Goal: Task Accomplishment & Management: Use online tool/utility

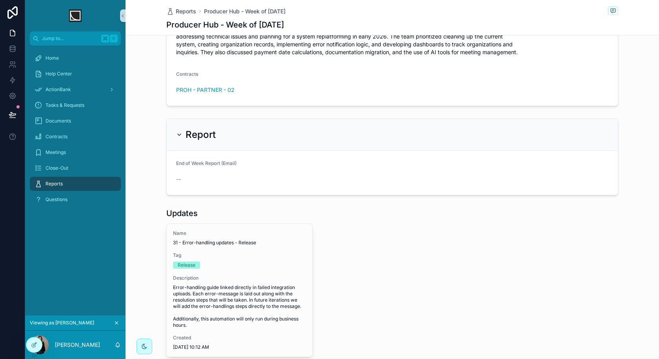
scroll to position [302, 0]
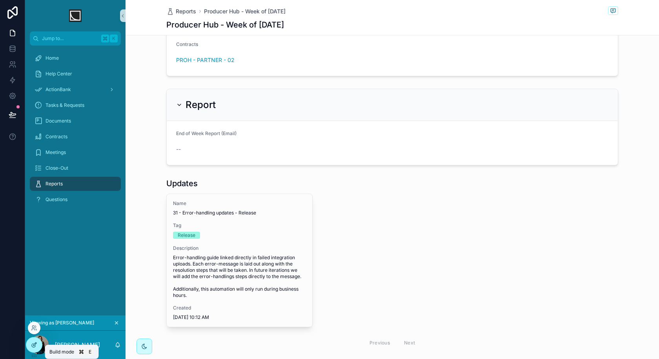
click at [34, 347] on icon at bounding box center [34, 344] width 6 height 6
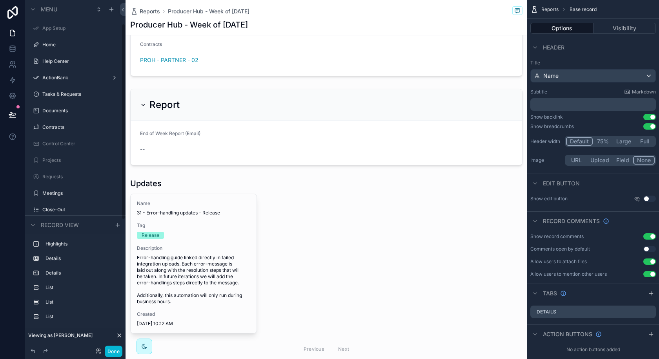
scroll to position [42, 0]
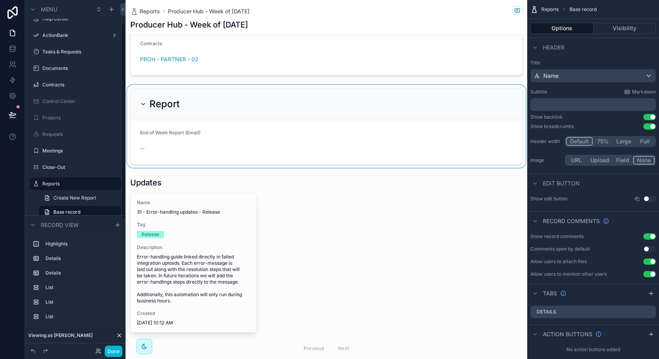
click at [285, 122] on div "scrollable content" at bounding box center [327, 126] width 402 height 83
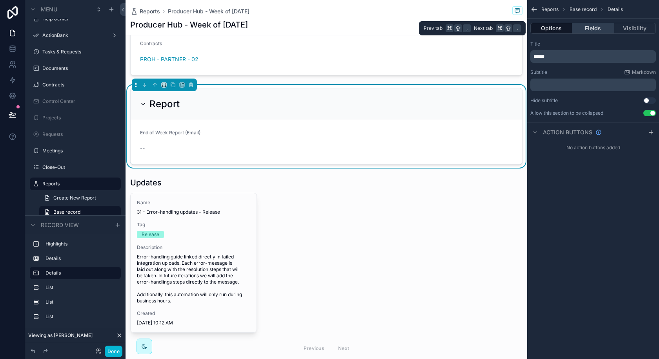
click at [598, 26] on button "Fields" at bounding box center [594, 28] width 42 height 11
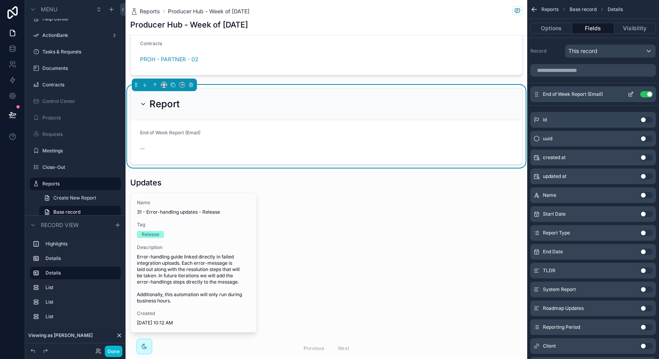
click at [630, 93] on icon "scrollable content" at bounding box center [631, 94] width 6 height 6
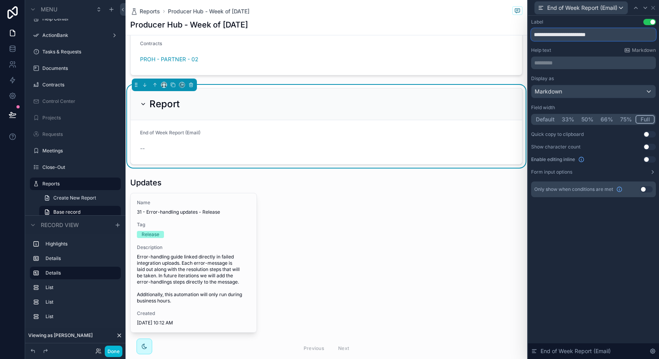
click at [570, 39] on input "**********" at bounding box center [593, 34] width 125 height 13
type input "*"
type input "*****"
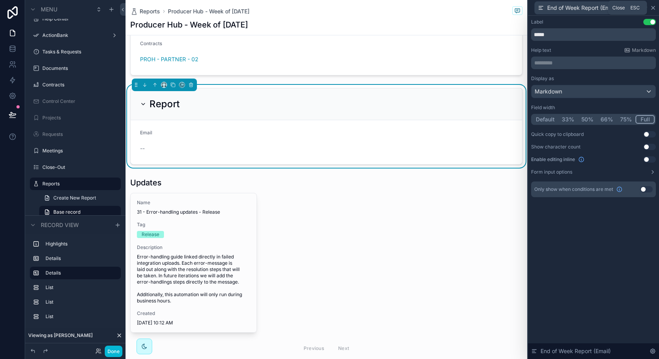
click at [654, 7] on icon at bounding box center [653, 7] width 3 height 3
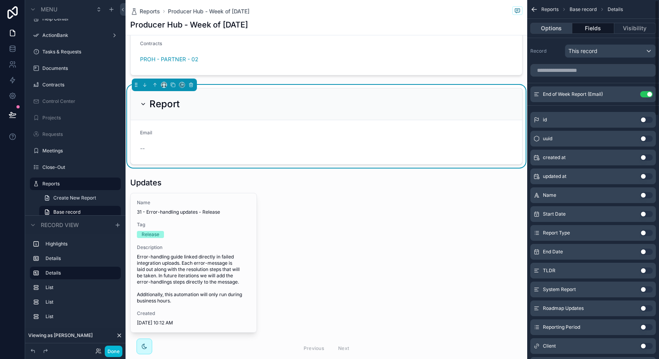
click at [565, 29] on button "Options" at bounding box center [552, 28] width 42 height 11
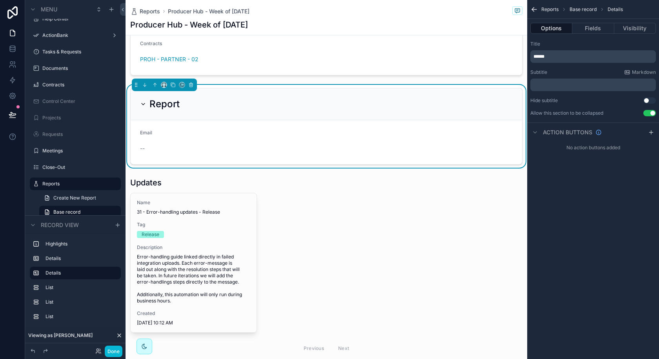
click at [553, 56] on p "******" at bounding box center [594, 56] width 121 height 6
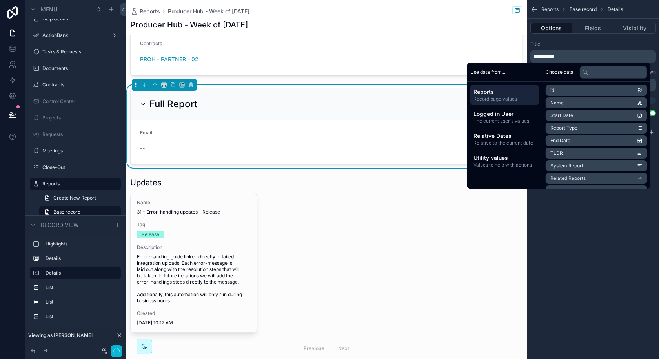
click at [394, 85] on div "Full Report Email --" at bounding box center [327, 126] width 402 height 83
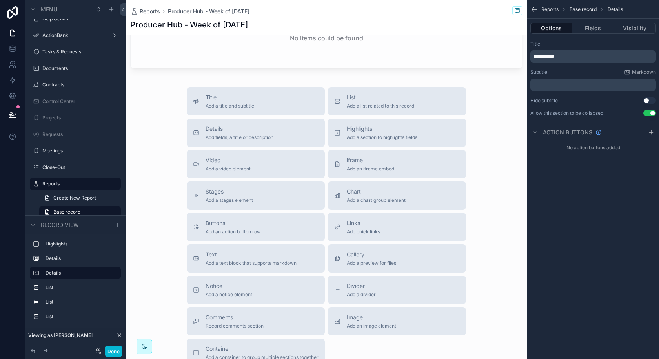
scroll to position [800, 0]
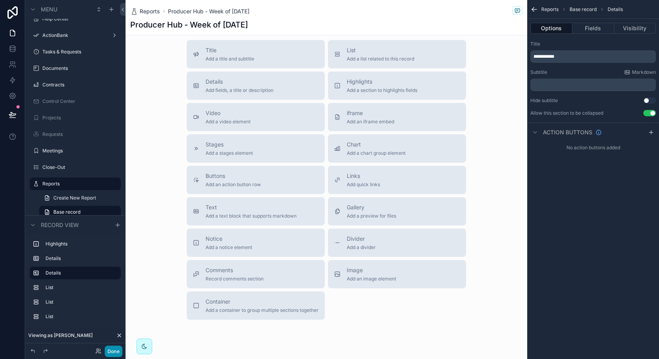
click at [114, 352] on button "Done" at bounding box center [114, 350] width 18 height 11
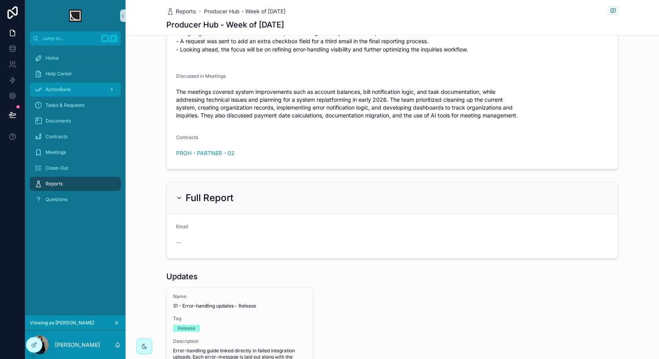
scroll to position [55, 0]
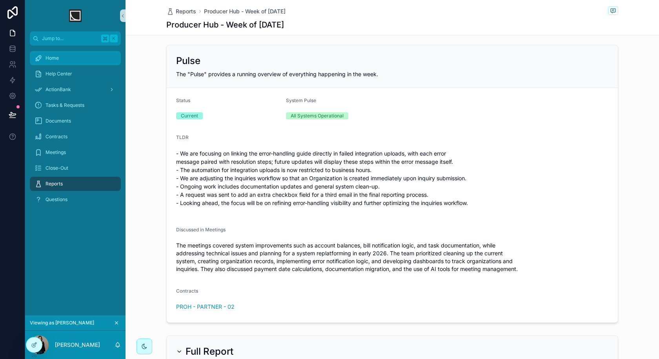
click at [58, 56] on span "Home" at bounding box center [52, 58] width 13 height 6
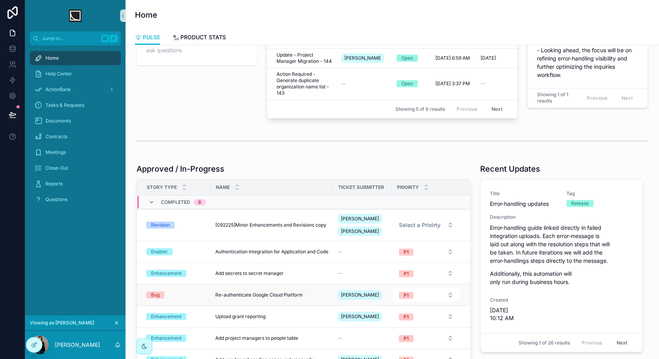
scroll to position [259, 0]
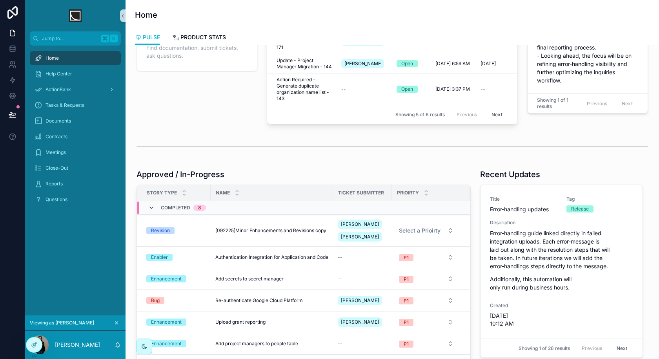
click at [150, 210] on icon "scrollable content" at bounding box center [151, 208] width 6 height 6
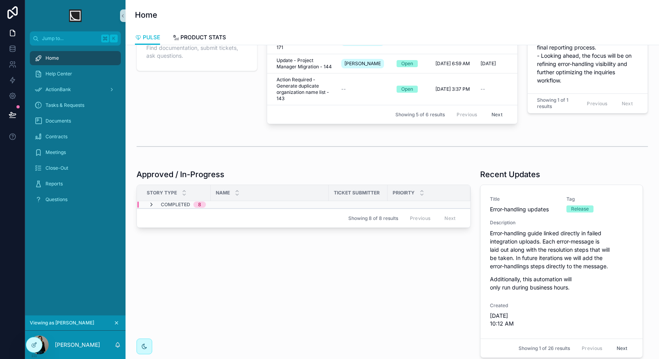
click at [154, 205] on icon "scrollable content" at bounding box center [151, 204] width 6 height 6
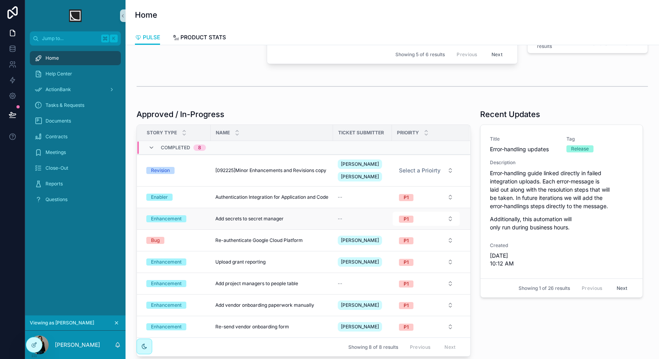
scroll to position [339, 0]
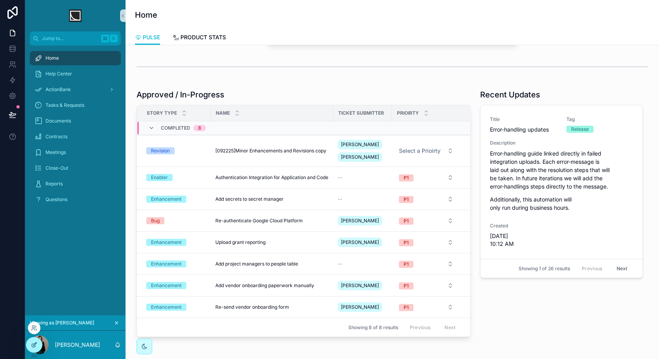
click at [37, 347] on icon at bounding box center [34, 344] width 6 height 6
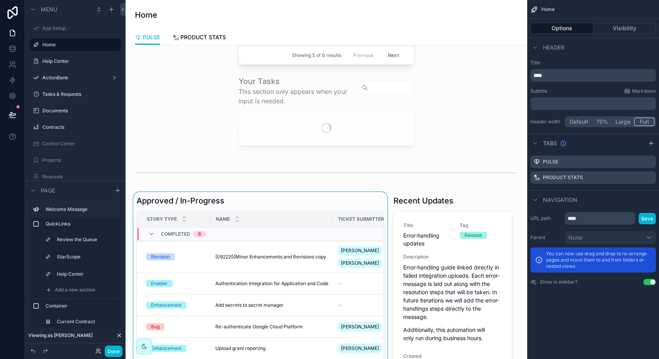
click at [330, 281] on div "scrollable content" at bounding box center [260, 319] width 257 height 254
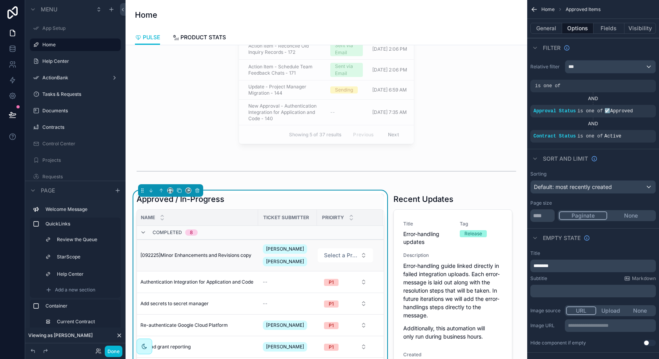
scroll to position [455, 0]
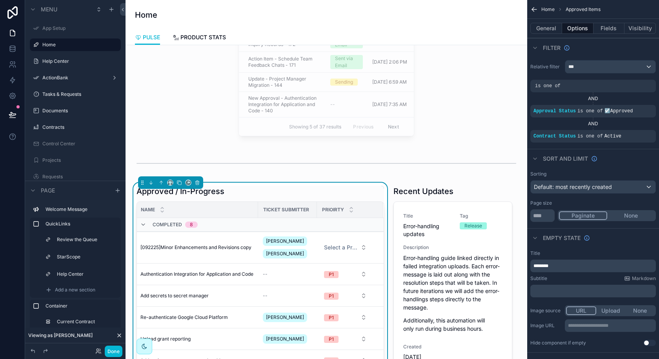
click at [259, 212] on div "Ticket Submitter" at bounding box center [288, 209] width 58 height 13
drag, startPoint x: 258, startPoint y: 214, endPoint x: 237, endPoint y: 217, distance: 21.0
click at [237, 217] on tr "Story Type Name Ticket Submitter Prioirty" at bounding box center [223, 210] width 322 height 16
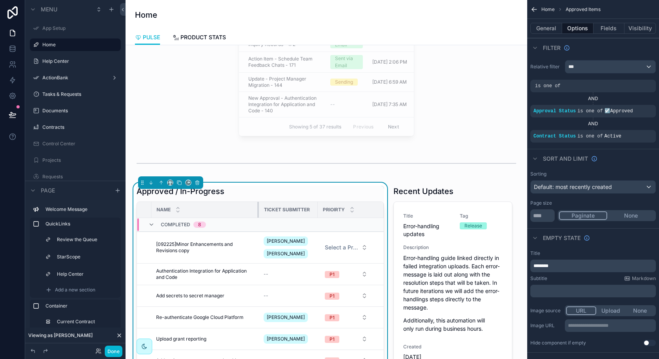
drag, startPoint x: 257, startPoint y: 212, endPoint x: 240, endPoint y: 214, distance: 17.3
click at [240, 214] on th "Name" at bounding box center [206, 210] width 108 height 16
click at [606, 29] on button "Fields" at bounding box center [609, 28] width 31 height 11
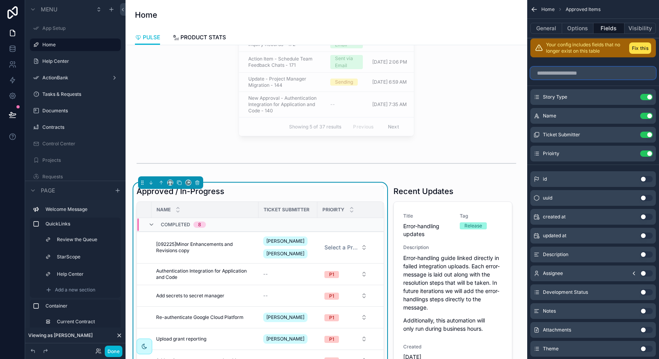
click at [595, 73] on input "scrollable content" at bounding box center [594, 73] width 126 height 13
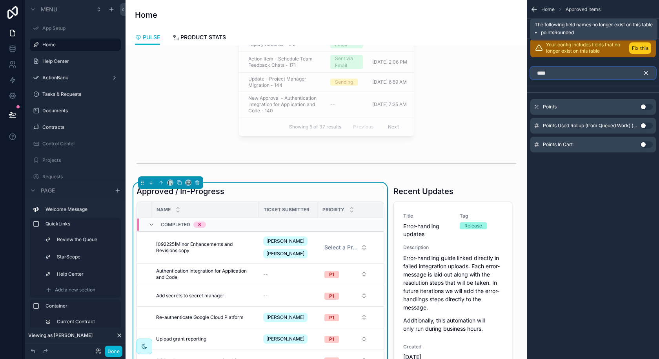
type input "****"
click at [646, 48] on button "Fix this" at bounding box center [641, 47] width 22 height 11
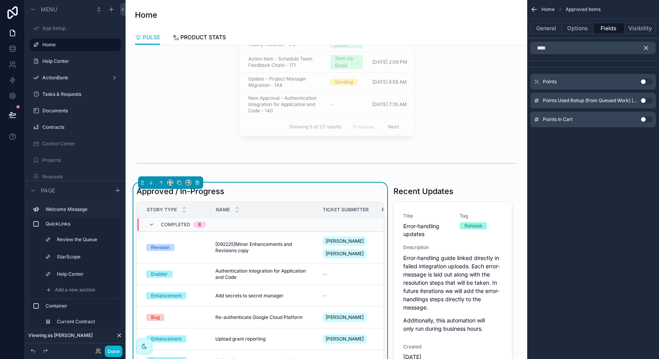
click at [645, 80] on button "Use setting" at bounding box center [647, 82] width 13 height 6
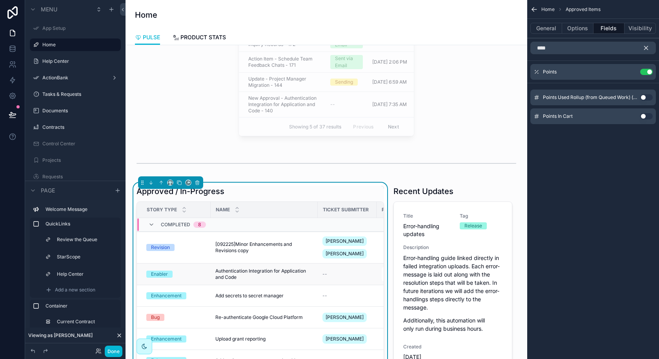
scroll to position [0, 118]
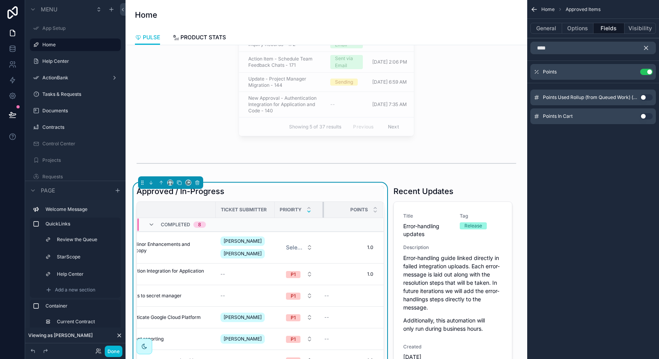
drag, startPoint x: 323, startPoint y: 210, endPoint x: 307, endPoint y: 212, distance: 16.7
click at [307, 212] on th "Prioirty" at bounding box center [299, 210] width 49 height 16
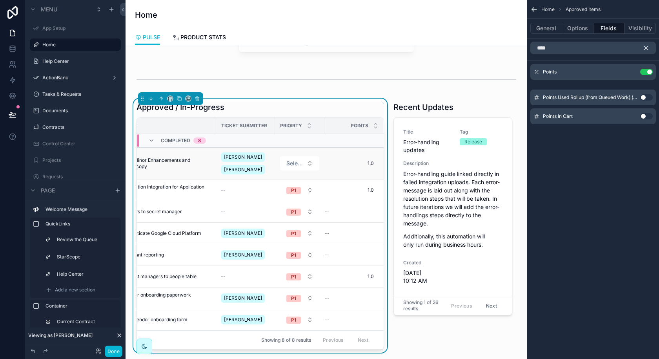
scroll to position [508, 0]
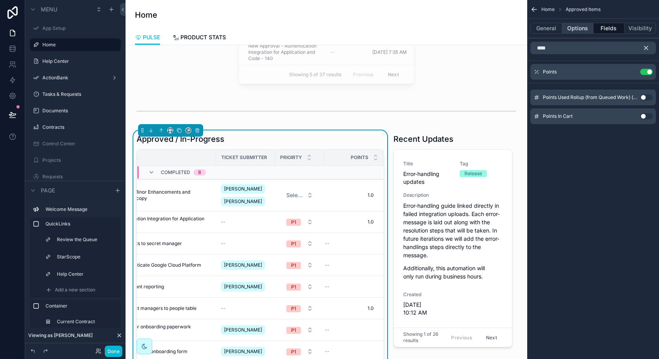
click at [579, 31] on button "Options" at bounding box center [577, 28] width 31 height 11
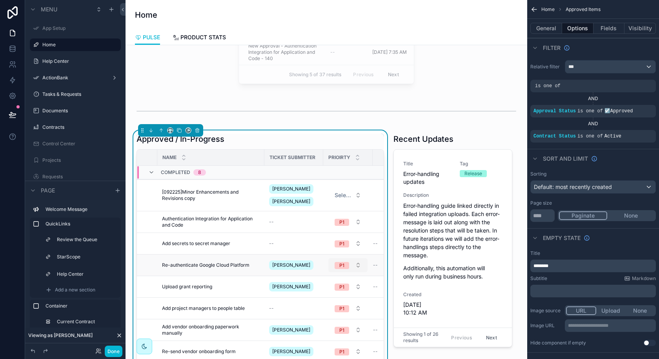
scroll to position [0, 102]
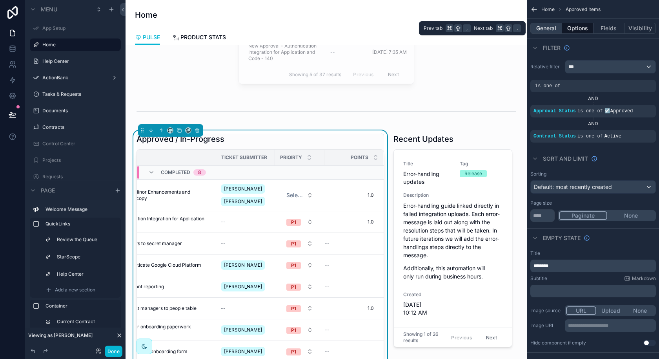
click at [551, 29] on button "General" at bounding box center [547, 28] width 32 height 11
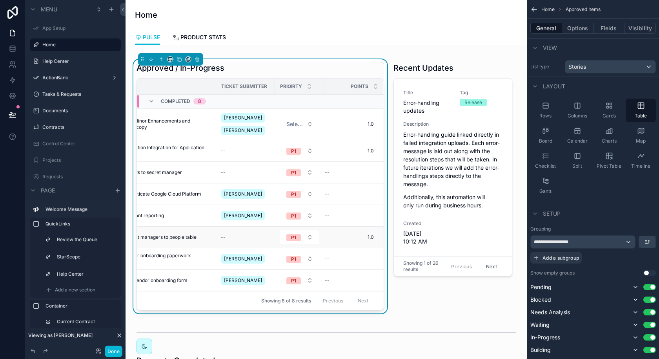
scroll to position [565, 0]
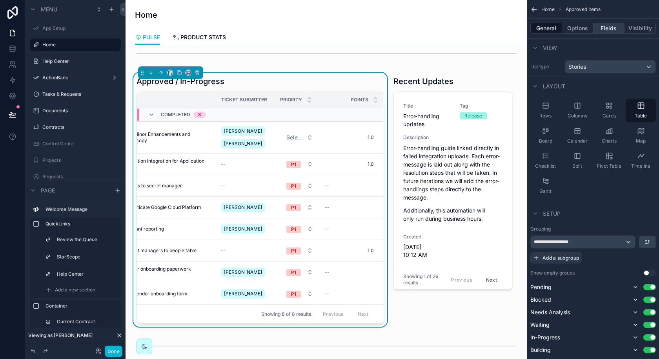
click at [605, 30] on button "Fields" at bounding box center [609, 28] width 31 height 11
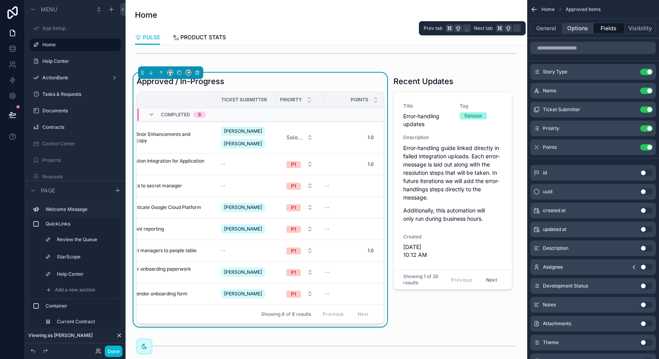
click at [572, 26] on button "Options" at bounding box center [577, 28] width 31 height 11
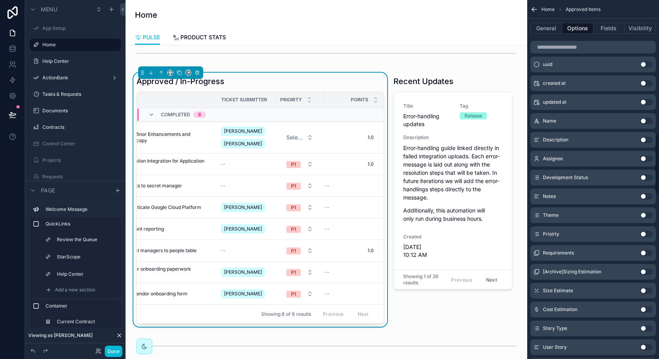
scroll to position [798, 0]
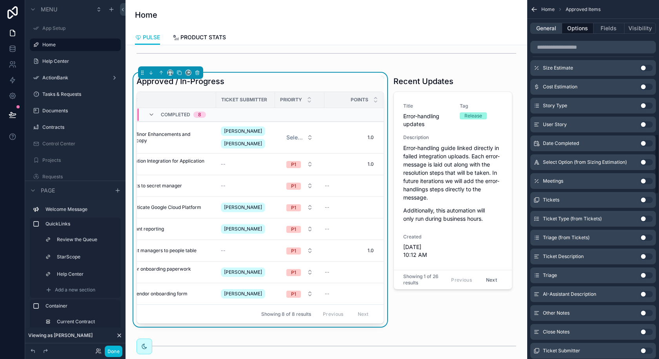
click at [548, 29] on button "General" at bounding box center [547, 28] width 32 height 11
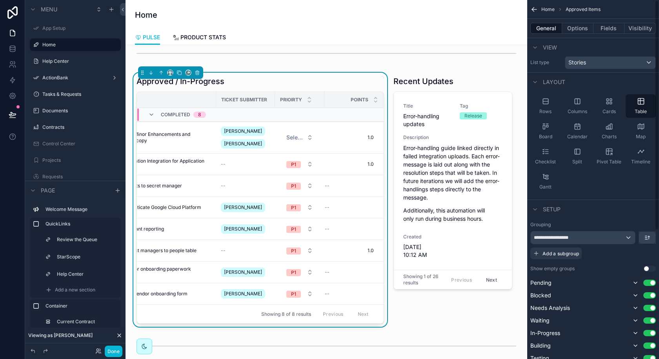
scroll to position [0, 0]
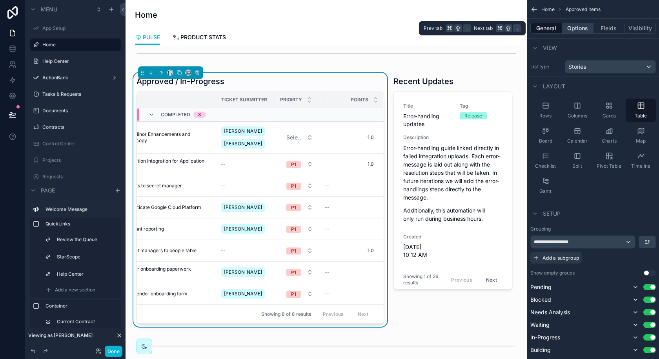
click at [580, 28] on button "Options" at bounding box center [577, 28] width 31 height 11
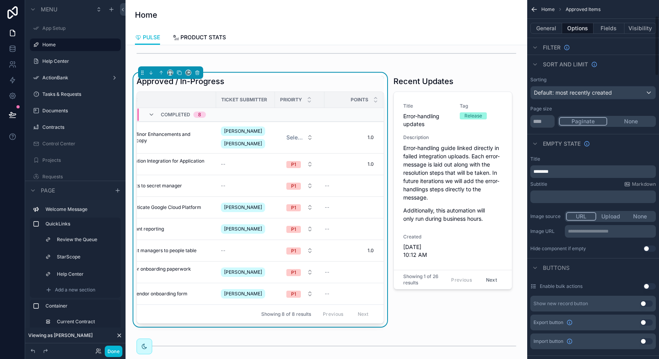
scroll to position [95, 0]
click at [606, 34] on div "General Options Fields Visibility" at bounding box center [594, 28] width 132 height 19
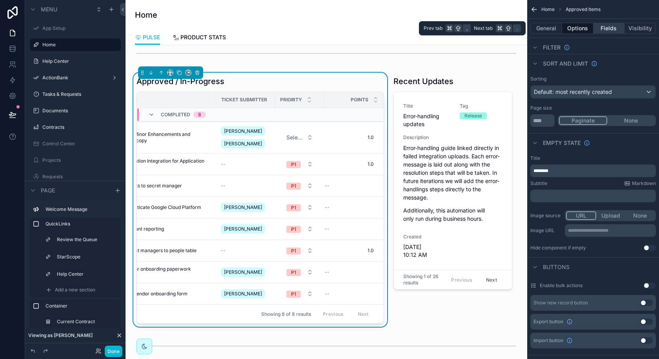
click at [606, 29] on button "Fields" at bounding box center [609, 28] width 31 height 11
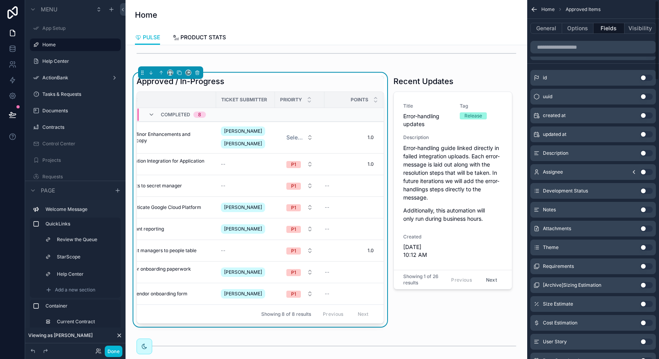
scroll to position [0, 0]
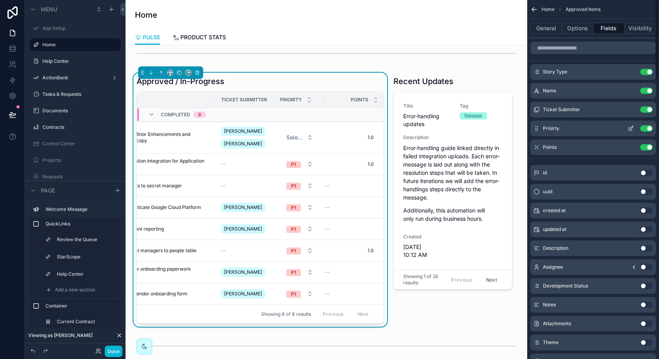
click at [631, 125] on icon "scrollable content" at bounding box center [631, 128] width 6 height 6
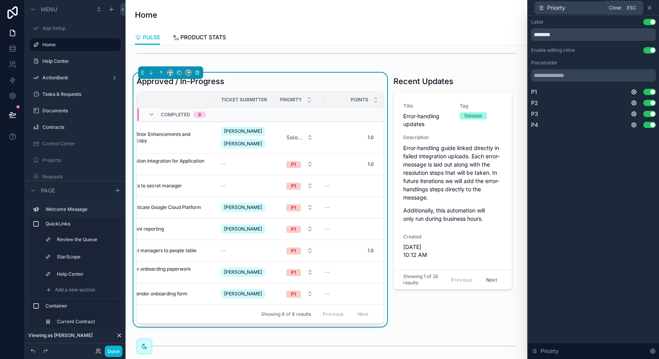
click at [652, 7] on icon at bounding box center [650, 8] width 6 height 6
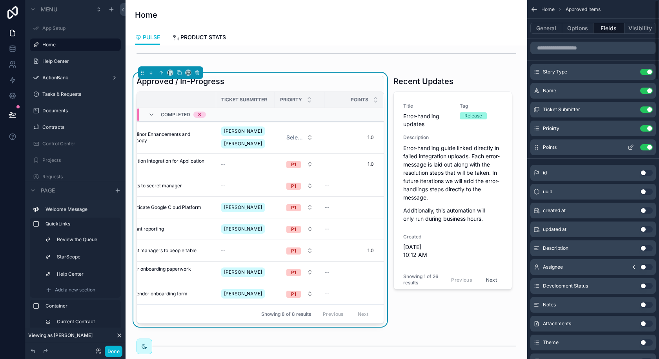
click at [630, 146] on icon "scrollable content" at bounding box center [631, 147] width 6 height 6
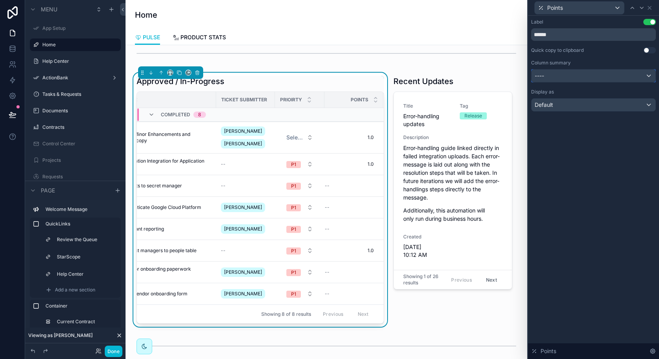
click at [626, 73] on div "----" at bounding box center [594, 75] width 124 height 13
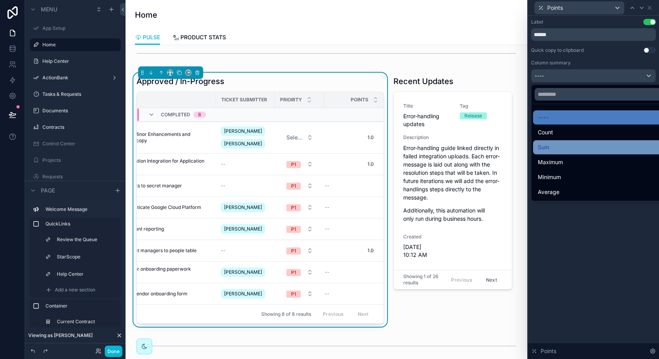
click at [580, 147] on div "Sum" at bounding box center [603, 146] width 130 height 9
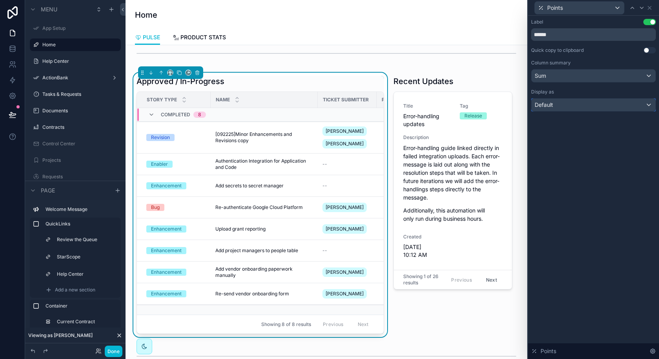
click at [582, 105] on div "Default" at bounding box center [594, 105] width 124 height 13
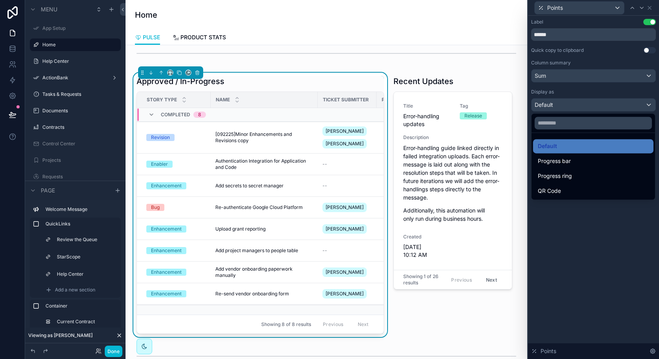
click at [582, 105] on div at bounding box center [593, 179] width 131 height 359
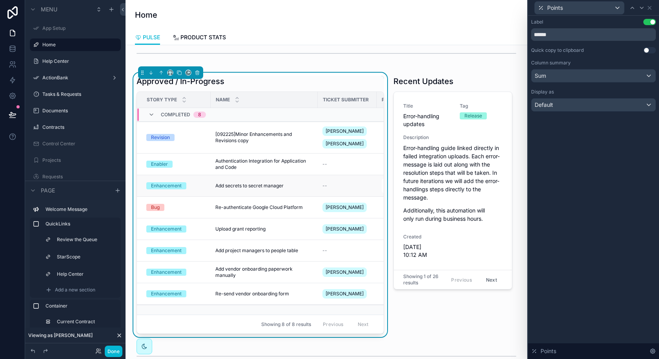
scroll to position [0, 102]
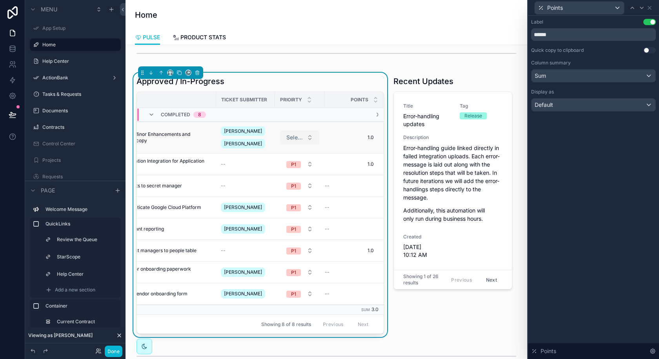
click at [305, 138] on button "Select a Prioirty" at bounding box center [299, 137] width 39 height 14
click at [290, 181] on div "P2" at bounding box center [299, 181] width 94 height 12
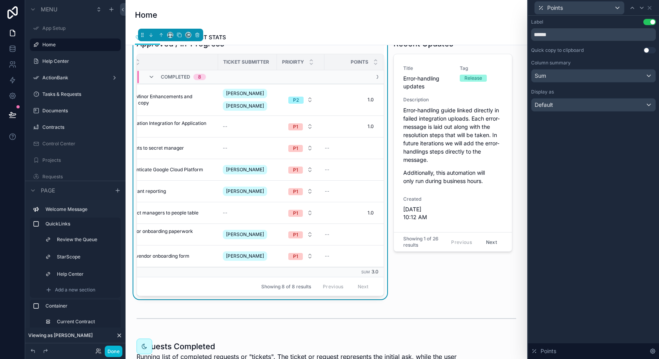
scroll to position [593, 0]
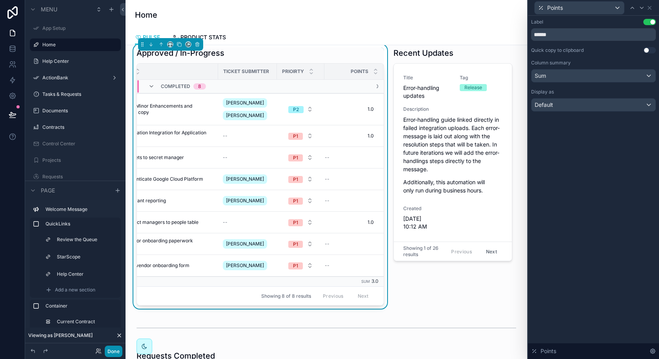
click at [115, 350] on button "Done" at bounding box center [114, 350] width 18 height 11
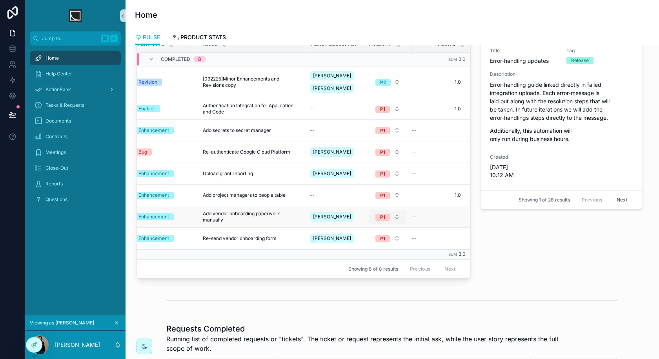
scroll to position [0, 0]
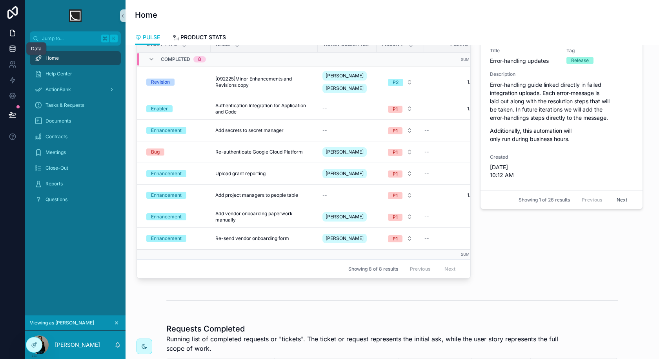
click at [10, 48] on icon at bounding box center [12, 48] width 5 height 3
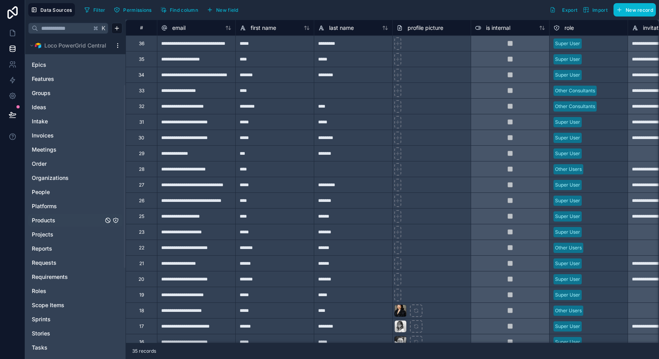
scroll to position [88, 0]
click at [49, 333] on span "Stories" at bounding box center [41, 333] width 18 height 8
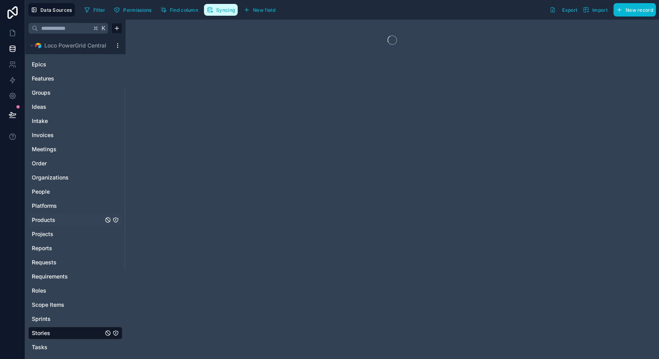
click at [225, 11] on span "Syncing" at bounding box center [225, 10] width 19 height 6
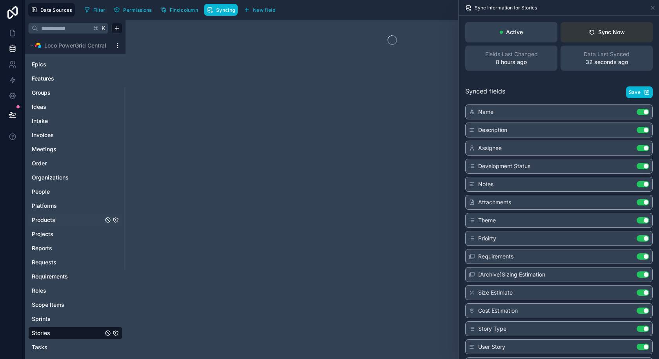
click at [619, 31] on div "Sync Now" at bounding box center [607, 32] width 36 height 8
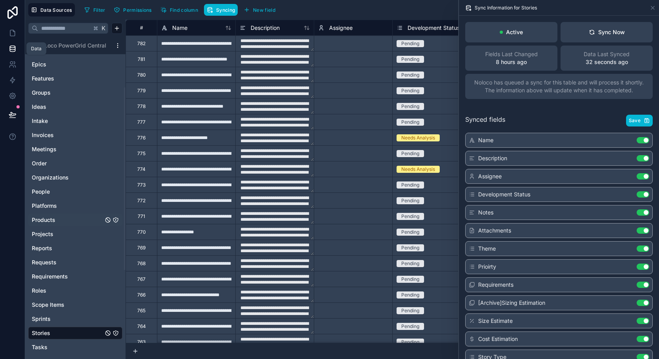
click at [15, 48] on icon at bounding box center [13, 49] width 8 height 8
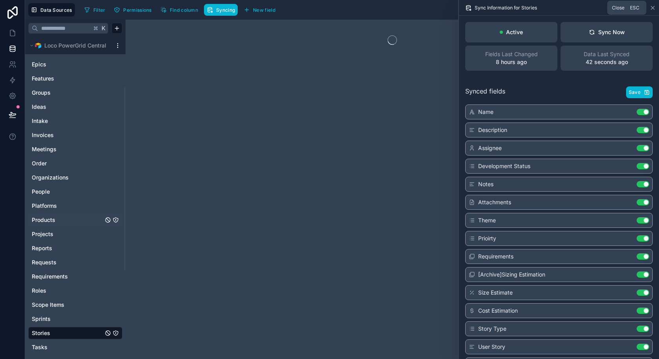
click at [654, 7] on icon at bounding box center [653, 7] width 3 height 3
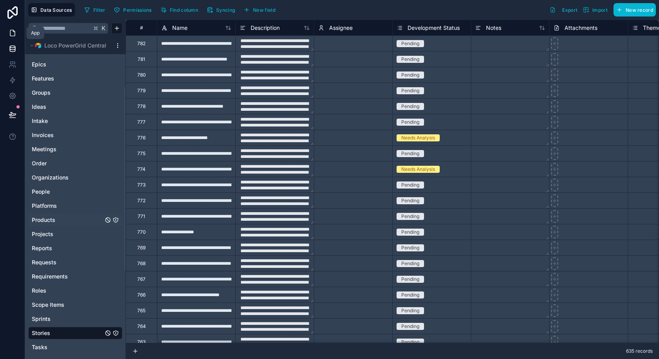
click at [13, 32] on icon at bounding box center [13, 33] width 8 height 8
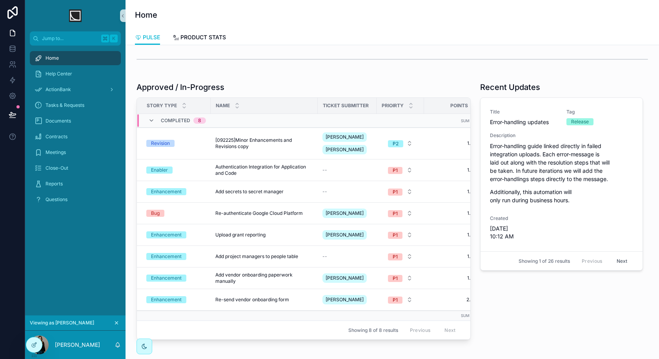
scroll to position [0, 1]
click at [38, 341] on div at bounding box center [34, 344] width 16 height 15
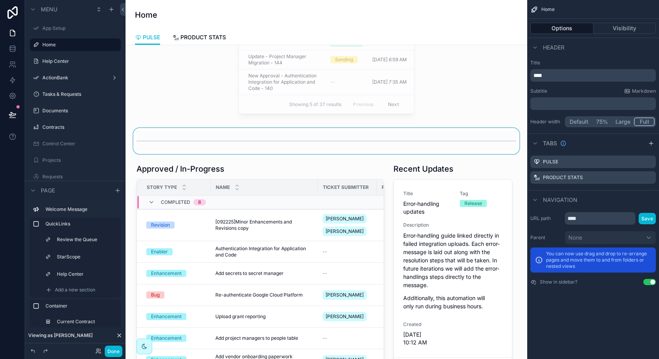
scroll to position [528, 0]
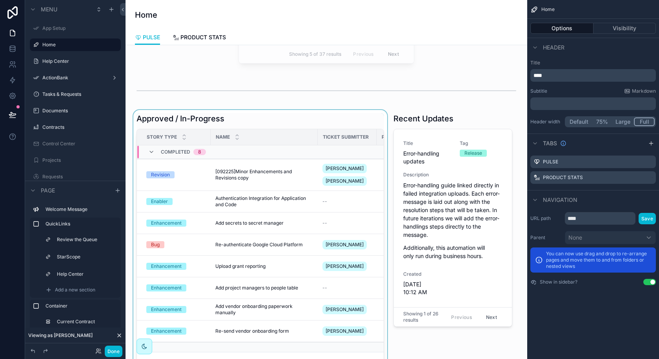
click at [204, 161] on div "scrollable content" at bounding box center [260, 242] width 257 height 264
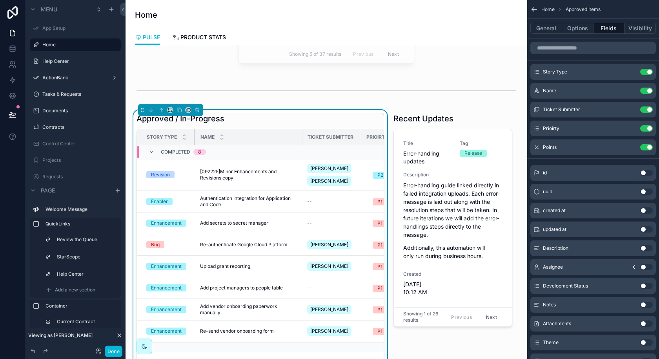
drag, startPoint x: 210, startPoint y: 137, endPoint x: 194, endPoint y: 137, distance: 15.3
click at [194, 137] on div "scrollable content" at bounding box center [195, 137] width 3 height 16
drag, startPoint x: 360, startPoint y: 137, endPoint x: 345, endPoint y: 138, distance: 14.2
click at [345, 138] on th "Ticket Submitter" at bounding box center [331, 137] width 56 height 16
click at [359, 141] on th "Prioirty" at bounding box center [382, 137] width 47 height 16
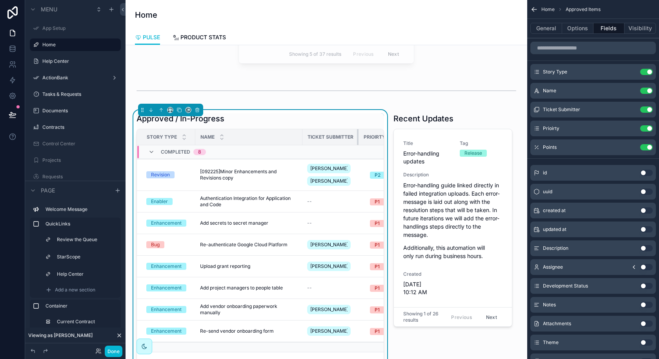
drag, startPoint x: 357, startPoint y: 140, endPoint x: 350, endPoint y: 141, distance: 6.7
click at [350, 141] on th "Ticket Submitter" at bounding box center [331, 137] width 56 height 16
drag, startPoint x: 358, startPoint y: 139, endPoint x: 352, endPoint y: 139, distance: 5.9
click at [352, 139] on th "Ticket Submitter" at bounding box center [331, 137] width 56 height 16
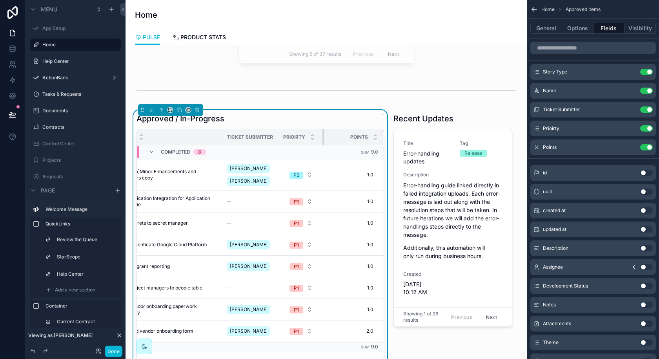
scroll to position [0, 77]
drag, startPoint x: 324, startPoint y: 137, endPoint x: 319, endPoint y: 142, distance: 7.2
click at [319, 142] on th "Prioirty" at bounding box center [304, 137] width 44 height 16
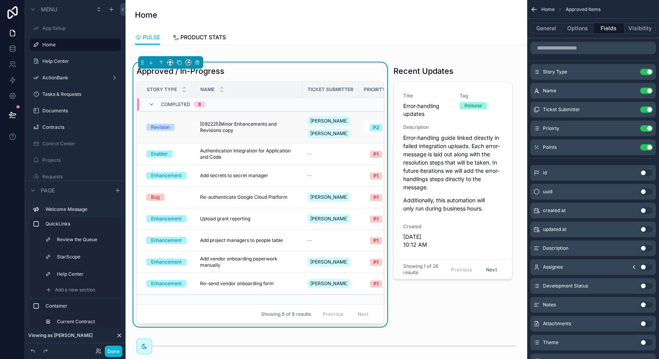
scroll to position [0, 79]
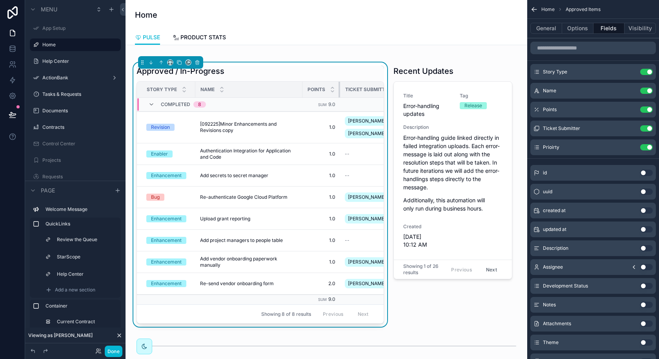
drag, startPoint x: 338, startPoint y: 90, endPoint x: 326, endPoint y: 90, distance: 12.6
click at [326, 90] on th "Points" at bounding box center [322, 90] width 38 height 16
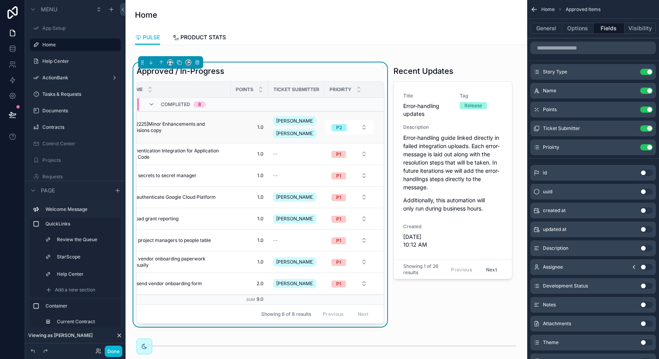
scroll to position [0, 0]
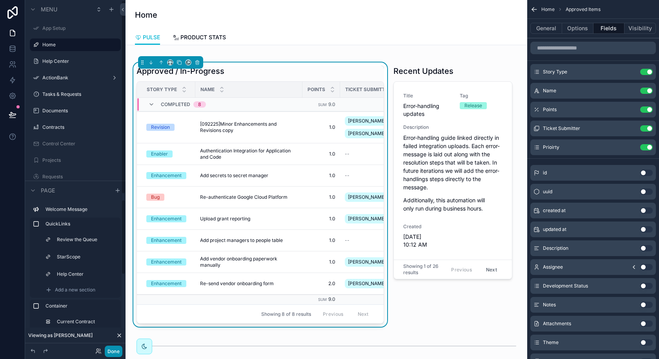
click at [111, 351] on button "Done" at bounding box center [114, 350] width 18 height 11
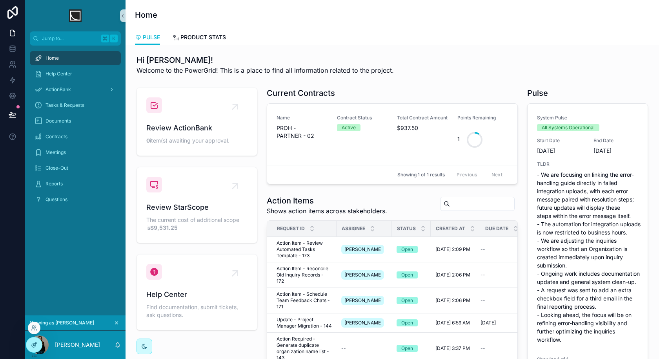
click at [38, 347] on div at bounding box center [34, 344] width 16 height 15
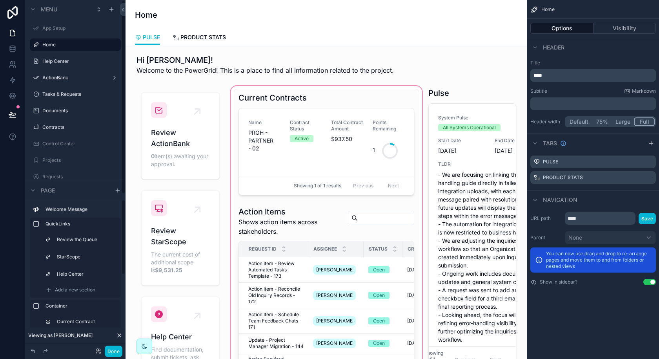
click at [356, 165] on div "scrollable content" at bounding box center [326, 341] width 195 height 515
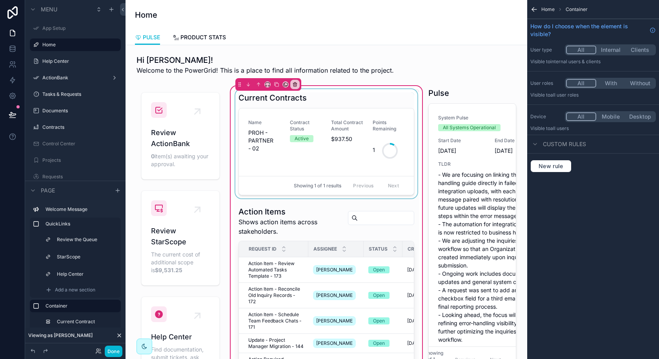
click at [392, 129] on div "scrollable content" at bounding box center [326, 143] width 185 height 109
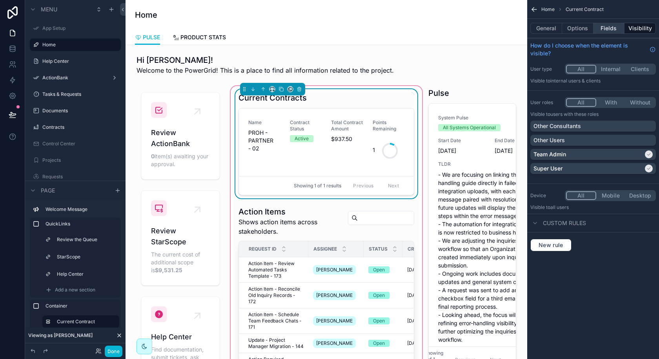
click at [615, 29] on button "Fields" at bounding box center [609, 28] width 31 height 11
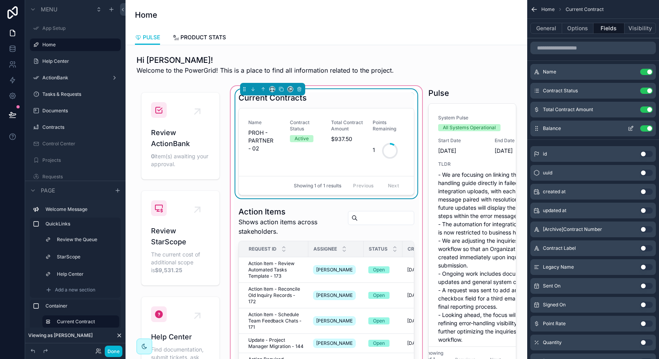
click at [628, 128] on icon "scrollable content" at bounding box center [631, 128] width 6 height 6
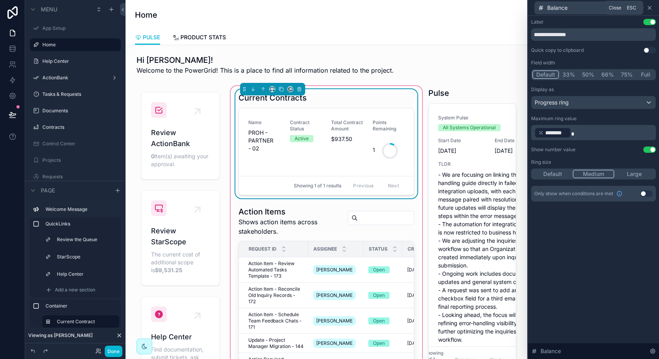
click at [650, 7] on icon at bounding box center [650, 8] width 6 height 6
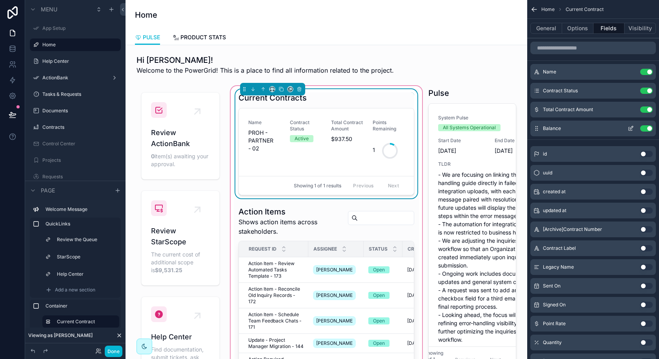
click at [631, 130] on icon "scrollable content" at bounding box center [631, 129] width 4 height 4
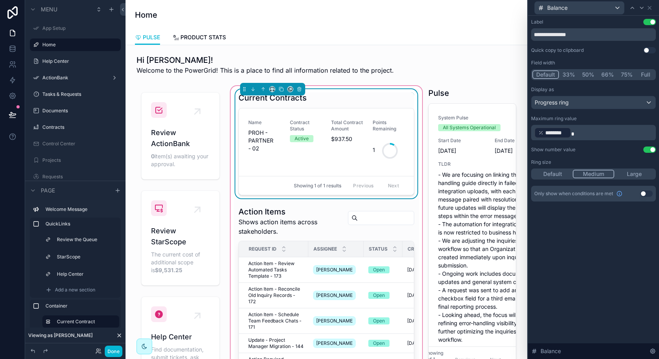
click at [597, 133] on p "﻿ ******** ﻿" at bounding box center [595, 132] width 120 height 13
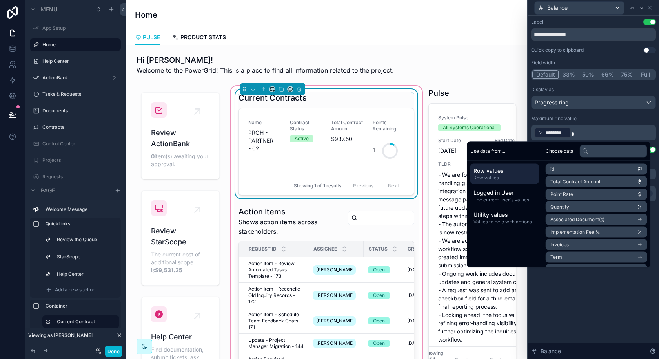
click at [658, 115] on div "**********" at bounding box center [593, 118] width 131 height 205
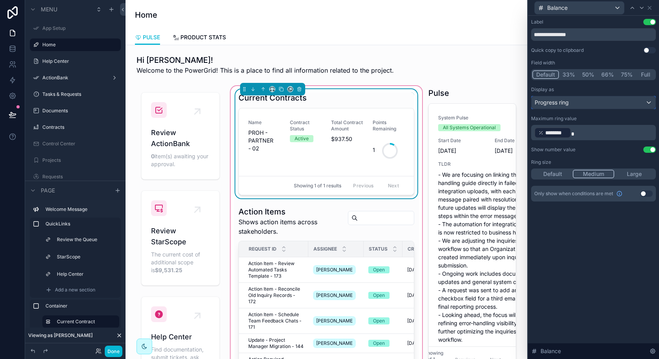
click at [612, 101] on div "Progress ring" at bounding box center [594, 102] width 124 height 13
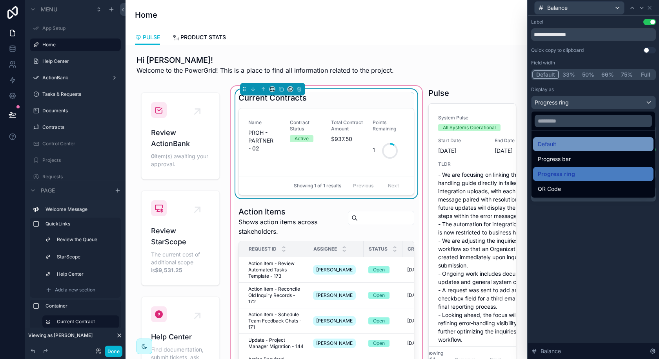
click at [579, 140] on div "Default" at bounding box center [593, 143] width 111 height 9
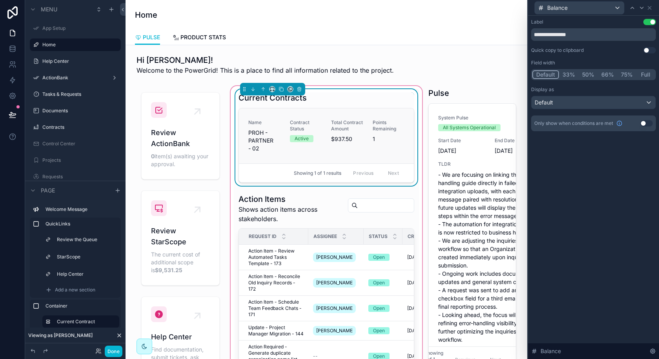
click at [283, 116] on link "Name PROH - PARTNER - 02 Contract Status Active Total Contract Amount $937.50 P…" at bounding box center [326, 135] width 175 height 55
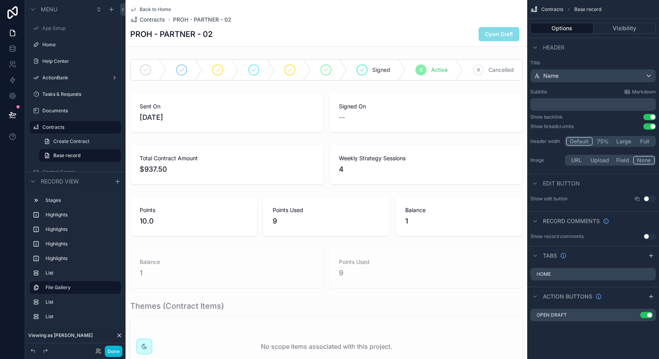
click at [164, 8] on span "Back to Home" at bounding box center [155, 9] width 31 height 6
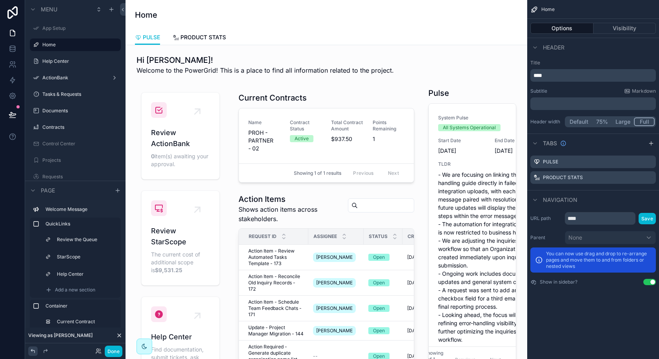
click at [34, 351] on icon at bounding box center [33, 351] width 6 height 6
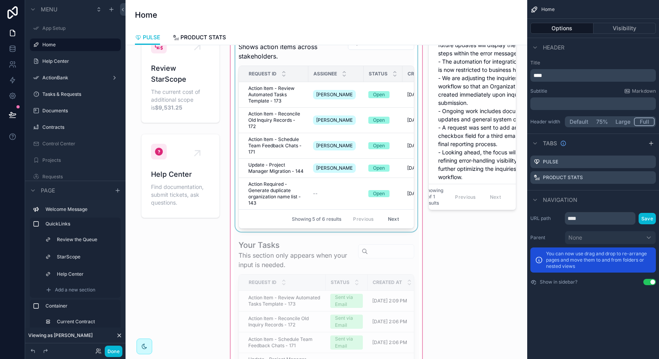
scroll to position [104, 0]
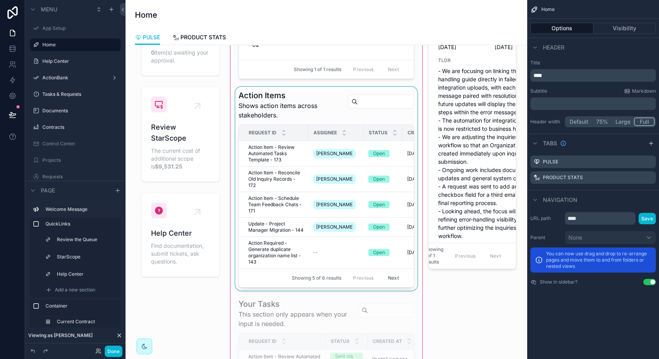
click at [322, 234] on div "scrollable content" at bounding box center [326, 232] width 195 height 502
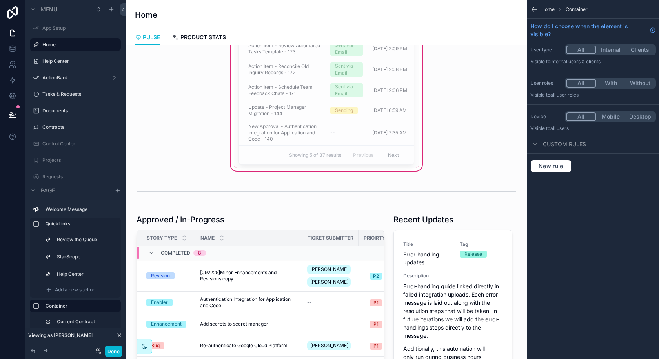
scroll to position [488, 0]
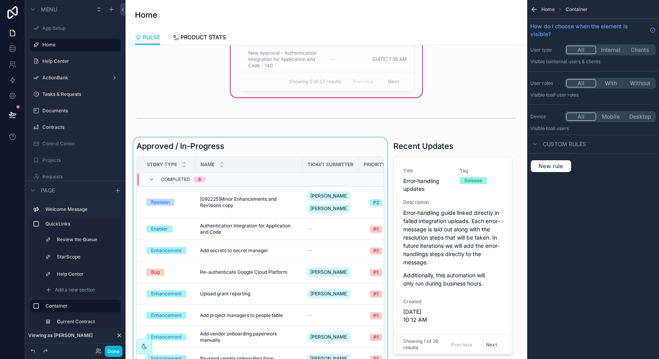
click at [339, 247] on div "scrollable content" at bounding box center [260, 269] width 257 height 264
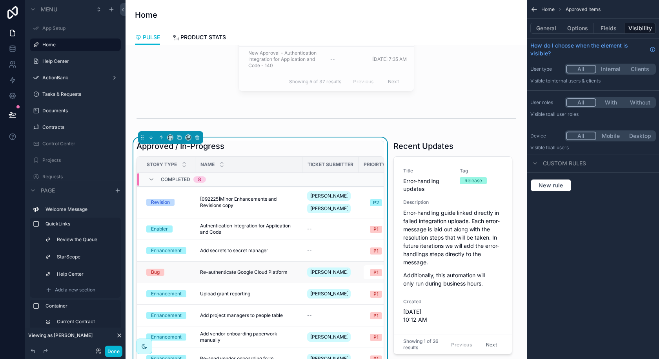
scroll to position [0, 79]
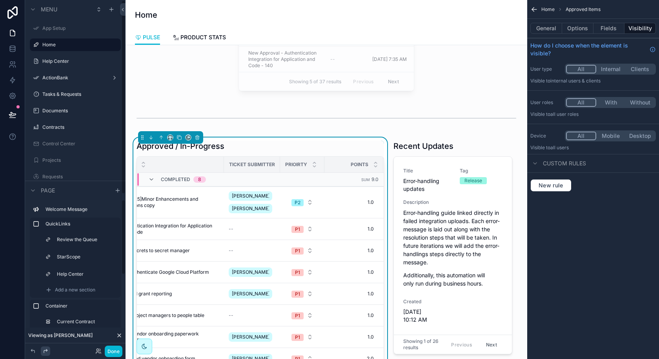
click at [49, 351] on div at bounding box center [45, 350] width 9 height 9
click at [607, 33] on button "Fields" at bounding box center [609, 28] width 31 height 11
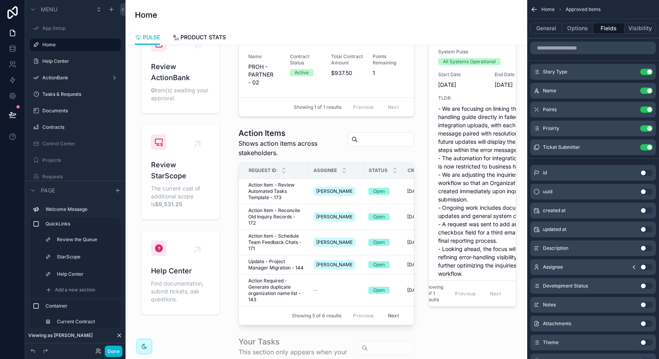
scroll to position [0, 0]
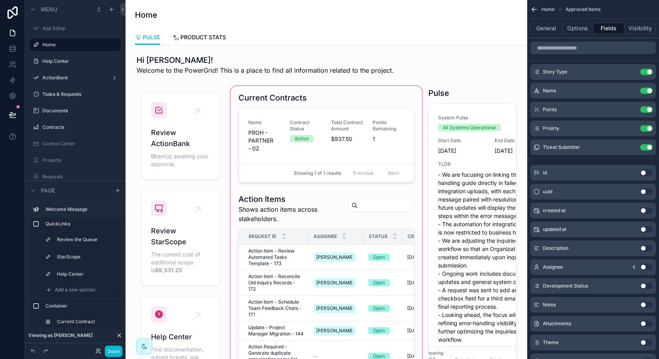
click at [388, 152] on div "scrollable content" at bounding box center [326, 335] width 195 height 502
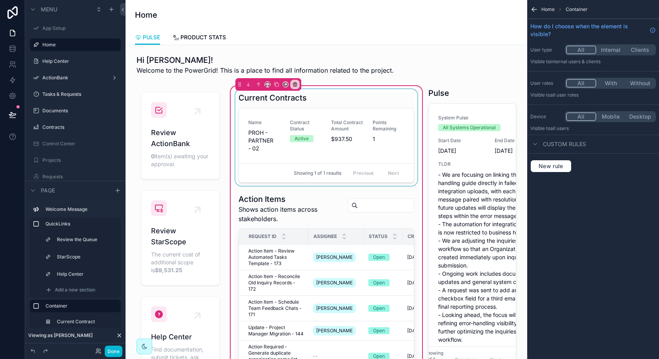
click at [385, 131] on div "scrollable content" at bounding box center [326, 137] width 185 height 97
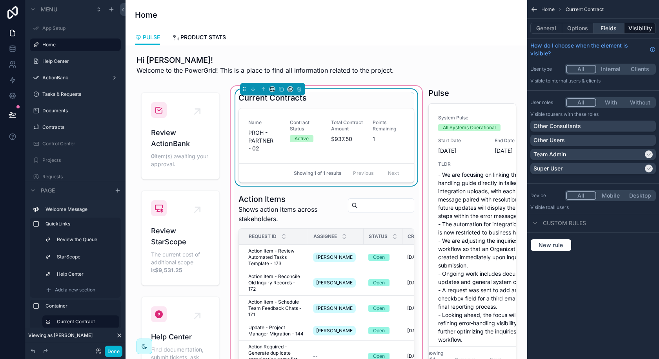
click at [607, 27] on button "Fields" at bounding box center [609, 28] width 31 height 11
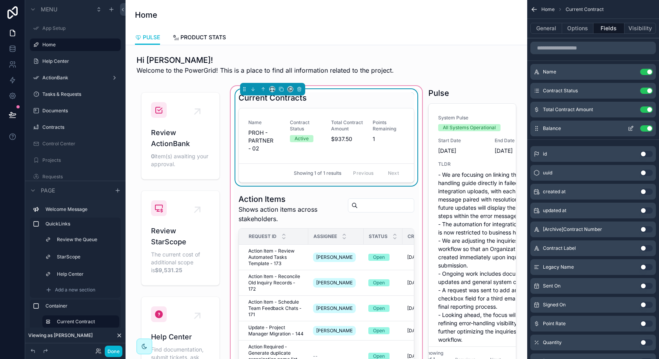
click at [628, 127] on icon "scrollable content" at bounding box center [631, 128] width 6 height 6
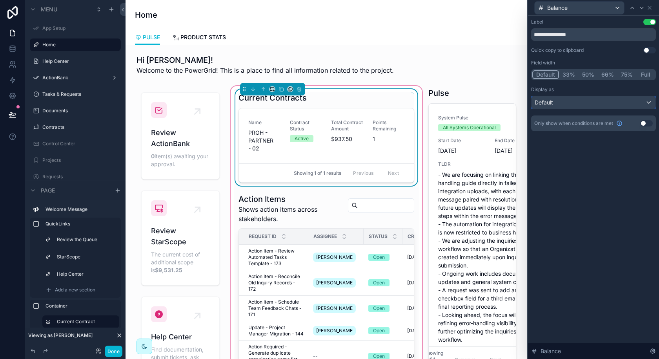
click at [603, 99] on div "Default" at bounding box center [594, 102] width 124 height 13
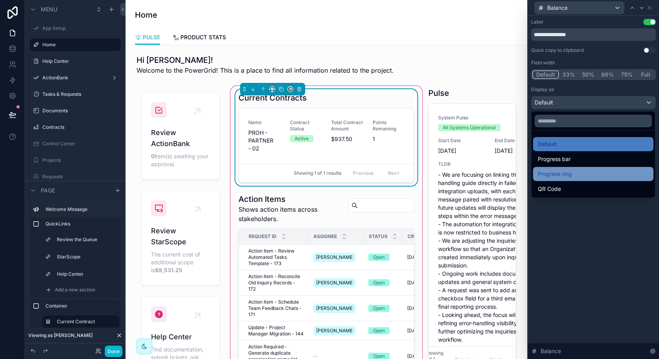
click at [557, 172] on span "Progress ring" at bounding box center [555, 173] width 34 height 9
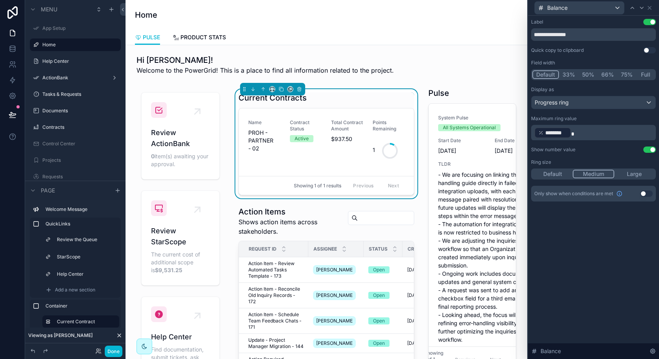
click at [559, 172] on button "Default" at bounding box center [553, 174] width 40 height 9
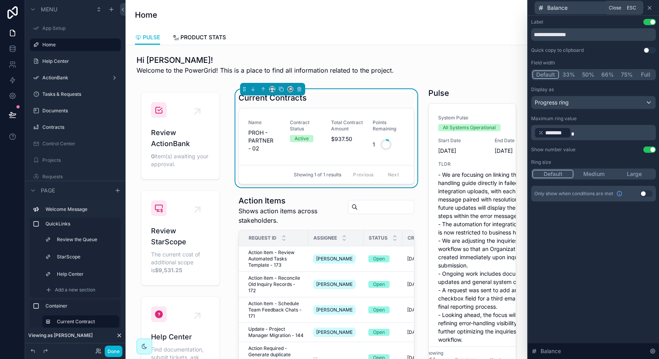
click at [650, 8] on icon at bounding box center [649, 7] width 3 height 3
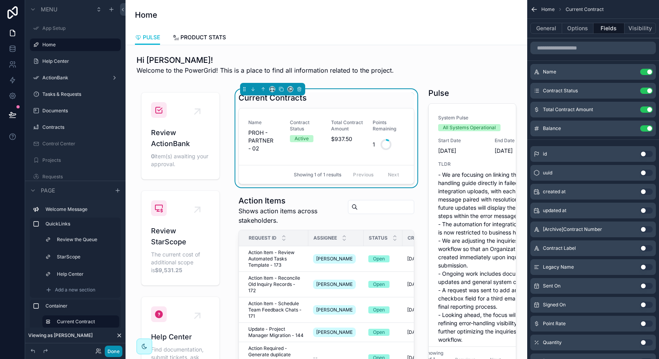
click at [117, 349] on button "Done" at bounding box center [114, 350] width 18 height 11
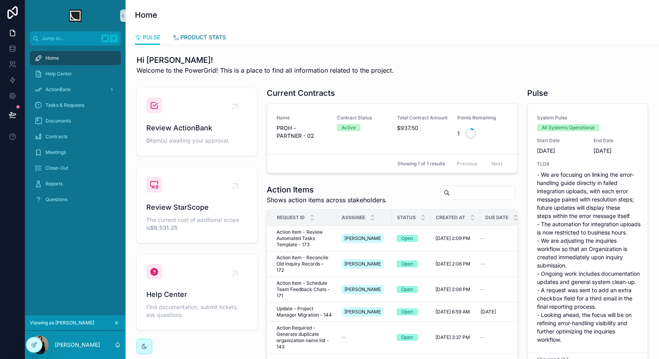
click at [192, 37] on span "PRODUCT STATS" at bounding box center [204, 37] width 46 height 8
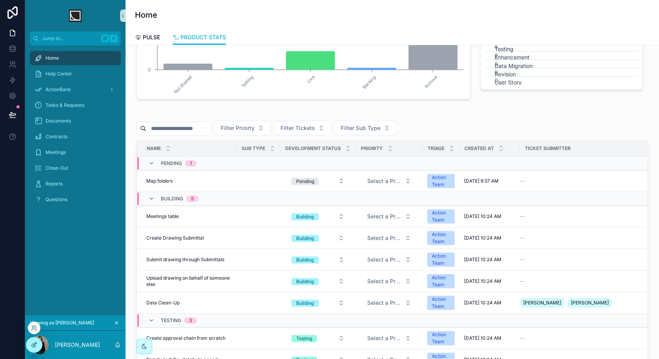
click at [33, 351] on div at bounding box center [34, 344] width 16 height 15
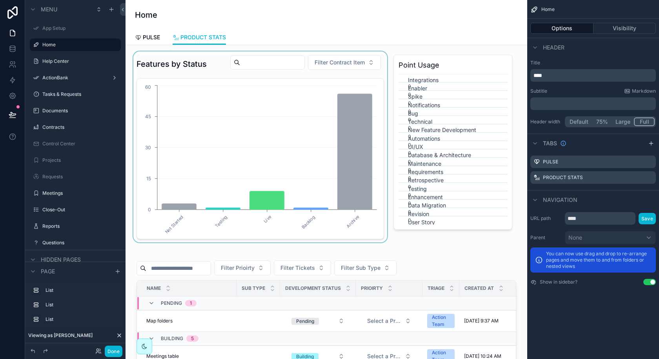
click at [259, 171] on div "scrollable content" at bounding box center [260, 146] width 257 height 191
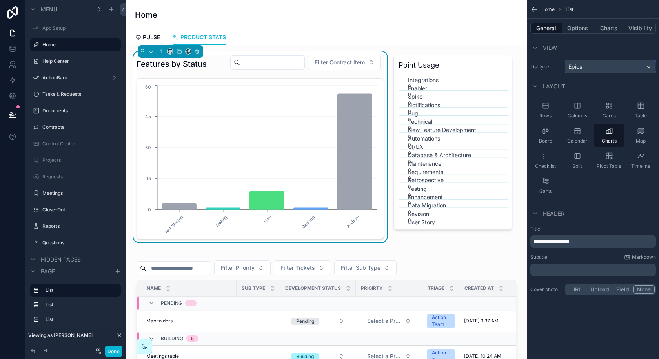
click at [596, 67] on div "Epics" at bounding box center [611, 66] width 90 height 13
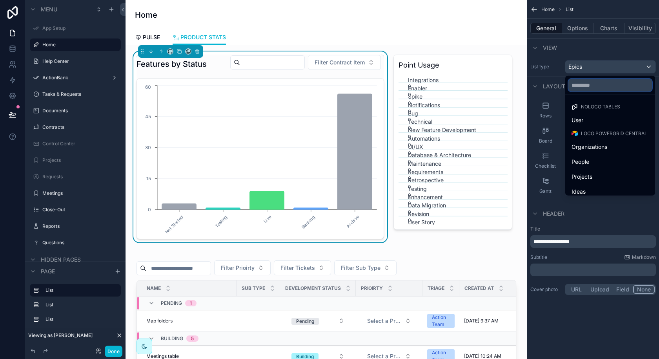
click at [589, 87] on input "text" at bounding box center [611, 85] width 84 height 13
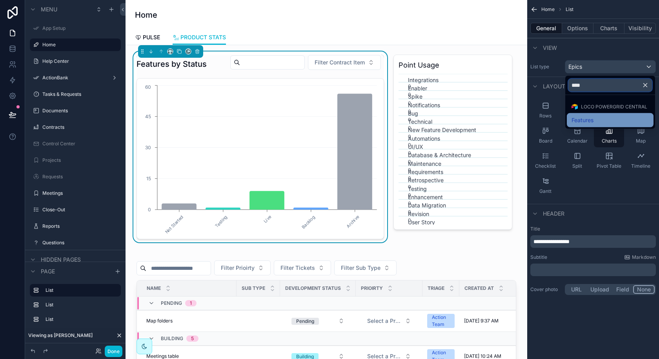
type input "****"
click at [589, 115] on span "Features" at bounding box center [583, 119] width 22 height 9
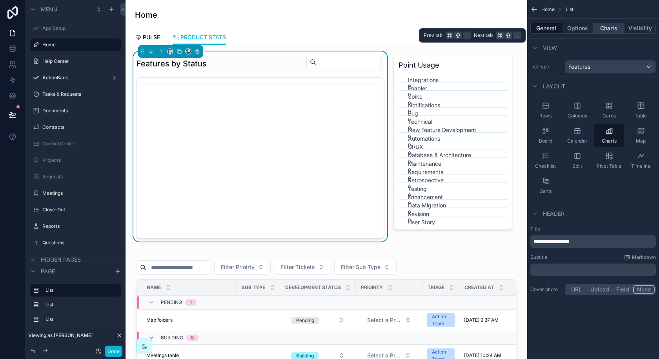
click at [617, 30] on button "Charts" at bounding box center [609, 28] width 31 height 11
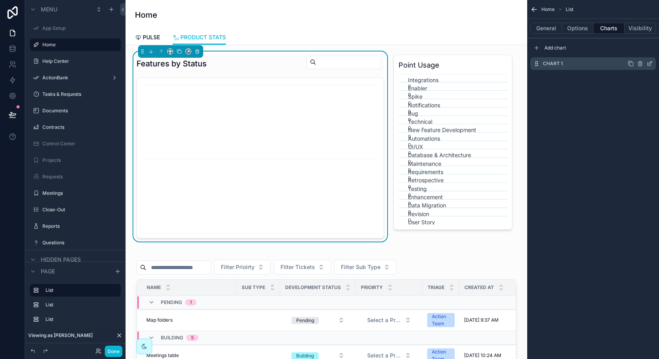
click at [651, 63] on icon "scrollable content" at bounding box center [650, 63] width 6 height 6
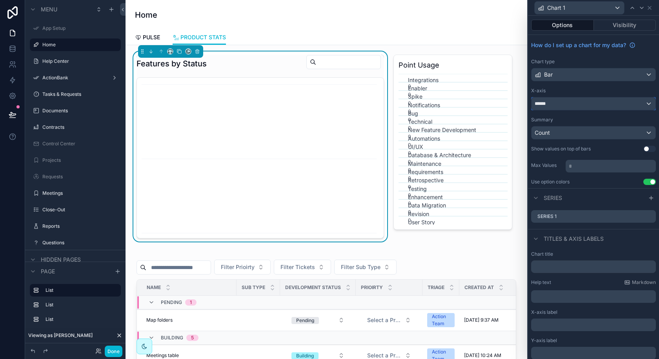
click at [575, 102] on div "******" at bounding box center [594, 103] width 124 height 13
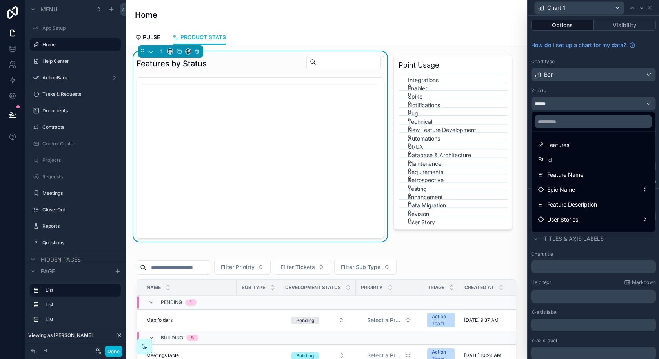
click at [575, 102] on div at bounding box center [593, 179] width 131 height 359
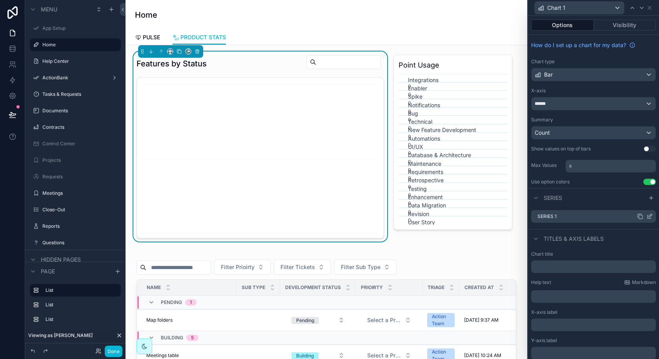
click at [651, 215] on icon at bounding box center [650, 216] width 6 height 6
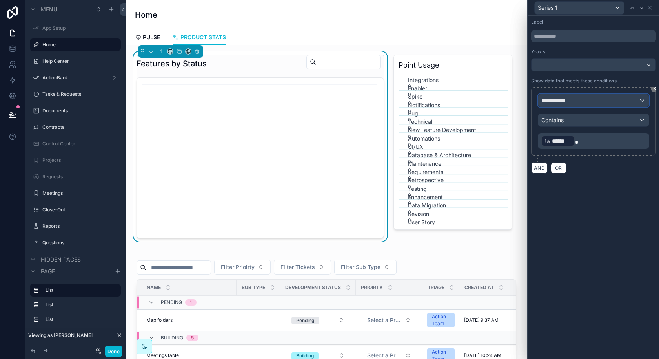
click at [602, 100] on div "**********" at bounding box center [594, 100] width 111 height 13
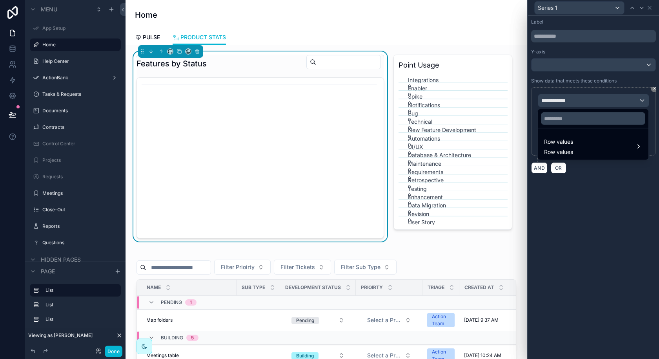
click at [640, 93] on div at bounding box center [593, 179] width 131 height 359
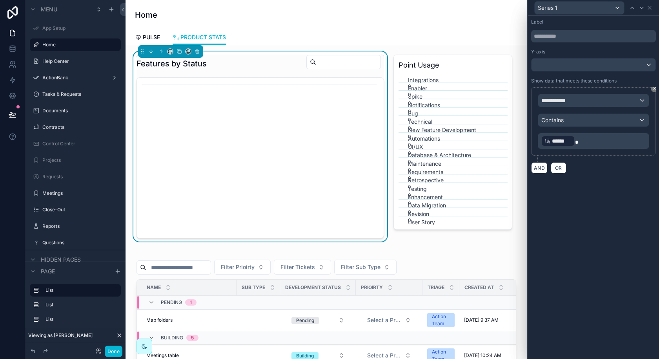
click at [657, 91] on div "**********" at bounding box center [593, 96] width 131 height 161
click at [654, 87] on icon at bounding box center [655, 88] width 5 height 5
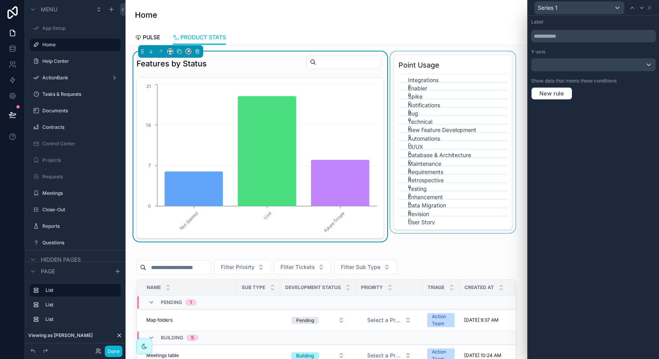
click at [454, 145] on div "scrollable content" at bounding box center [453, 146] width 128 height 190
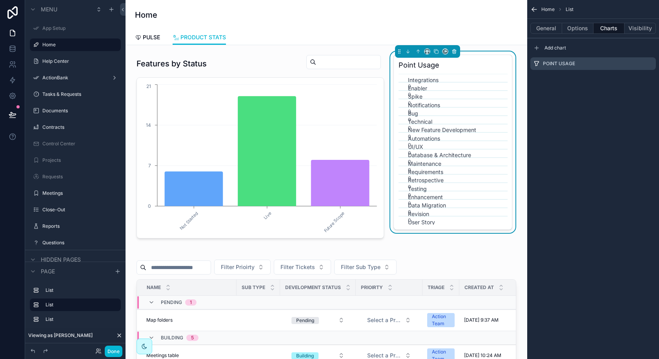
click at [455, 53] on icon "scrollable content" at bounding box center [454, 51] width 3 height 3
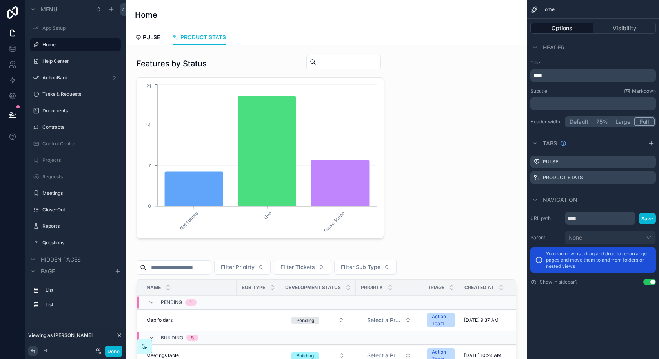
click at [33, 351] on icon at bounding box center [33, 351] width 6 height 6
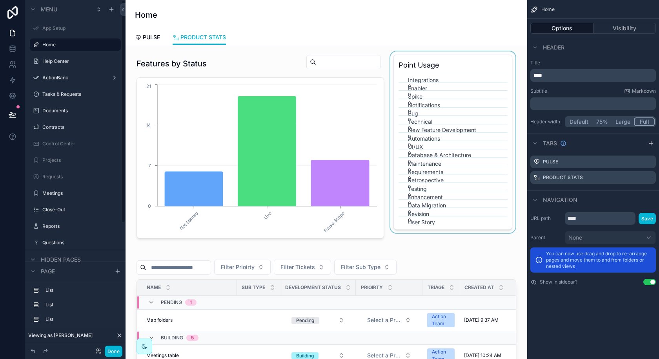
click at [429, 156] on div "scrollable content" at bounding box center [453, 146] width 128 height 190
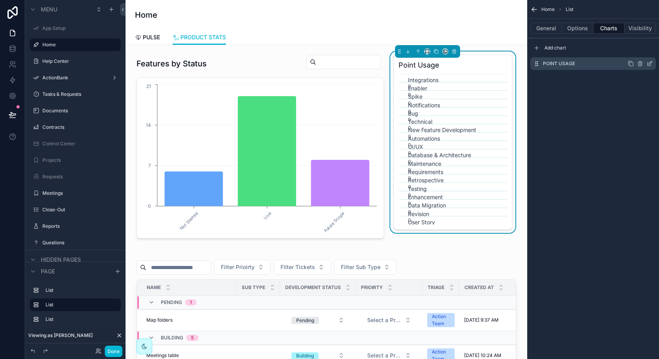
click at [649, 62] on icon "scrollable content" at bounding box center [650, 63] width 6 height 6
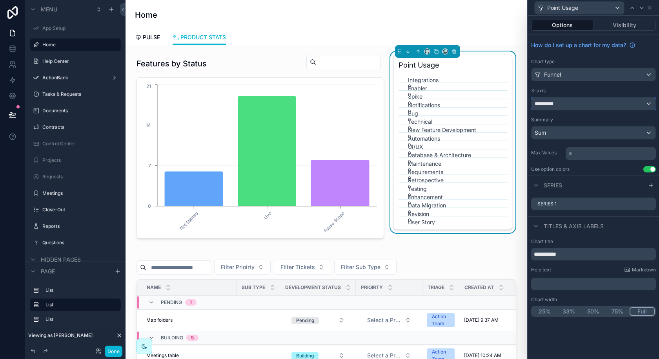
click at [619, 103] on div "**********" at bounding box center [594, 103] width 124 height 13
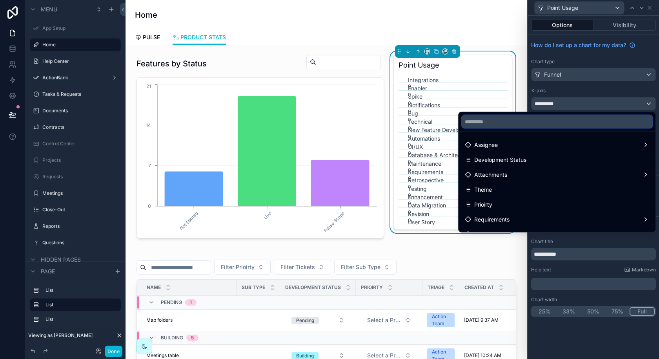
click at [601, 124] on input "text" at bounding box center [557, 121] width 191 height 13
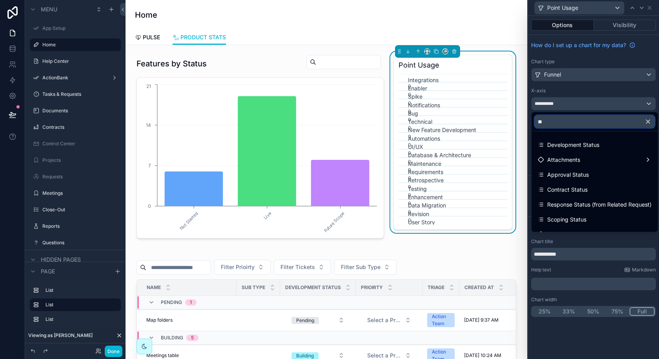
type input "*"
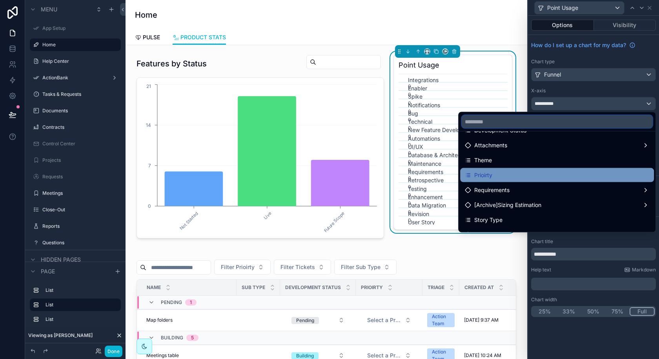
scroll to position [34, 0]
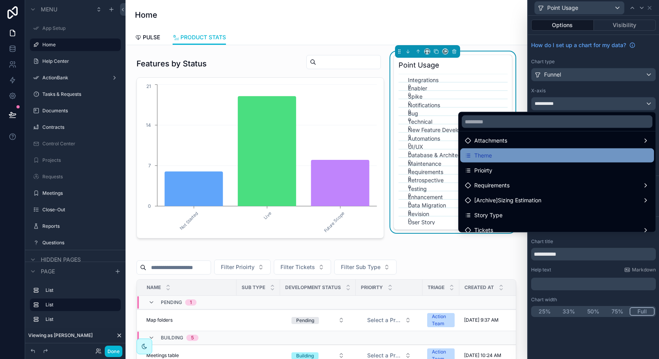
click at [522, 159] on div "Theme" at bounding box center [557, 155] width 184 height 9
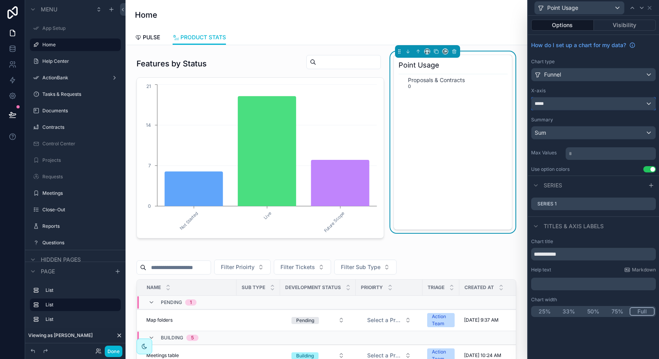
click at [592, 104] on div "*****" at bounding box center [594, 103] width 124 height 13
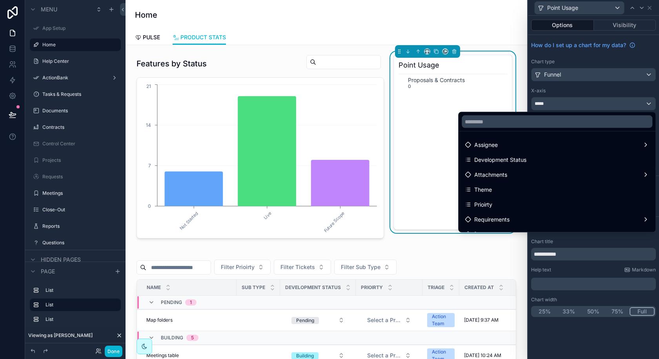
click at [424, 78] on text "Proposals & Contracts" at bounding box center [436, 80] width 57 height 7
click at [469, 53] on div "Point Usage Proposals & Contracts 0" at bounding box center [453, 146] width 128 height 190
click at [519, 124] on input "text" at bounding box center [557, 121] width 191 height 13
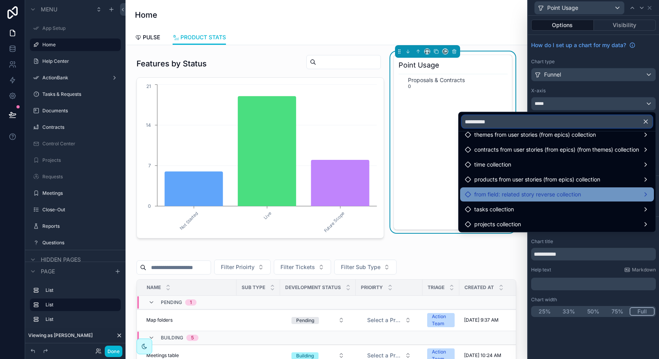
scroll to position [40, 0]
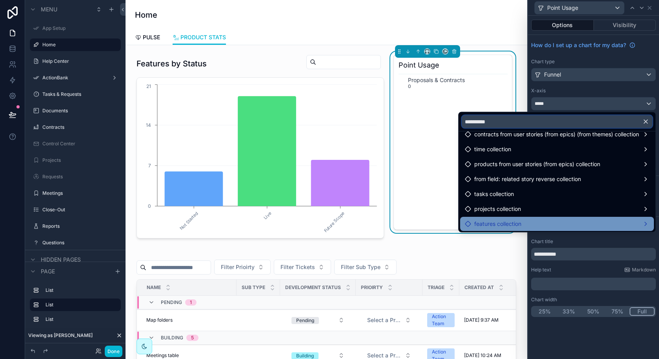
type input "**********"
click at [522, 225] on div "features collection" at bounding box center [557, 223] width 184 height 9
click at [641, 221] on div "features collection" at bounding box center [557, 223] width 184 height 9
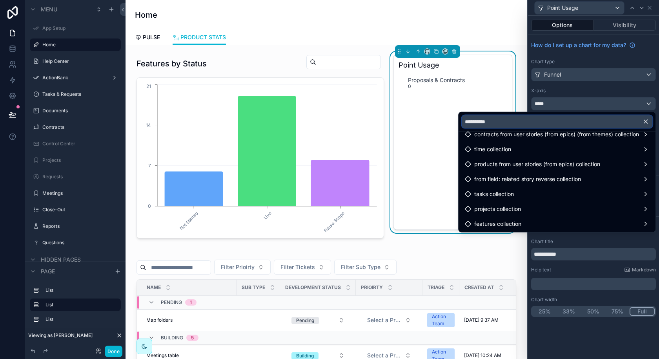
click at [571, 124] on input "**********" at bounding box center [557, 121] width 191 height 13
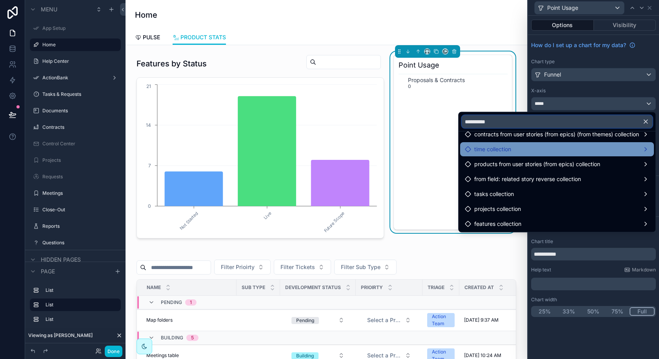
scroll to position [0, 0]
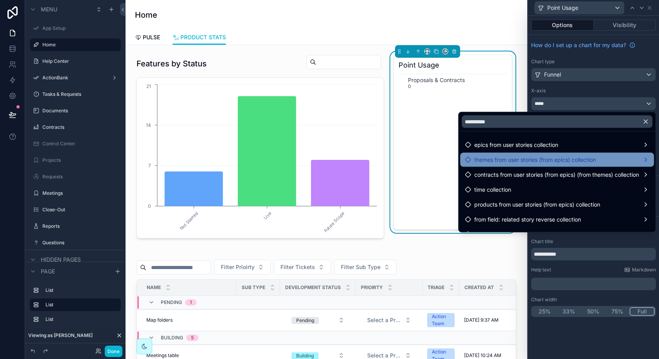
click at [602, 159] on div "themes from user stories (from epics) collection" at bounding box center [557, 159] width 184 height 9
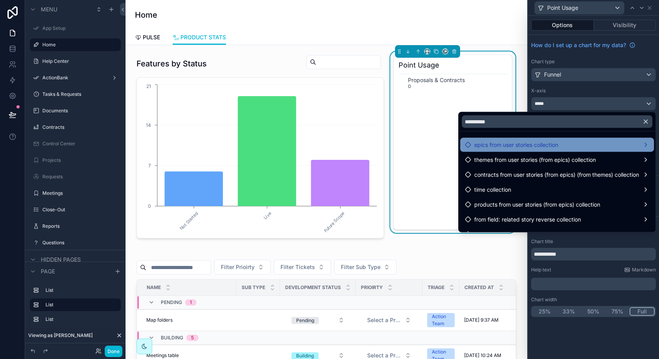
click at [603, 149] on div "epics from user stories collection" at bounding box center [557, 145] width 194 height 14
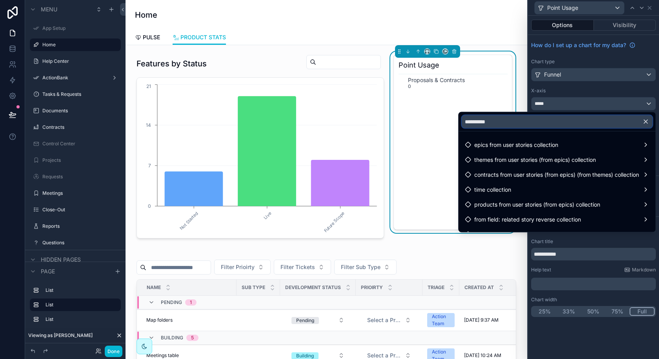
click at [594, 125] on input "**********" at bounding box center [557, 121] width 191 height 13
click at [651, 119] on button "button" at bounding box center [649, 121] width 13 height 19
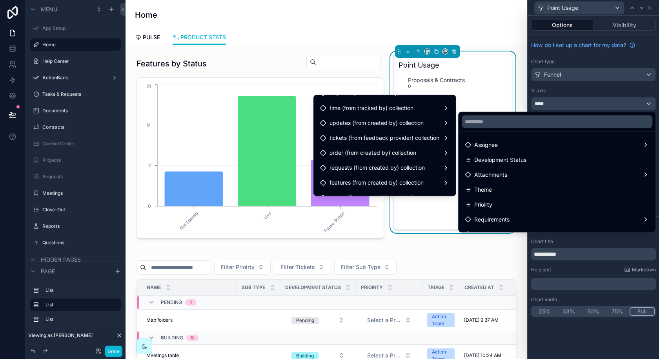
scroll to position [126, 0]
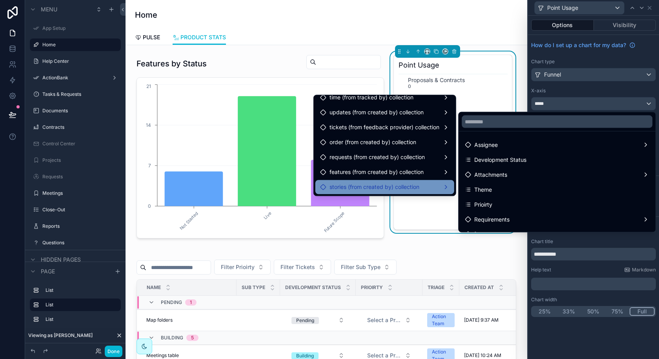
click at [413, 186] on span "stories (from created by) collection" at bounding box center [375, 186] width 90 height 9
click at [450, 187] on div "stories (from created by) collection" at bounding box center [385, 187] width 139 height 14
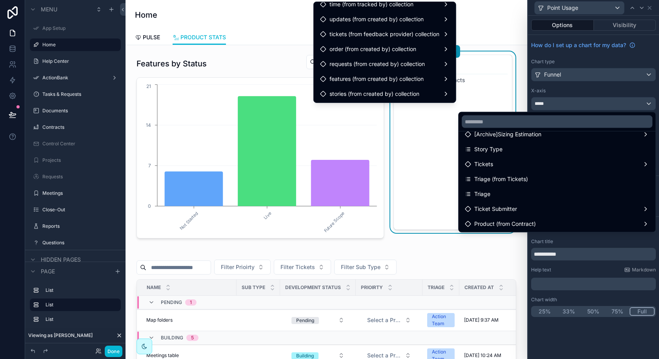
scroll to position [100, 0]
click at [509, 122] on input "text" at bounding box center [557, 121] width 191 height 13
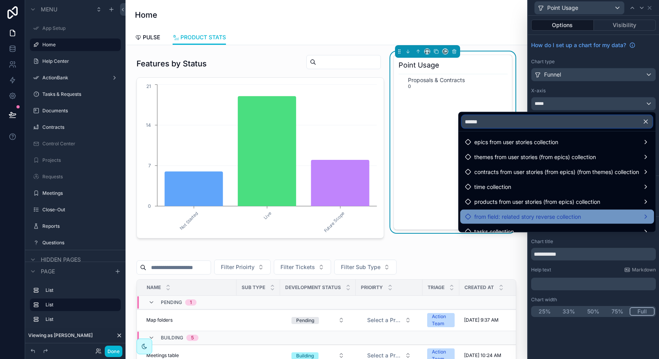
scroll to position [0, 0]
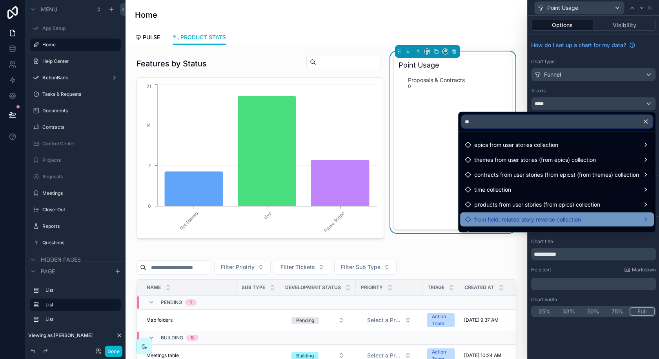
type input "*"
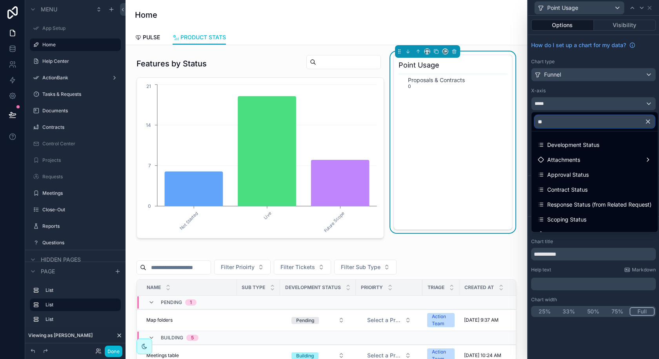
type input "*"
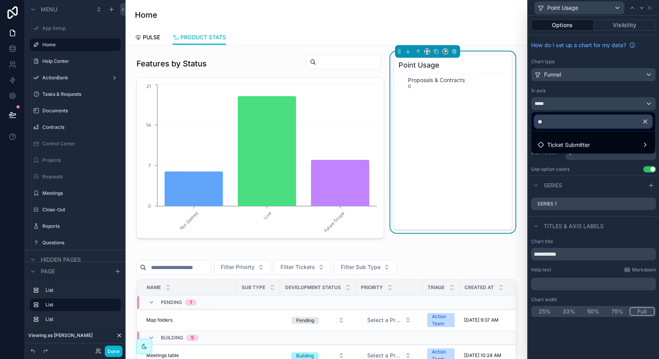
type input "*"
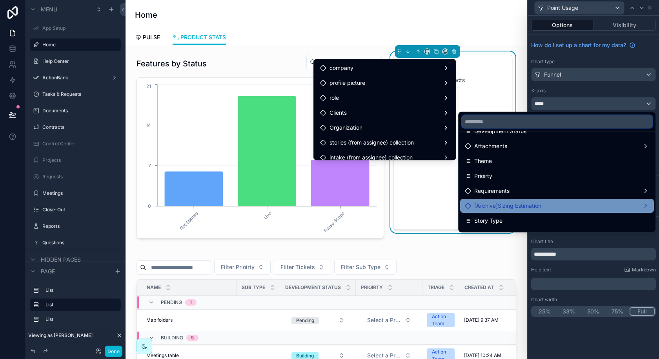
scroll to position [36, 0]
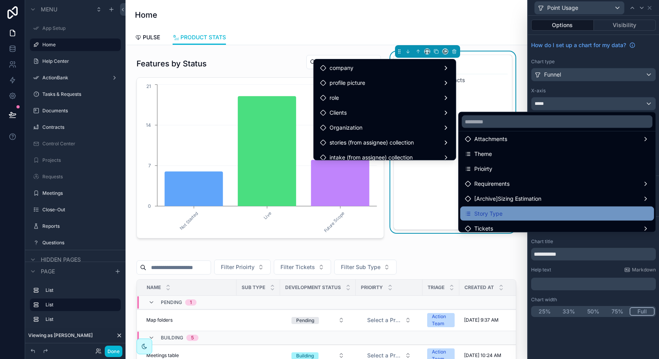
click at [520, 212] on div "Story Type" at bounding box center [557, 213] width 184 height 9
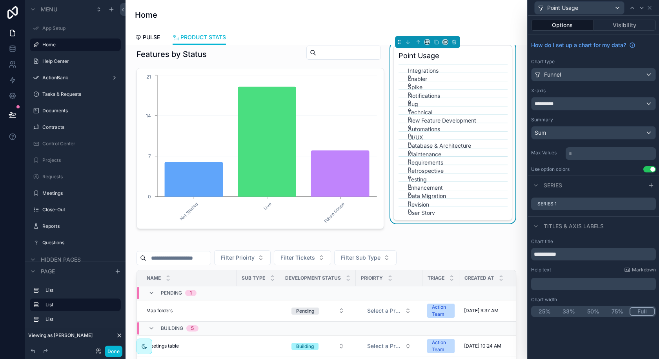
scroll to position [0, 0]
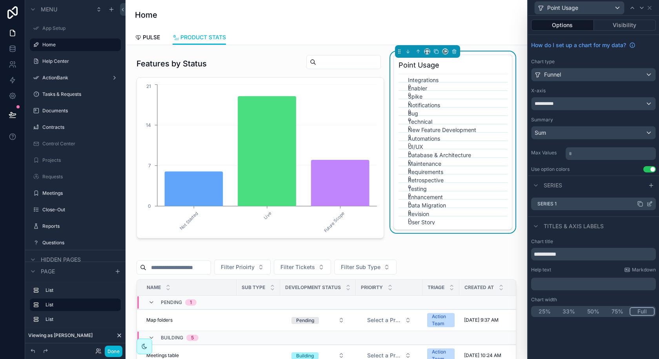
click at [650, 202] on icon at bounding box center [650, 202] width 3 height 3
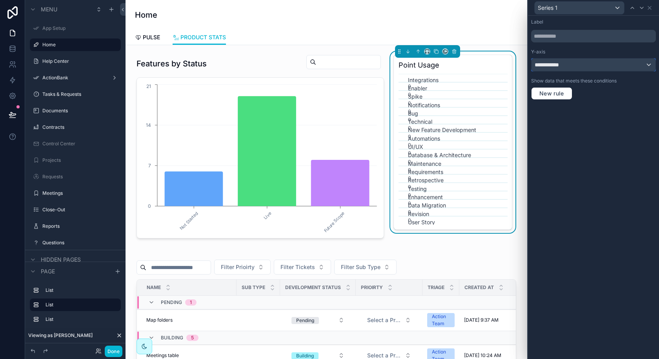
click at [610, 68] on div "**********" at bounding box center [594, 64] width 124 height 13
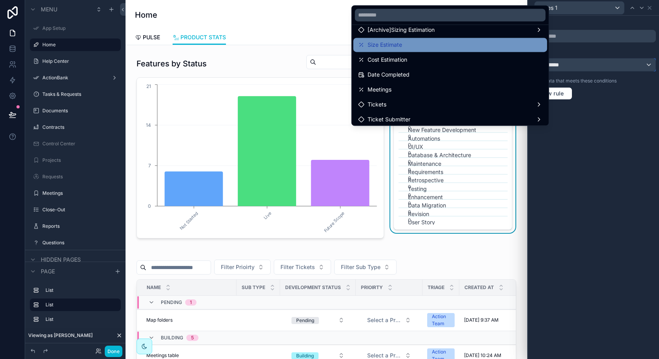
scroll to position [69, 0]
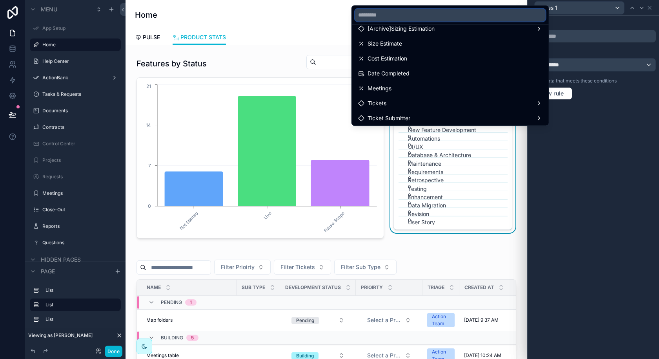
click at [423, 18] on input "text" at bounding box center [450, 15] width 191 height 13
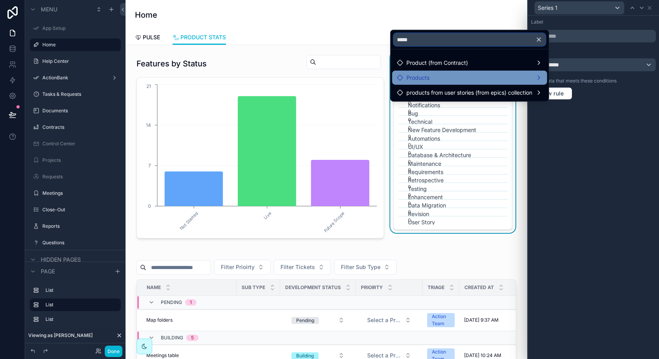
type input "*****"
click at [438, 75] on div "Products" at bounding box center [470, 77] width 146 height 9
click at [465, 40] on input "*****" at bounding box center [470, 39] width 152 height 13
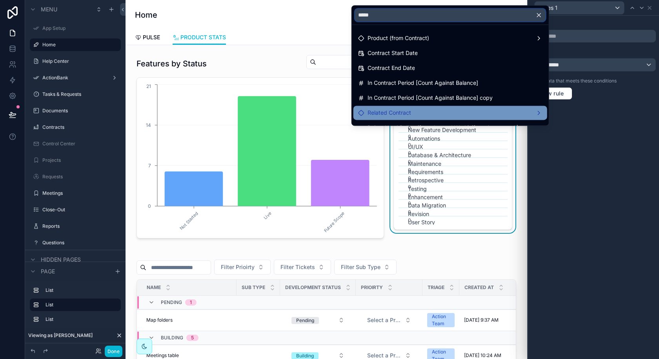
type input "*****"
click at [436, 116] on div "Related Contract" at bounding box center [450, 112] width 184 height 9
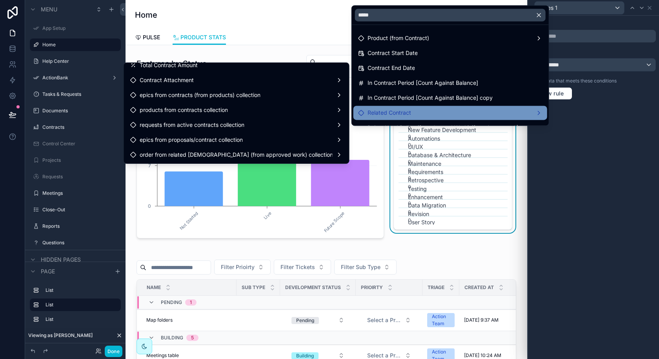
scroll to position [0, 0]
click at [440, 111] on div "Related Contract" at bounding box center [450, 112] width 184 height 9
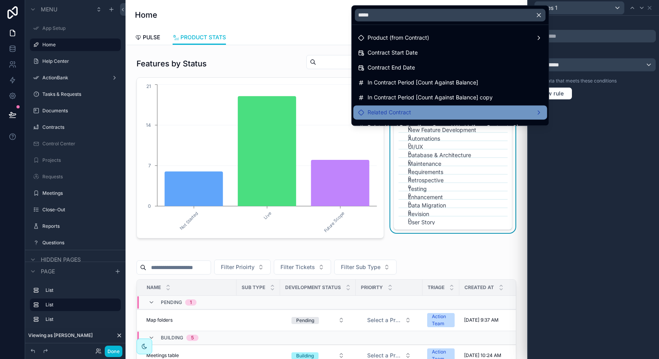
click at [452, 113] on div "Related Contract" at bounding box center [450, 112] width 184 height 9
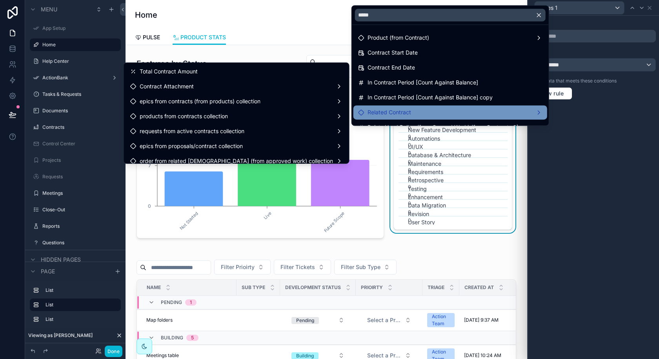
click at [452, 113] on div "Related Contract" at bounding box center [450, 112] width 184 height 9
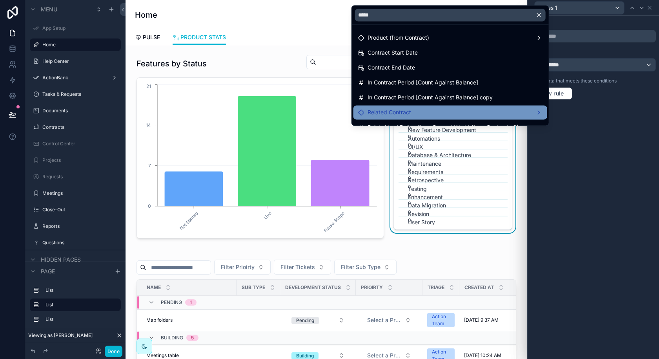
scroll to position [0, 0]
click at [659, 111] on div at bounding box center [593, 179] width 131 height 359
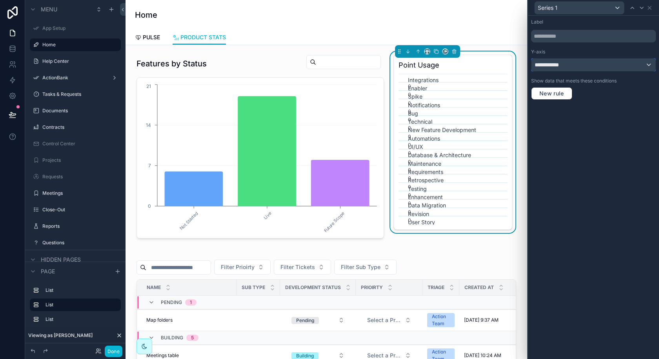
click at [644, 63] on div "**********" at bounding box center [594, 64] width 124 height 13
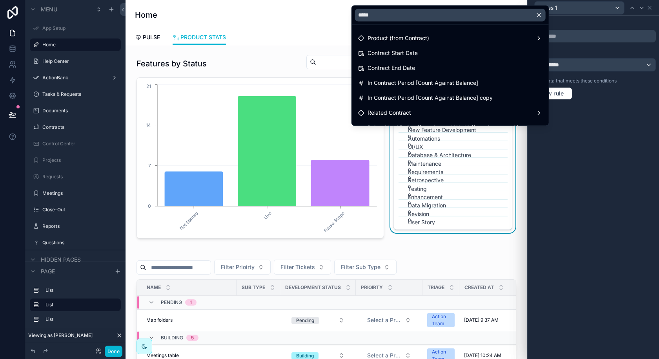
click at [541, 18] on icon "button" at bounding box center [539, 14] width 7 height 7
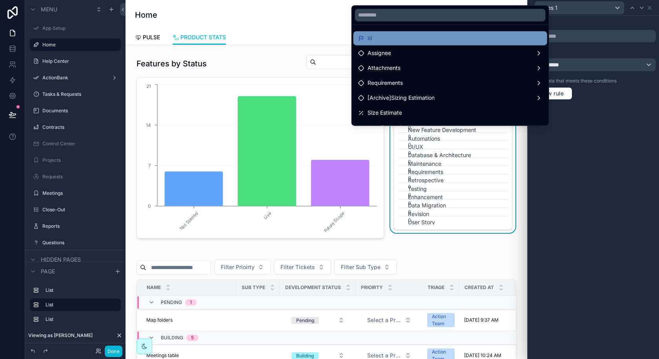
click at [477, 40] on div "id" at bounding box center [450, 37] width 184 height 9
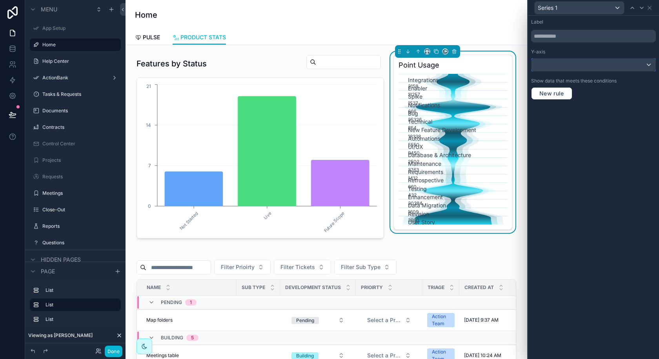
click at [635, 60] on div at bounding box center [594, 64] width 124 height 13
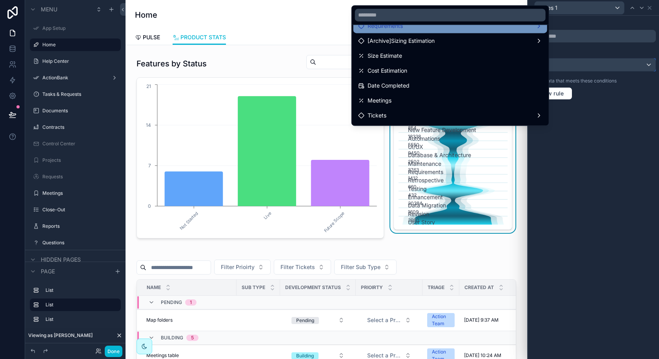
scroll to position [31, 0]
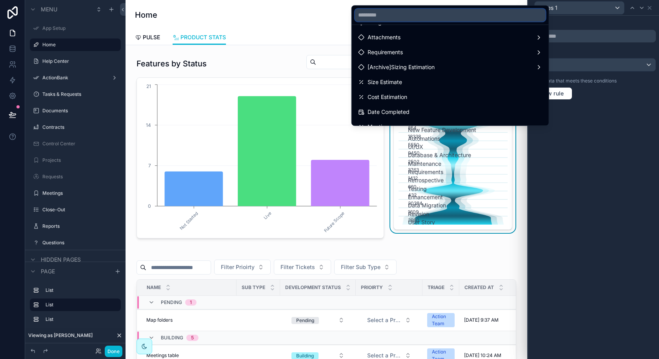
click at [393, 20] on input "text" at bounding box center [450, 15] width 191 height 13
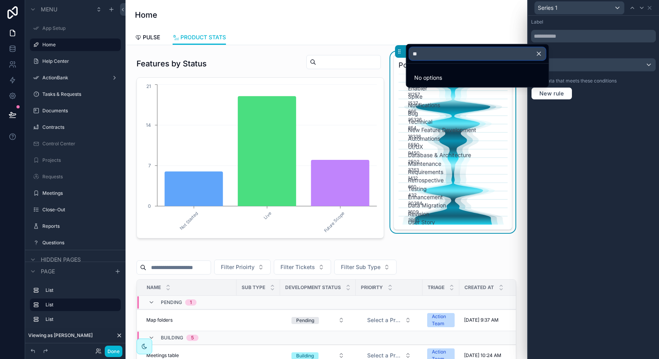
scroll to position [0, 0]
type input "*"
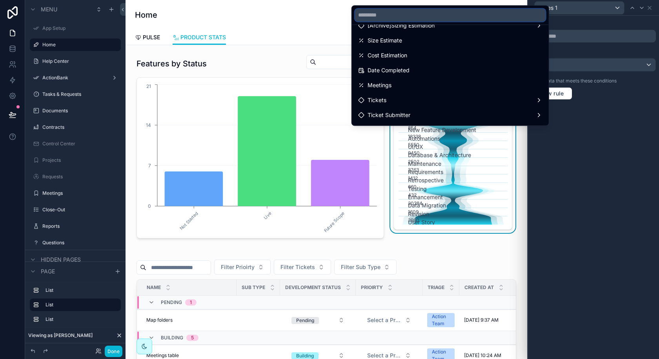
scroll to position [77, 0]
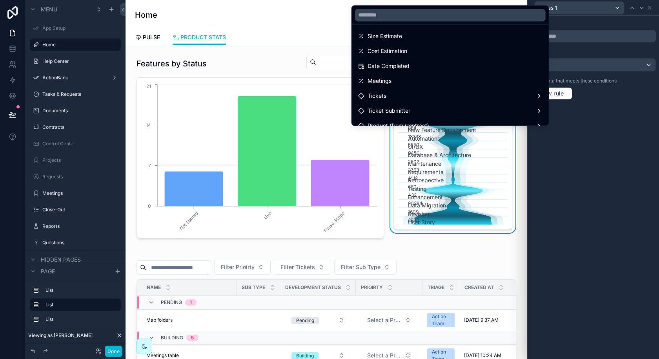
click at [427, 175] on icon "Integrations 3158 Enabler 11257 Spike 1537 Notifications 666 Bug 25326 Technica…" at bounding box center [453, 149] width 109 height 151
click at [514, 130] on div "Point Usage Integrations 3158 Enabler 11257 Spike 1537 Notifications 666 Bug 25…" at bounding box center [453, 146] width 128 height 190
click at [427, 233] on div "Point Usage Integrations 3158 Enabler 11257 Spike 1537 Notifications 666 Bug 25…" at bounding box center [453, 146] width 128 height 190
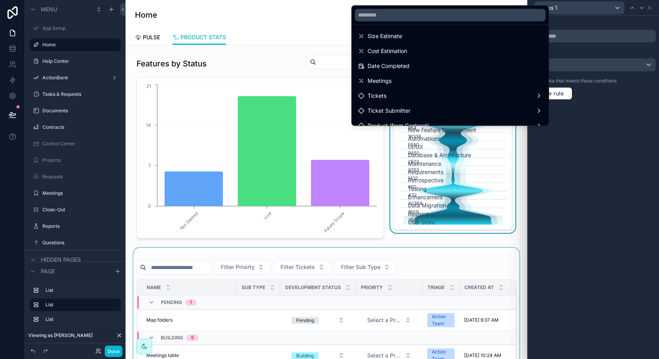
click at [416, 298] on td "scrollable content" at bounding box center [389, 303] width 67 height 14
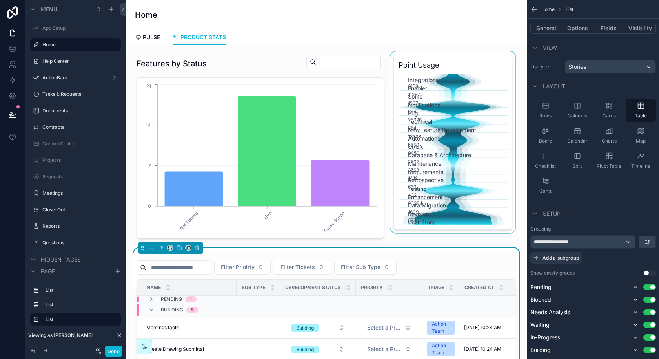
click at [447, 187] on div "scrollable content" at bounding box center [453, 146] width 128 height 190
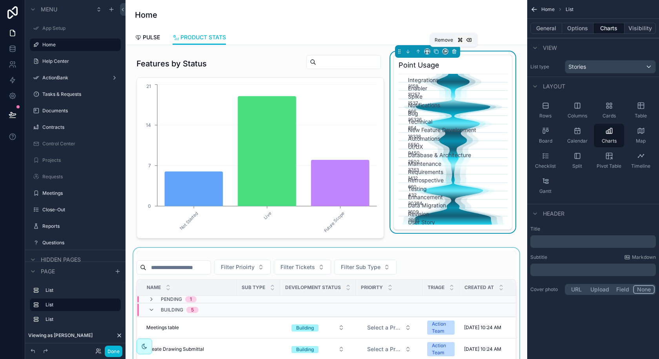
click at [457, 51] on button "scrollable content" at bounding box center [454, 51] width 9 height 9
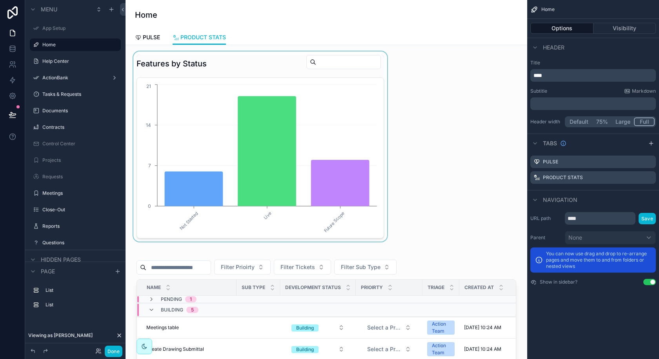
click at [347, 181] on div "scrollable content" at bounding box center [260, 146] width 257 height 190
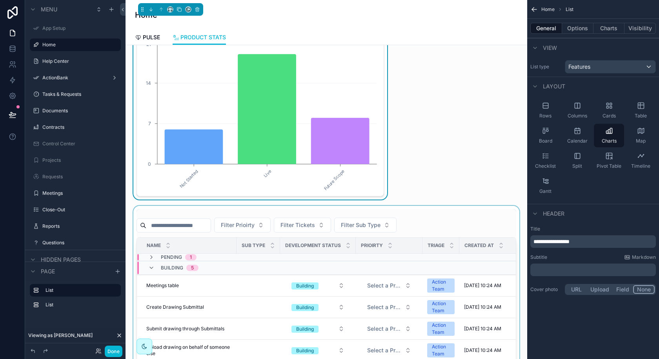
scroll to position [47, 0]
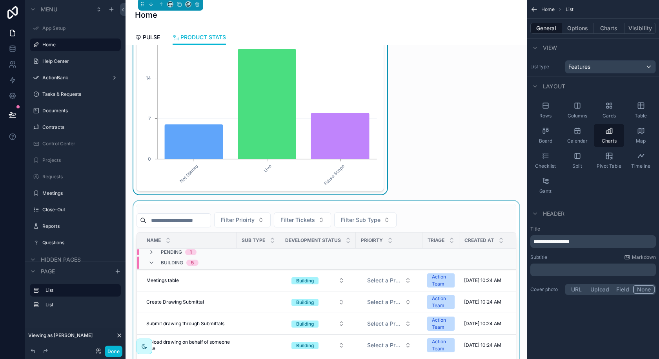
click at [420, 217] on div "scrollable content" at bounding box center [326, 353] width 389 height 305
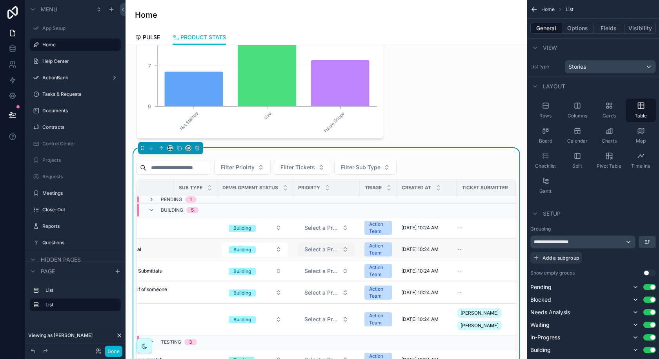
scroll to position [0, 0]
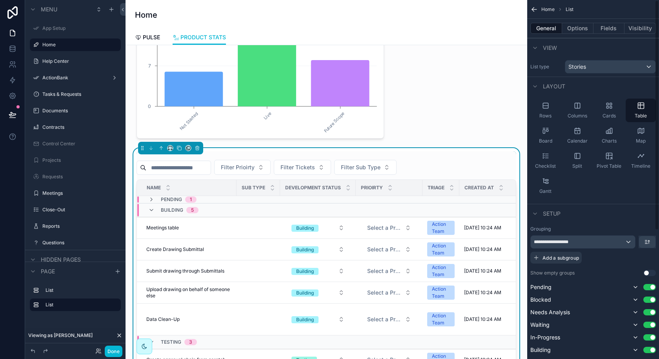
click at [461, 168] on div "Filter Prioirty Filter Tickets Filter Sub Type" at bounding box center [327, 167] width 380 height 15
click at [617, 26] on button "Fields" at bounding box center [609, 28] width 31 height 11
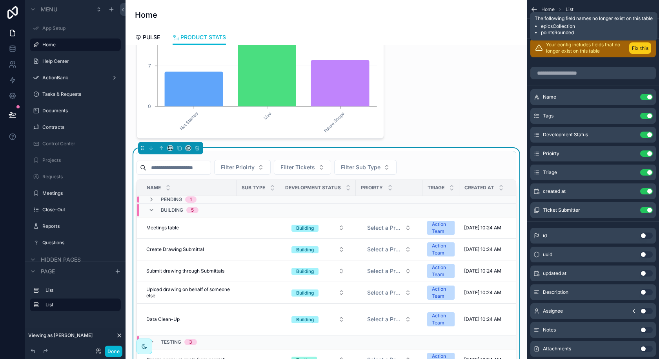
click at [641, 48] on button "Fix this" at bounding box center [641, 47] width 22 height 11
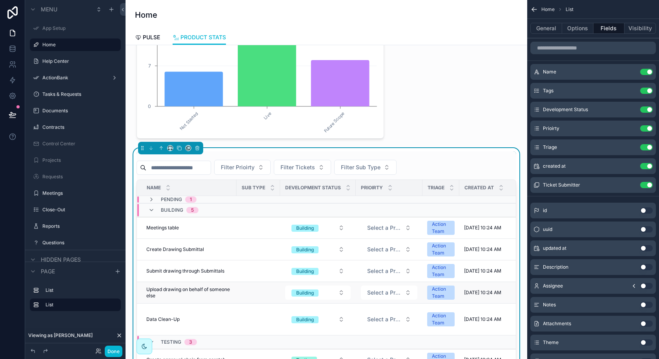
scroll to position [0, 63]
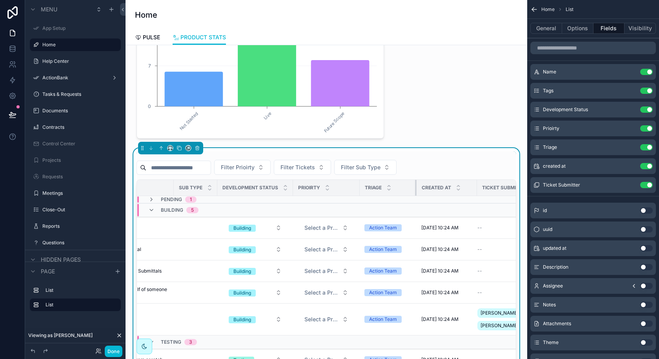
drag, startPoint x: 394, startPoint y: 188, endPoint x: 407, endPoint y: 189, distance: 12.6
click at [407, 189] on tr "Name Sub Type Development Status Prioirty Triage Created at Ticket Submitter" at bounding box center [305, 188] width 463 height 16
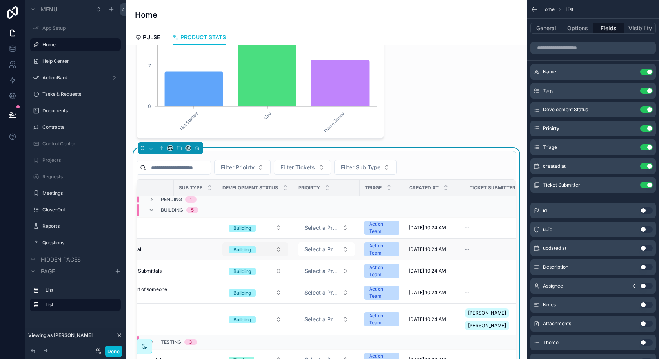
scroll to position [0, 0]
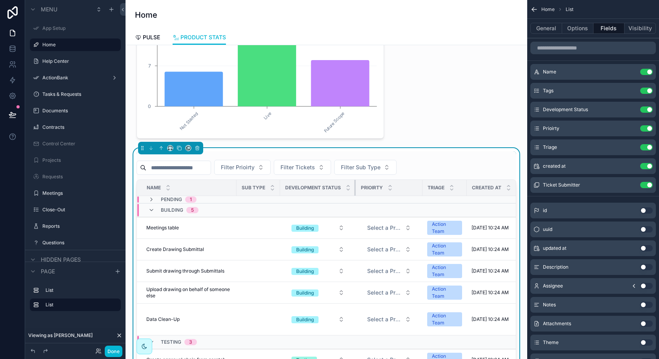
drag, startPoint x: 354, startPoint y: 186, endPoint x: 344, endPoint y: 187, distance: 9.8
click at [344, 187] on th "Development Status" at bounding box center [318, 188] width 76 height 16
click at [279, 186] on div "scrollable content" at bounding box center [280, 188] width 3 height 16
click at [429, 166] on div "Filter Prioirty Filter Tickets Filter Sub Type" at bounding box center [327, 167] width 380 height 15
click at [581, 31] on button "Options" at bounding box center [577, 28] width 31 height 11
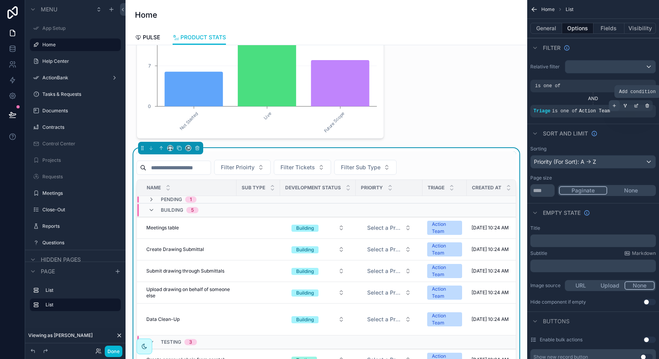
click at [614, 107] on icon "scrollable content" at bounding box center [614, 105] width 5 height 5
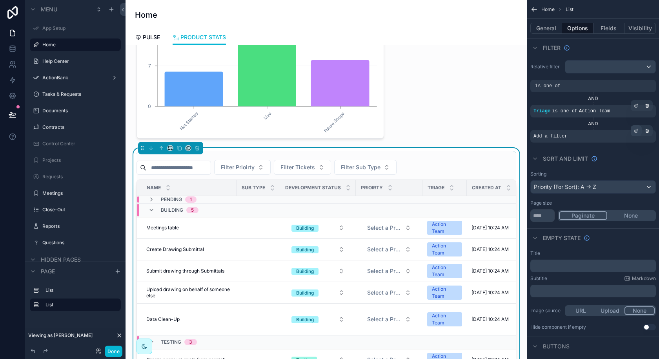
click at [638, 130] on icon "scrollable content" at bounding box center [636, 130] width 5 height 5
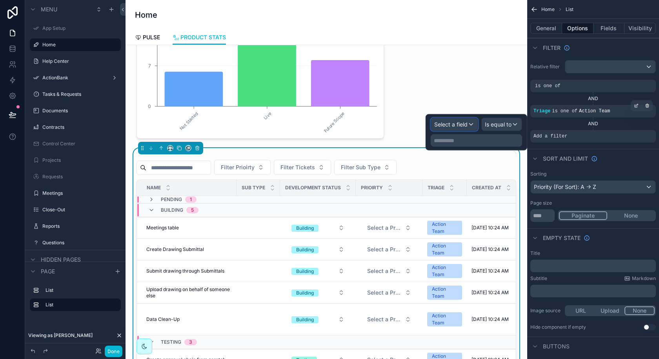
click at [462, 126] on span "Select a field" at bounding box center [451, 124] width 33 height 7
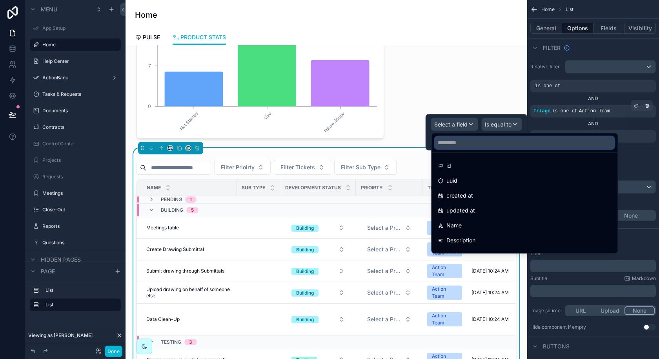
click at [469, 143] on input "text" at bounding box center [525, 142] width 180 height 13
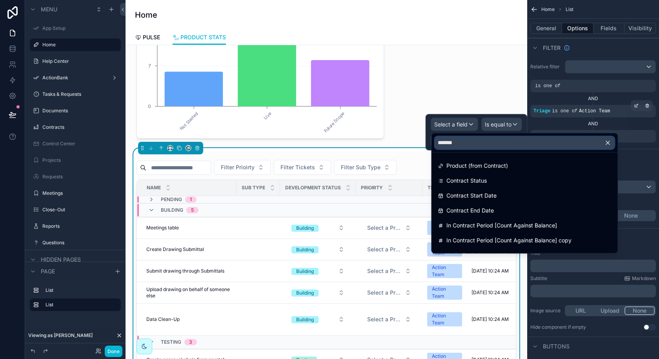
type input "********"
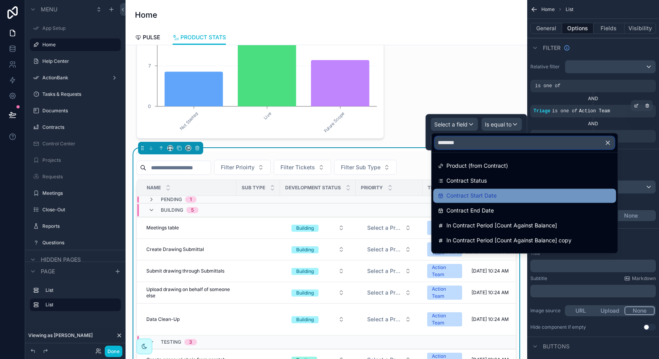
scroll to position [55, 0]
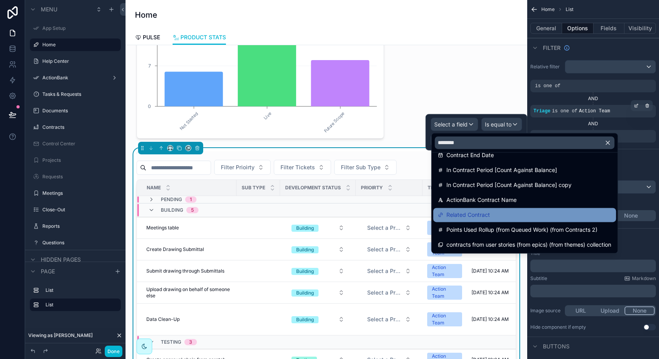
click at [469, 211] on span "Related Contract" at bounding box center [469, 214] width 44 height 9
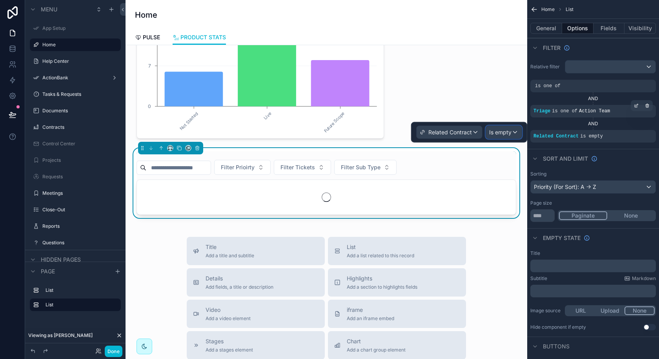
click at [509, 128] on span "Is empty" at bounding box center [500, 132] width 22 height 8
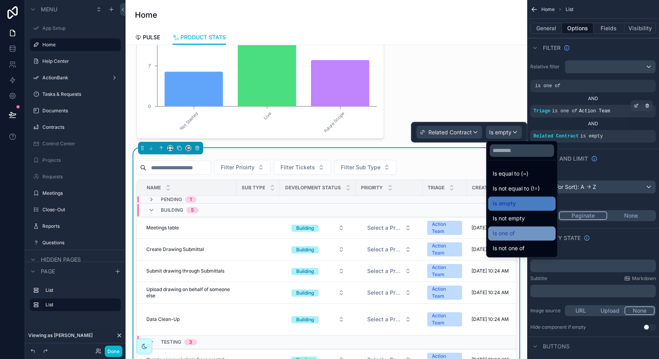
click at [508, 230] on span "Is one of" at bounding box center [504, 232] width 22 height 9
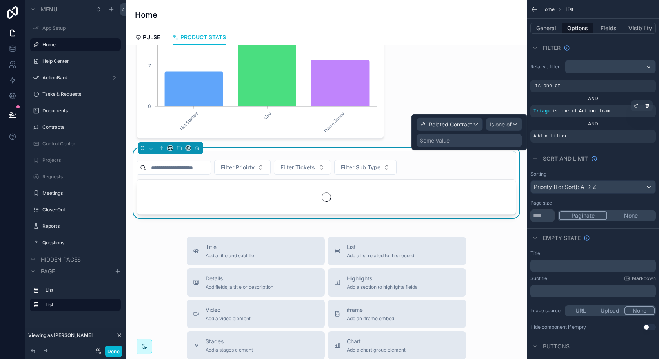
click at [494, 139] on div "Some value" at bounding box center [470, 140] width 106 height 13
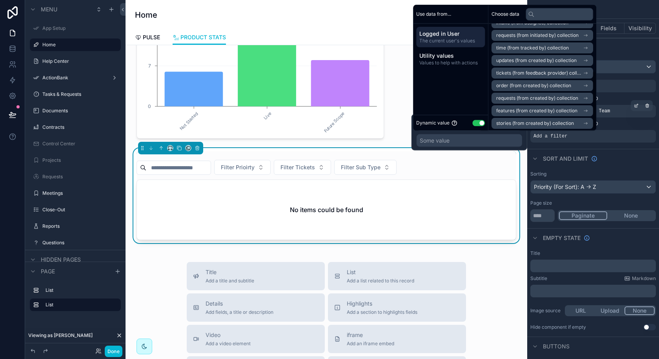
scroll to position [86, 0]
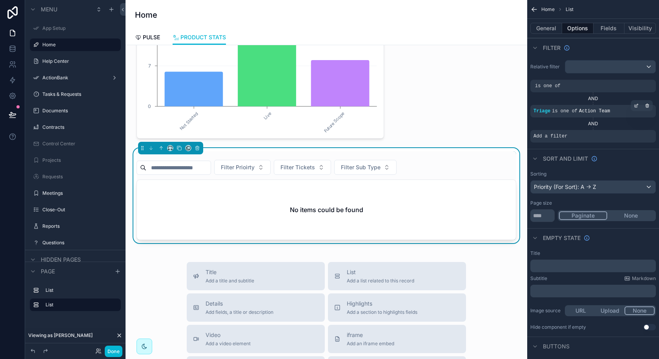
click at [412, 188] on div "No items could be found" at bounding box center [326, 210] width 379 height 60
click at [648, 130] on icon "scrollable content" at bounding box center [647, 130] width 5 height 5
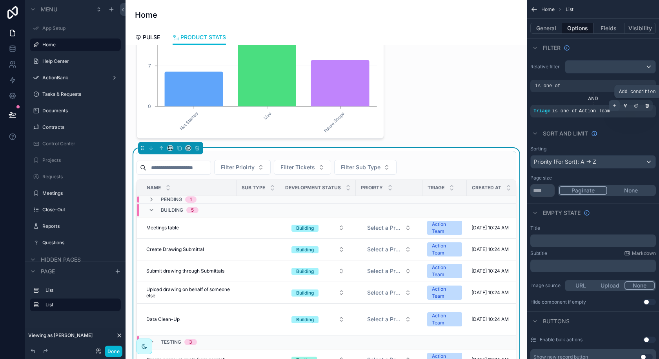
click at [618, 108] on div "scrollable content" at bounding box center [614, 105] width 11 height 11
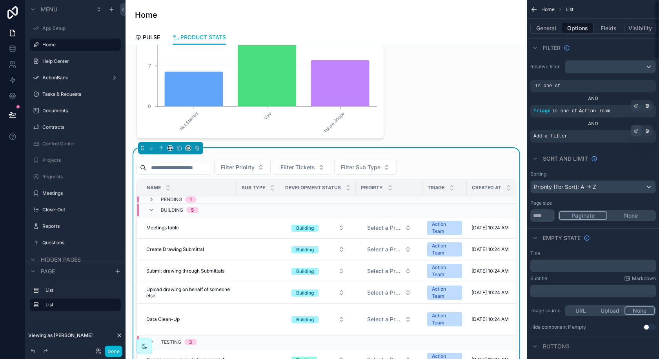
click at [638, 130] on icon "scrollable content" at bounding box center [637, 130] width 1 height 1
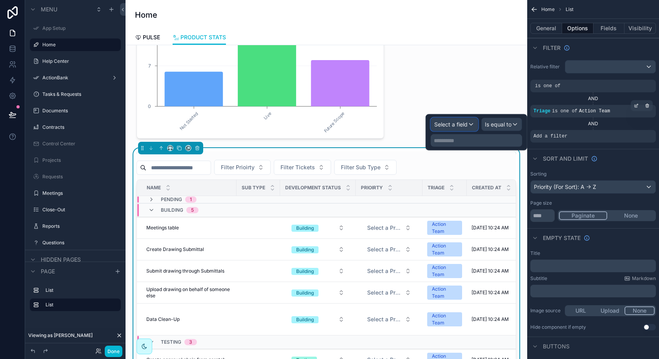
click at [464, 123] on span "Select a field" at bounding box center [451, 124] width 33 height 7
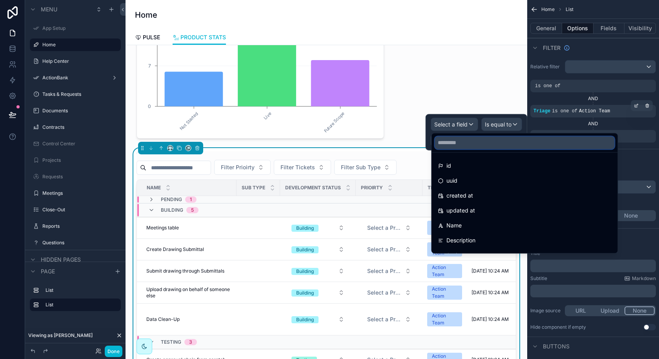
click at [468, 144] on input "text" at bounding box center [525, 142] width 180 height 13
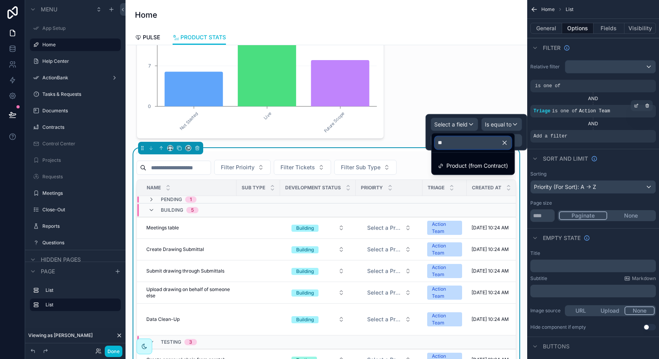
type input "*"
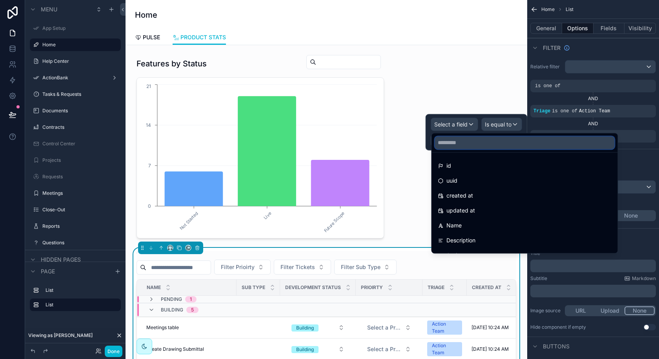
scroll to position [100, 0]
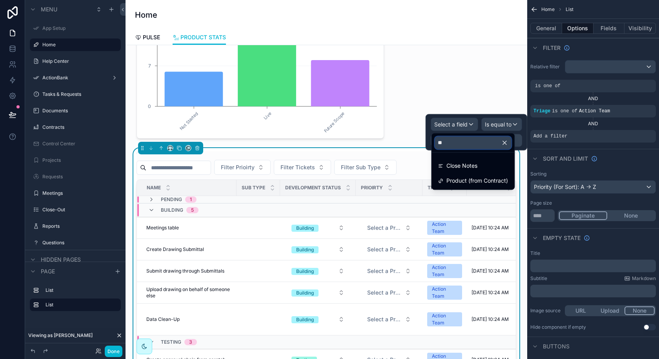
type input "*"
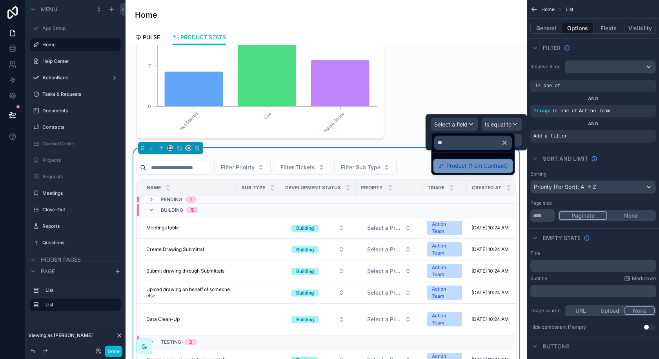
type input "*"
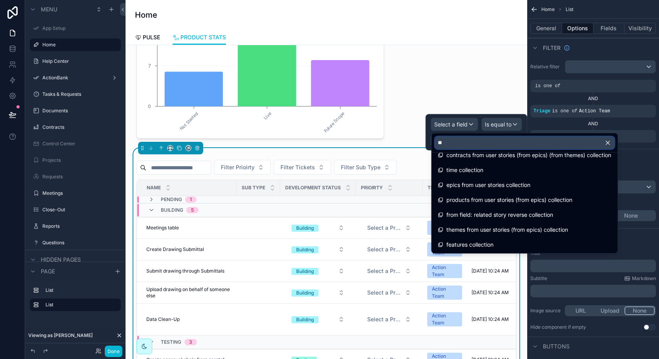
scroll to position [0, 0]
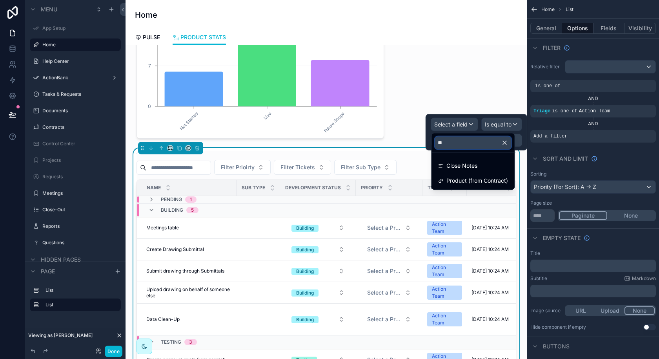
type input "*"
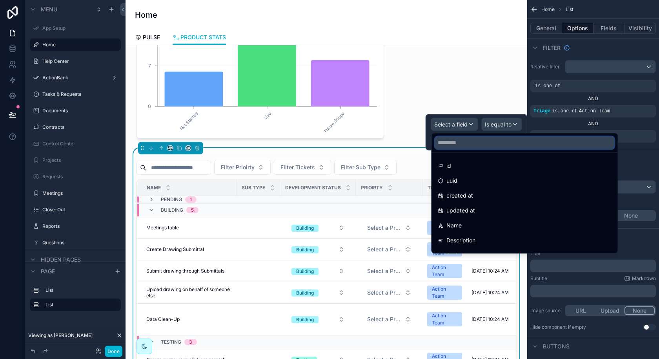
scroll to position [22, 0]
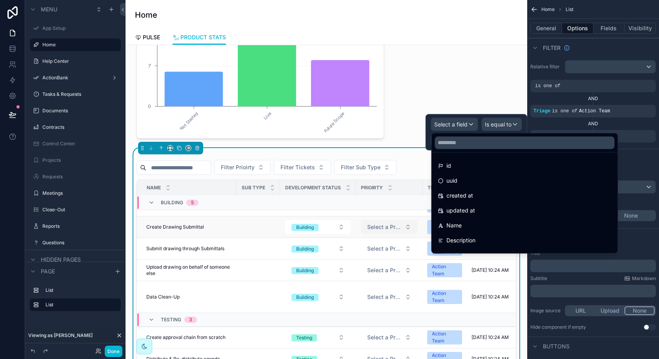
click at [374, 223] on span "Select a Prioirty" at bounding box center [384, 227] width 35 height 8
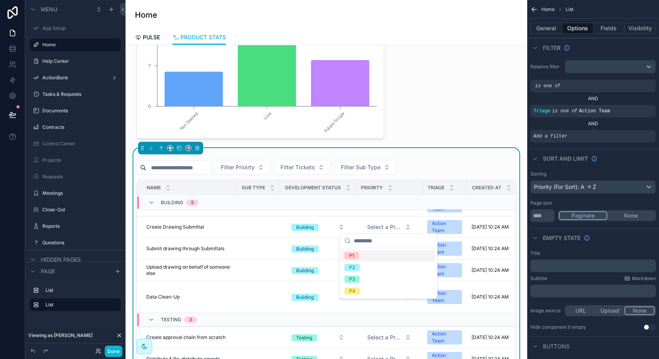
click at [438, 165] on div "Filter Prioirty Filter Tickets Filter Sub Type" at bounding box center [327, 167] width 380 height 15
click at [638, 128] on icon "scrollable content" at bounding box center [636, 130] width 5 height 5
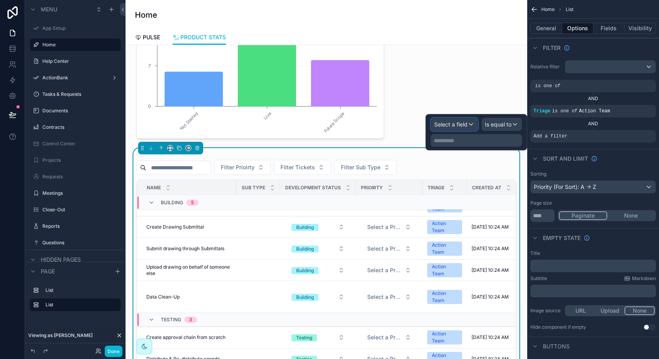
click at [471, 125] on div "Select a field" at bounding box center [454, 124] width 47 height 13
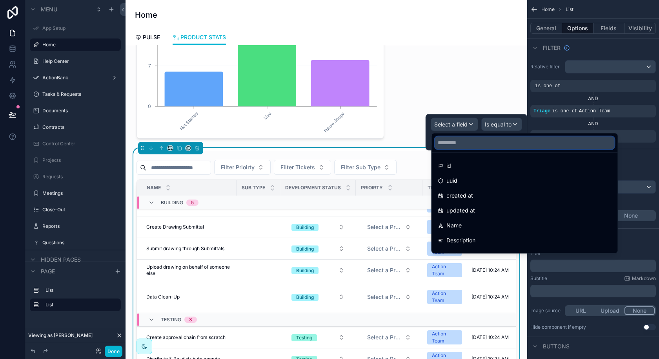
click at [470, 144] on input "text" at bounding box center [525, 142] width 180 height 13
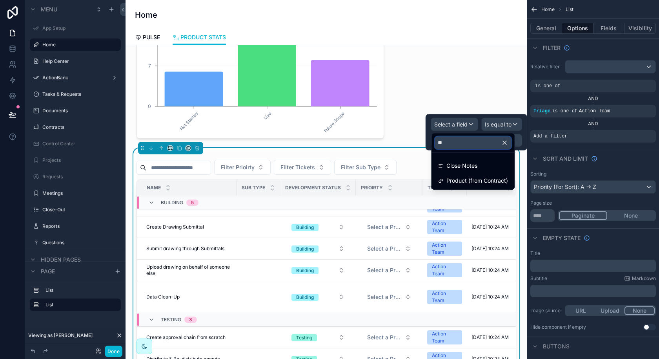
type input "*"
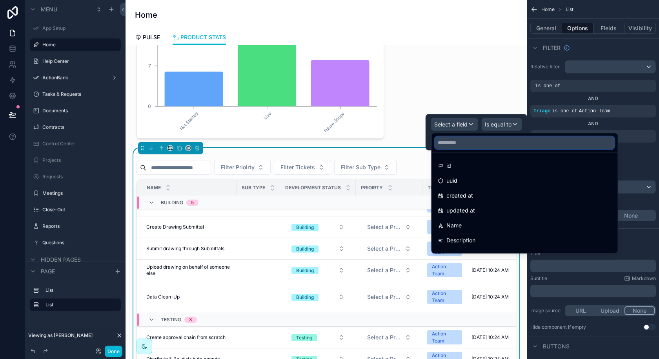
scroll to position [16, 0]
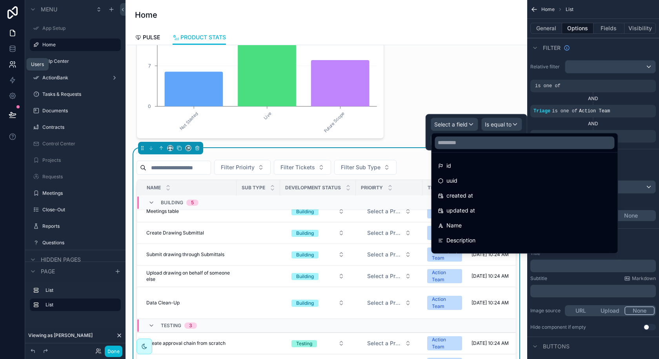
click at [15, 71] on link at bounding box center [12, 65] width 25 height 16
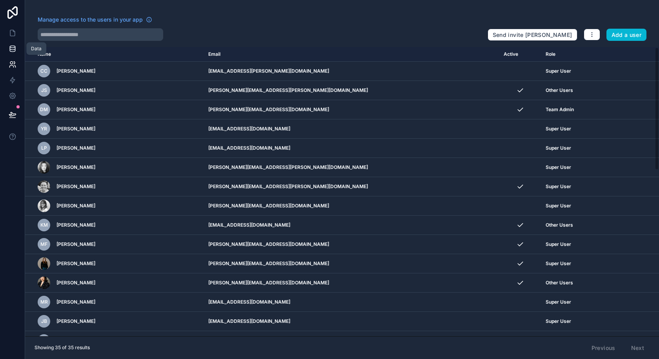
click at [17, 51] on link at bounding box center [12, 49] width 25 height 16
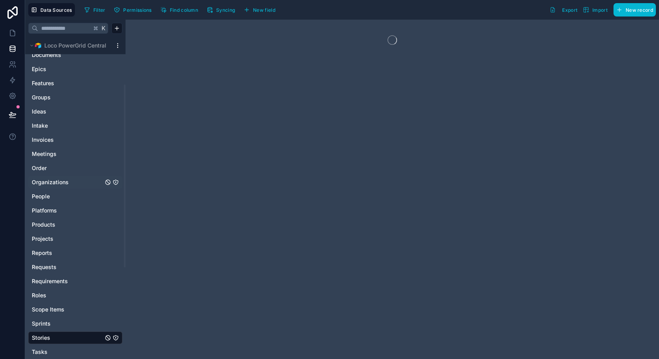
scroll to position [83, 0]
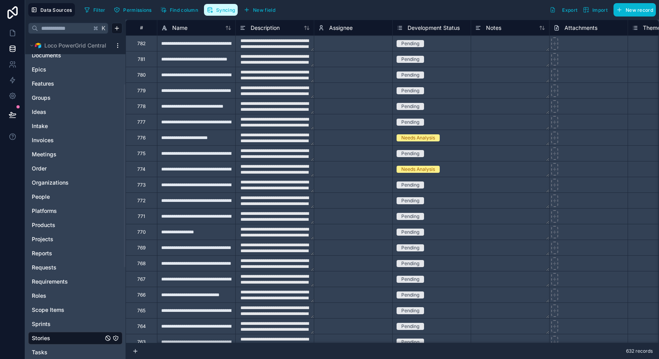
click at [214, 14] on button "Syncing" at bounding box center [221, 10] width 34 height 12
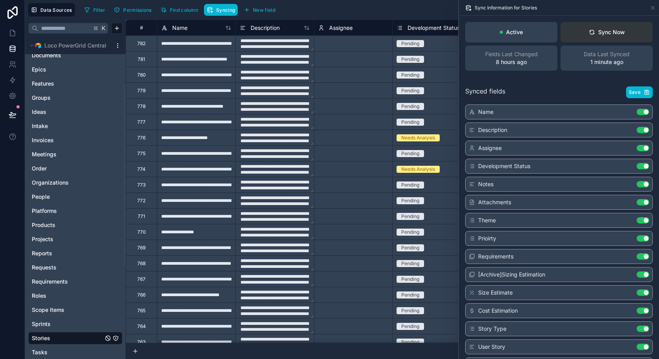
click at [610, 37] on button "Sync Now" at bounding box center [607, 32] width 92 height 20
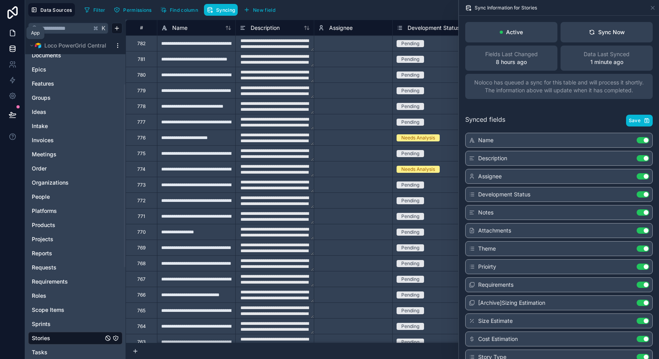
click at [13, 36] on icon at bounding box center [13, 33] width 8 height 8
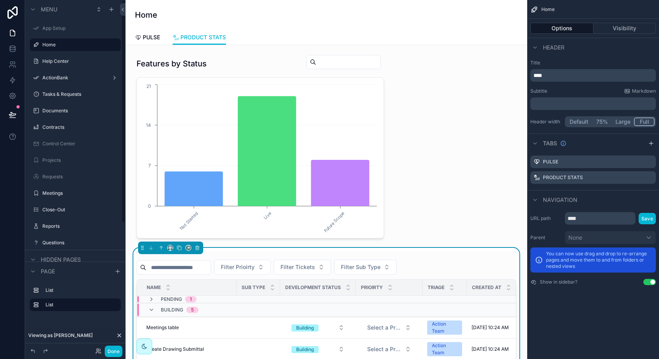
scroll to position [55, 0]
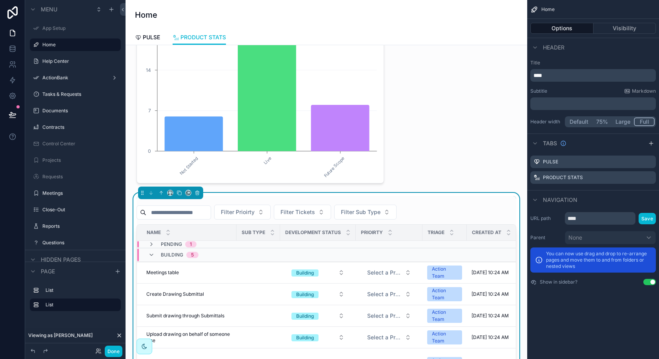
click at [424, 206] on div "Filter Prioirty Filter Tickets Filter Sub Type" at bounding box center [327, 212] width 380 height 15
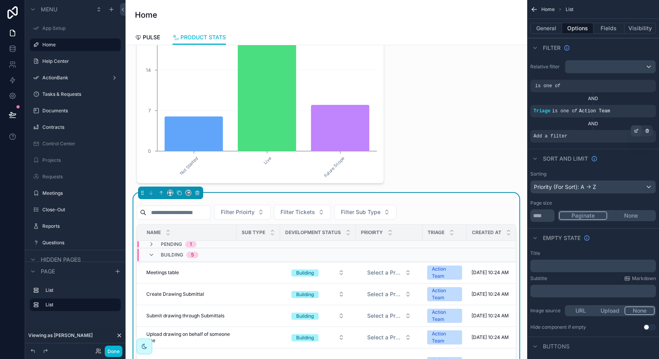
click at [634, 132] on div "scrollable content" at bounding box center [636, 130] width 11 height 11
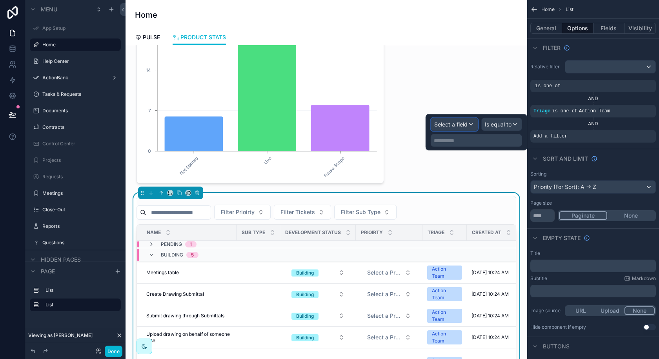
click at [460, 123] on span "Select a field" at bounding box center [451, 124] width 33 height 7
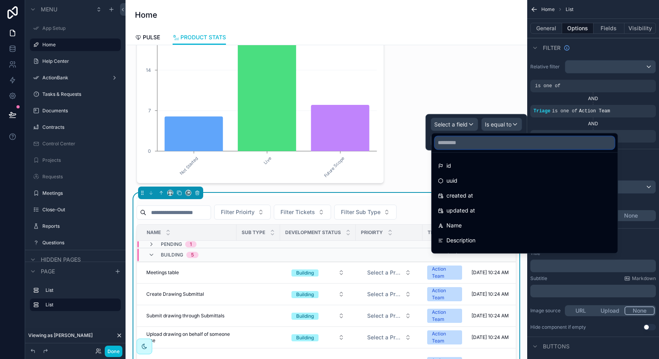
click at [466, 145] on input "text" at bounding box center [525, 142] width 180 height 13
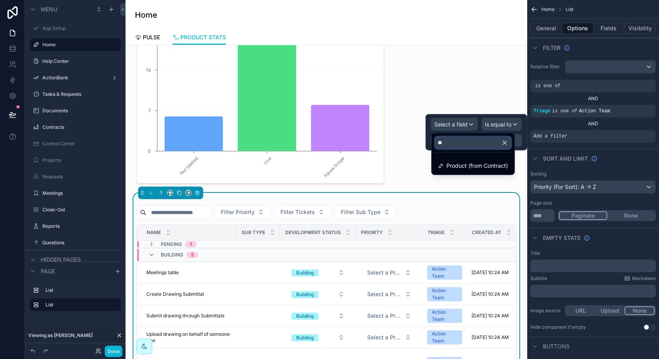
type input "*"
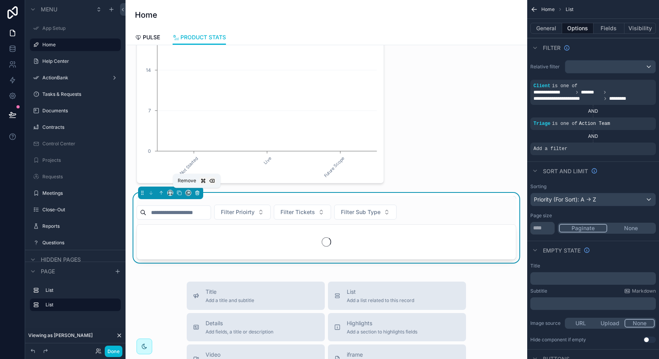
click at [198, 193] on icon "scrollable content" at bounding box center [198, 193] width 0 height 2
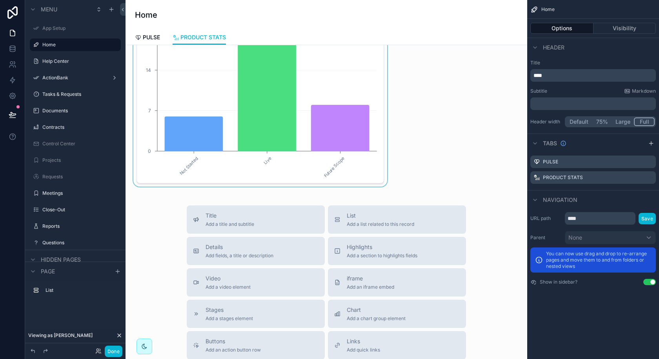
click at [300, 164] on div "scrollable content" at bounding box center [260, 91] width 257 height 190
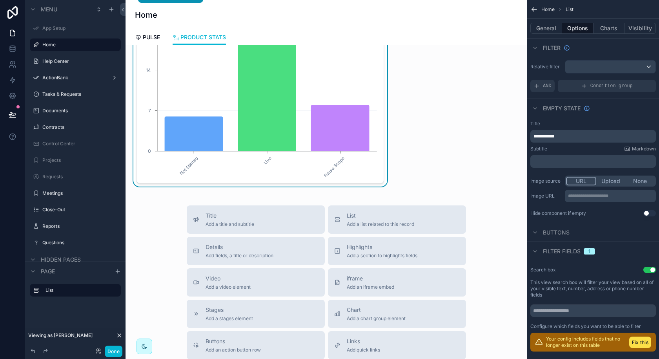
click at [642, 348] on div "Your config includes fields that no longer exist on this table Fix this" at bounding box center [594, 341] width 126 height 19
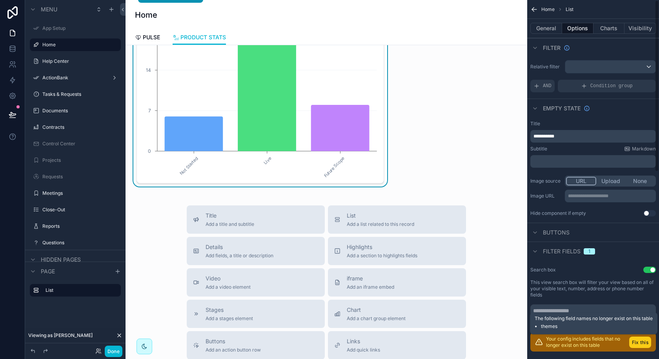
click at [639, 341] on button "Fix this" at bounding box center [641, 341] width 22 height 11
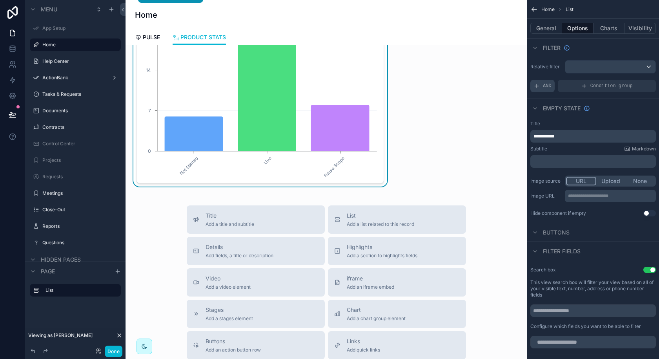
click at [542, 84] on div "AND" at bounding box center [543, 86] width 24 height 13
click at [640, 79] on div "scrollable content" at bounding box center [636, 80] width 11 height 11
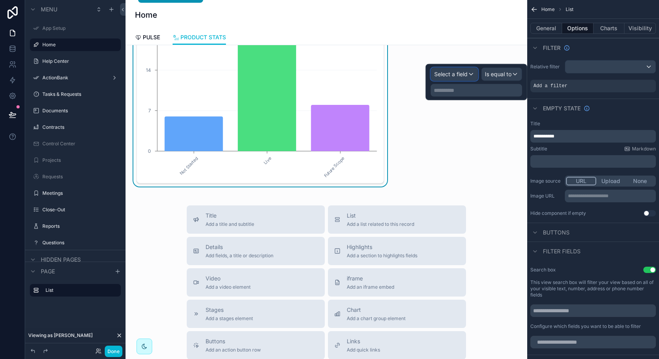
click at [472, 71] on div "Select a field" at bounding box center [454, 74] width 47 height 13
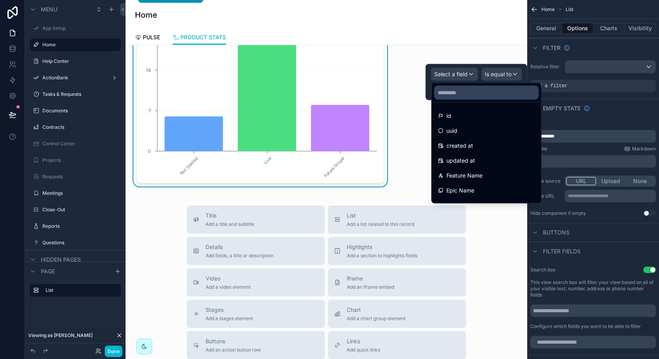
click at [465, 95] on input "text" at bounding box center [486, 92] width 103 height 13
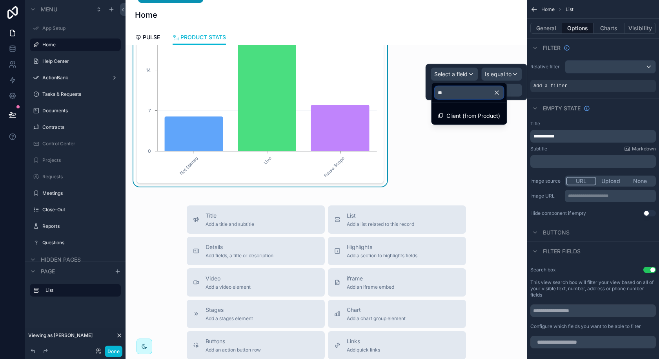
type input "***"
click at [467, 114] on span "Client (from Product)" at bounding box center [474, 115] width 54 height 9
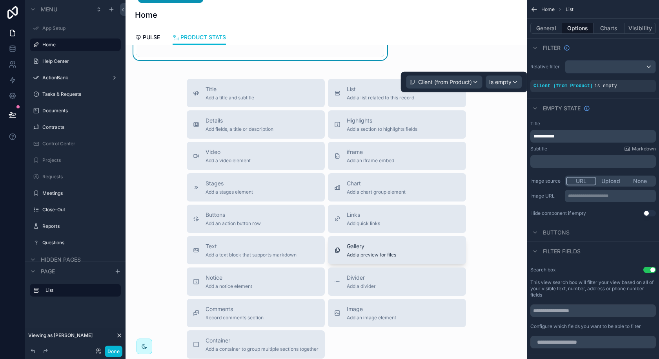
click at [402, 250] on div "Gallery Add a preview for files" at bounding box center [397, 250] width 126 height 16
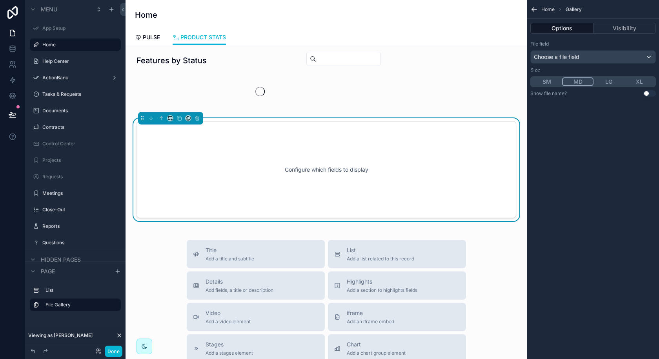
scroll to position [0, 0]
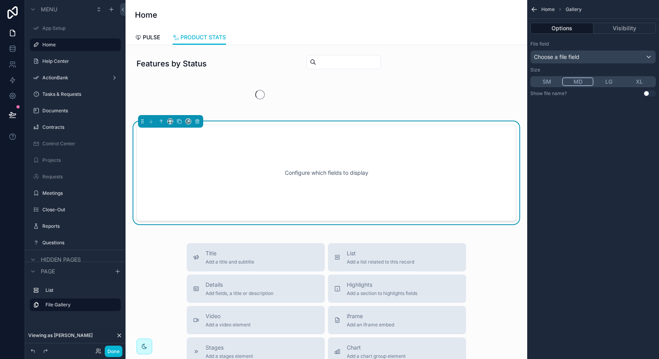
click at [404, 163] on div "Configure which fields to display" at bounding box center [327, 172] width 354 height 71
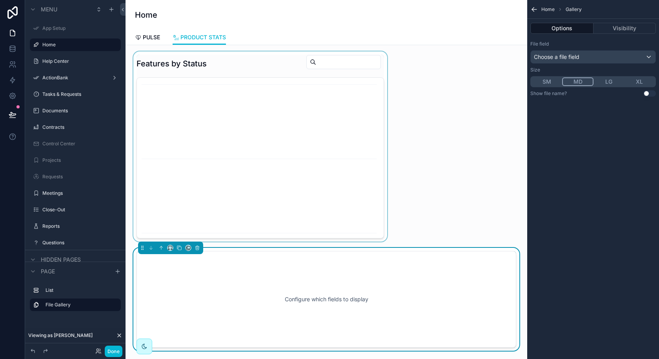
click at [326, 124] on div "scrollable content" at bounding box center [260, 146] width 257 height 190
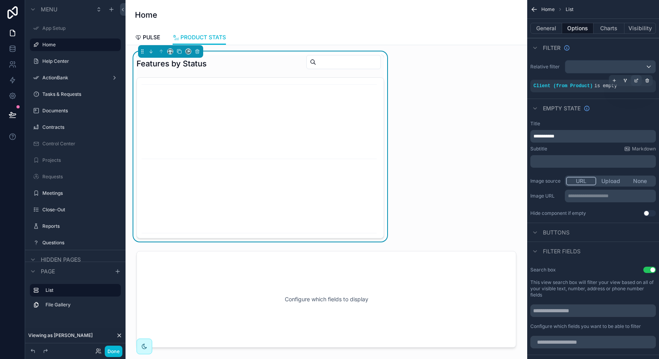
click at [636, 82] on icon "scrollable content" at bounding box center [636, 80] width 5 height 5
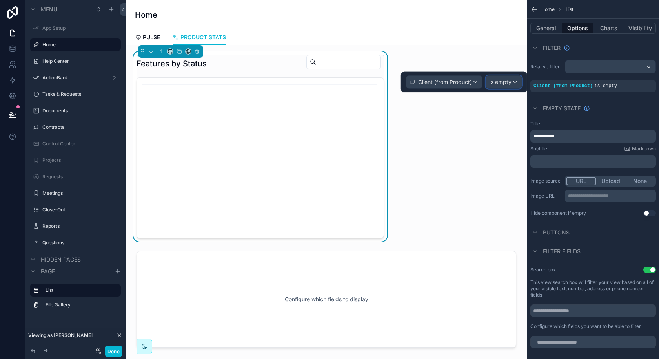
click at [505, 84] on span "Is empty" at bounding box center [500, 82] width 22 height 8
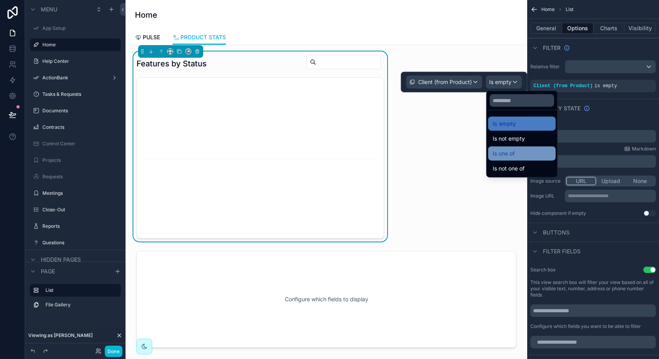
click at [510, 146] on div "Is one of" at bounding box center [522, 153] width 68 height 14
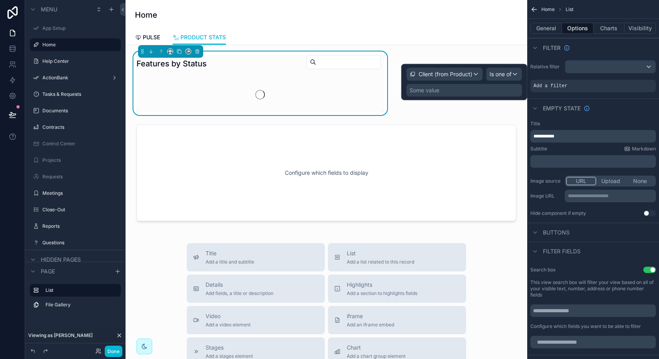
click at [481, 88] on div "Some value" at bounding box center [465, 90] width 116 height 13
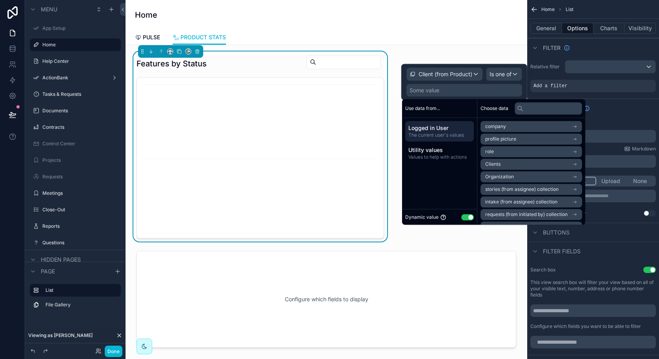
click at [532, 175] on li "Organization" at bounding box center [532, 176] width 102 height 11
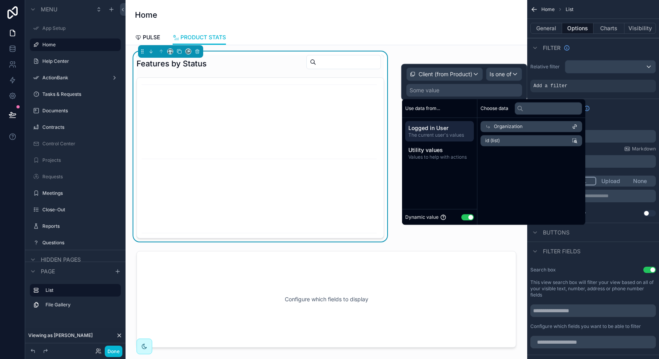
click at [524, 141] on li "id (list)" at bounding box center [532, 140] width 102 height 11
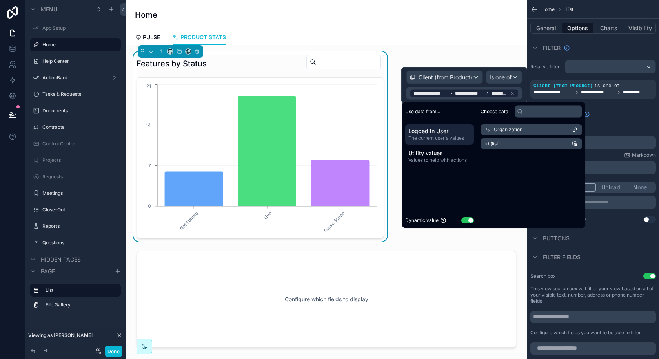
click at [379, 227] on icon "Not Started Live Future Scope 0 7 14 21" at bounding box center [260, 157] width 237 height 151
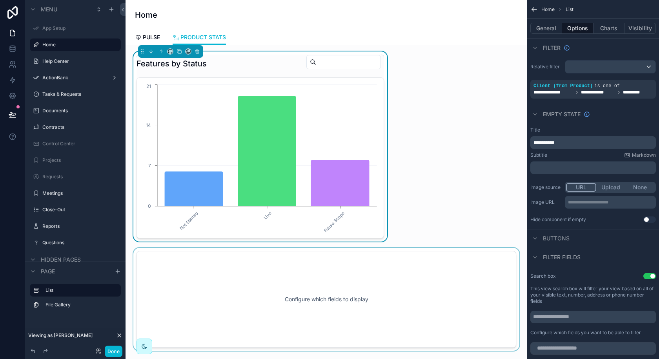
click at [369, 275] on div "scrollable content" at bounding box center [326, 299] width 389 height 103
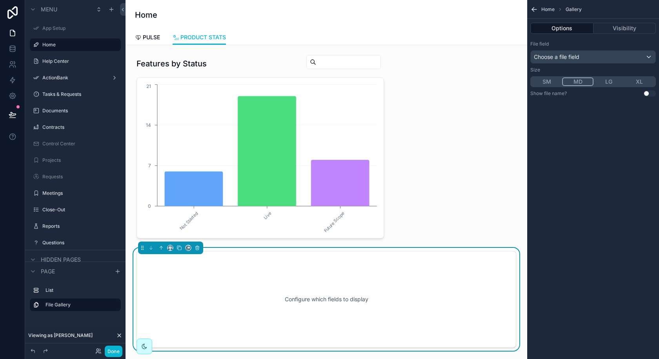
scroll to position [47, 0]
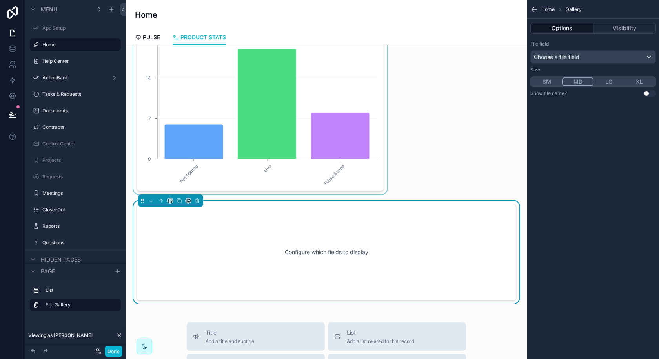
click at [320, 165] on div "scrollable content" at bounding box center [260, 99] width 257 height 190
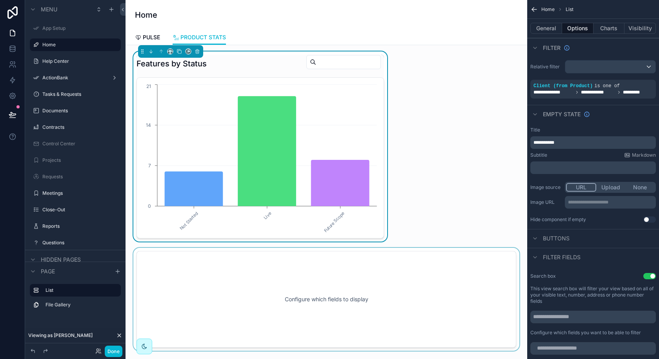
scroll to position [9, 0]
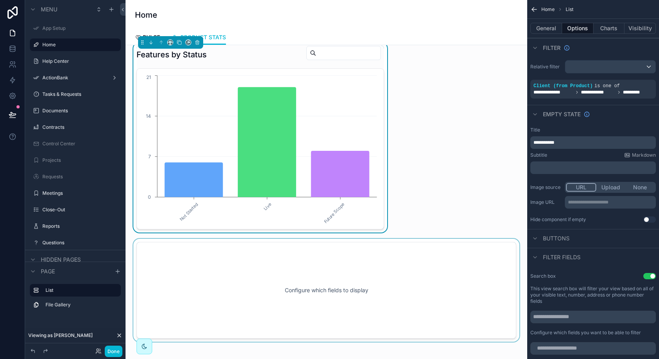
click at [279, 280] on div "scrollable content" at bounding box center [326, 290] width 389 height 103
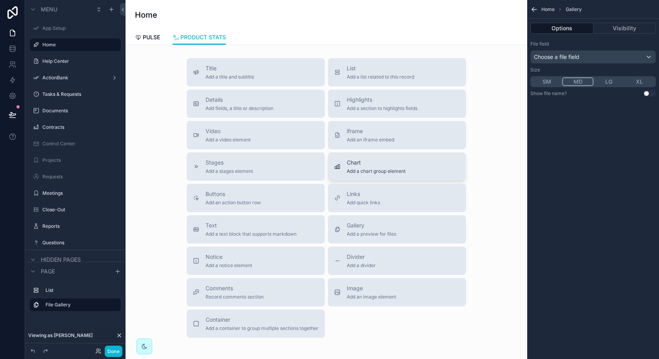
scroll to position [312, 0]
click at [389, 173] on button "Chart Add a chart group element" at bounding box center [397, 166] width 138 height 28
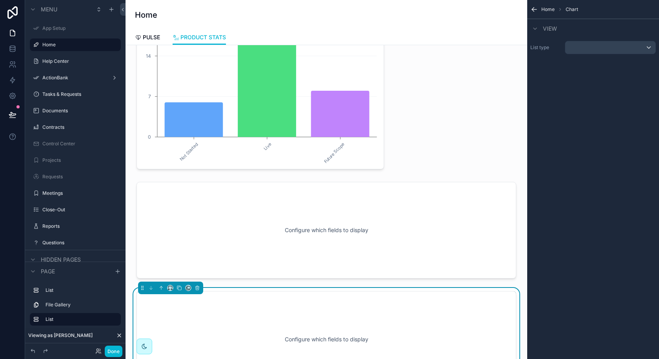
scroll to position [81, 0]
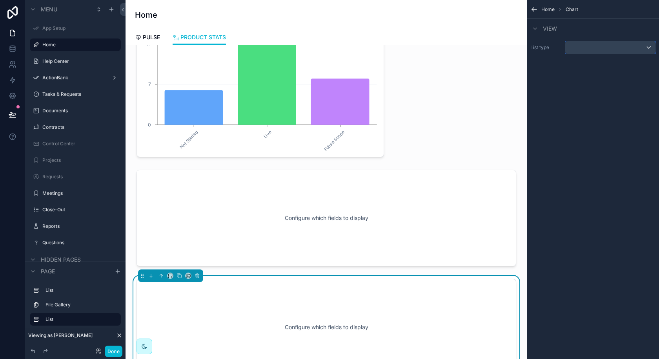
click at [595, 42] on div "scrollable content" at bounding box center [611, 47] width 90 height 13
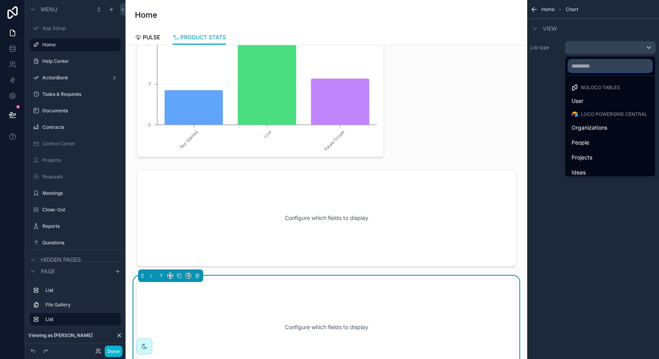
click at [593, 68] on input "text" at bounding box center [611, 66] width 84 height 13
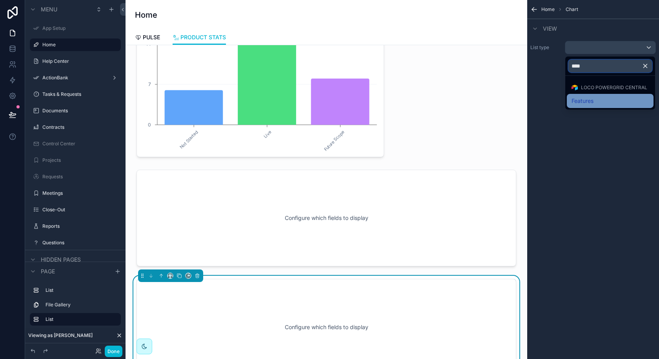
type input "****"
click at [579, 106] on div "Features" at bounding box center [610, 101] width 87 height 14
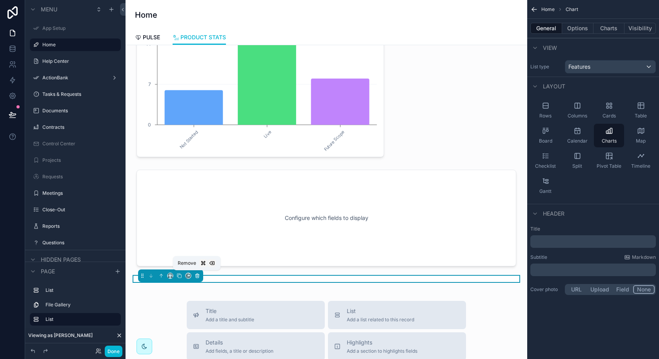
click at [197, 274] on icon "scrollable content" at bounding box center [198, 274] width 2 height 1
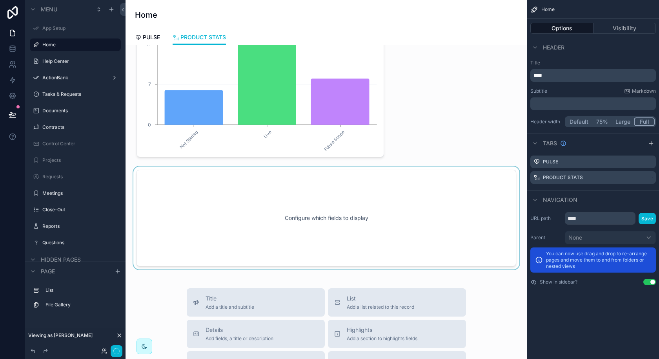
click at [310, 215] on div "scrollable content" at bounding box center [326, 217] width 389 height 103
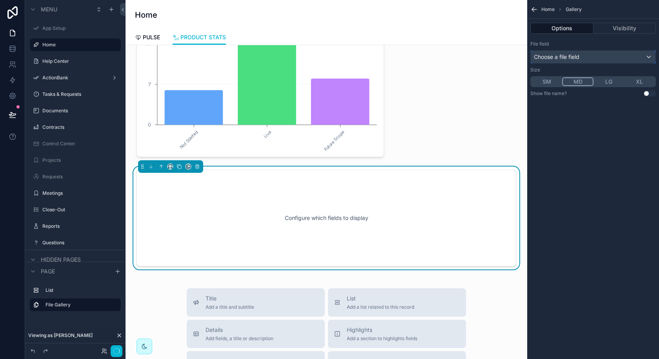
click at [598, 58] on div "Choose a file field" at bounding box center [593, 57] width 125 height 13
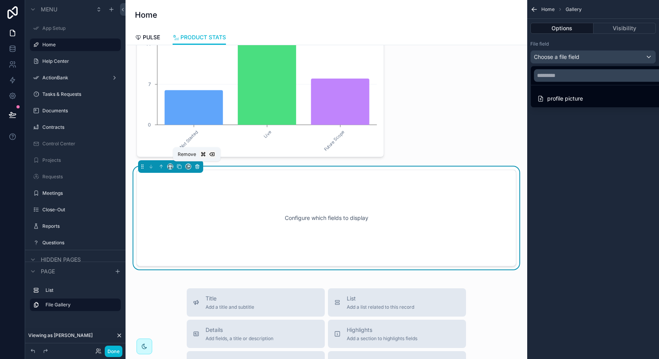
click at [196, 165] on icon "scrollable content" at bounding box center [197, 166] width 3 height 3
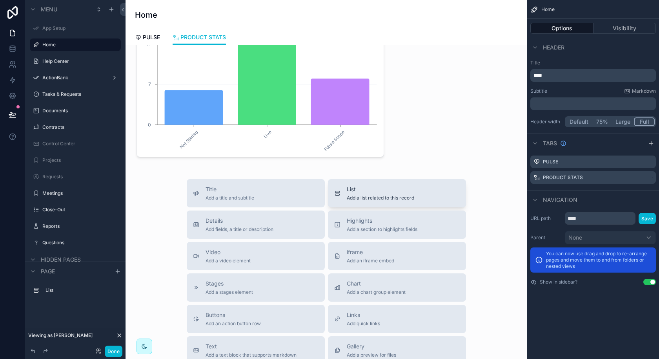
click at [358, 196] on span "Add a list related to this record" at bounding box center [381, 198] width 68 height 6
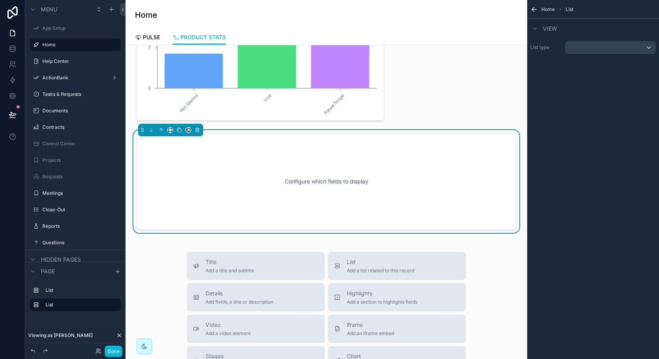
scroll to position [119, 0]
click at [596, 55] on div "List type" at bounding box center [594, 48] width 132 height 20
click at [596, 49] on div "scrollable content" at bounding box center [611, 47] width 90 height 13
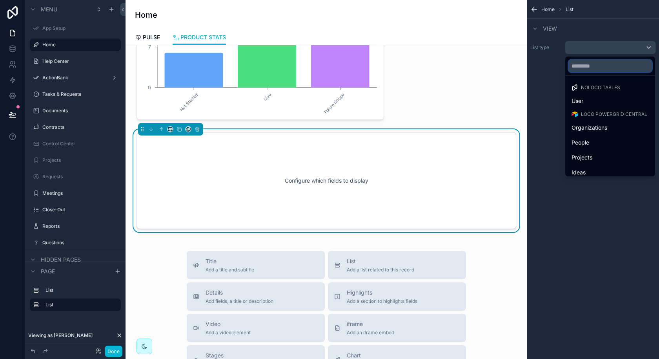
click at [591, 67] on input "text" at bounding box center [611, 66] width 84 height 13
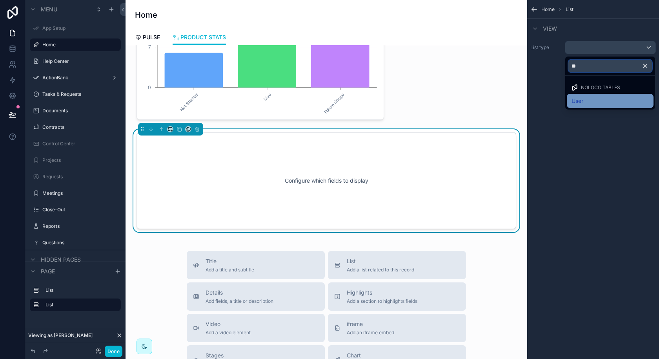
type input "*"
type input "***"
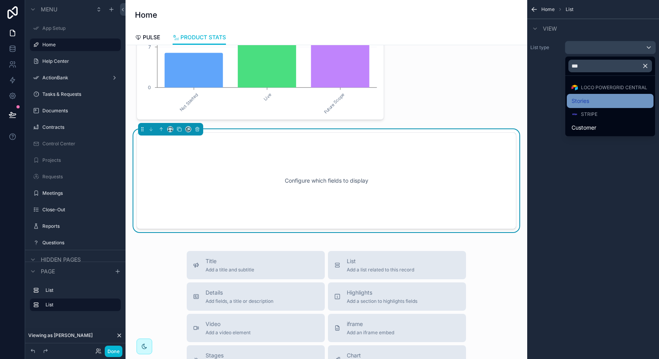
click at [590, 94] on div "Stories" at bounding box center [610, 101] width 87 height 14
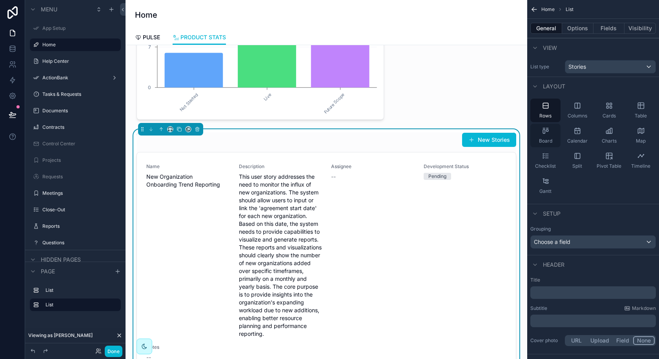
click at [548, 135] on div "Board" at bounding box center [546, 136] width 30 height 24
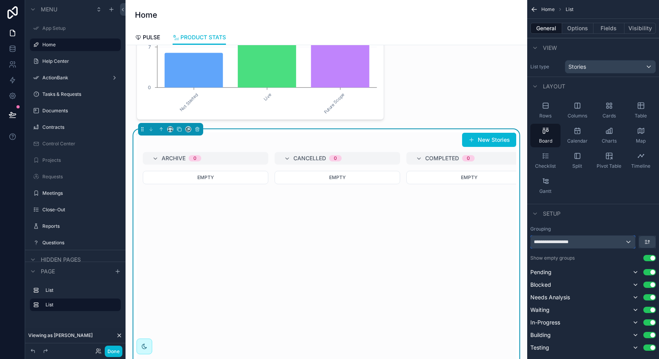
click at [593, 241] on div "**********" at bounding box center [583, 242] width 104 height 13
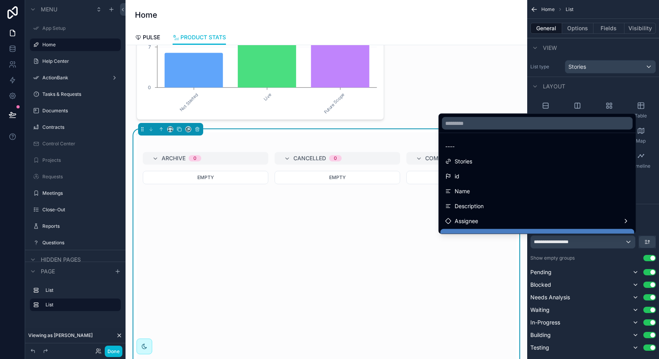
click at [511, 130] on div at bounding box center [537, 123] width 197 height 19
click at [508, 123] on input "text" at bounding box center [537, 123] width 191 height 13
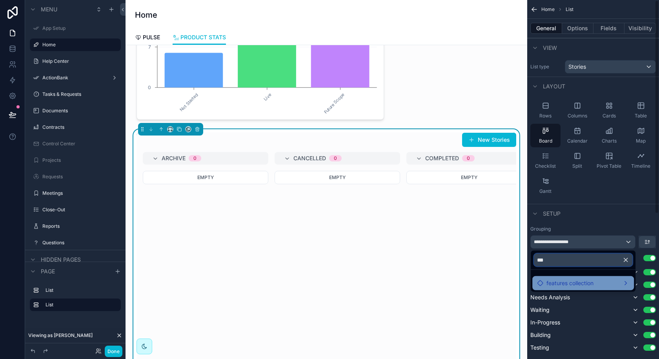
type input "***"
click at [592, 286] on span "features collection" at bounding box center [570, 282] width 47 height 9
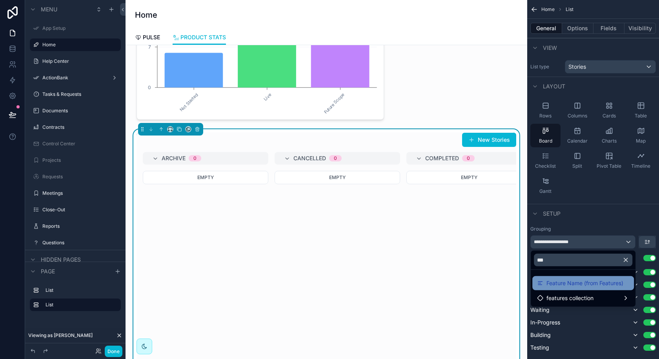
click at [610, 277] on div "Feature Name (from Features)" at bounding box center [584, 283] width 102 height 14
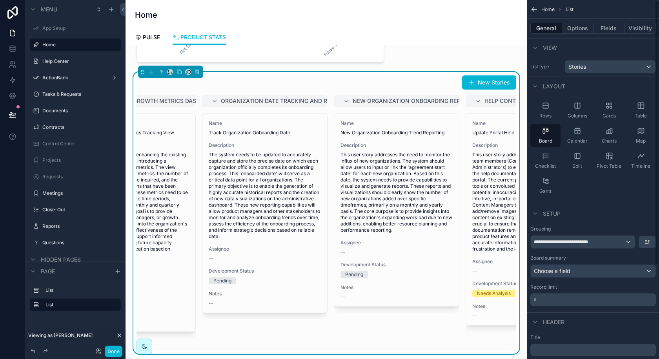
scroll to position [0, 0]
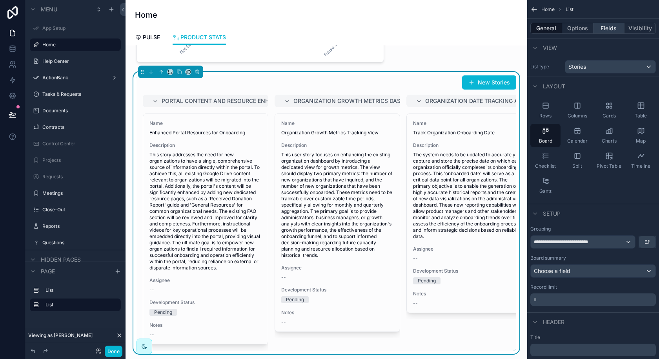
click at [605, 30] on button "Fields" at bounding box center [609, 28] width 31 height 11
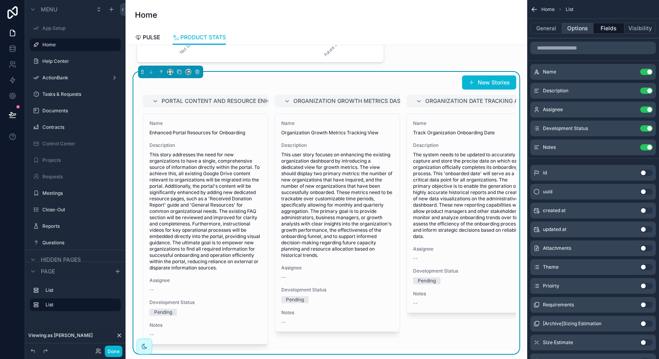
click at [573, 26] on button "Options" at bounding box center [577, 28] width 31 height 11
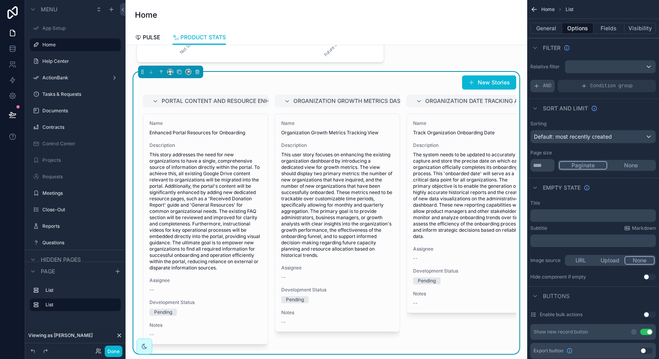
click at [542, 83] on div "AND" at bounding box center [543, 86] width 24 height 13
click at [632, 82] on div "scrollable content" at bounding box center [636, 80] width 11 height 11
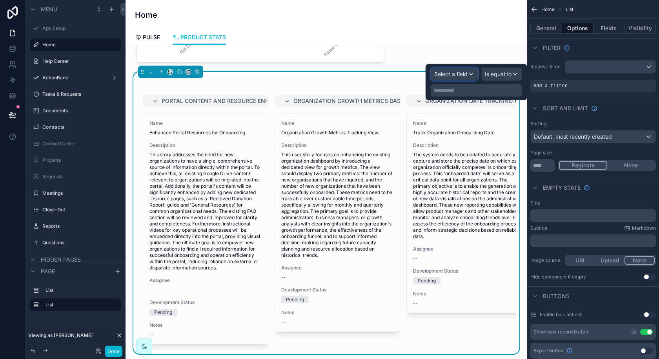
click at [474, 69] on div "Select a field" at bounding box center [454, 74] width 47 height 13
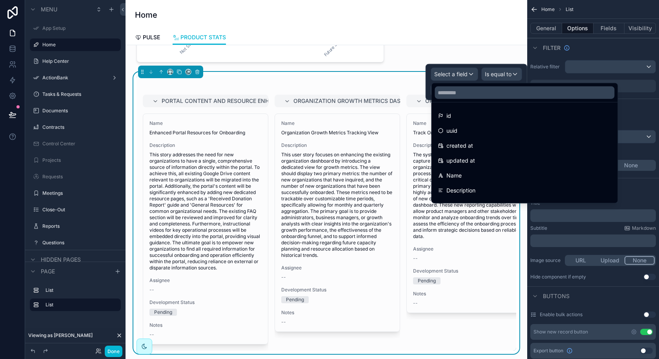
click at [469, 99] on div at bounding box center [525, 92] width 186 height 19
click at [466, 93] on input "text" at bounding box center [525, 92] width 180 height 13
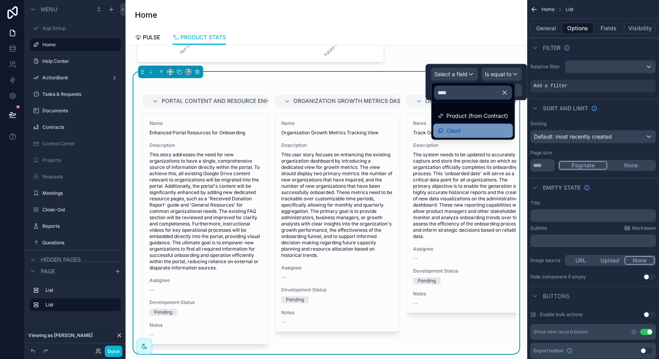
type input "****"
click at [476, 124] on div "Client" at bounding box center [473, 131] width 80 height 14
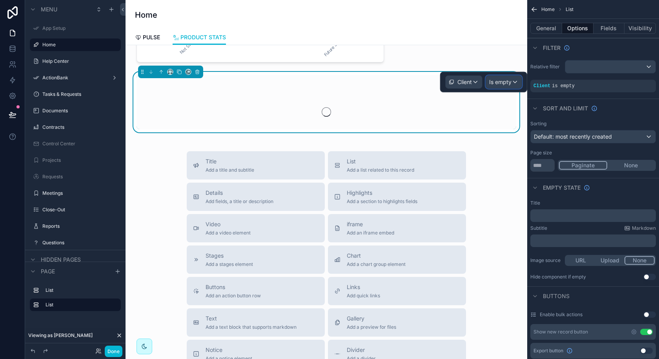
click at [511, 86] on div "Is empty" at bounding box center [504, 82] width 36 height 13
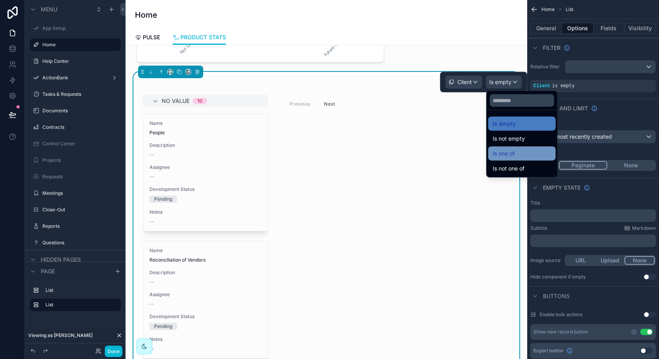
click at [500, 157] on span "Is one of" at bounding box center [504, 153] width 22 height 9
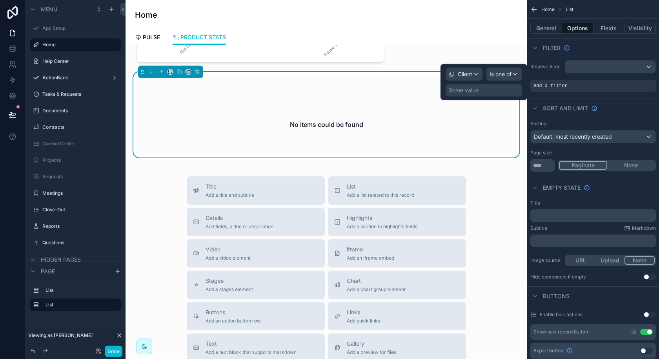
click at [483, 91] on div "Some value" at bounding box center [484, 90] width 77 height 13
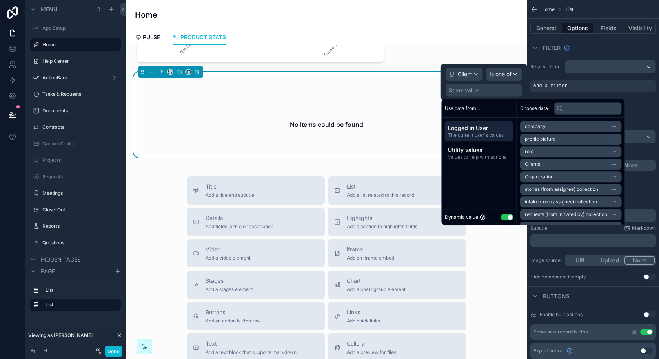
click at [553, 175] on li "Organization" at bounding box center [571, 176] width 102 height 11
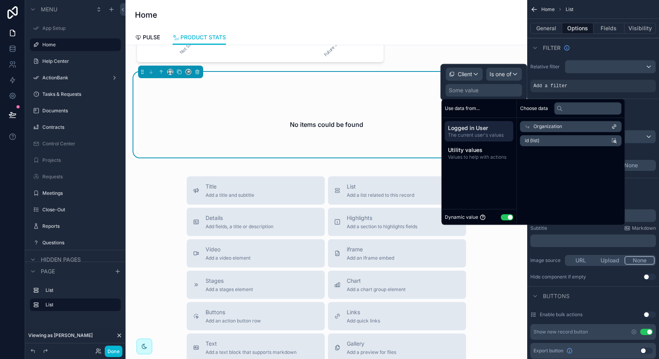
click at [545, 140] on li "id (list)" at bounding box center [571, 140] width 102 height 11
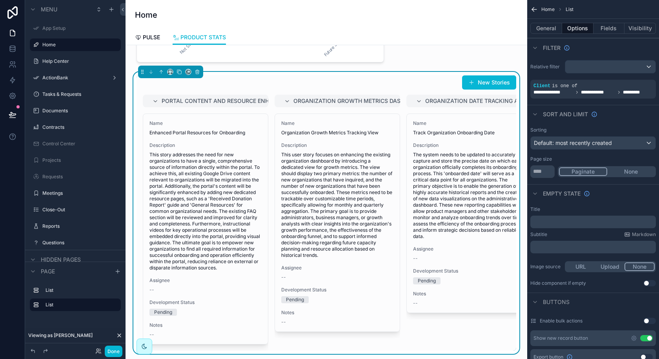
click at [350, 89] on div "New Stories" at bounding box center [327, 82] width 380 height 15
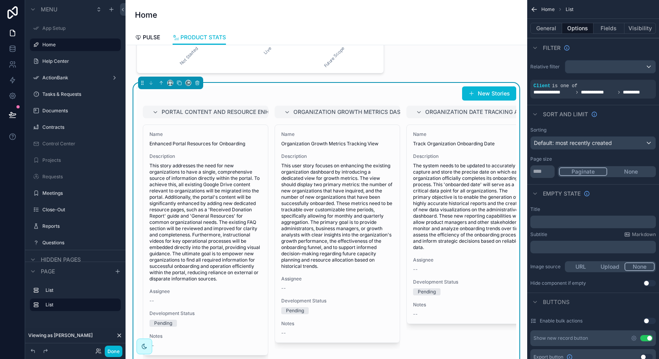
click at [429, 93] on div "New Stories" at bounding box center [327, 93] width 380 height 15
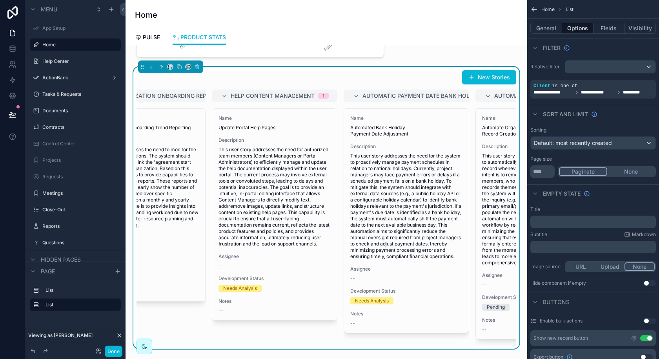
scroll to position [0, 371]
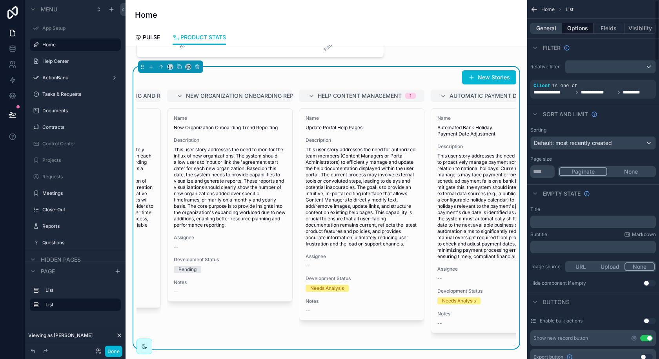
click at [548, 27] on button "General" at bounding box center [547, 28] width 32 height 11
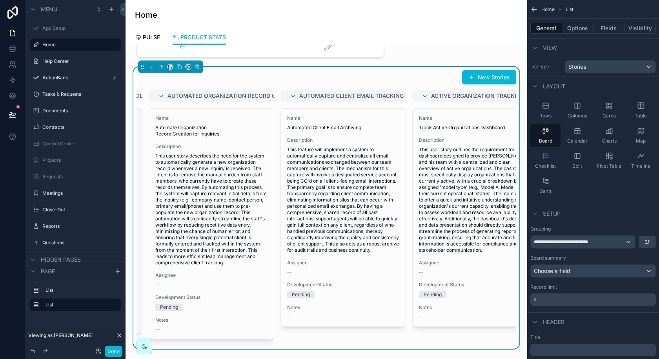
scroll to position [0, 1026]
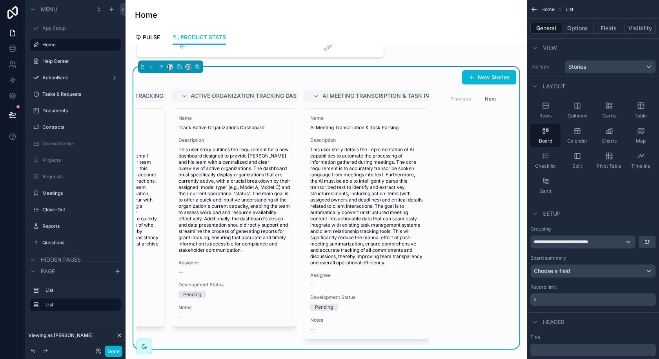
click at [491, 100] on button "Next" at bounding box center [491, 99] width 22 height 12
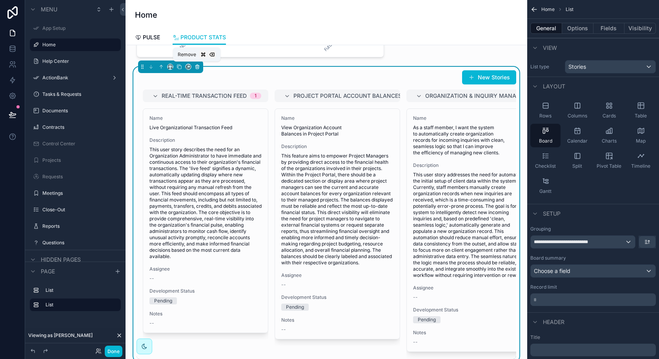
click at [195, 66] on icon "scrollable content" at bounding box center [197, 66] width 5 height 5
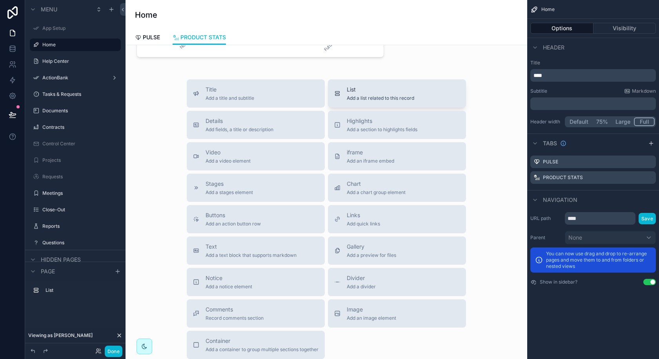
click at [366, 95] on span "Add a list related to this record" at bounding box center [381, 98] width 68 height 6
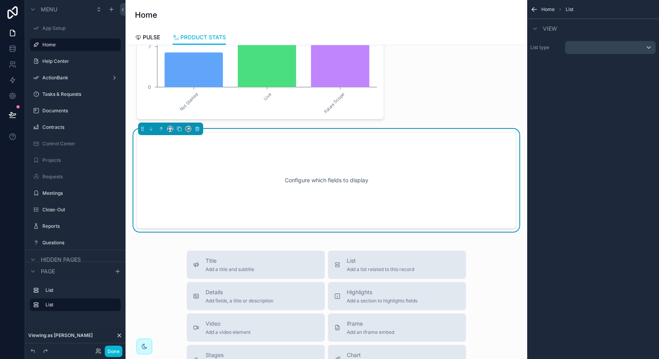
scroll to position [119, 0]
click at [601, 44] on div "scrollable content" at bounding box center [611, 47] width 90 height 13
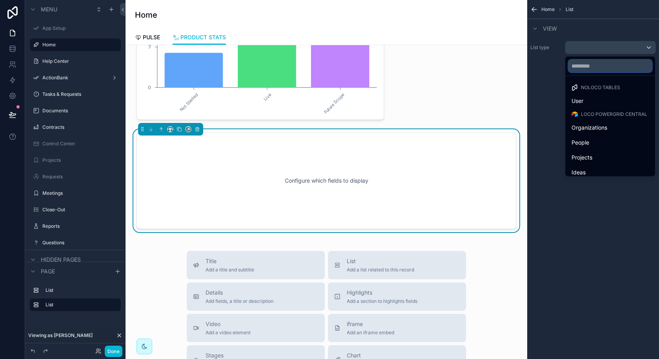
click at [594, 64] on input "text" at bounding box center [611, 66] width 84 height 13
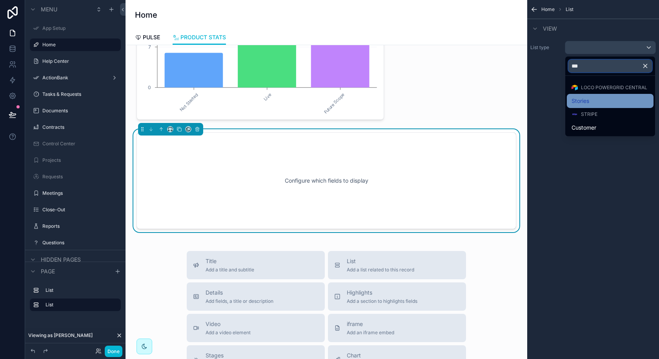
type input "***"
click at [583, 104] on span "Stories" at bounding box center [581, 100] width 18 height 9
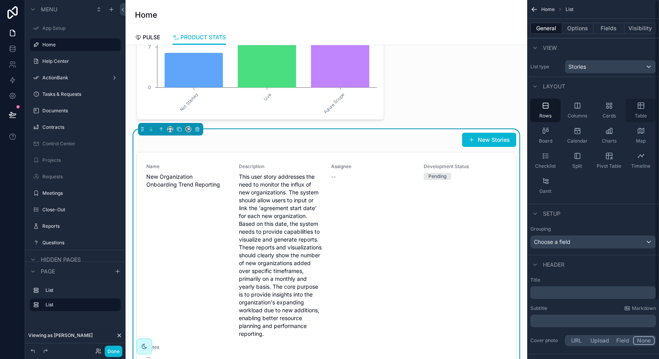
click at [640, 110] on div "Table" at bounding box center [641, 111] width 30 height 24
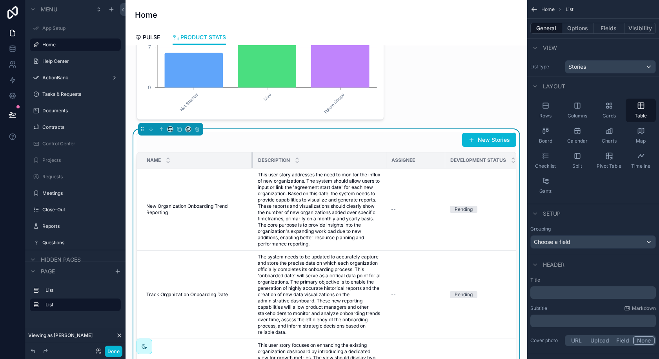
drag, startPoint x: 252, startPoint y: 158, endPoint x: 239, endPoint y: 158, distance: 13.7
click at [252, 159] on div "scrollable content" at bounding box center [253, 160] width 3 height 16
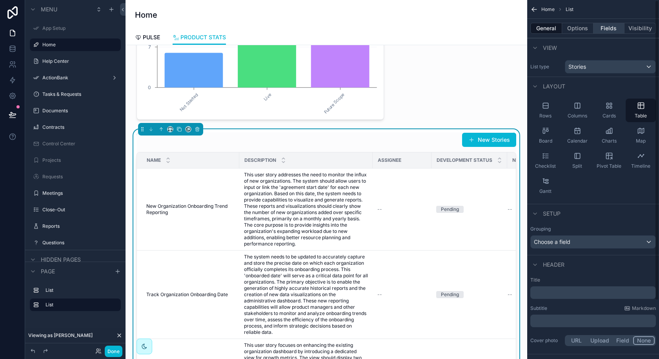
click at [609, 26] on button "Fields" at bounding box center [609, 28] width 31 height 11
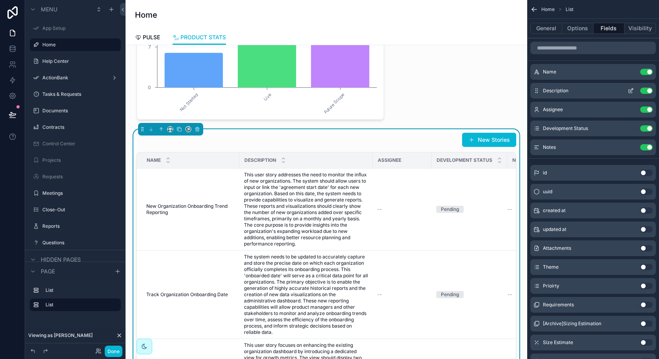
click at [648, 91] on button "Use setting" at bounding box center [647, 91] width 13 height 6
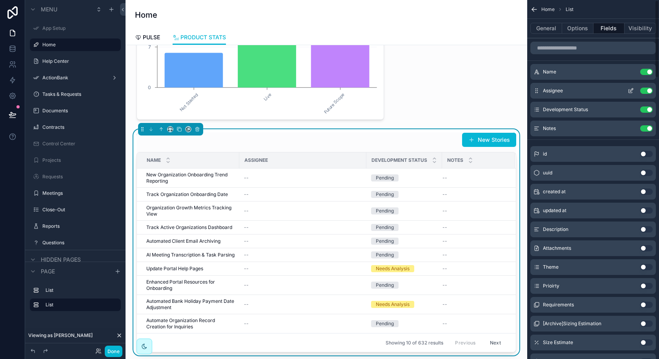
click at [647, 88] on button "Use setting" at bounding box center [647, 91] width 13 height 6
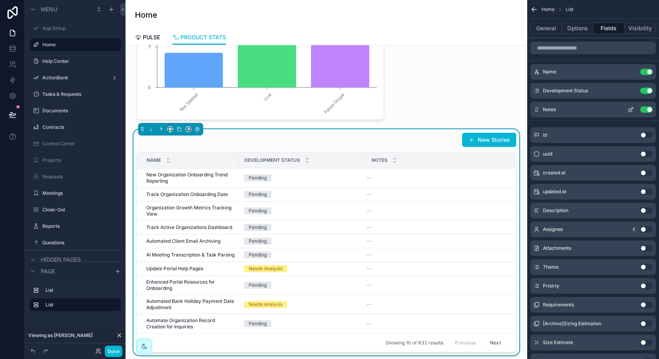
click at [647, 109] on button "Use setting" at bounding box center [647, 109] width 13 height 6
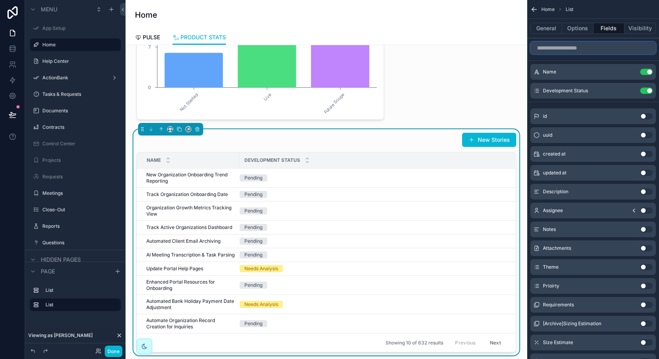
click at [592, 53] on input "scrollable content" at bounding box center [594, 48] width 126 height 13
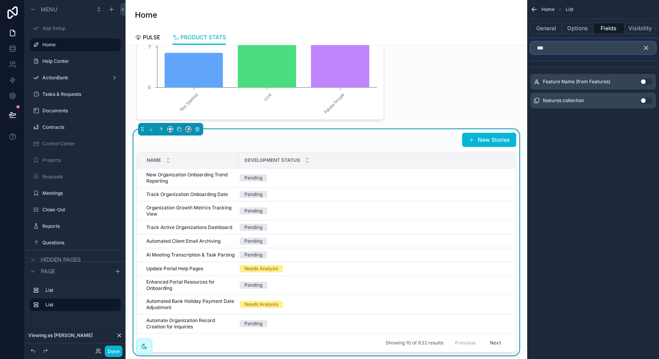
type input "***"
click at [639, 99] on div "features collection Use setting" at bounding box center [594, 101] width 126 height 16
click at [645, 100] on button "Use setting" at bounding box center [647, 100] width 13 height 6
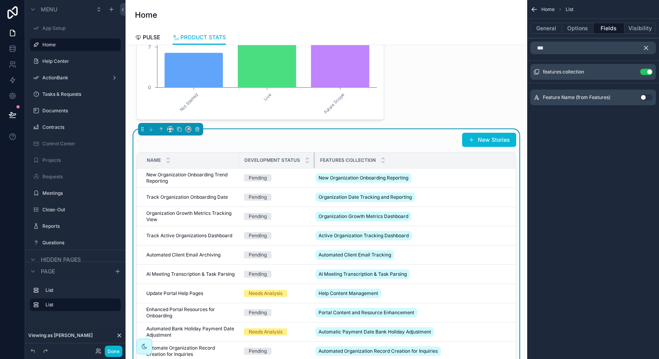
drag, startPoint x: 366, startPoint y: 158, endPoint x: 291, endPoint y: 160, distance: 75.0
click at [295, 167] on table "Name Development Status Features collection New Organization Onboarding Trend R…" at bounding box center [326, 256] width 379 height 208
drag, startPoint x: 314, startPoint y: 157, endPoint x: 297, endPoint y: 157, distance: 16.9
click at [297, 157] on th "Development Status" at bounding box center [277, 160] width 76 height 16
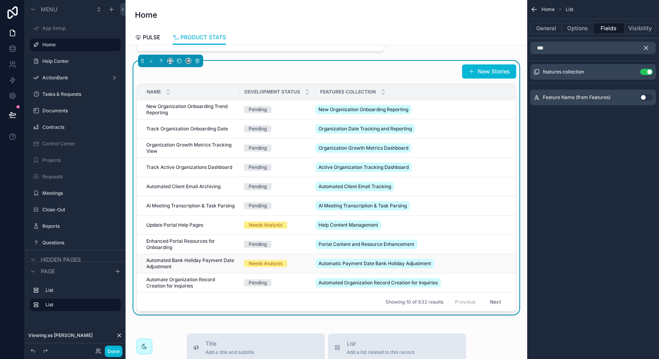
scroll to position [175, 0]
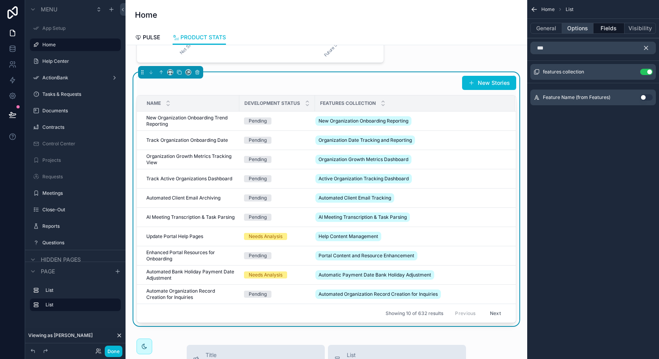
click at [581, 30] on button "Options" at bounding box center [577, 28] width 31 height 11
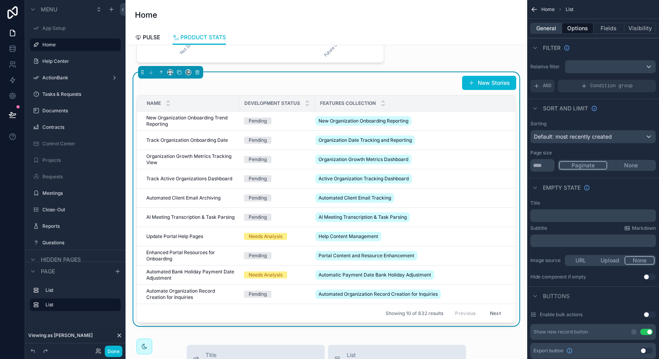
click at [555, 29] on button "General" at bounding box center [547, 28] width 32 height 11
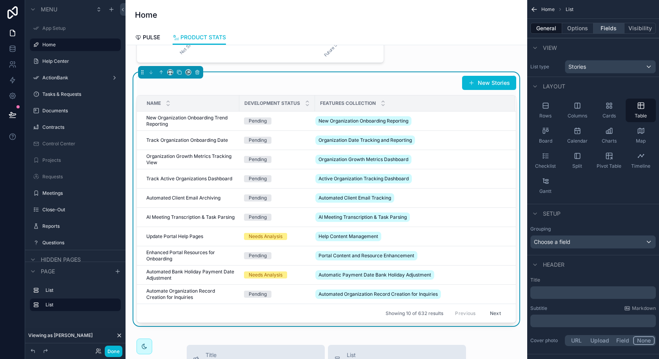
click at [606, 29] on button "Fields" at bounding box center [609, 28] width 31 height 11
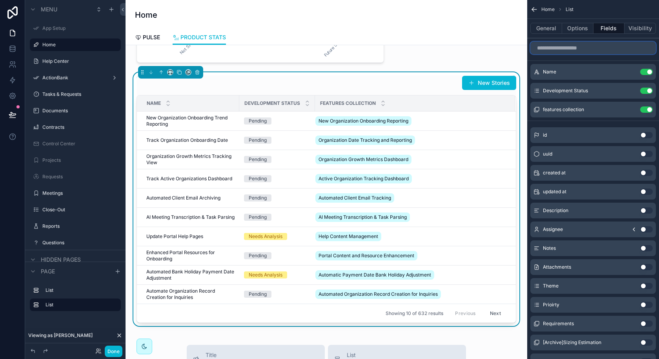
click at [585, 51] on input "scrollable content" at bounding box center [594, 48] width 126 height 13
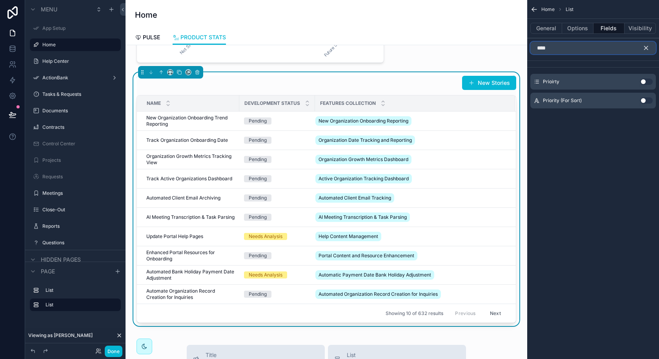
type input "****"
click at [647, 83] on button "Use setting" at bounding box center [647, 82] width 13 height 6
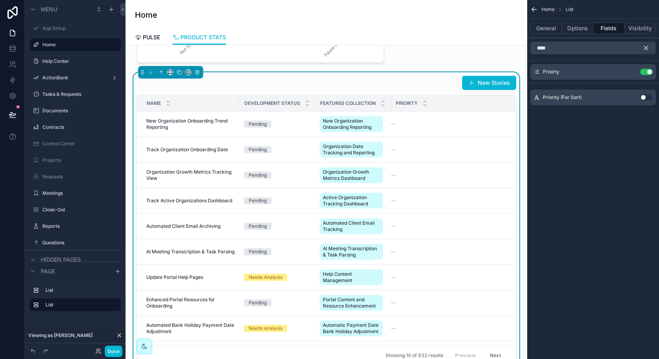
drag, startPoint x: 391, startPoint y: 101, endPoint x: 396, endPoint y: 101, distance: 5.9
click at [396, 101] on th "Prioirty" at bounding box center [453, 103] width 124 height 16
drag, startPoint x: 313, startPoint y: 101, endPoint x: 301, endPoint y: 101, distance: 11.8
click at [301, 101] on th "Development Status" at bounding box center [277, 103] width 76 height 16
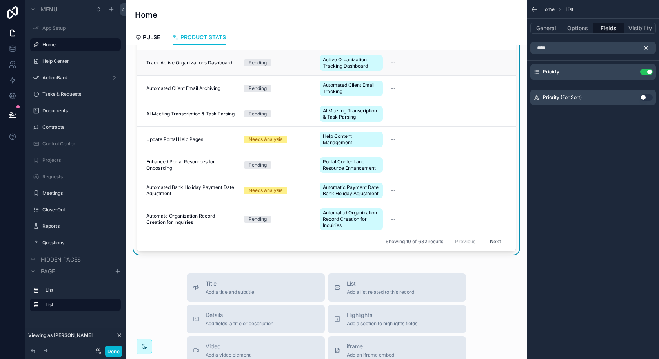
scroll to position [230, 0]
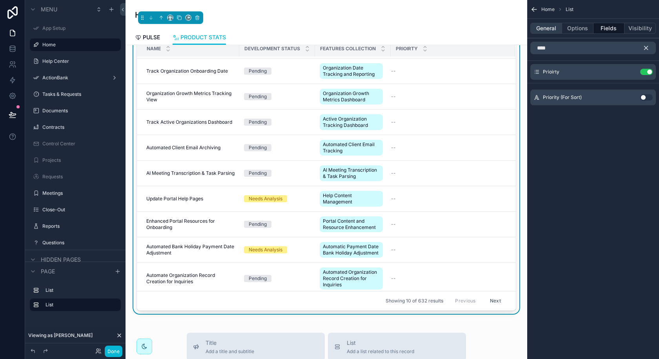
click at [550, 31] on button "General" at bounding box center [547, 28] width 32 height 11
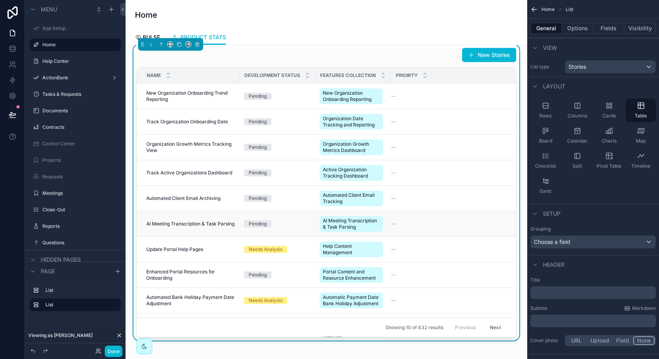
scroll to position [201, 0]
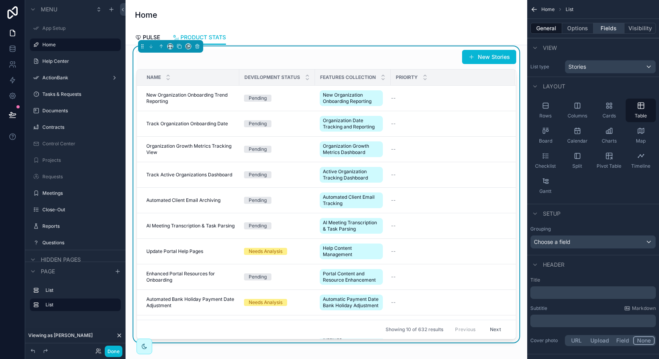
click at [616, 32] on button "Fields" at bounding box center [609, 28] width 31 height 11
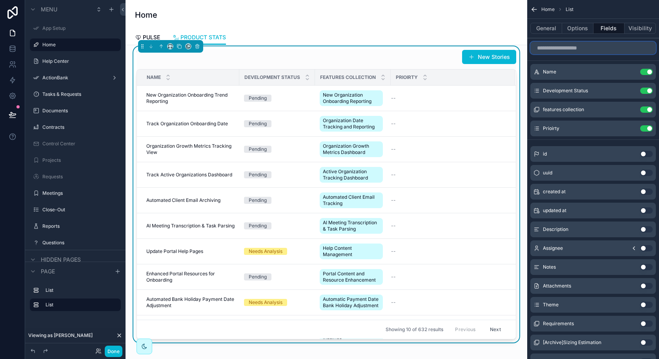
click at [592, 52] on input "scrollable content" at bounding box center [594, 48] width 126 height 13
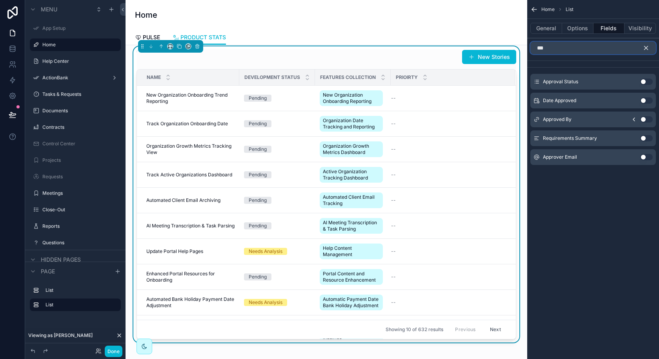
type input "***"
click at [642, 80] on button "Use setting" at bounding box center [647, 82] width 13 height 6
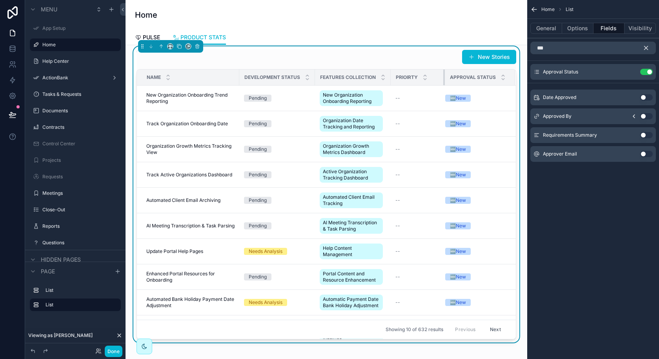
drag, startPoint x: 453, startPoint y: 76, endPoint x: 443, endPoint y: 77, distance: 10.3
click at [444, 77] on div "scrollable content" at bounding box center [445, 77] width 3 height 16
click at [648, 51] on button "scrollable content" at bounding box center [649, 48] width 13 height 13
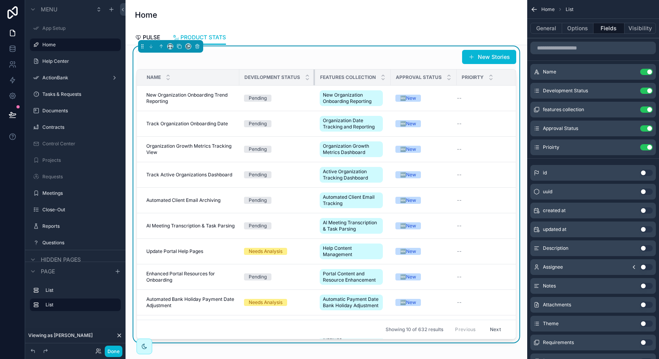
drag, startPoint x: 314, startPoint y: 74, endPoint x: 299, endPoint y: 74, distance: 14.5
click at [299, 74] on th "Development Status" at bounding box center [277, 77] width 76 height 16
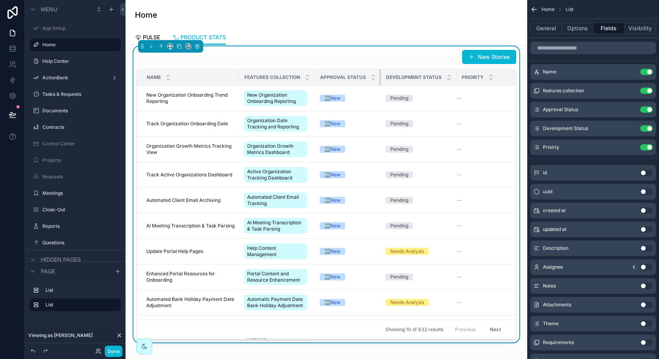
drag, startPoint x: 379, startPoint y: 74, endPoint x: 363, endPoint y: 75, distance: 15.8
click at [363, 75] on th "Approval Status" at bounding box center [348, 77] width 66 height 16
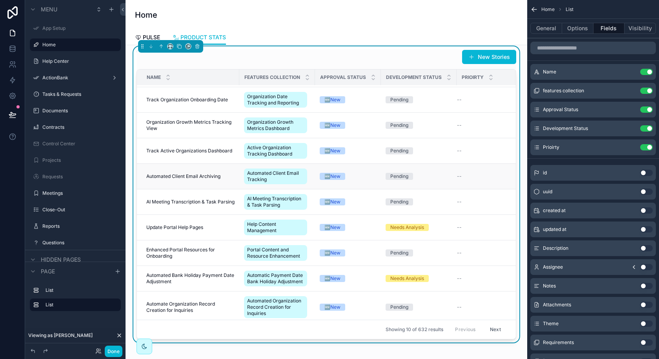
scroll to position [0, 0]
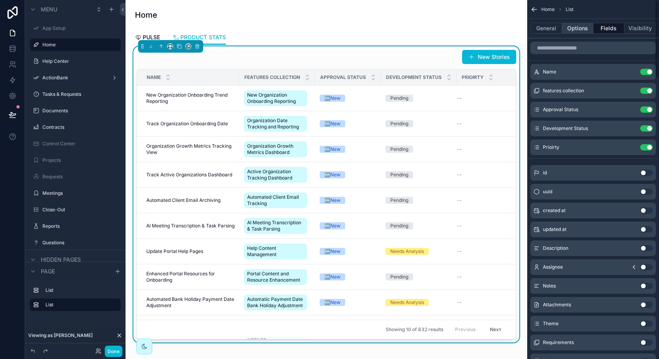
click at [589, 31] on button "Options" at bounding box center [577, 28] width 31 height 11
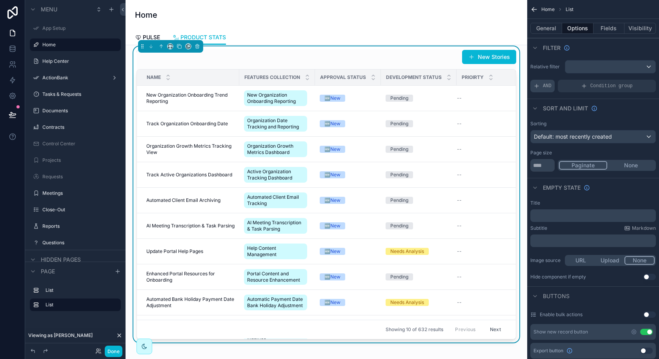
click at [546, 89] on div "AND" at bounding box center [543, 86] width 24 height 13
click at [632, 82] on div "scrollable content" at bounding box center [636, 80] width 11 height 11
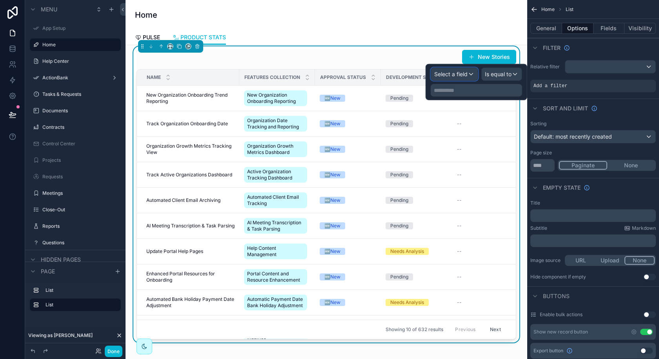
click at [465, 73] on span "Select a field" at bounding box center [451, 74] width 33 height 7
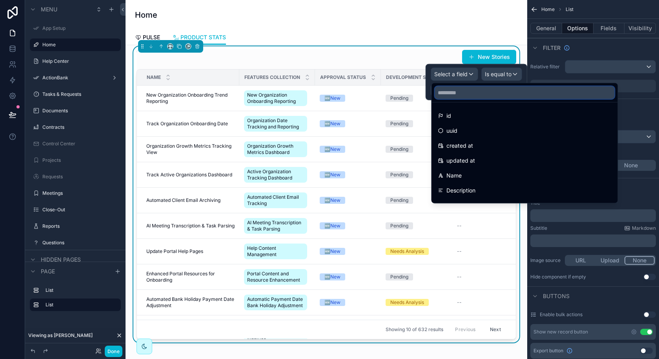
click at [466, 98] on input "text" at bounding box center [525, 92] width 180 height 13
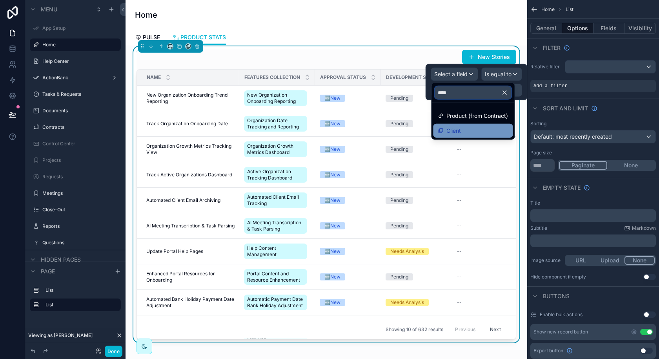
type input "****"
click at [474, 130] on div "Client" at bounding box center [473, 130] width 70 height 9
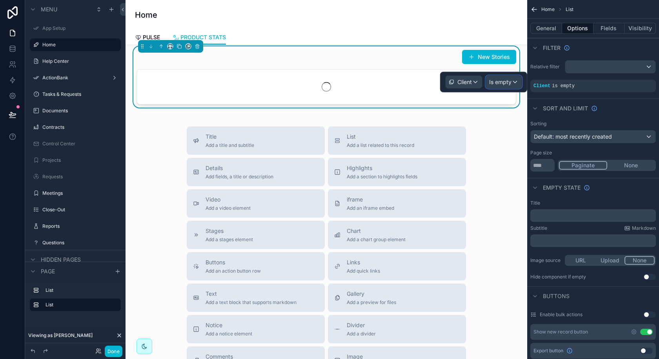
click at [500, 84] on span "Is empty" at bounding box center [500, 82] width 22 height 8
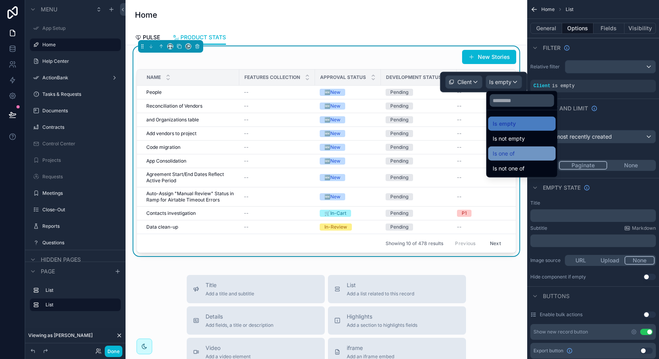
click at [509, 151] on span "Is one of" at bounding box center [504, 153] width 22 height 9
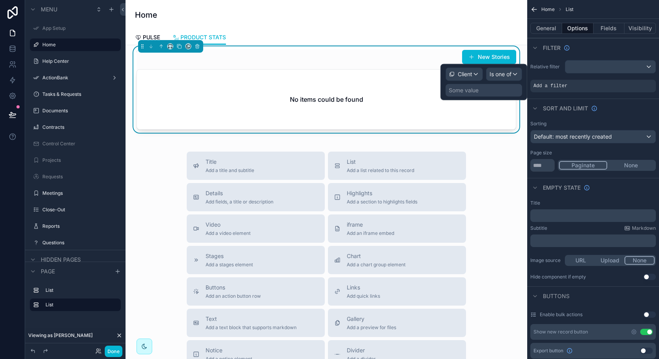
click at [501, 89] on div "Some value" at bounding box center [484, 90] width 77 height 13
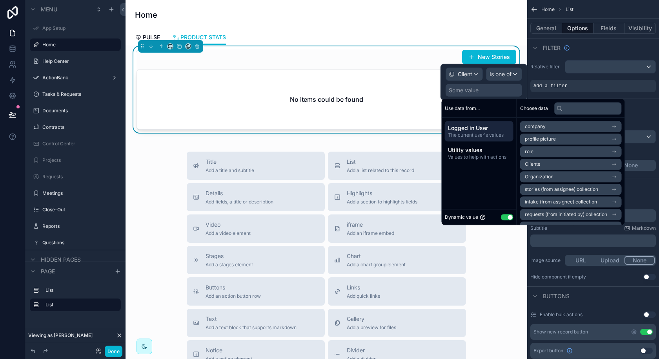
click at [534, 164] on span "Clients" at bounding box center [532, 164] width 15 height 6
click at [551, 123] on div "Clients" at bounding box center [571, 126] width 102 height 11
click at [541, 177] on span "Organization" at bounding box center [539, 176] width 29 height 6
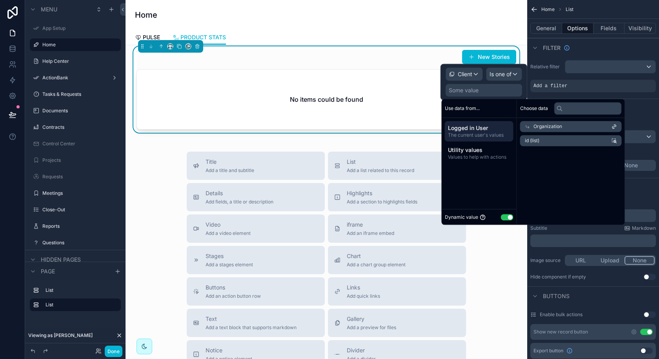
click at [566, 143] on li "id (list)" at bounding box center [571, 140] width 102 height 11
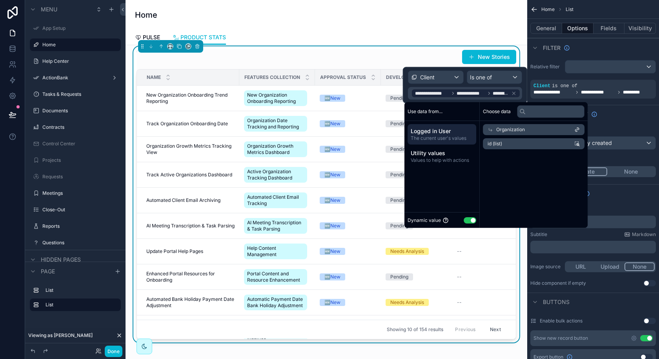
click at [362, 70] on div "Approval Status" at bounding box center [348, 77] width 65 height 15
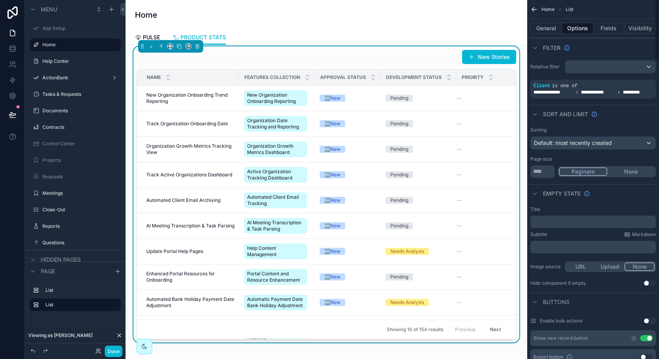
click at [544, 34] on div "General Options Fields Visibility" at bounding box center [594, 28] width 132 height 19
click at [545, 30] on button "General" at bounding box center [547, 28] width 32 height 11
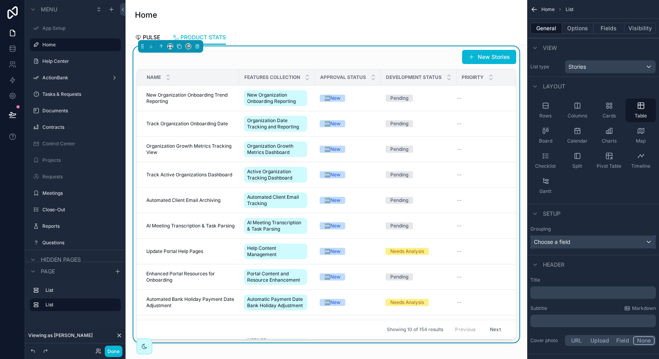
click at [578, 244] on div "Choose a field" at bounding box center [593, 242] width 125 height 13
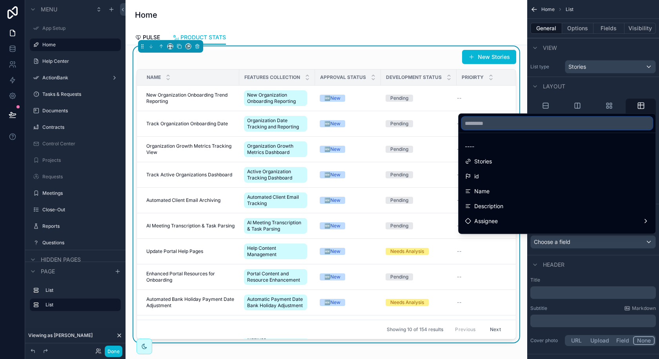
click at [543, 130] on input "text" at bounding box center [557, 123] width 191 height 13
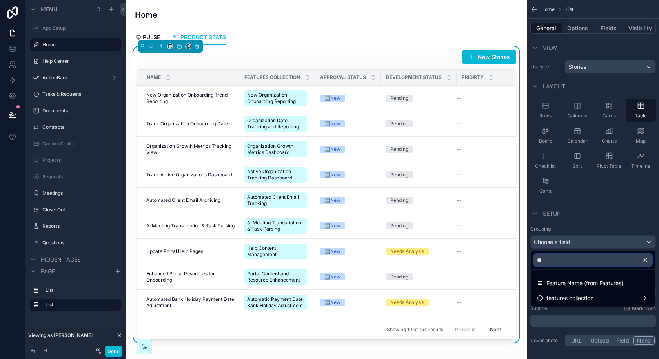
type input "*"
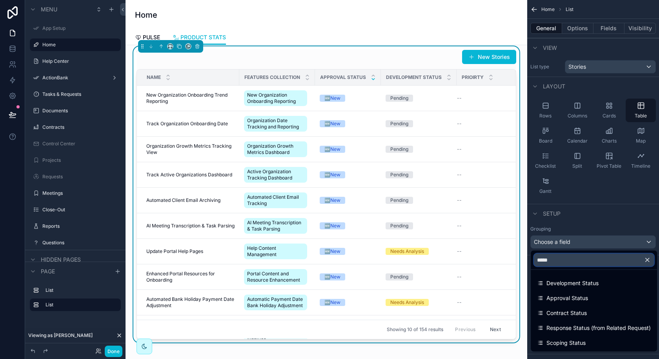
drag, startPoint x: 380, startPoint y: 77, endPoint x: 372, endPoint y: 77, distance: 7.9
drag, startPoint x: 379, startPoint y: 75, endPoint x: 369, endPoint y: 75, distance: 9.8
click at [369, 75] on th "Approval Status" at bounding box center [348, 77] width 66 height 16
drag, startPoint x: 314, startPoint y: 75, endPoint x: 324, endPoint y: 75, distance: 9.4
click at [324, 75] on tr "Name Features collection Approval Status Development Status Prioirty" at bounding box center [327, 77] width 380 height 16
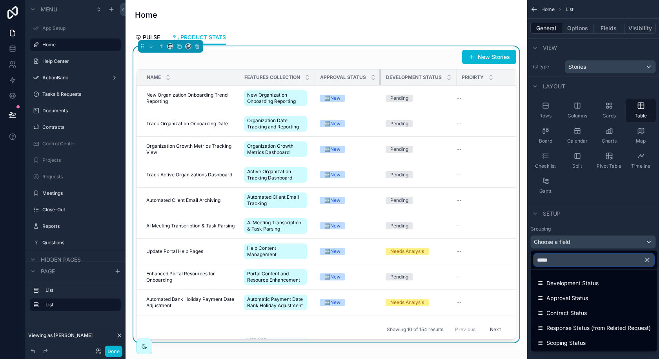
click at [376, 75] on th "Approval Status" at bounding box center [348, 77] width 66 height 16
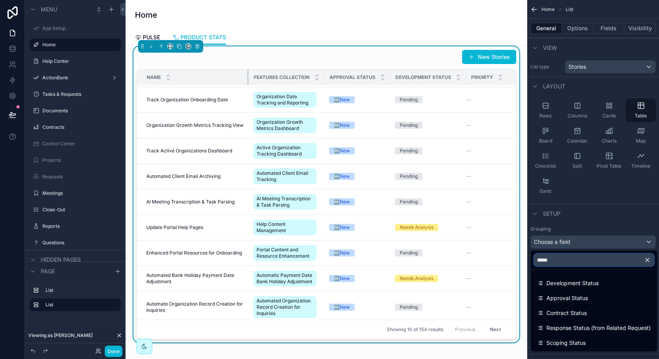
drag, startPoint x: 239, startPoint y: 75, endPoint x: 249, endPoint y: 77, distance: 10.3
click at [249, 77] on div "scrollable content" at bounding box center [248, 77] width 3 height 16
click at [325, 75] on th "Approval Status" at bounding box center [358, 77] width 66 height 16
drag, startPoint x: 390, startPoint y: 74, endPoint x: 382, endPoint y: 74, distance: 7.5
click at [382, 74] on th "Approval Status" at bounding box center [358, 77] width 66 height 16
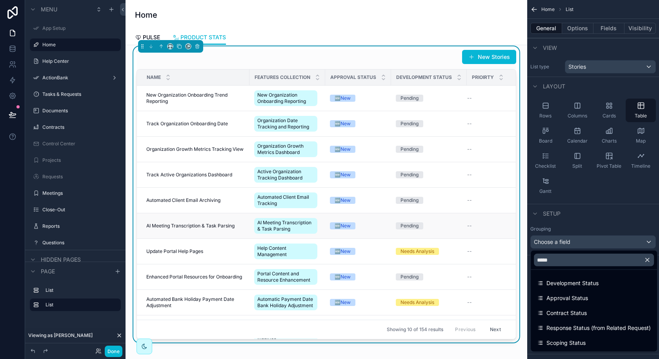
scroll to position [0, 9]
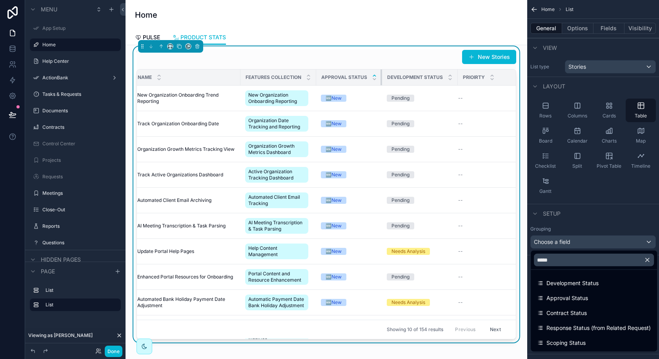
drag, startPoint x: 380, startPoint y: 75, endPoint x: 371, endPoint y: 75, distance: 8.6
click at [371, 75] on th "Approval Status" at bounding box center [349, 77] width 66 height 16
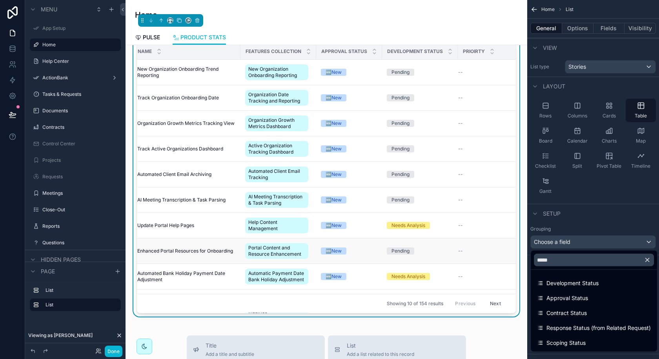
scroll to position [191, 0]
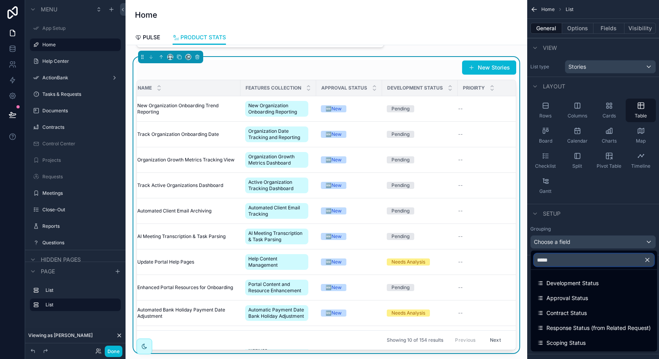
click at [562, 263] on input "*****" at bounding box center [594, 260] width 120 height 13
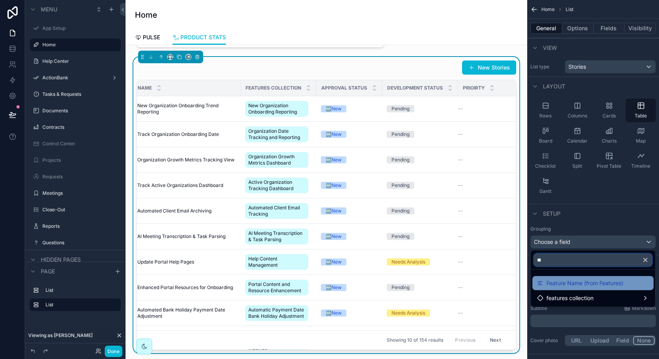
type input "*"
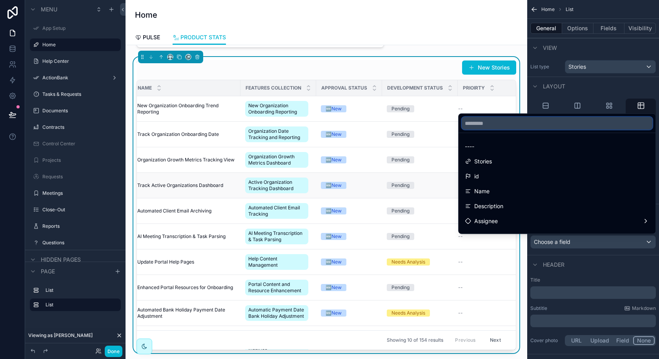
scroll to position [0, 0]
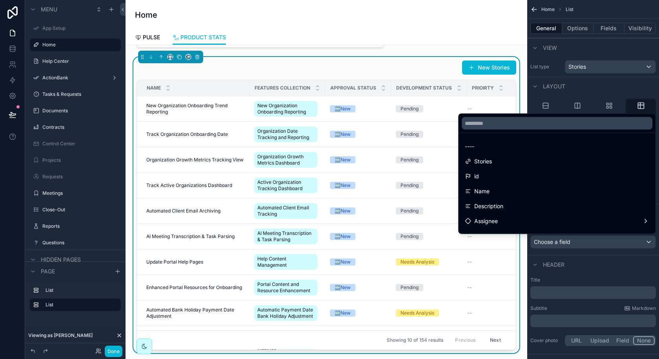
click at [339, 83] on div "Approval Status" at bounding box center [358, 87] width 65 height 15
click at [320, 86] on div "scrollable content" at bounding box center [317, 88] width 5 height 9
click at [442, 78] on div "New Stories Name Features collection Approval Status Development Status Prioirt…" at bounding box center [327, 205] width 380 height 290
click at [451, 68] on div "New Stories" at bounding box center [327, 67] width 380 height 15
click at [602, 37] on div "scrollable content" at bounding box center [329, 179] width 659 height 359
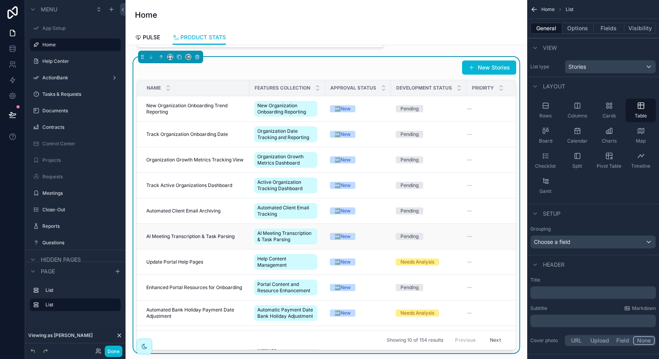
scroll to position [0, 9]
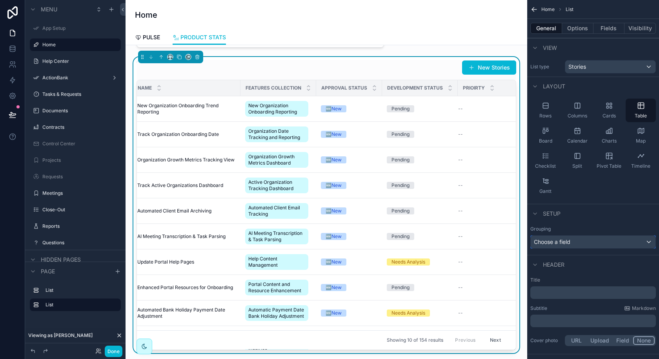
click at [567, 247] on div "Choose a field" at bounding box center [593, 242] width 125 height 13
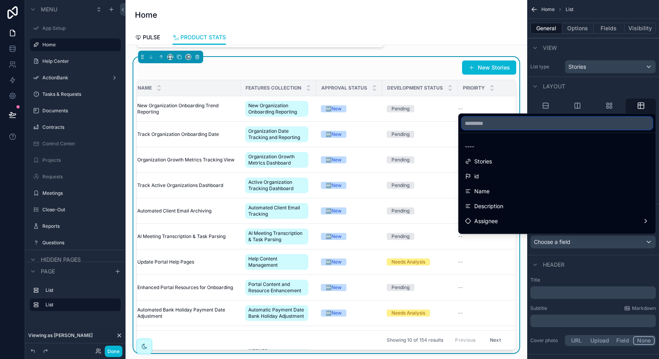
click at [519, 126] on input "text" at bounding box center [557, 123] width 191 height 13
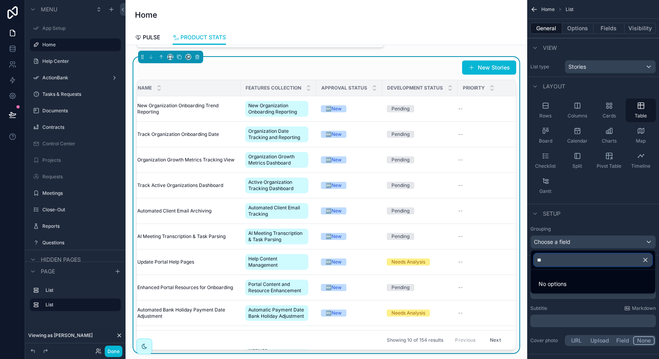
type input "*"
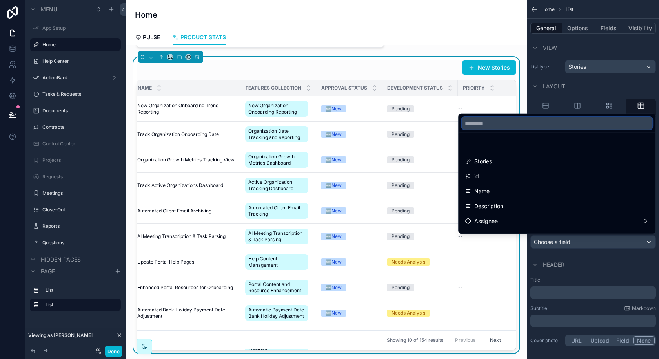
type input "*"
click at [381, 85] on div "scrollable content" at bounding box center [382, 88] width 3 height 16
drag, startPoint x: 380, startPoint y: 85, endPoint x: 375, endPoint y: 85, distance: 5.5
click at [375, 85] on th "Approval Status" at bounding box center [349, 88] width 66 height 16
type input "*"
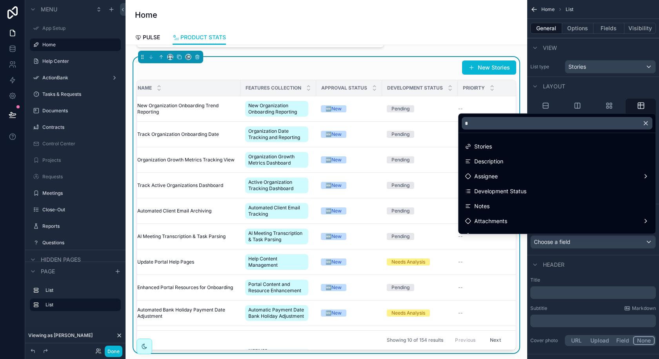
click at [387, 80] on th "Development Status" at bounding box center [420, 88] width 76 height 16
click at [604, 35] on div "scrollable content" at bounding box center [329, 179] width 659 height 359
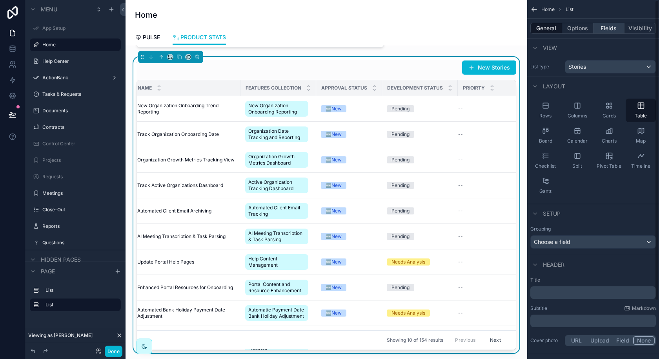
click at [605, 27] on button "Fields" at bounding box center [609, 28] width 31 height 11
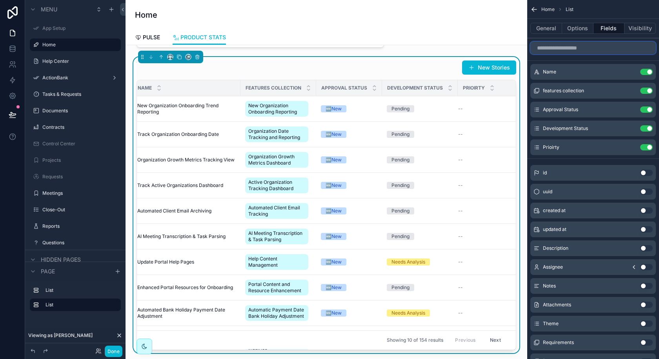
click at [573, 51] on input "scrollable content" at bounding box center [594, 48] width 126 height 13
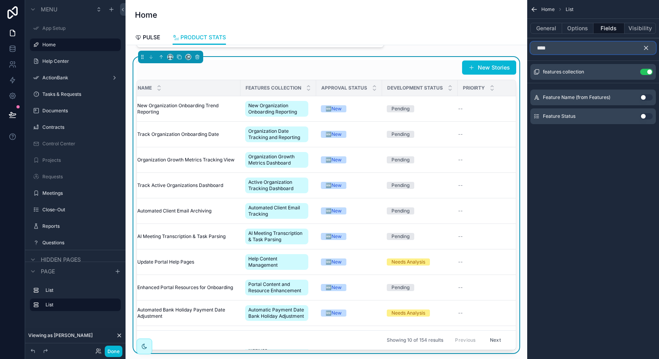
type input "****"
click at [645, 118] on button "Use setting" at bounding box center [647, 116] width 13 height 6
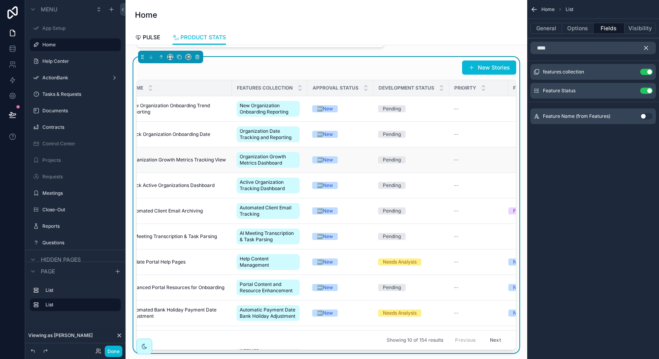
scroll to position [0, 0]
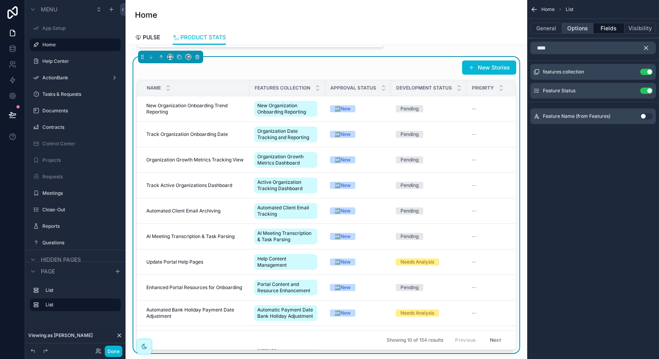
click at [572, 30] on button "Options" at bounding box center [577, 28] width 31 height 11
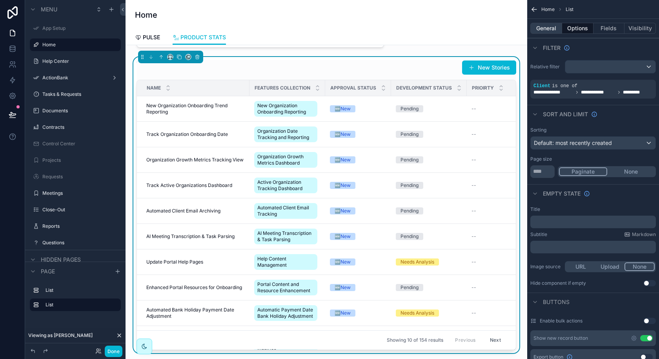
click at [550, 29] on button "General" at bounding box center [547, 28] width 32 height 11
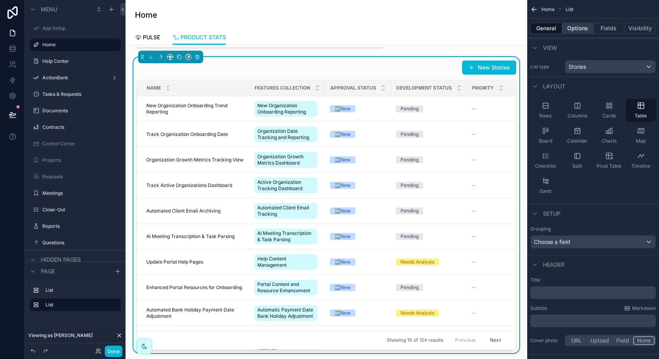
click at [581, 31] on button "Options" at bounding box center [577, 28] width 31 height 11
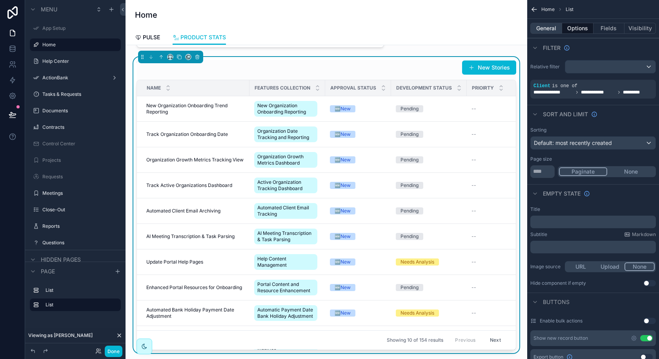
click at [551, 27] on button "General" at bounding box center [547, 28] width 32 height 11
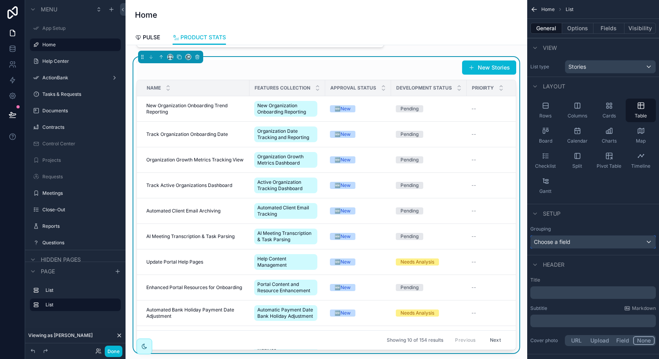
click at [563, 243] on span "Choose a field" at bounding box center [552, 241] width 37 height 7
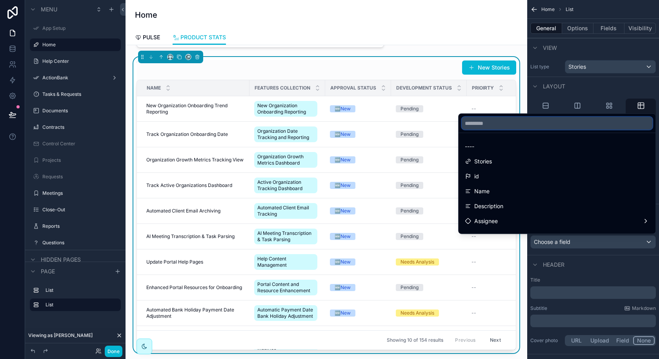
click at [522, 129] on input "text" at bounding box center [557, 123] width 191 height 13
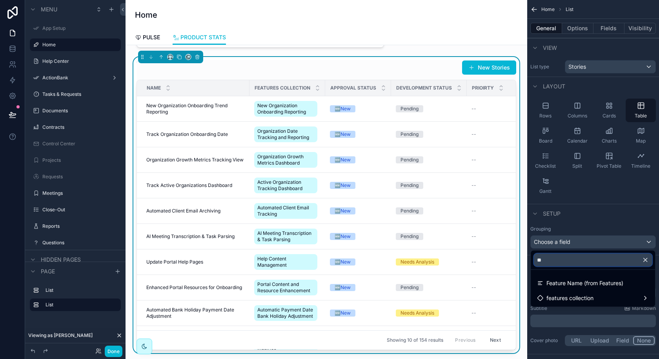
type input "*"
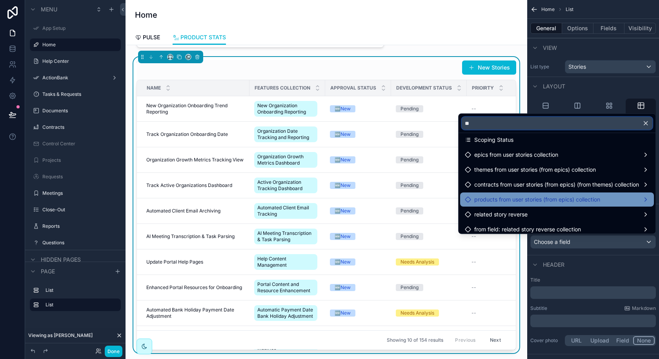
scroll to position [249, 0]
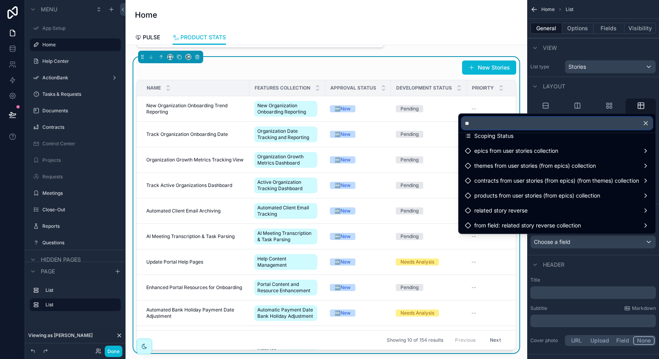
type input "**"
click at [423, 82] on div "Development Status" at bounding box center [429, 87] width 75 height 15
click at [425, 85] on span "Development Status" at bounding box center [424, 88] width 56 height 6
click at [437, 88] on span "Development Status" at bounding box center [424, 88] width 56 height 6
click at [470, 84] on div "Prioirty" at bounding box center [496, 87] width 58 height 15
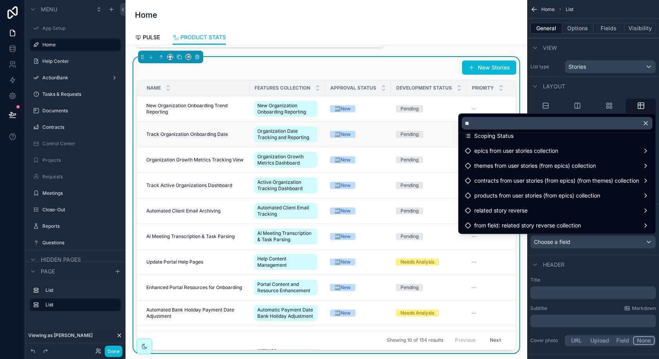
scroll to position [0, 68]
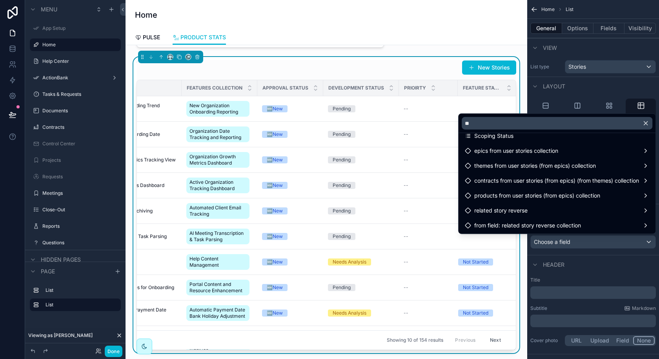
click at [424, 89] on span "Prioirty" at bounding box center [415, 88] width 22 height 6
click at [659, 91] on div "Home List General Options Fields Visibility View List type Stories Layout Rows …" at bounding box center [594, 179] width 132 height 359
click at [590, 29] on div "scrollable content" at bounding box center [329, 179] width 659 height 359
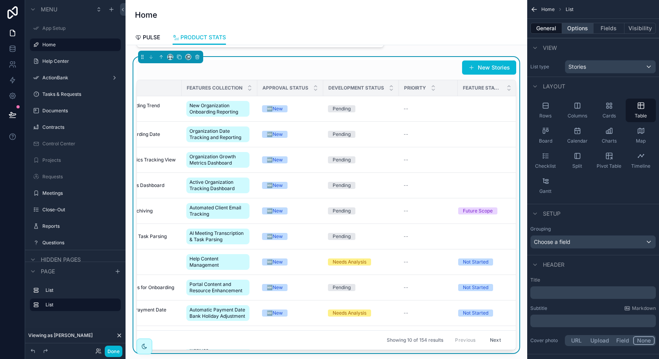
click at [587, 27] on button "Options" at bounding box center [577, 28] width 31 height 11
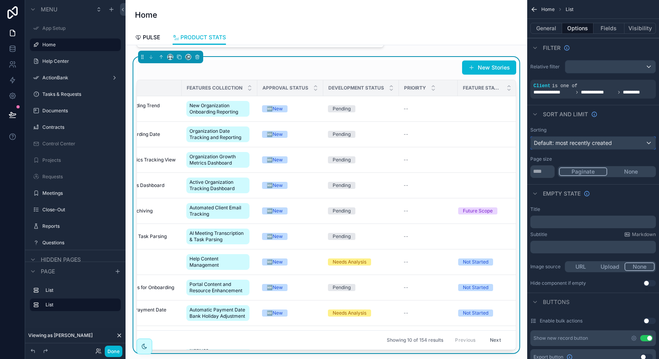
click at [585, 146] on span "Default: most recently created" at bounding box center [573, 143] width 78 height 8
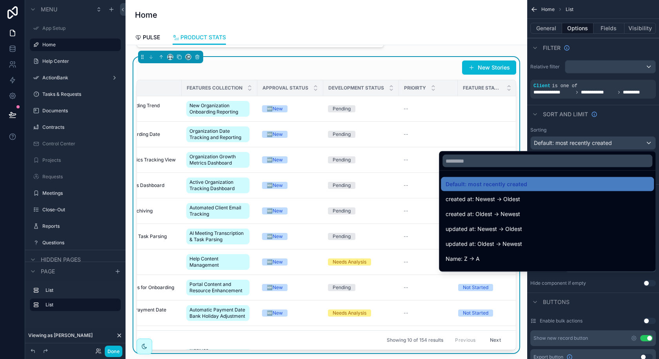
click at [563, 167] on div at bounding box center [548, 161] width 216 height 19
click at [561, 159] on input "*" at bounding box center [548, 161] width 210 height 13
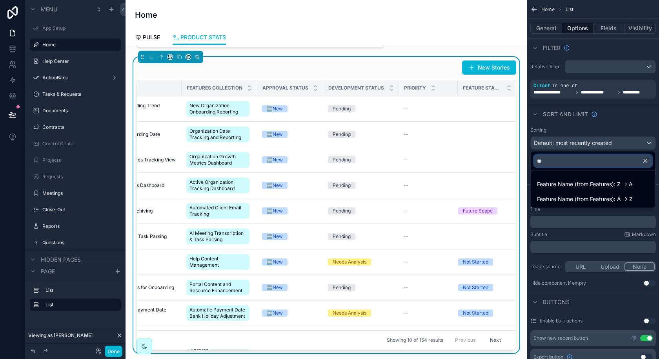
type input "*"
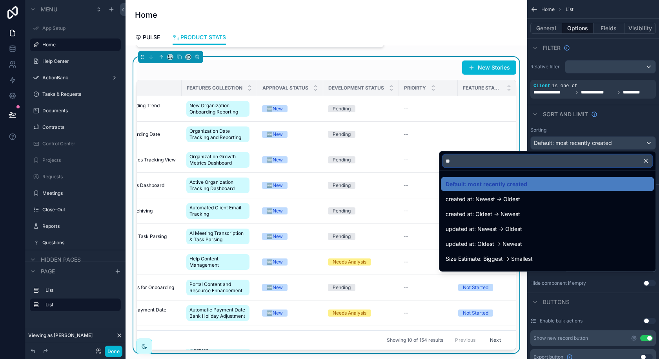
type input "*"
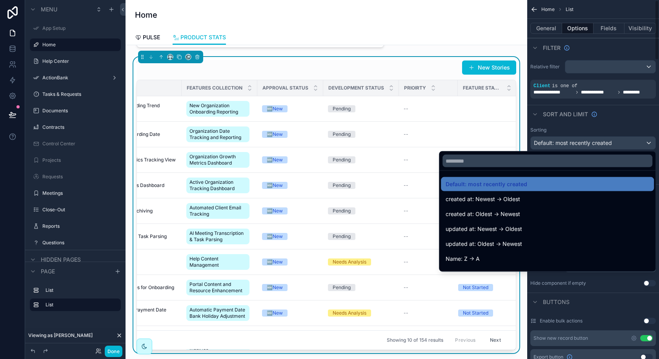
click at [10, 47] on div "scrollable content" at bounding box center [329, 179] width 659 height 359
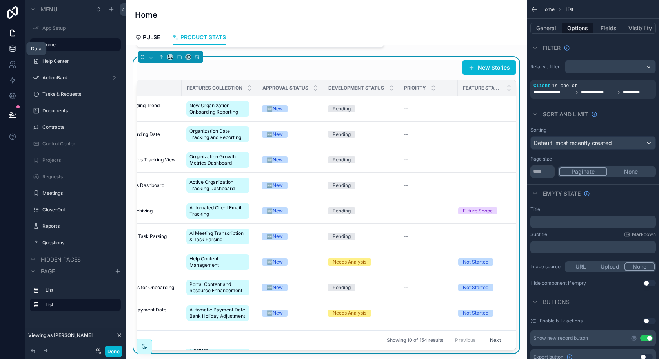
click at [15, 51] on icon at bounding box center [13, 49] width 8 height 8
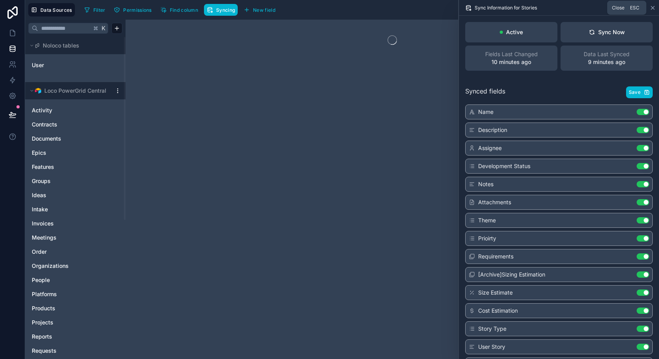
click at [651, 8] on icon at bounding box center [653, 8] width 6 height 6
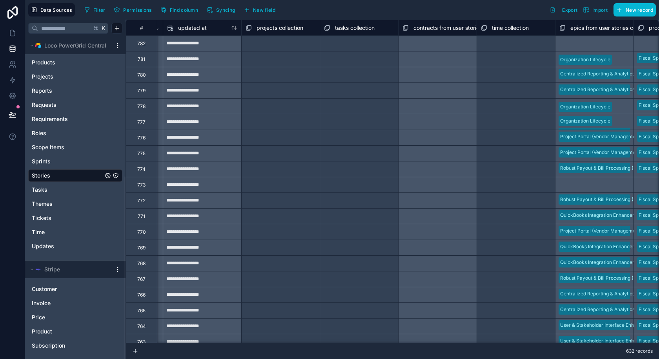
scroll to position [0, 5231]
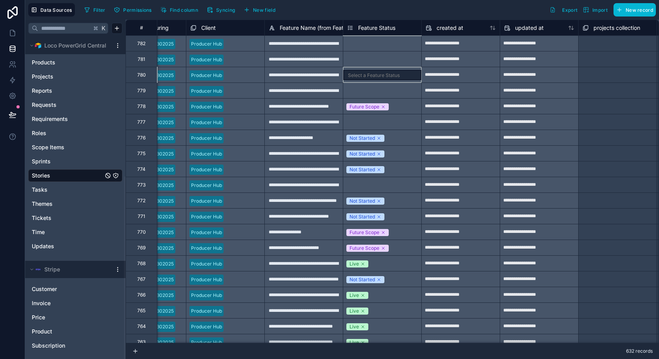
click at [374, 75] on div "Select a Feature Status" at bounding box center [382, 75] width 79 height 16
click at [374, 77] on div "Select a Feature Status" at bounding box center [382, 75] width 79 height 16
click at [385, 31] on span "Feature Status" at bounding box center [376, 28] width 37 height 8
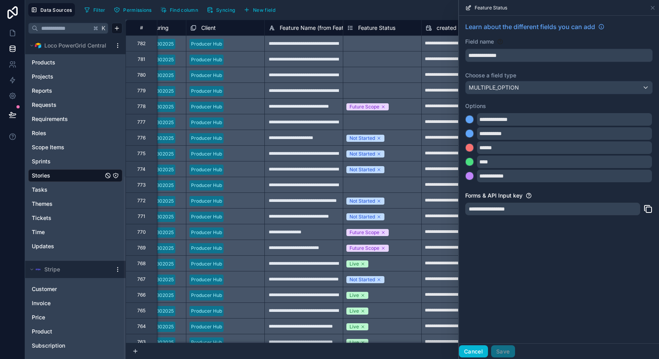
click at [471, 349] on button "Cancel" at bounding box center [473, 351] width 29 height 13
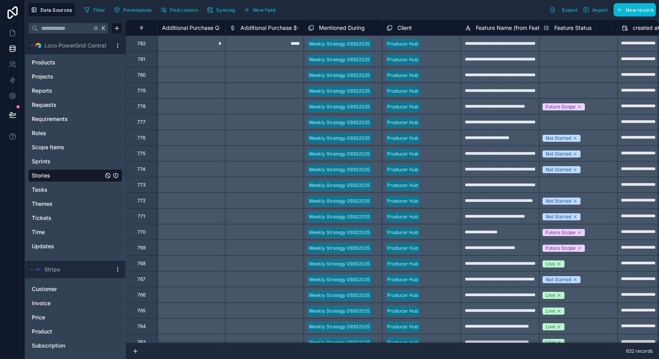
scroll to position [0, 5201]
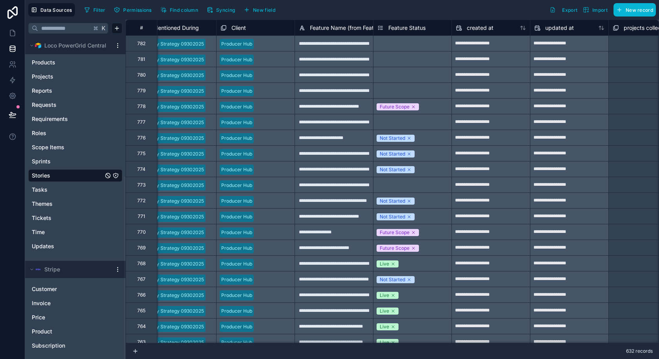
click at [392, 127] on div "Select a Feature Status" at bounding box center [412, 122] width 79 height 16
click at [262, 11] on span "New field" at bounding box center [264, 10] width 22 height 6
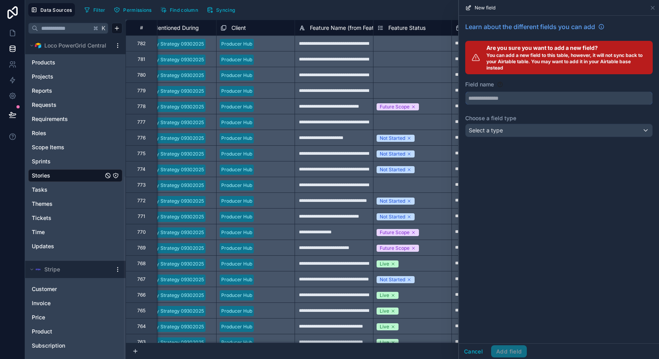
click at [517, 99] on input "text" at bounding box center [559, 98] width 187 height 13
click at [466, 91] on button "*******" at bounding box center [560, 97] width 188 height 13
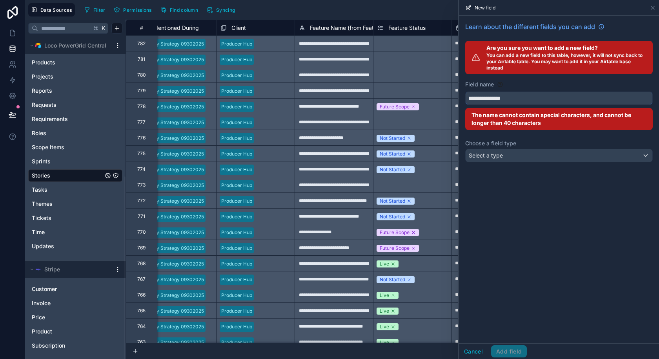
click at [466, 91] on button "**********" at bounding box center [560, 97] width 188 height 13
type input "**********"
click at [519, 152] on div "Select a type" at bounding box center [559, 155] width 187 height 13
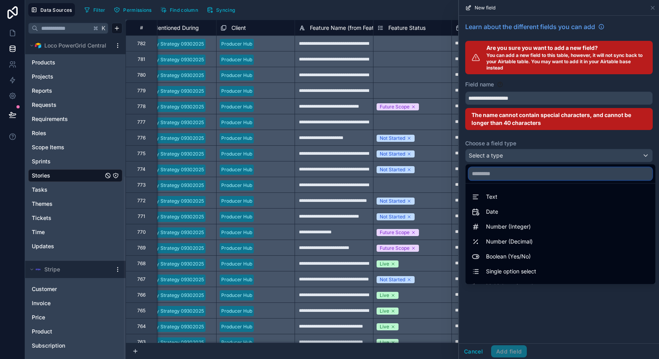
click at [506, 172] on input "text" at bounding box center [561, 173] width 184 height 13
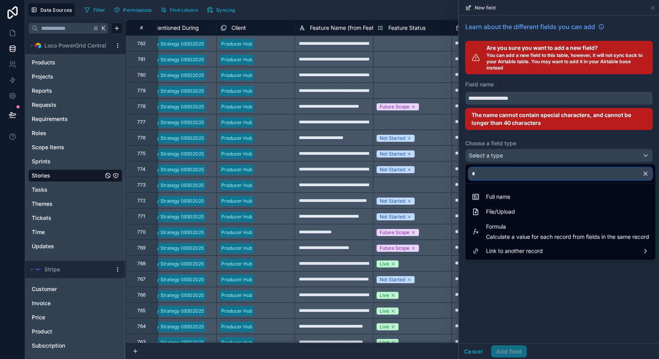
type input "*"
click at [53, 173] on link "Stories" at bounding box center [67, 176] width 71 height 8
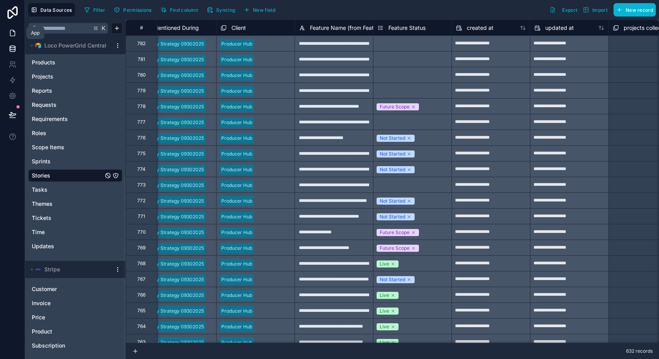
click at [15, 36] on icon at bounding box center [13, 33] width 8 height 8
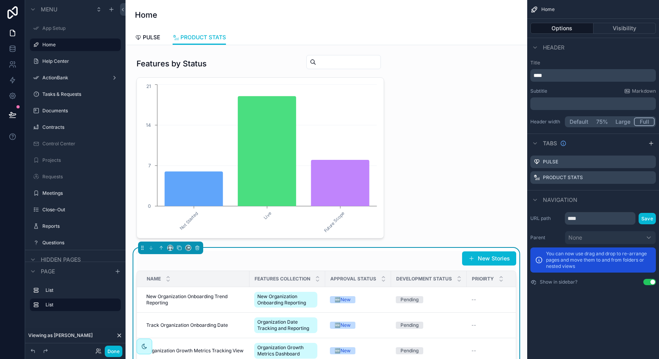
click at [371, 258] on div "New Stories" at bounding box center [327, 258] width 380 height 15
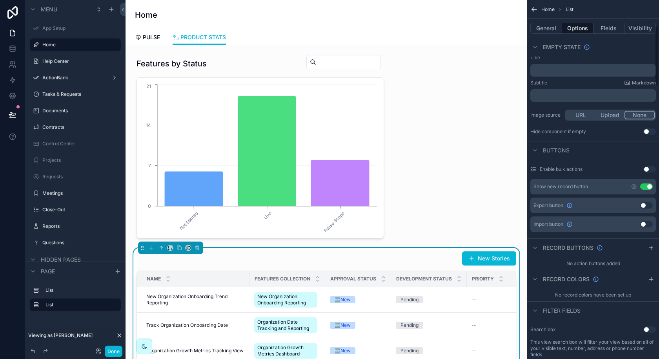
scroll to position [67, 0]
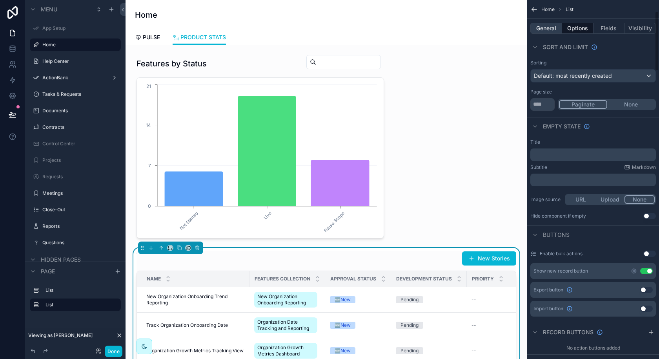
click at [545, 25] on button "General" at bounding box center [547, 28] width 32 height 11
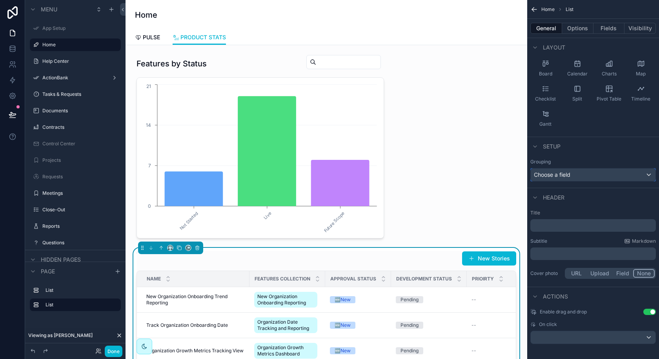
click at [566, 172] on span "Choose a field" at bounding box center [552, 174] width 37 height 7
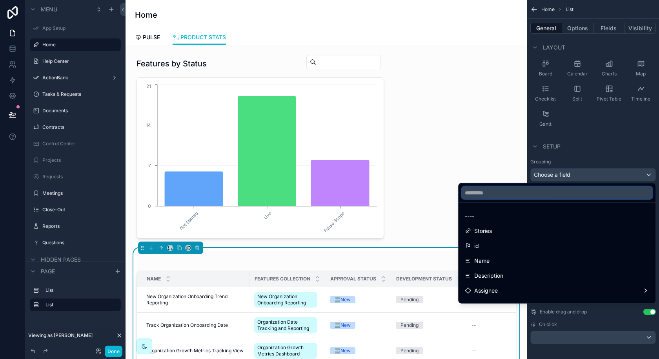
click at [550, 195] on input "text" at bounding box center [557, 192] width 191 height 13
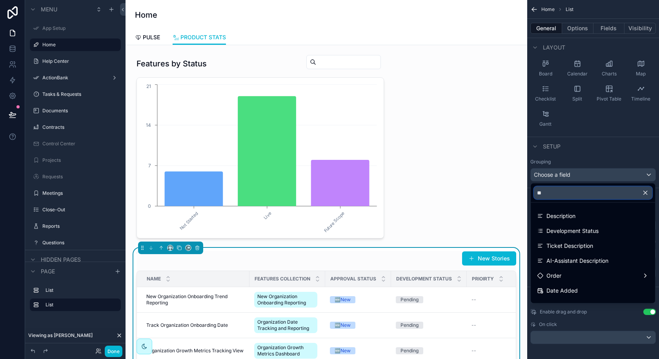
type input "*"
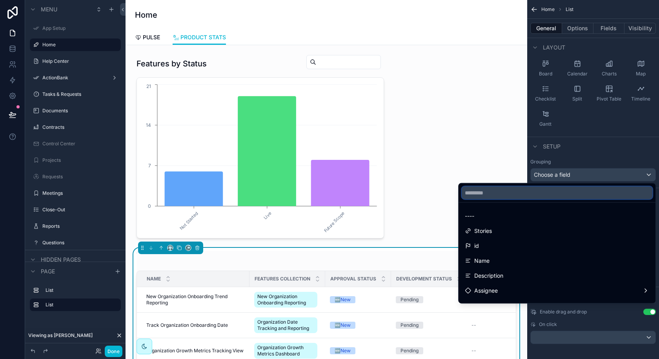
type input "*"
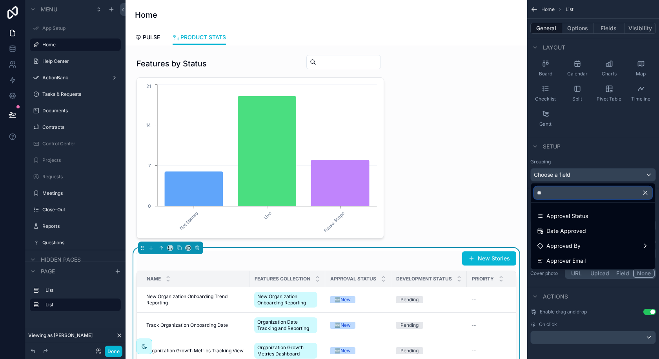
type input "*"
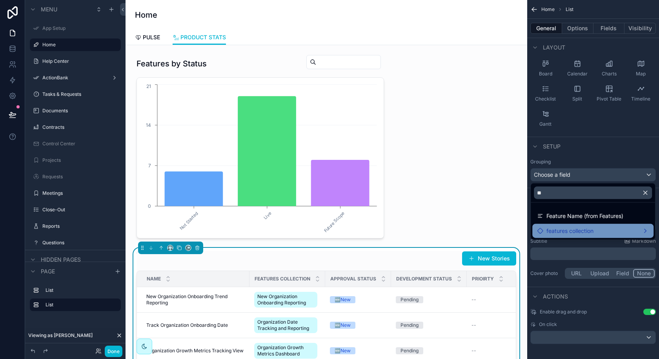
click at [633, 225] on div "features collection" at bounding box center [593, 231] width 121 height 14
click at [639, 228] on div "features collection" at bounding box center [593, 230] width 112 height 9
click at [585, 194] on input "**" at bounding box center [593, 192] width 118 height 13
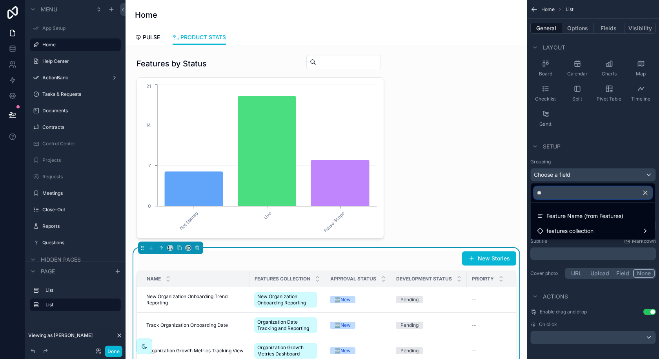
click at [585, 194] on input "**" at bounding box center [593, 192] width 118 height 13
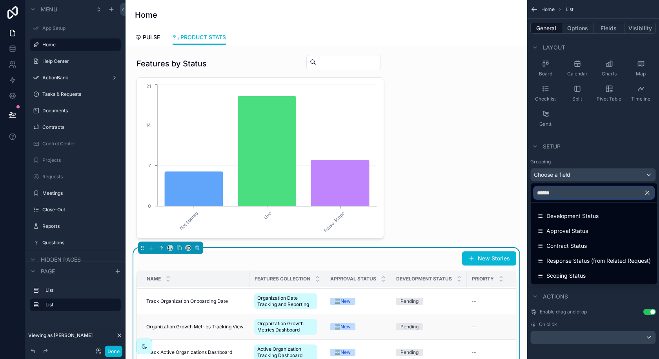
scroll to position [24, 68]
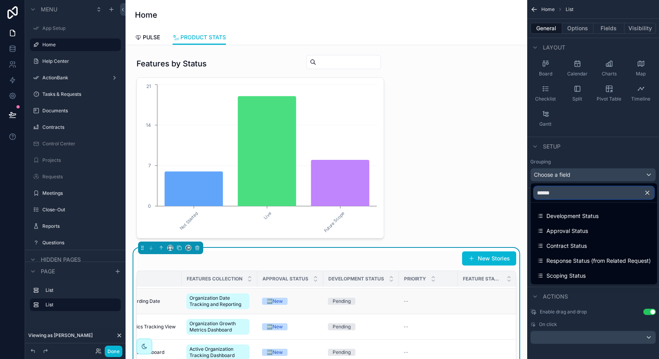
type input "******"
click at [486, 301] on td "scrollable content" at bounding box center [487, 302] width 59 height 26
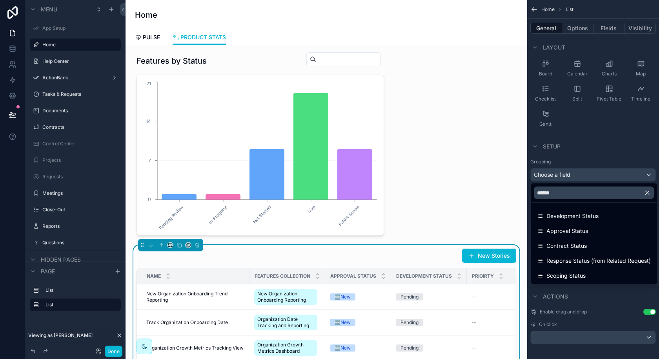
scroll to position [0, 0]
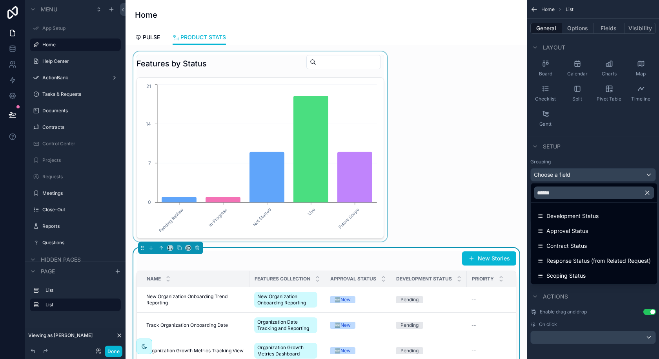
click at [352, 186] on div "scrollable content" at bounding box center [260, 146] width 257 height 190
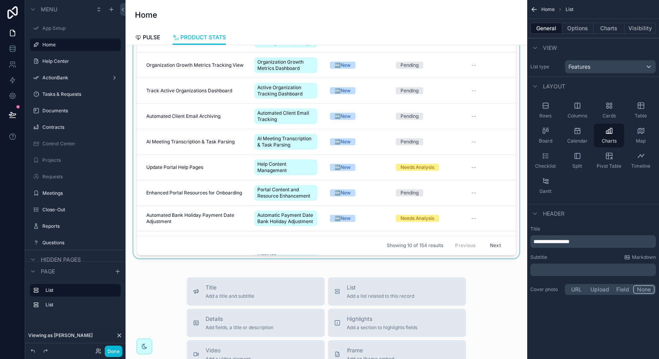
scroll to position [128, 0]
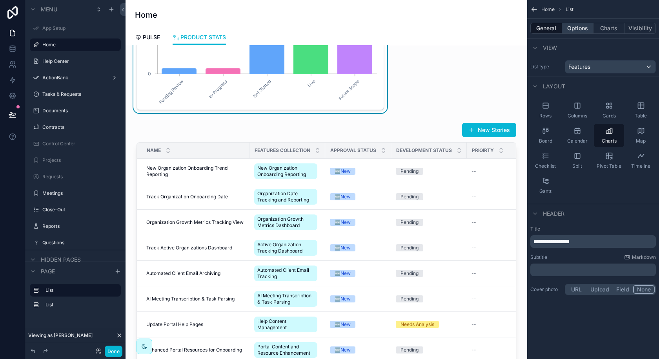
click at [573, 32] on button "Options" at bounding box center [577, 28] width 31 height 11
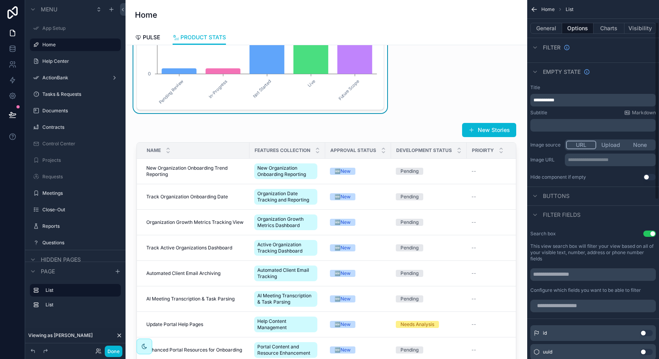
scroll to position [47, 0]
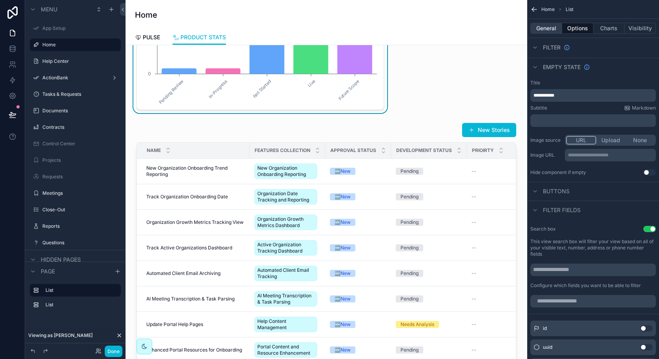
click at [547, 31] on button "General" at bounding box center [547, 28] width 32 height 11
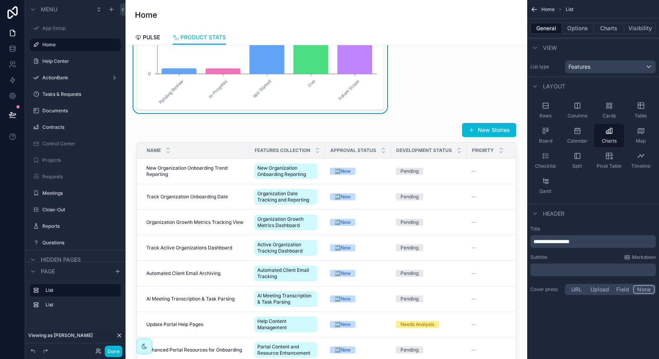
scroll to position [0, 0]
click at [492, 202] on div "scrollable content" at bounding box center [326, 267] width 389 height 296
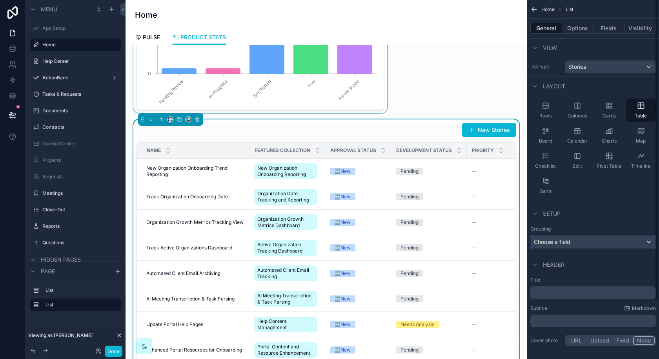
click at [551, 238] on span "Choose a field" at bounding box center [552, 241] width 37 height 7
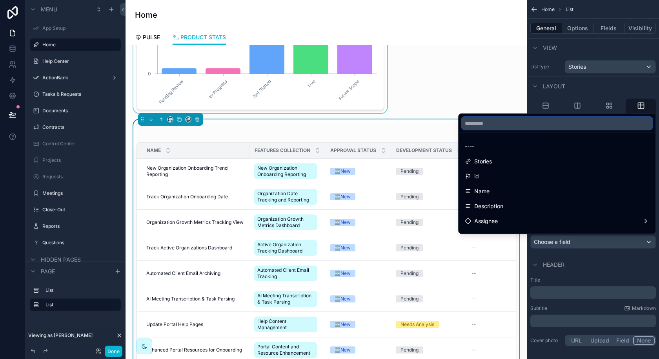
click at [517, 124] on input "text" at bounding box center [557, 123] width 191 height 13
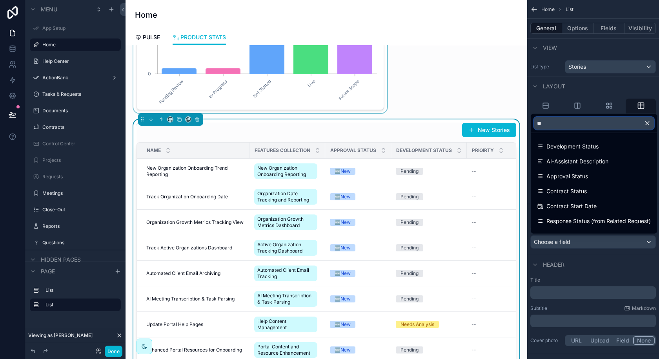
type input "*"
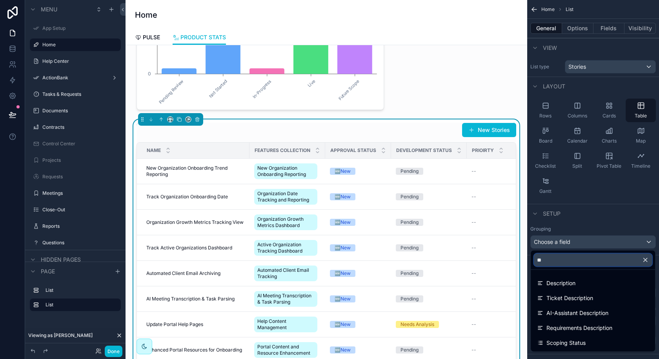
type input "*"
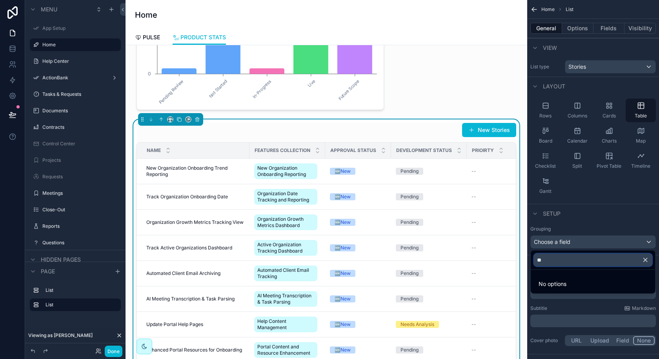
type input "*"
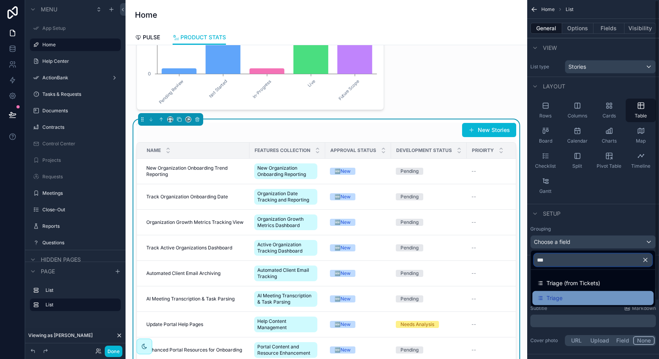
type input "***"
click at [589, 301] on div "Triage" at bounding box center [593, 297] width 112 height 9
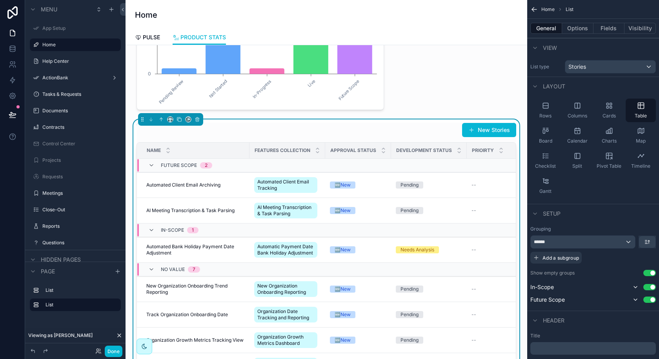
click at [650, 274] on button "Use setting" at bounding box center [650, 273] width 13 height 6
click at [648, 272] on button "Use setting" at bounding box center [650, 273] width 13 height 6
click at [649, 272] on button "Use setting" at bounding box center [650, 273] width 13 height 6
click at [650, 242] on icon "scrollable content" at bounding box center [648, 242] width 6 height 6
click at [635, 268] on span "Last -> First" at bounding box center [633, 272] width 30 height 9
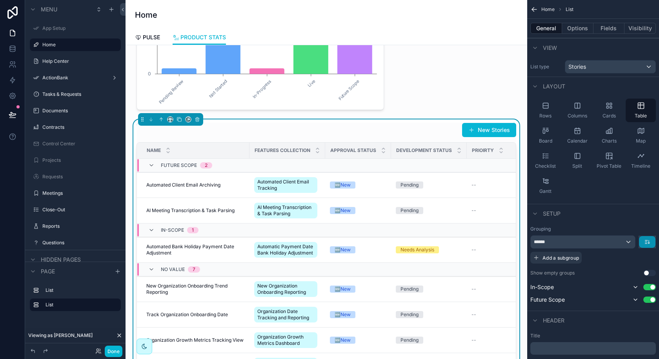
click at [645, 245] on button "scrollable content" at bounding box center [647, 242] width 16 height 12
click at [641, 263] on span "First -> Last" at bounding box center [633, 258] width 30 height 9
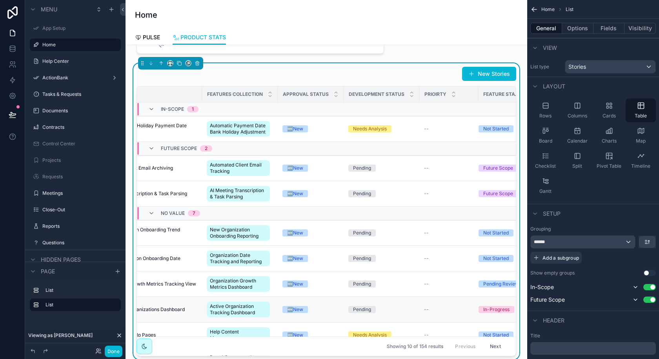
scroll to position [0, 52]
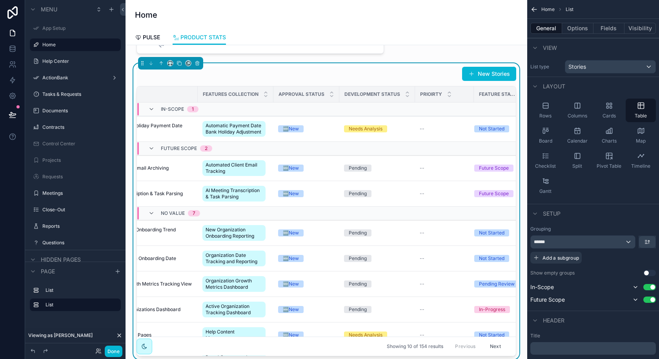
click at [495, 346] on button "Next" at bounding box center [496, 346] width 22 height 12
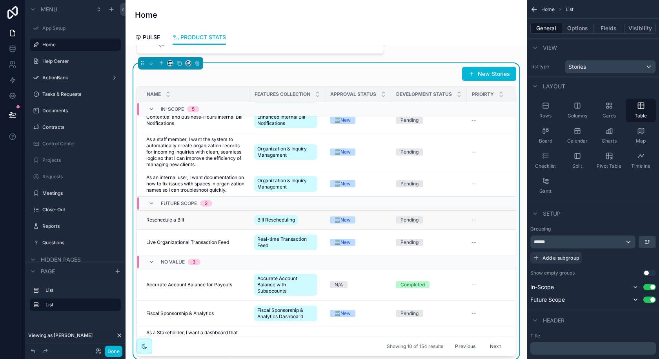
scroll to position [90, 0]
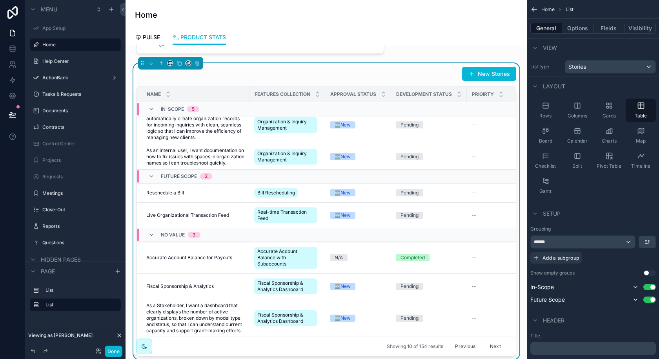
click at [466, 343] on button "Previous" at bounding box center [465, 346] width 31 height 12
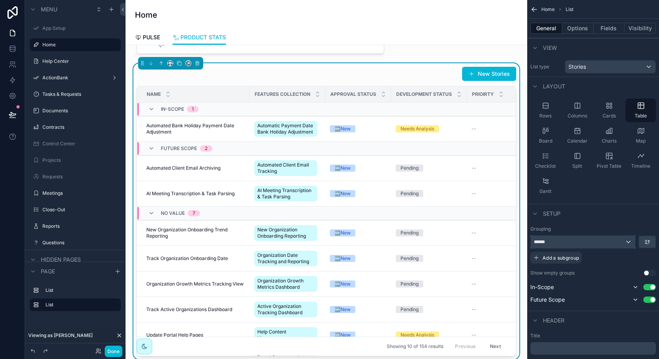
click at [628, 239] on div "******" at bounding box center [583, 242] width 104 height 13
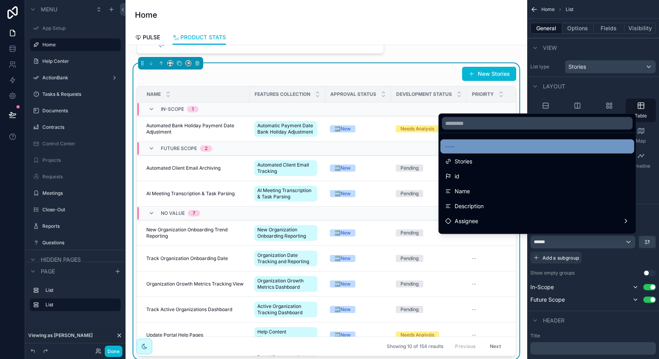
click at [539, 148] on div "----" at bounding box center [538, 146] width 184 height 9
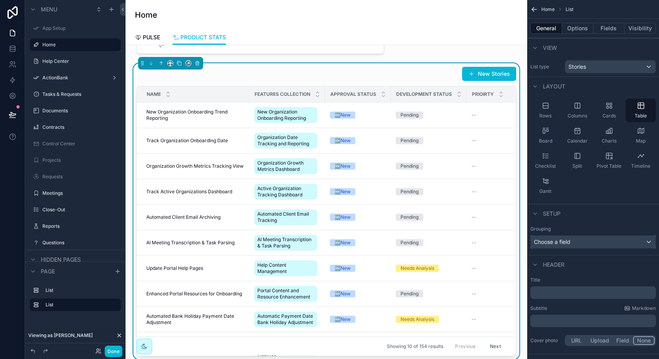
click at [579, 241] on div "Choose a field" at bounding box center [593, 242] width 125 height 13
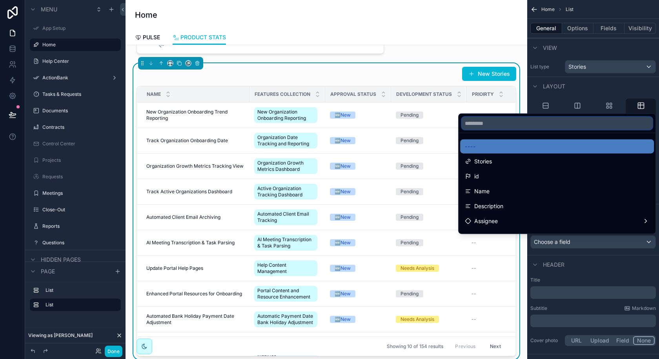
click at [531, 126] on input "text" at bounding box center [557, 123] width 191 height 13
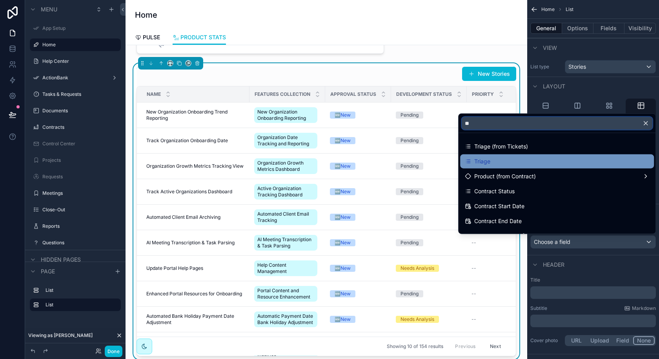
type input "**"
click at [508, 165] on div "Triage" at bounding box center [557, 161] width 184 height 9
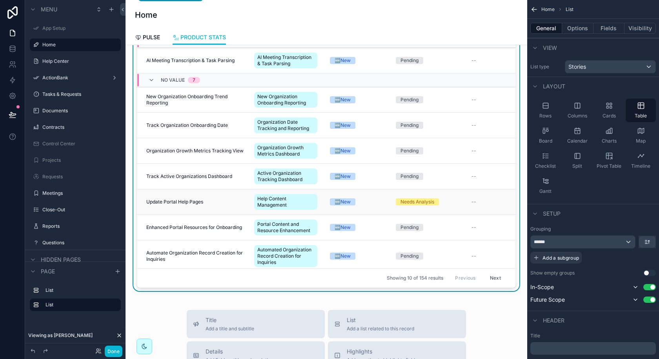
scroll to position [274, 0]
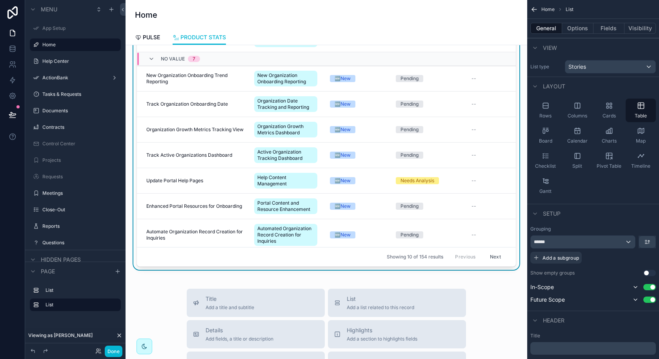
click at [496, 256] on button "Next" at bounding box center [496, 257] width 22 height 12
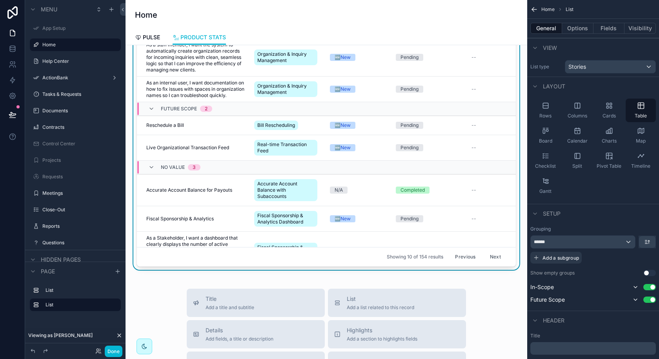
scroll to position [79, 0]
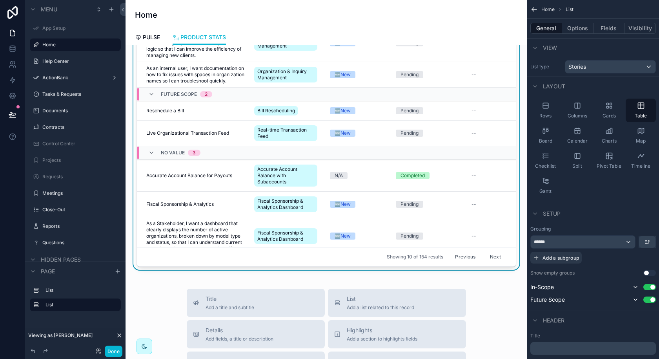
click at [496, 256] on button "Next" at bounding box center [496, 257] width 22 height 12
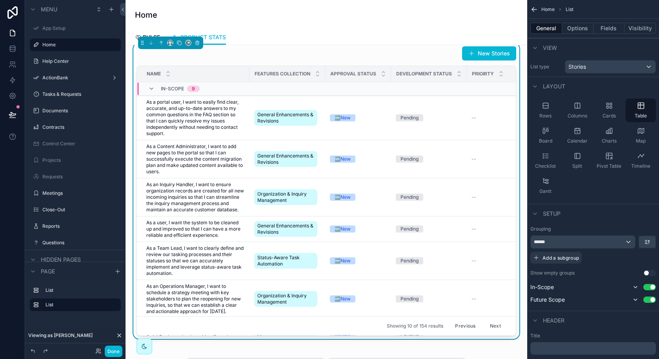
scroll to position [205, 0]
click at [495, 324] on button "Next" at bounding box center [496, 326] width 22 height 12
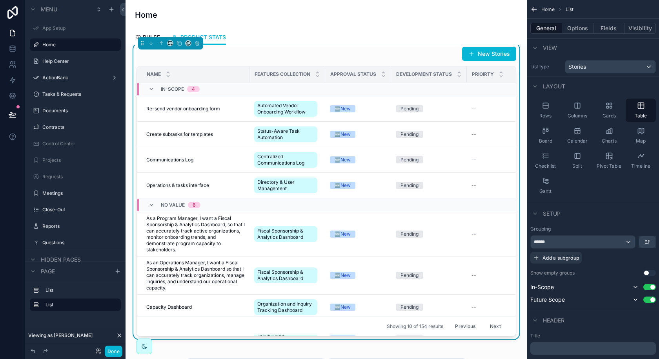
click at [495, 327] on button "Next" at bounding box center [496, 326] width 22 height 12
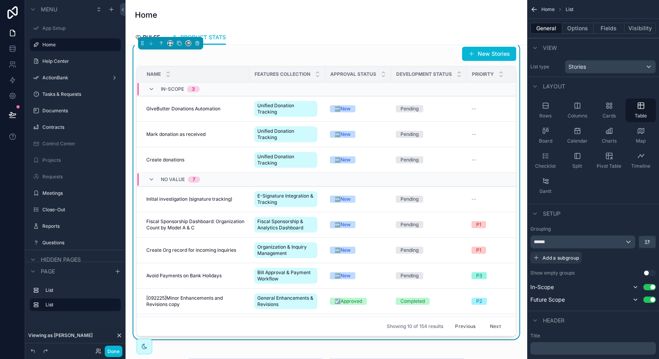
click at [475, 325] on button "Previous" at bounding box center [465, 326] width 31 height 12
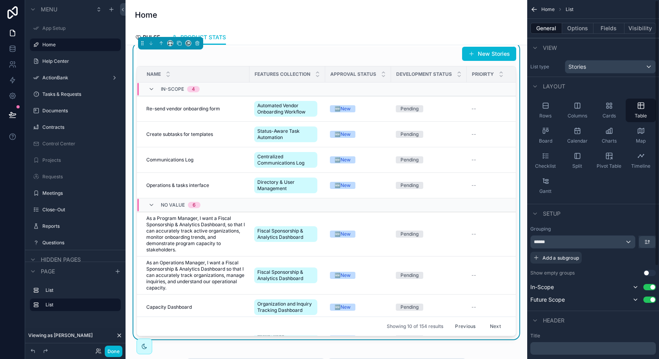
click at [648, 275] on div "Grouping ****** Add a subgroup Show empty groups Use setting In-Scope Use setti…" at bounding box center [594, 265] width 126 height 79
click at [648, 272] on button "Use setting" at bounding box center [650, 273] width 13 height 6
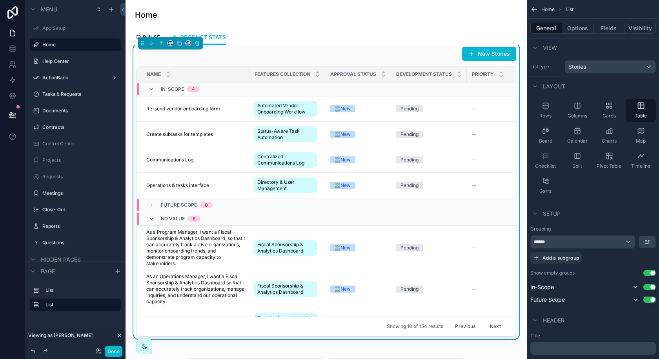
click at [467, 325] on button "Previous" at bounding box center [465, 326] width 31 height 12
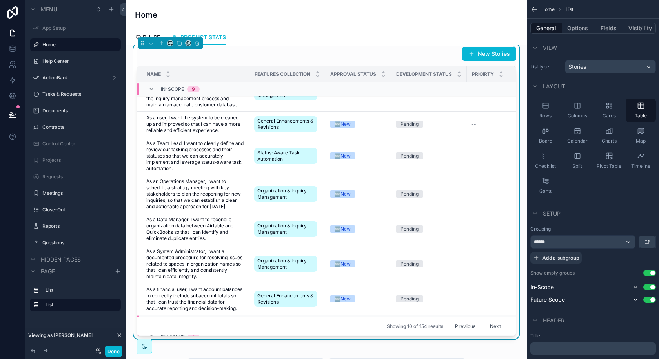
scroll to position [105, 68]
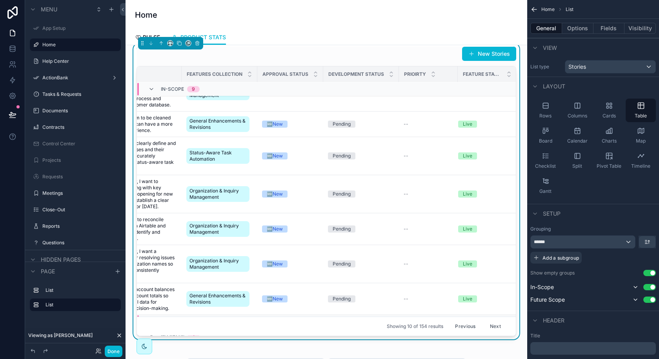
click at [464, 325] on button "Previous" at bounding box center [465, 326] width 31 height 12
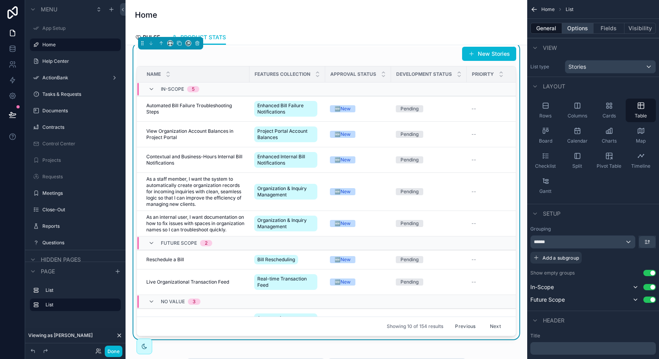
click at [584, 27] on button "Options" at bounding box center [577, 28] width 31 height 11
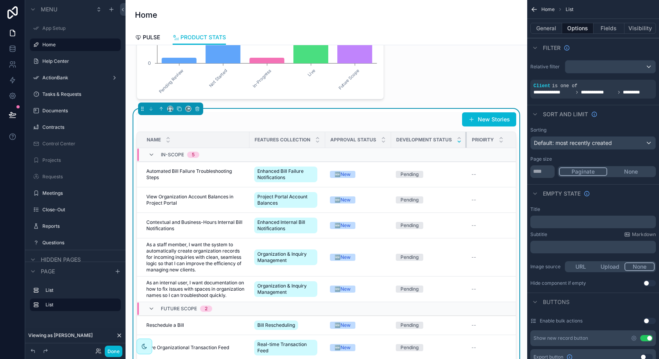
drag, startPoint x: 465, startPoint y: 140, endPoint x: 456, endPoint y: 140, distance: 8.6
click at [456, 140] on th "Development Status" at bounding box center [429, 140] width 76 height 16
click at [548, 26] on button "General" at bounding box center [547, 28] width 32 height 11
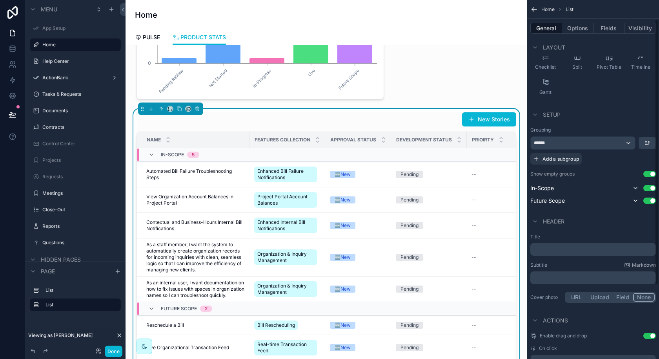
scroll to position [125, 0]
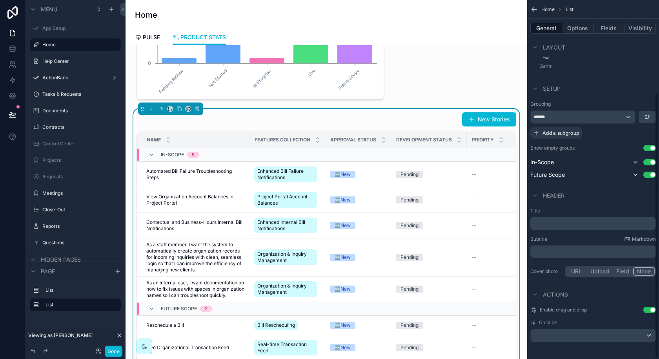
click at [614, 123] on div "****** Add a subgroup" at bounding box center [594, 124] width 126 height 28
click at [614, 119] on div "******" at bounding box center [583, 117] width 104 height 13
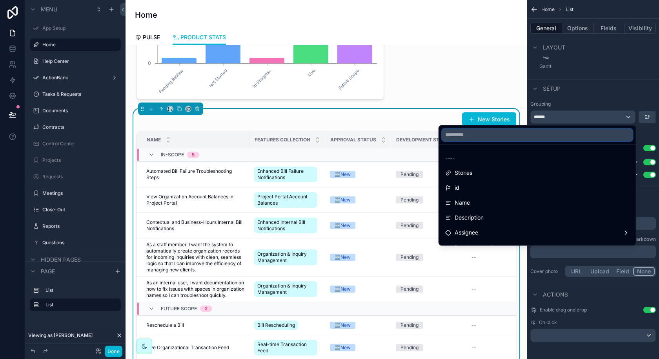
click at [592, 137] on input "text" at bounding box center [537, 134] width 191 height 13
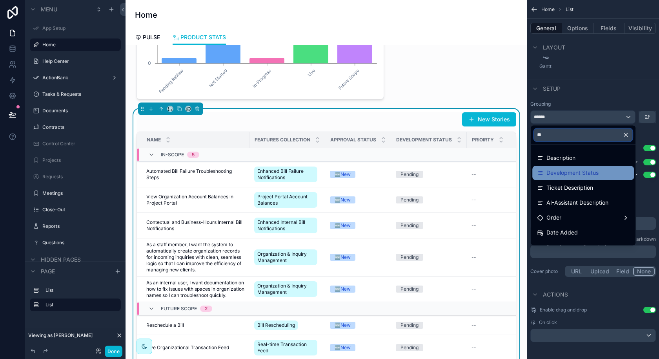
type input "**"
click at [580, 170] on span "Development Status" at bounding box center [573, 172] width 52 height 9
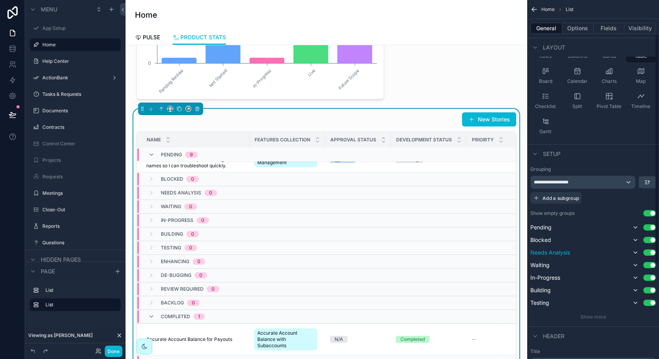
scroll to position [44, 0]
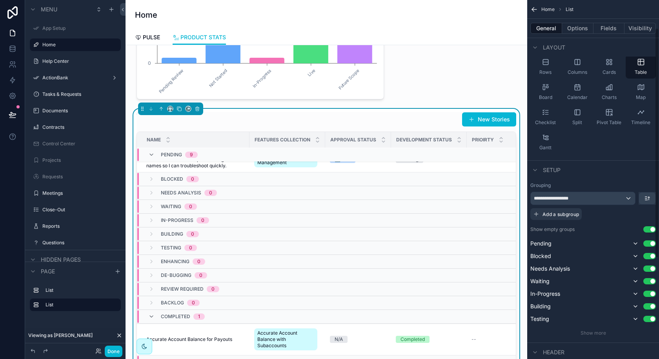
click at [652, 227] on button "Use setting" at bounding box center [650, 229] width 13 height 6
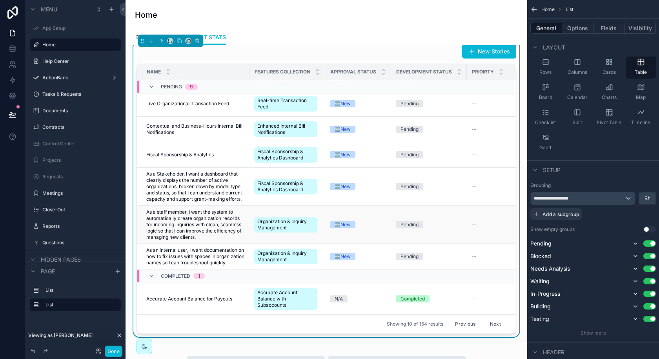
scroll to position [221, 0]
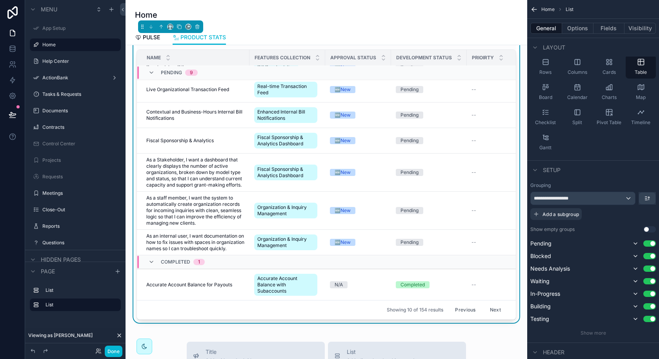
click at [486, 306] on button "Next" at bounding box center [496, 310] width 22 height 12
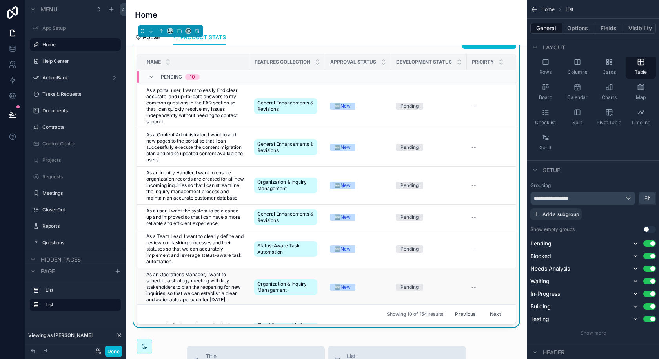
scroll to position [212, 0]
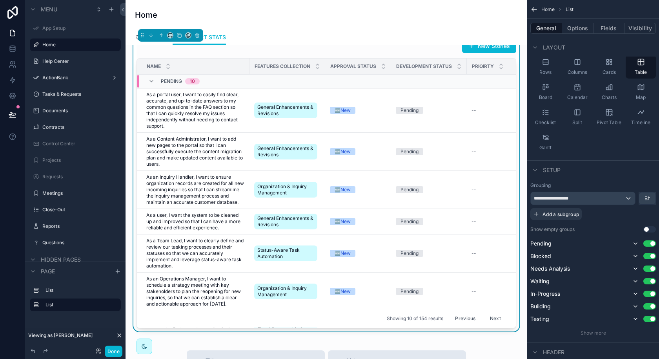
click at [487, 315] on button "Next" at bounding box center [496, 318] width 22 height 12
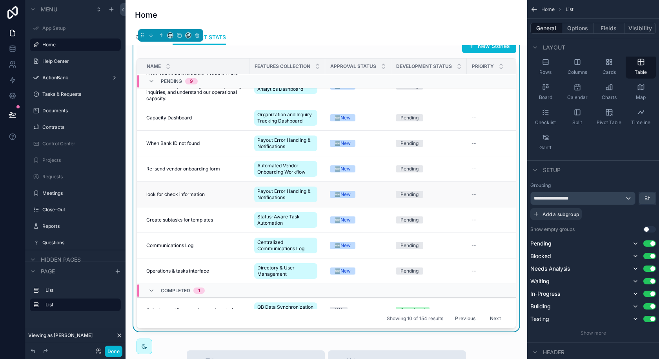
scroll to position [77, 0]
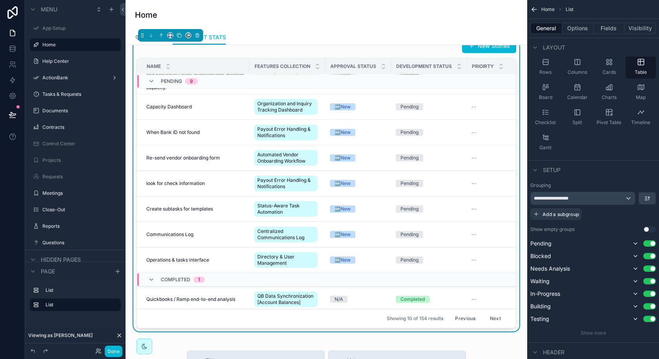
click at [498, 318] on button "Next" at bounding box center [496, 318] width 22 height 12
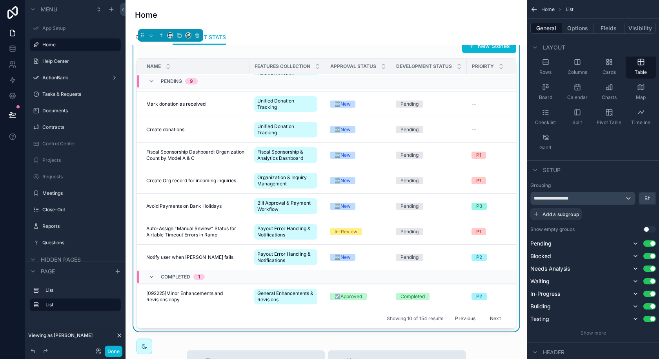
scroll to position [45, 0]
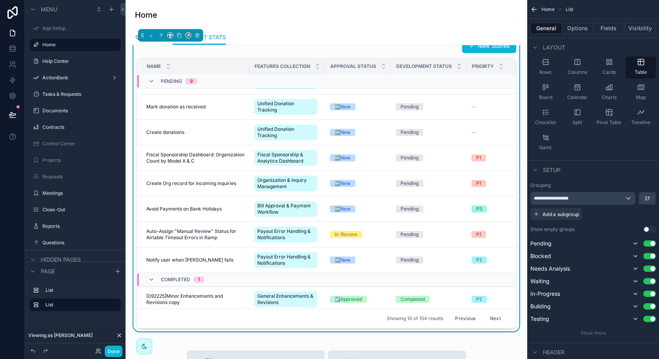
click at [498, 318] on button "Next" at bounding box center [496, 318] width 22 height 12
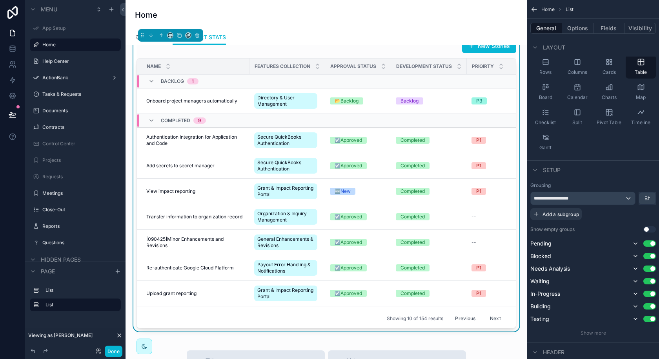
click at [495, 318] on button "Next" at bounding box center [496, 318] width 22 height 12
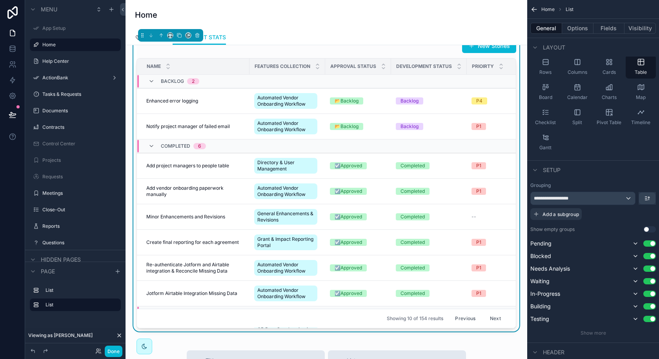
click at [495, 316] on button "Next" at bounding box center [496, 318] width 22 height 12
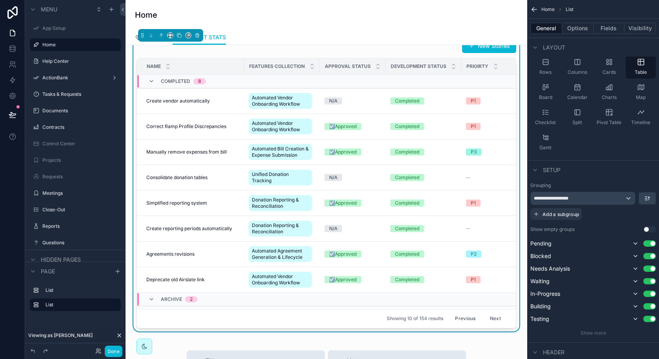
click at [467, 318] on button "Previous" at bounding box center [465, 318] width 31 height 12
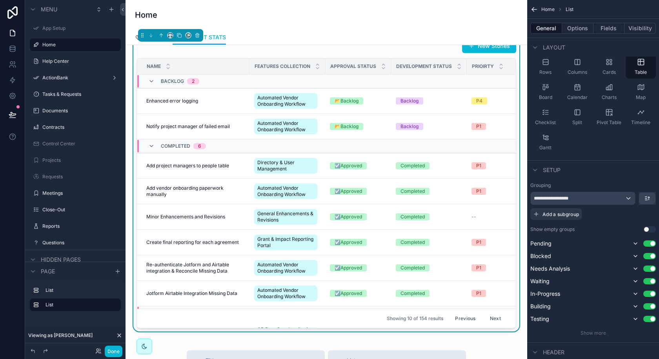
click at [465, 318] on button "Previous" at bounding box center [465, 318] width 31 height 12
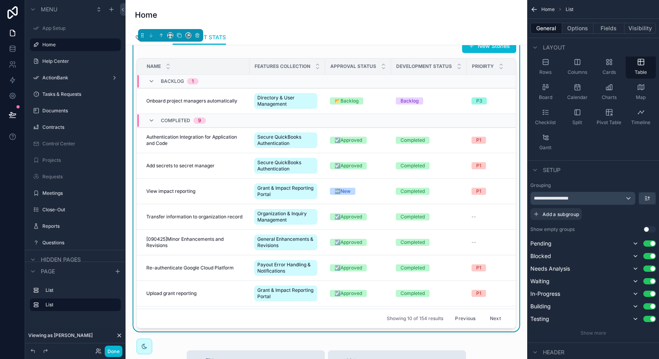
click at [465, 318] on button "Previous" at bounding box center [465, 318] width 31 height 12
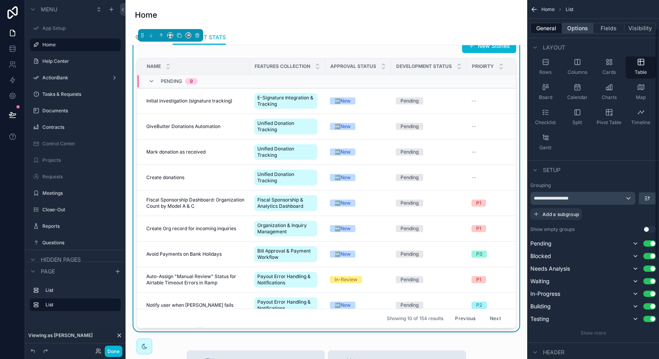
click at [583, 26] on button "Options" at bounding box center [577, 28] width 31 height 11
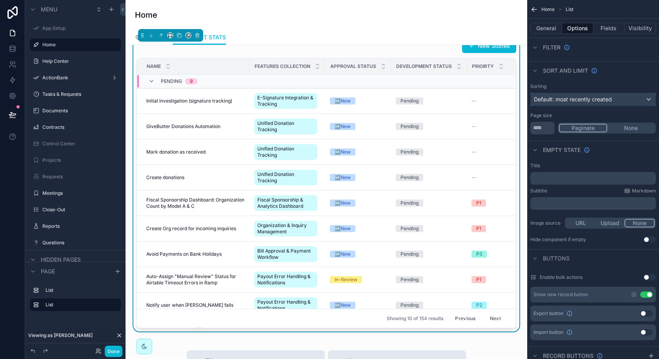
click at [593, 96] on span "Default: most recently created" at bounding box center [573, 99] width 78 height 7
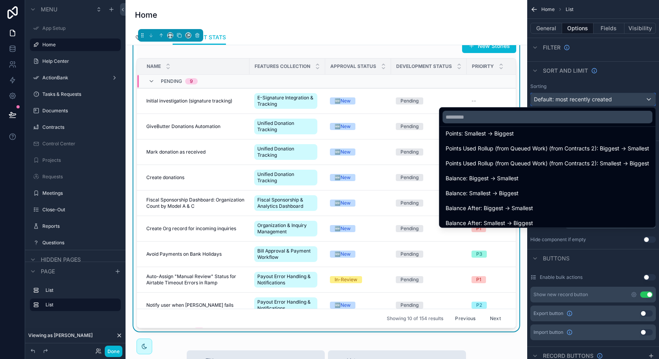
scroll to position [940, 0]
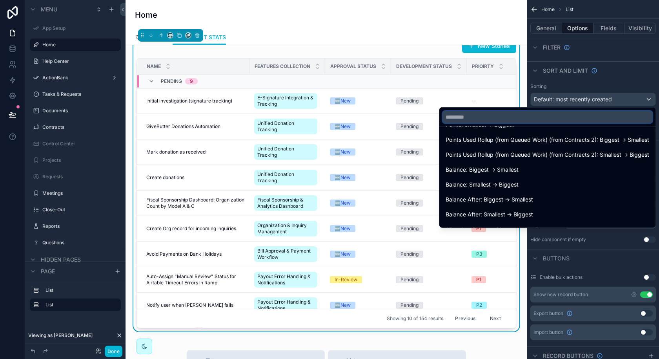
click at [527, 120] on input "text" at bounding box center [548, 117] width 210 height 13
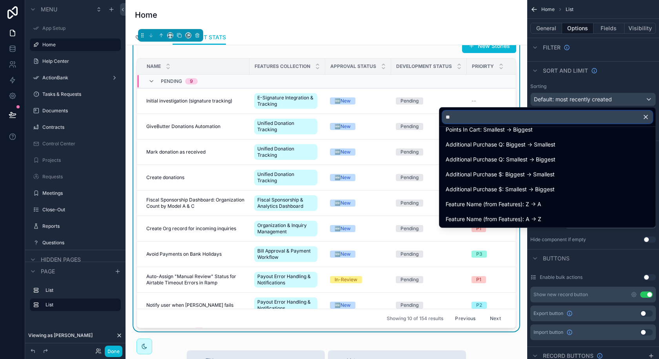
scroll to position [0, 0]
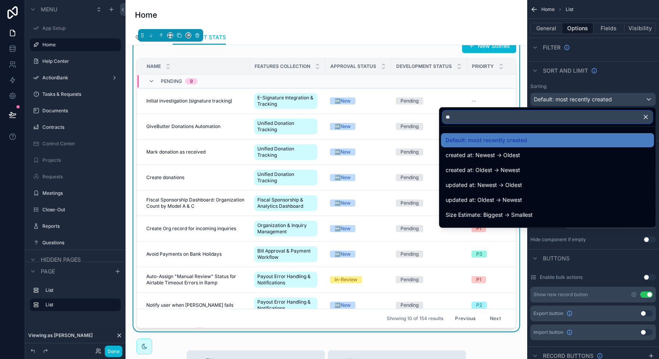
type input "*"
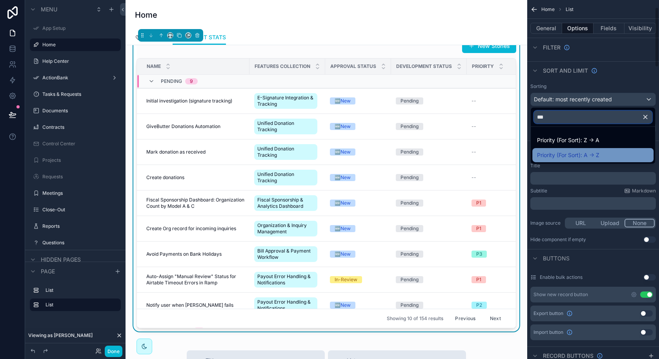
type input "***"
click at [566, 151] on span "Priority (For Sort): A -> Z" at bounding box center [568, 154] width 62 height 9
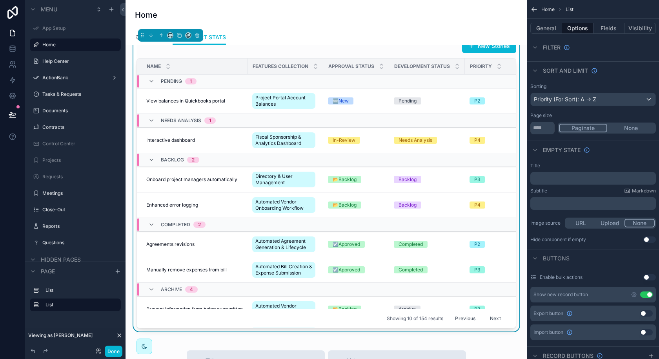
click at [466, 318] on button "Previous" at bounding box center [465, 318] width 31 height 12
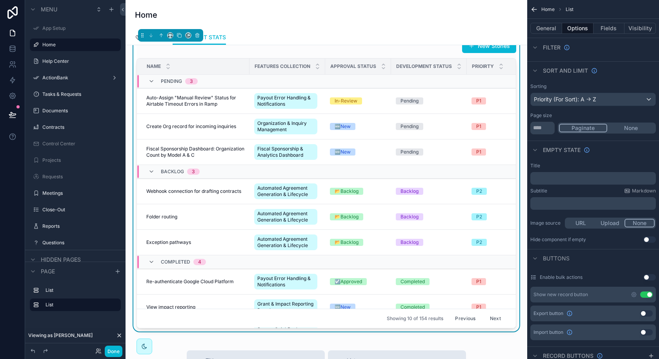
click at [476, 345] on div "Features by Status Pending Review Not Started In-Progress Live Future Scope 0 7…" at bounding box center [327, 263] width 402 height 860
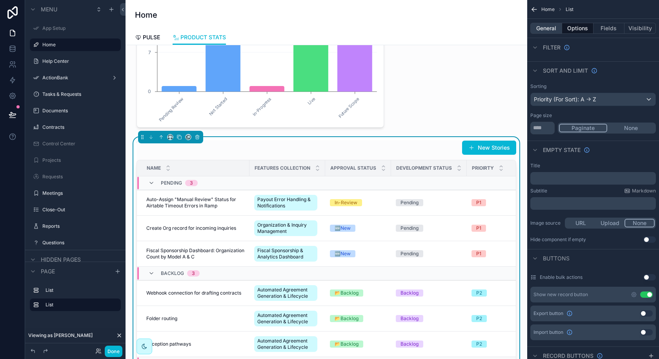
click at [548, 27] on button "General" at bounding box center [547, 28] width 32 height 11
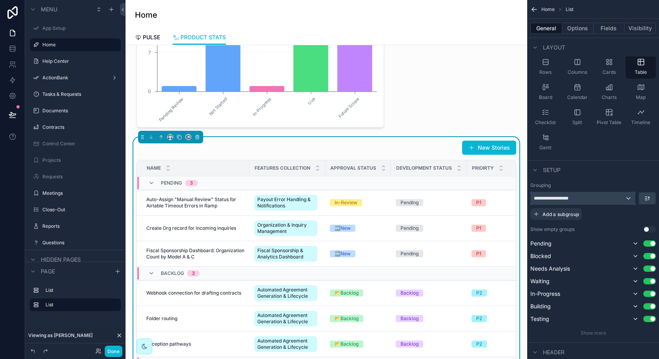
click at [624, 195] on div "**********" at bounding box center [583, 198] width 104 height 13
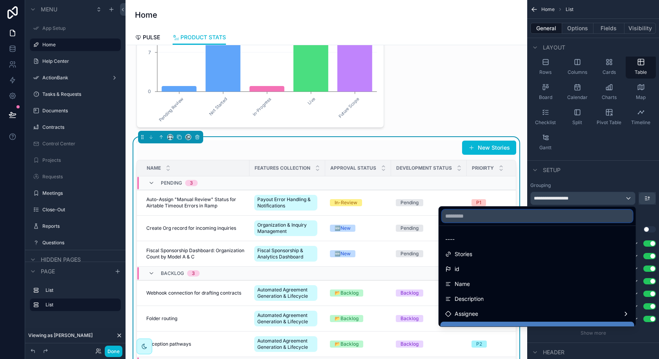
click at [564, 219] on input "text" at bounding box center [537, 216] width 191 height 13
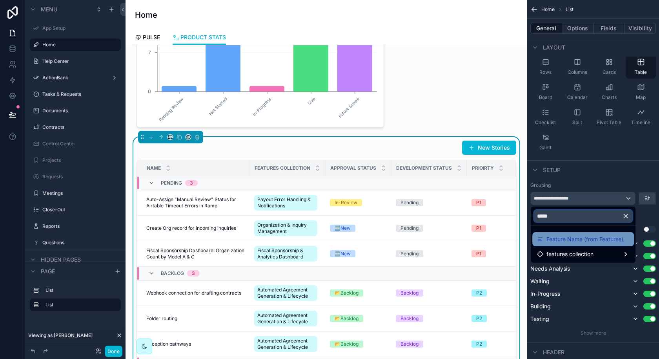
type input "*****"
click at [577, 238] on span "Feature Name (from Features)" at bounding box center [585, 238] width 77 height 9
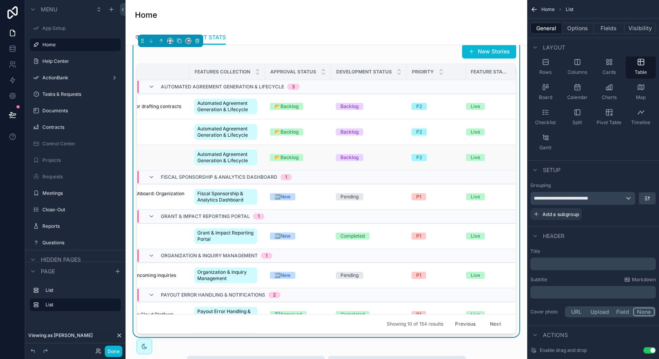
scroll to position [0, 68]
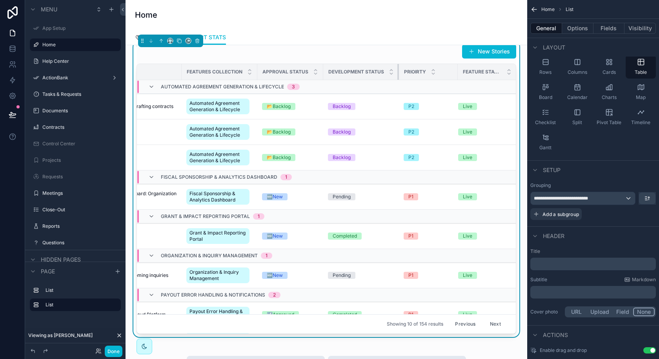
drag, startPoint x: 397, startPoint y: 72, endPoint x: 373, endPoint y: 72, distance: 23.9
click at [373, 72] on th "Development Status" at bounding box center [361, 72] width 76 height 16
drag, startPoint x: 396, startPoint y: 69, endPoint x: 380, endPoint y: 69, distance: 16.9
click at [380, 69] on th "Development Status" at bounding box center [361, 72] width 76 height 16
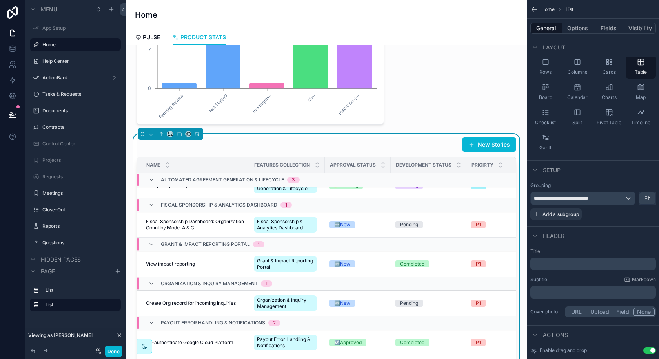
scroll to position [65, 0]
click at [15, 49] on icon at bounding box center [13, 49] width 8 height 8
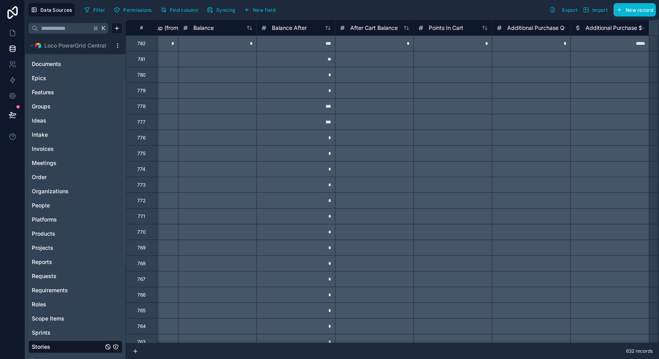
scroll to position [0, 4570]
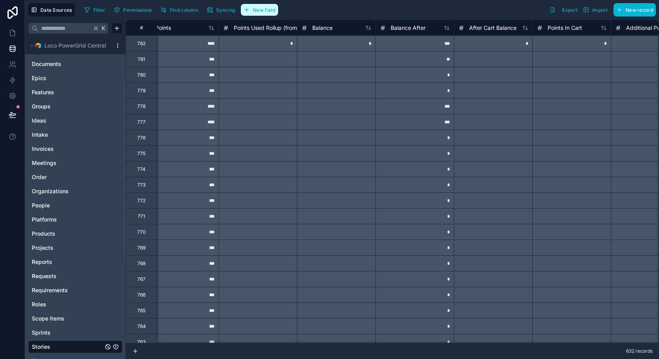
click at [261, 9] on span "New field" at bounding box center [264, 10] width 22 height 6
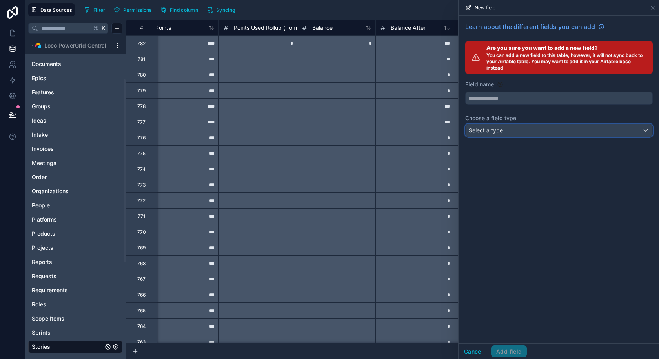
click at [508, 131] on div "Select a type" at bounding box center [559, 130] width 187 height 13
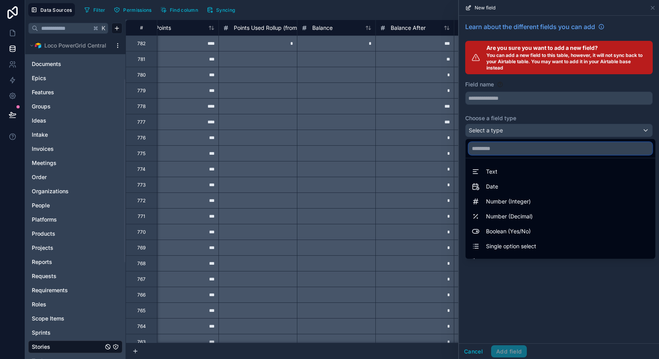
click at [508, 152] on input "text" at bounding box center [561, 148] width 184 height 13
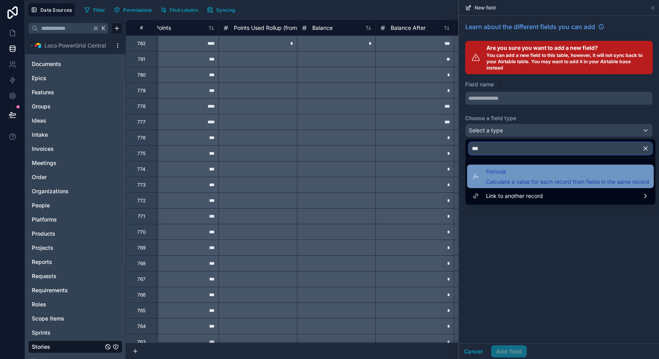
type input "***"
click at [505, 173] on span "Formula" at bounding box center [567, 171] width 163 height 9
type input "*******"
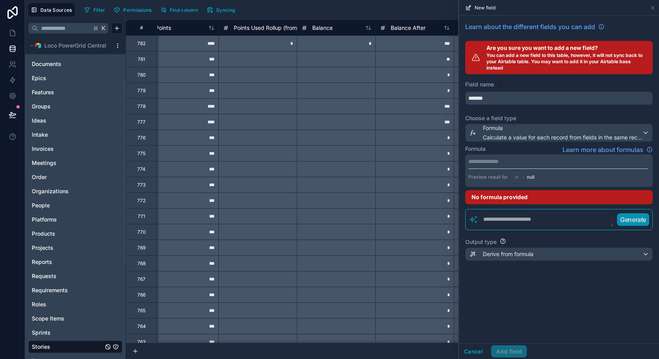
click at [501, 163] on p "**********" at bounding box center [559, 161] width 180 height 8
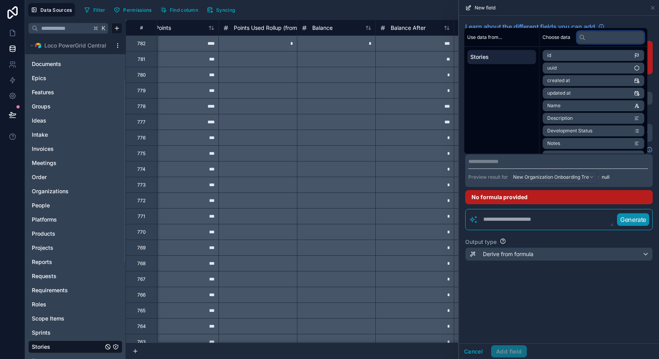
click at [604, 38] on input "text" at bounding box center [611, 37] width 68 height 13
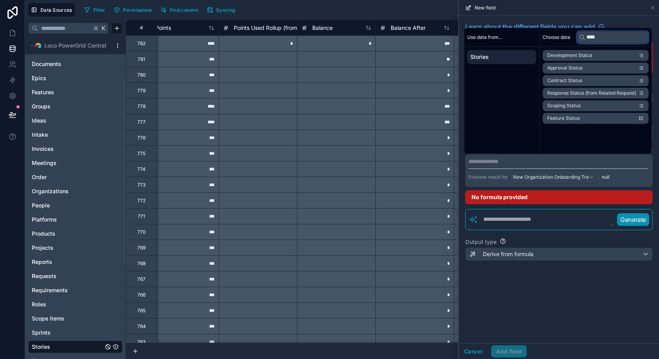
type input "****"
click at [642, 118] on icon "scrollable content" at bounding box center [641, 117] width 5 height 5
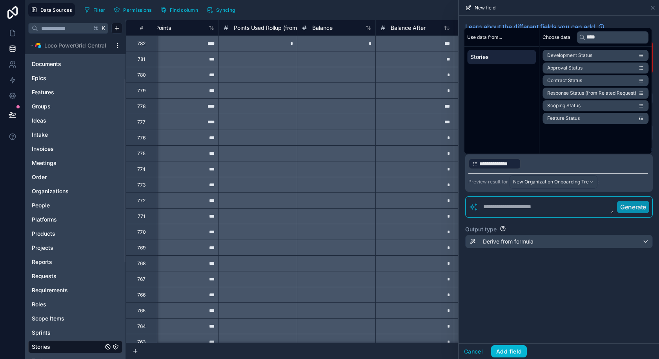
click at [583, 286] on div "**********" at bounding box center [559, 179] width 200 height 327
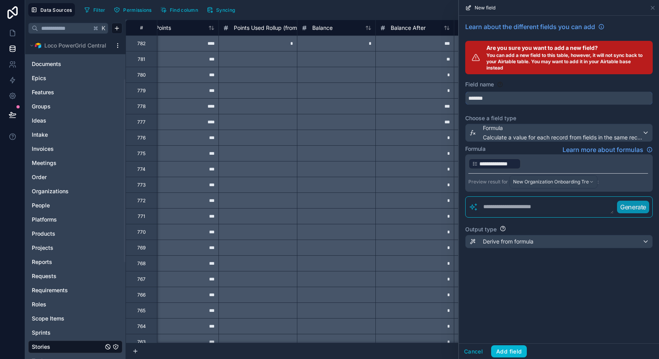
click at [530, 95] on input "*******" at bounding box center [559, 98] width 187 height 13
click at [466, 91] on button "*******" at bounding box center [560, 97] width 188 height 13
type input "**********"
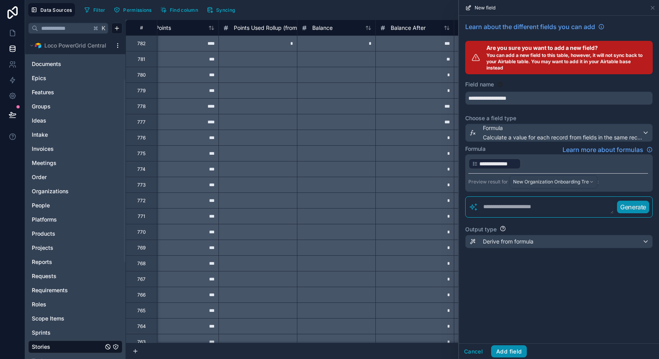
click at [505, 352] on button "Add field" at bounding box center [509, 351] width 36 height 13
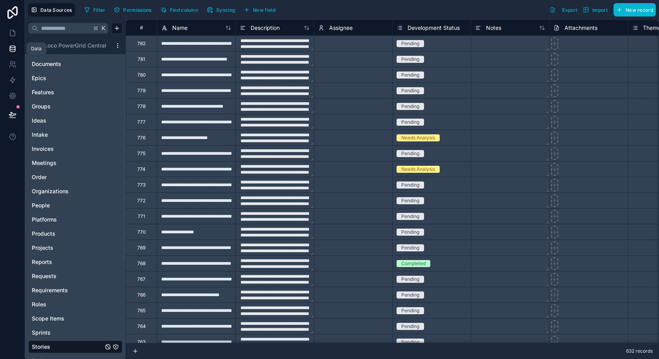
click at [13, 53] on link at bounding box center [12, 49] width 25 height 16
click at [15, 35] on icon at bounding box center [12, 33] width 5 height 6
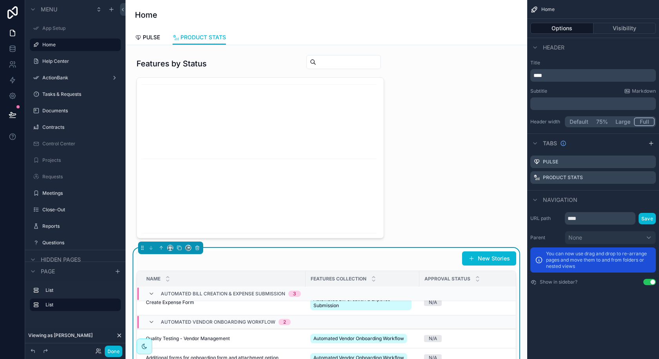
scroll to position [0, 0]
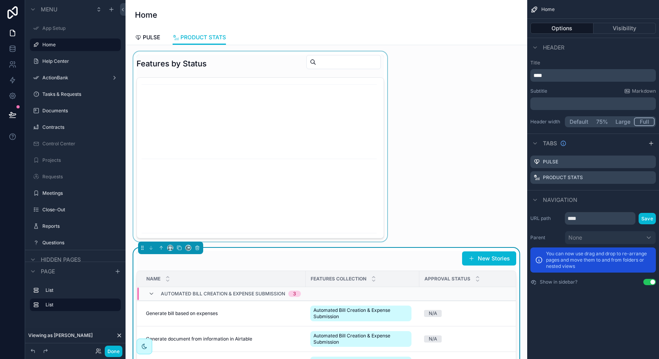
click at [305, 206] on div "scrollable content" at bounding box center [260, 146] width 257 height 190
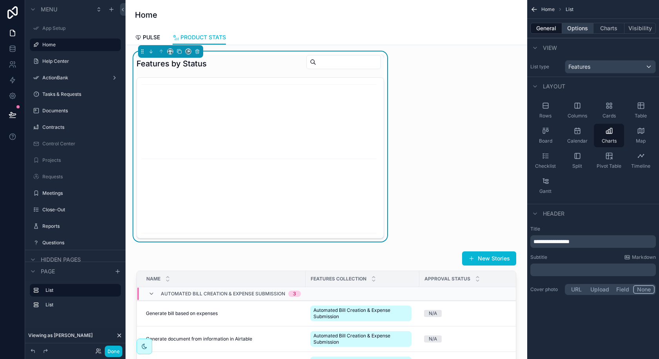
click at [586, 24] on button "Options" at bounding box center [577, 28] width 31 height 11
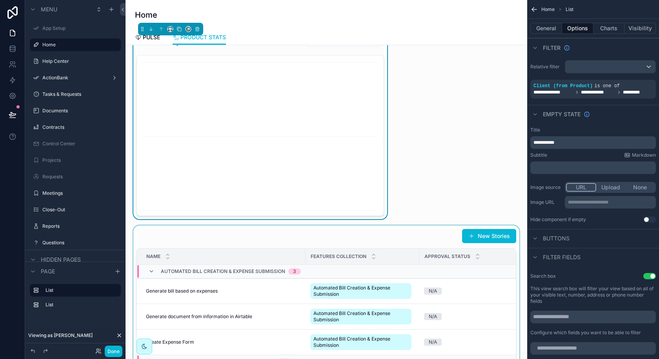
scroll to position [0, 0]
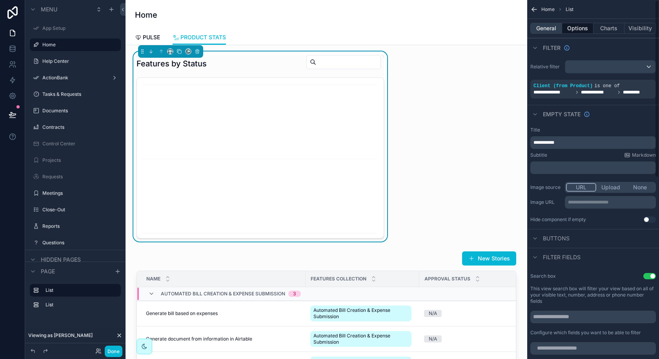
click at [549, 29] on button "General" at bounding box center [547, 28] width 32 height 11
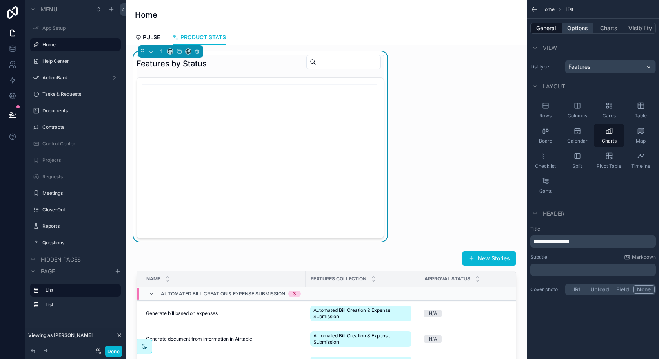
click at [571, 29] on button "Options" at bounding box center [577, 28] width 31 height 11
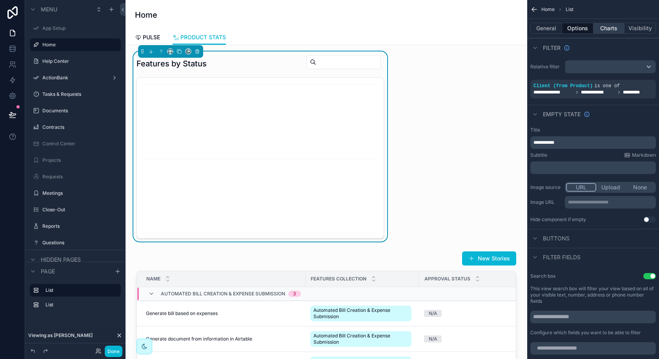
click at [608, 32] on button "Charts" at bounding box center [609, 28] width 31 height 11
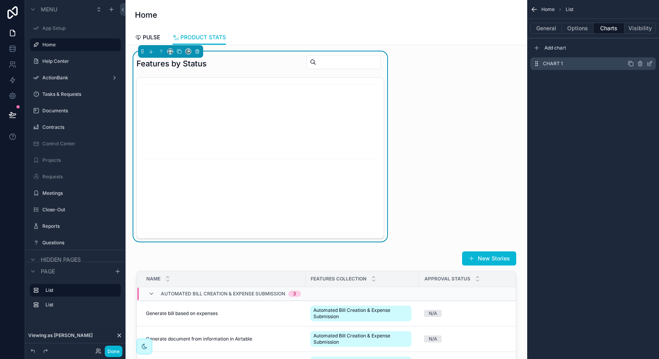
click at [647, 64] on icon "scrollable content" at bounding box center [650, 63] width 6 height 6
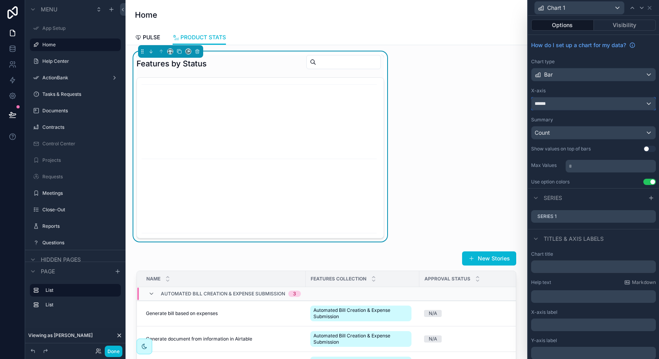
click at [627, 102] on div "******" at bounding box center [594, 103] width 124 height 13
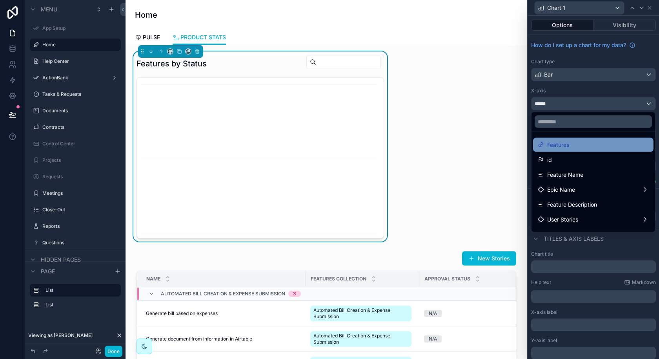
click at [571, 145] on div "Features" at bounding box center [593, 144] width 111 height 9
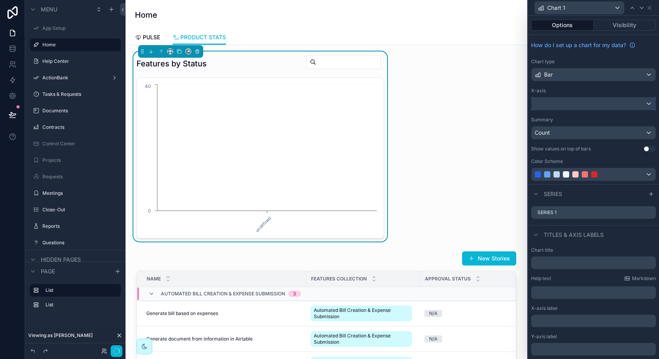
click at [582, 103] on div at bounding box center [594, 103] width 124 height 13
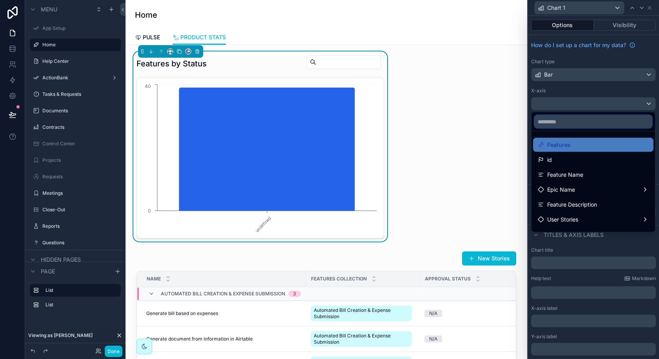
click at [570, 123] on input "text" at bounding box center [593, 121] width 117 height 13
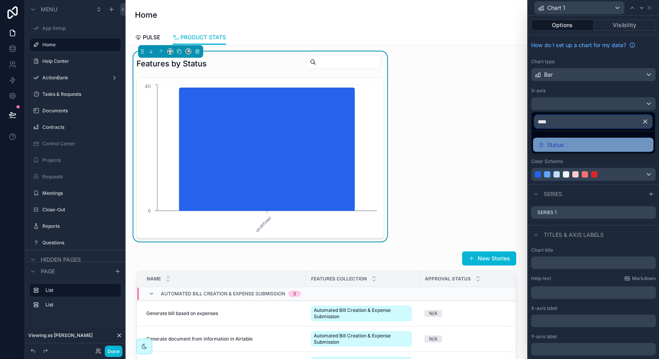
type input "****"
click at [562, 140] on span "Status" at bounding box center [556, 144] width 16 height 9
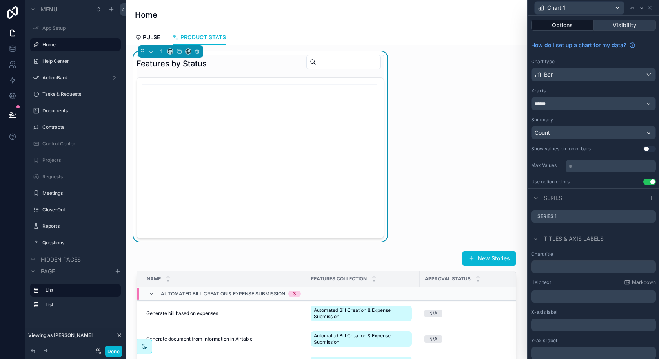
click at [619, 26] on button "Visibility" at bounding box center [625, 25] width 62 height 11
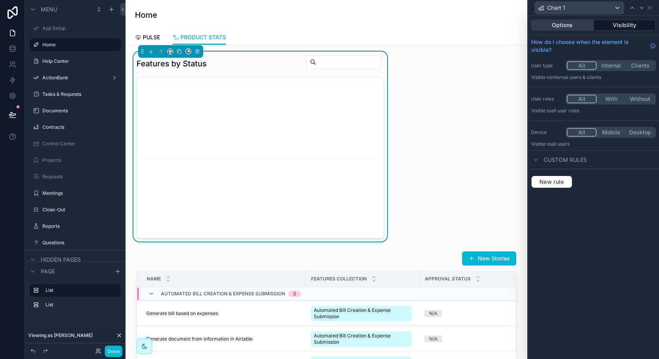
click at [576, 26] on button "Options" at bounding box center [562, 25] width 63 height 11
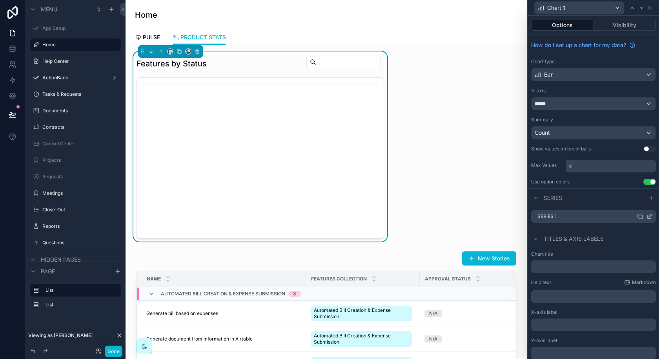
click at [650, 215] on icon at bounding box center [650, 215] width 3 height 3
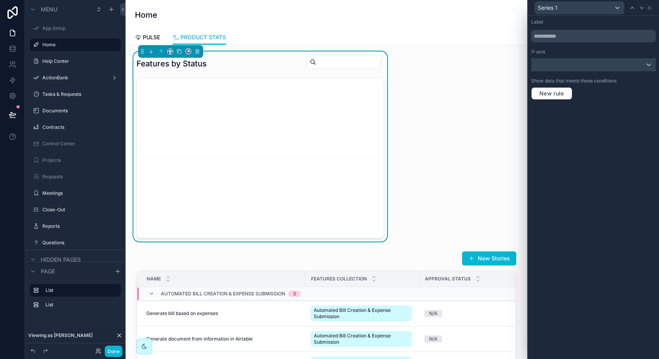
click at [589, 65] on div at bounding box center [594, 64] width 124 height 13
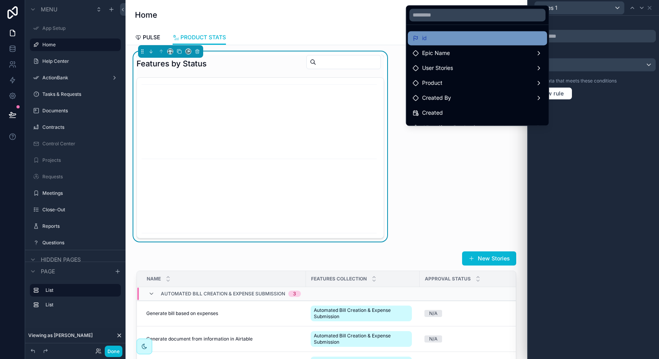
click at [508, 38] on div "id" at bounding box center [478, 37] width 130 height 9
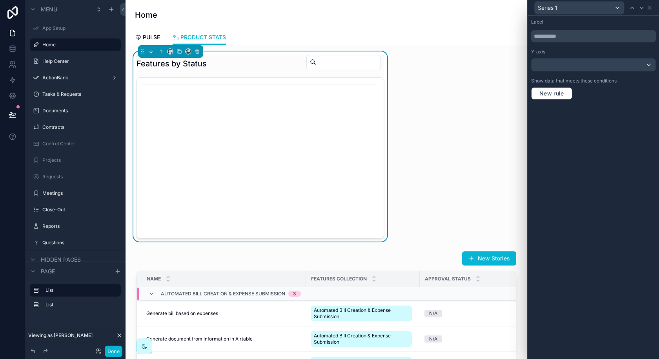
click at [571, 72] on div "Label Y-axis Show data that meets these conditions New rule" at bounding box center [593, 59] width 131 height 87
click at [589, 64] on div at bounding box center [594, 64] width 124 height 13
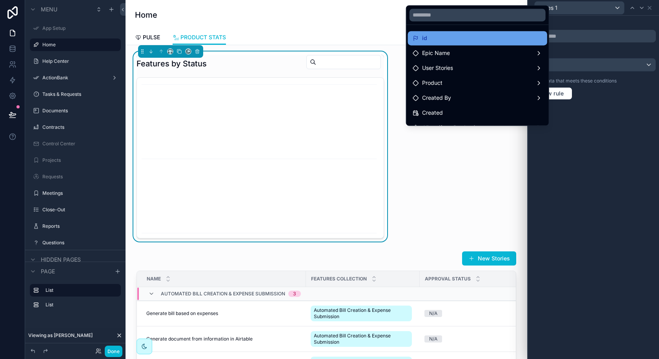
click at [465, 37] on div "id" at bounding box center [478, 37] width 130 height 9
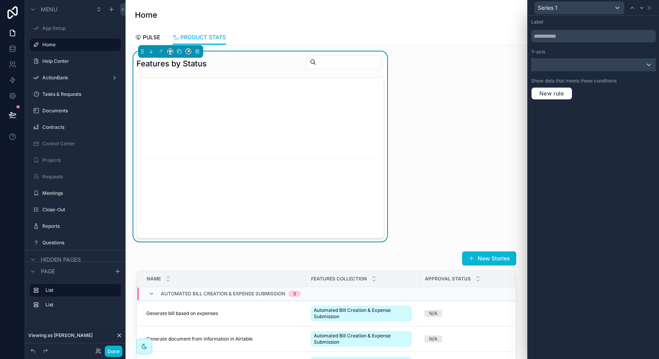
click at [594, 66] on div at bounding box center [594, 64] width 124 height 13
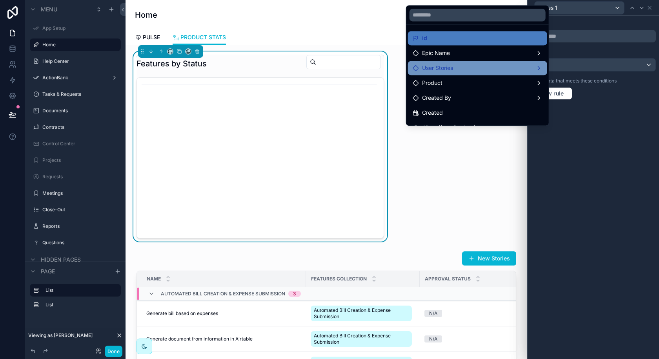
click at [514, 70] on div "User Stories" at bounding box center [478, 67] width 130 height 9
click at [568, 68] on span "User Stories count" at bounding box center [587, 68] width 47 height 9
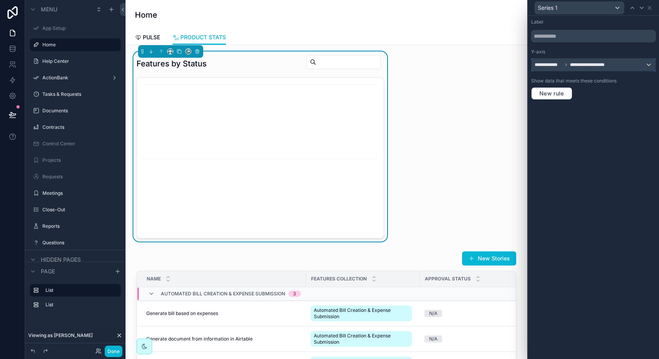
click at [586, 67] on span "**********" at bounding box center [590, 65] width 41 height 6
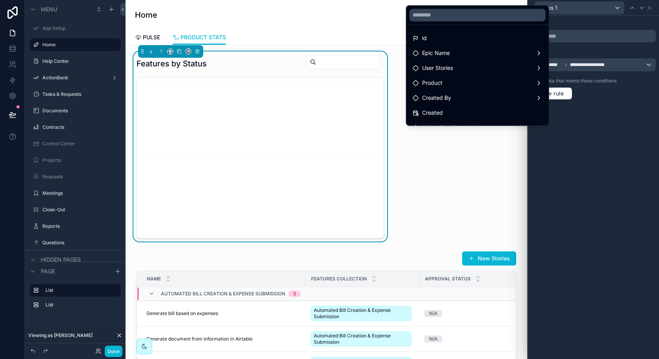
click at [481, 28] on ul "id Epic Name User Stories Product Created By Created Client (from Product) crea…" at bounding box center [478, 75] width 142 height 100
click at [476, 35] on div "id" at bounding box center [478, 37] width 130 height 9
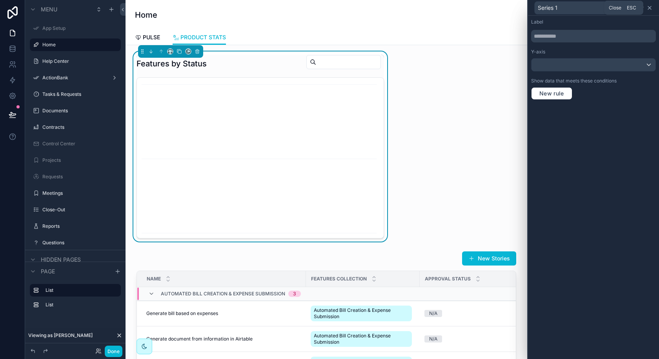
click at [649, 9] on icon at bounding box center [650, 8] width 6 height 6
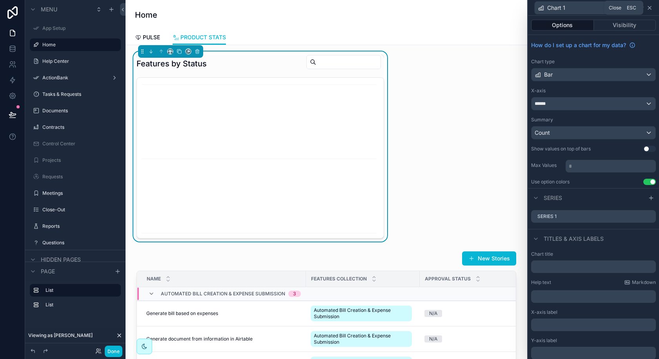
click at [647, 6] on icon at bounding box center [650, 8] width 6 height 6
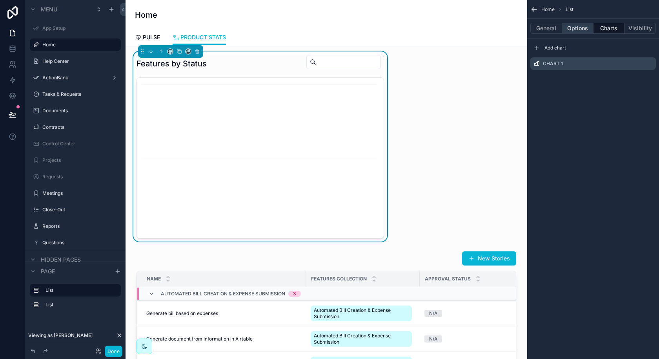
click at [574, 28] on button "Options" at bounding box center [577, 28] width 31 height 11
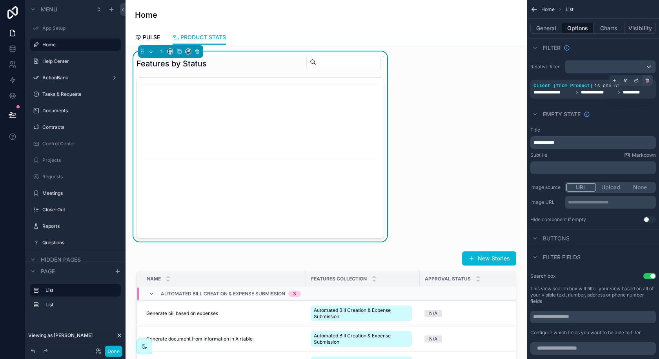
click at [647, 79] on icon "scrollable content" at bounding box center [647, 79] width 1 height 1
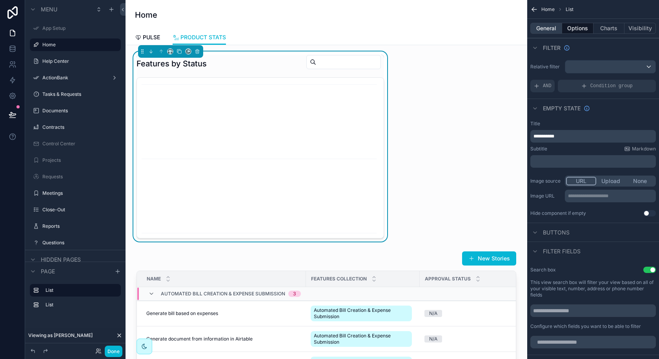
click at [551, 29] on button "General" at bounding box center [547, 28] width 32 height 11
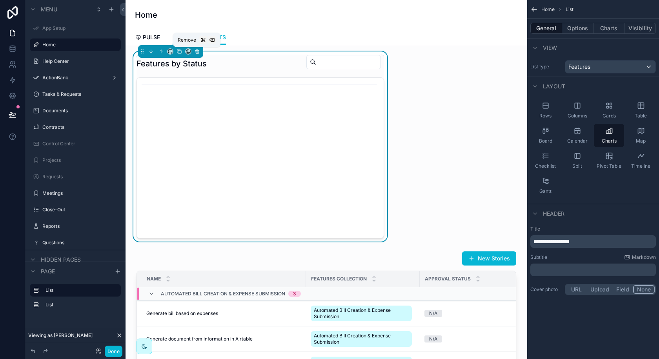
click at [197, 49] on icon "scrollable content" at bounding box center [198, 49] width 2 height 1
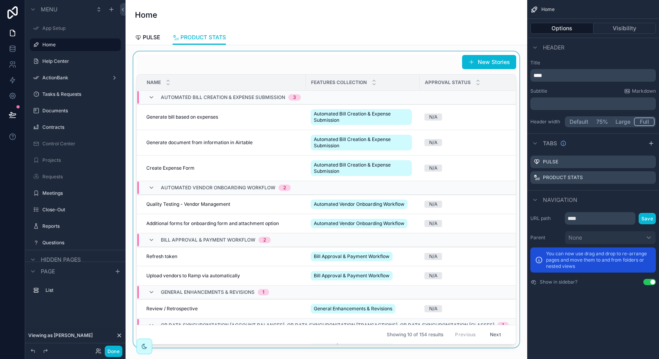
click at [277, 56] on div "scrollable content" at bounding box center [326, 199] width 389 height 296
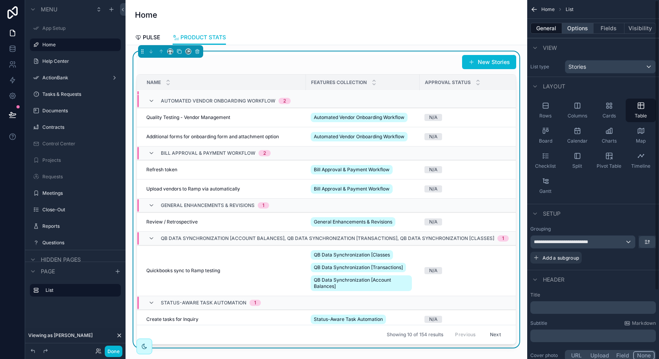
click at [583, 28] on button "Options" at bounding box center [577, 28] width 31 height 11
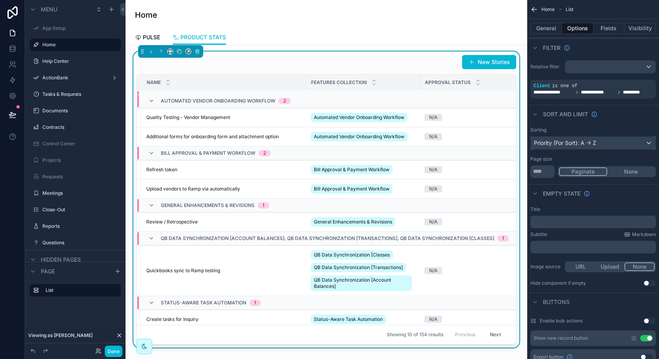
click at [595, 144] on div "Priority (For Sort): A -> Z" at bounding box center [593, 143] width 125 height 13
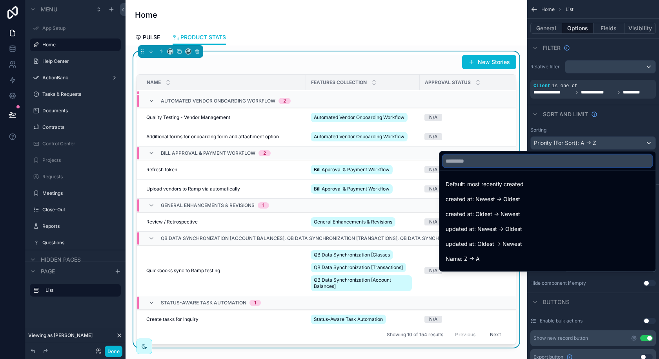
click at [538, 164] on input "text" at bounding box center [548, 161] width 210 height 13
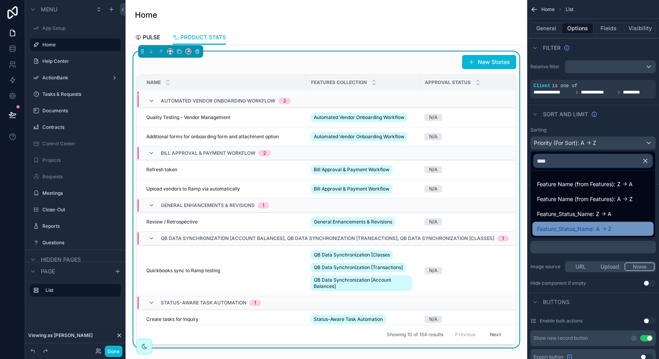
type input "****"
click at [563, 228] on span "Feature_Status_Name: A -> Z" at bounding box center [574, 228] width 75 height 9
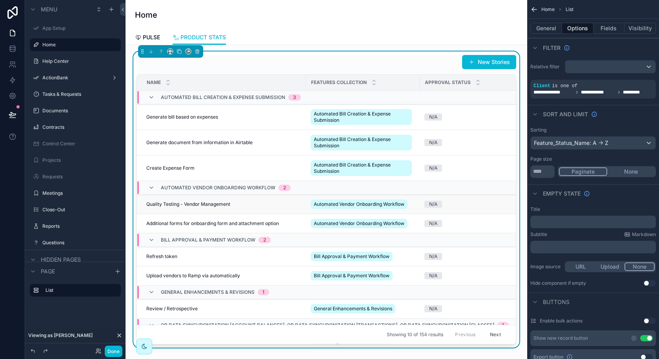
scroll to position [0, 193]
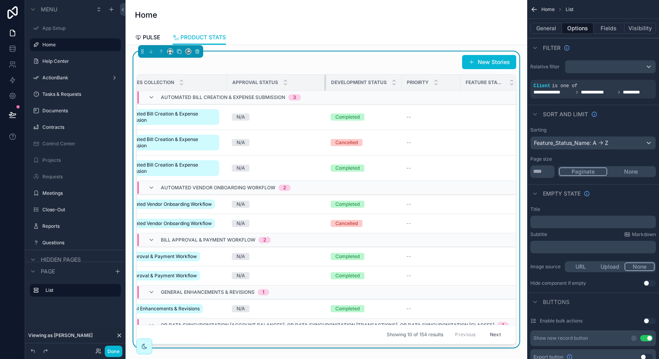
drag, startPoint x: 321, startPoint y: 82, endPoint x: 294, endPoint y: 82, distance: 26.7
click at [294, 82] on th "Approval Status" at bounding box center [276, 83] width 99 height 16
click at [616, 141] on div "Feature_Status_Name: A -> Z" at bounding box center [593, 143] width 125 height 13
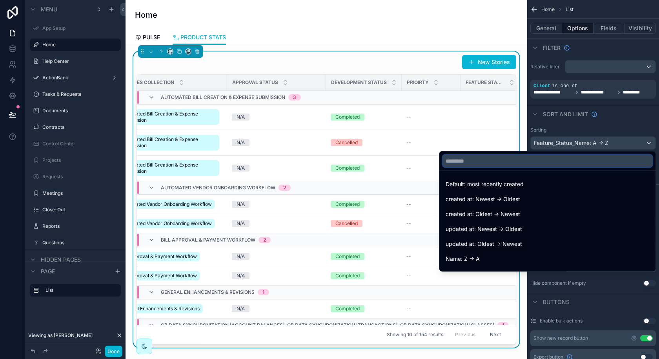
click at [552, 163] on input "text" at bounding box center [548, 161] width 210 height 13
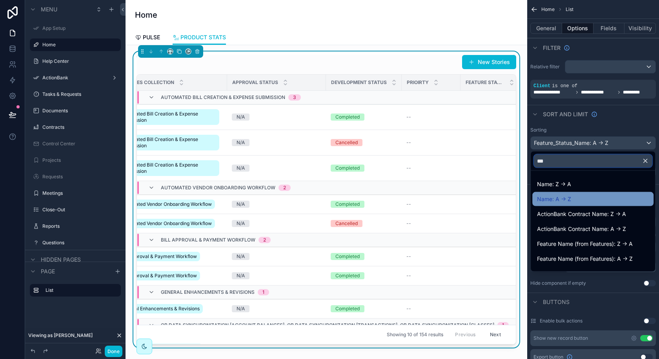
type input "***"
click at [561, 197] on span "Name: A -> Z" at bounding box center [554, 198] width 34 height 9
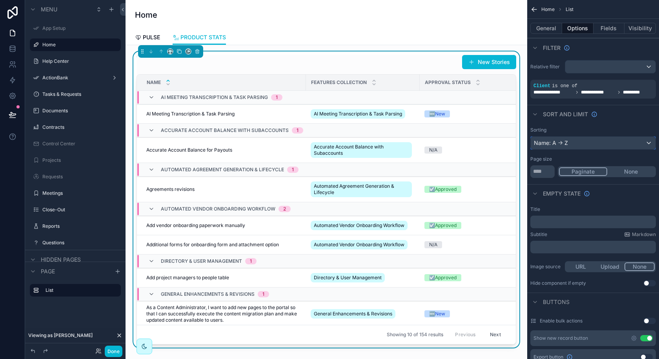
click at [595, 143] on div "Name: A -> Z" at bounding box center [593, 143] width 125 height 13
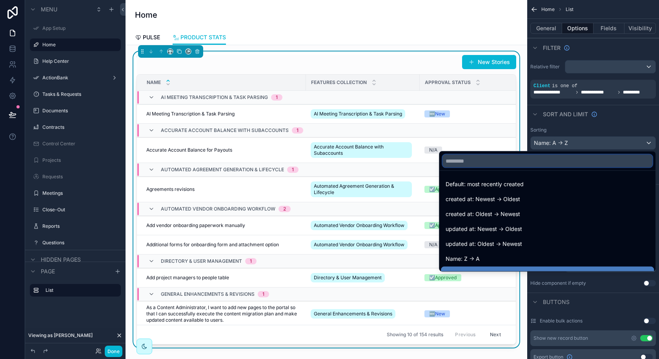
click at [573, 161] on input "text" at bounding box center [548, 161] width 210 height 13
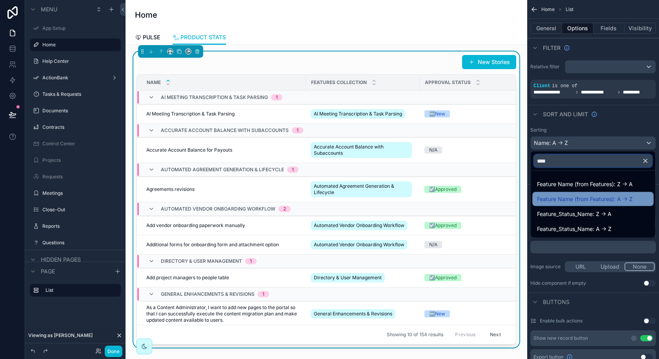
type input "****"
click at [569, 199] on span "Feature Name (from Features): A -> Z" at bounding box center [585, 198] width 96 height 9
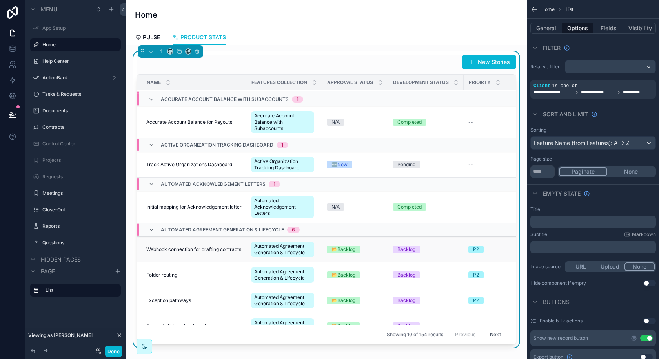
scroll to position [98, 0]
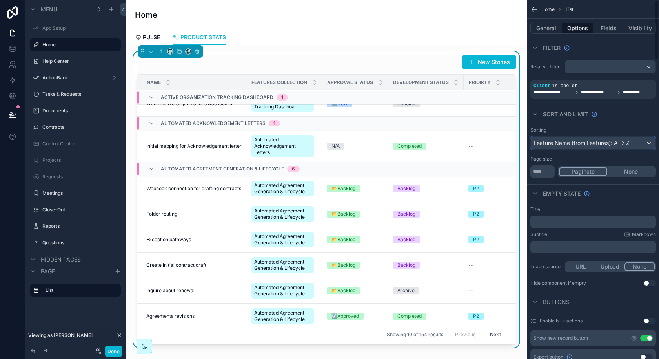
click at [583, 140] on div "Feature Name (from Features): A -> Z" at bounding box center [593, 143] width 125 height 13
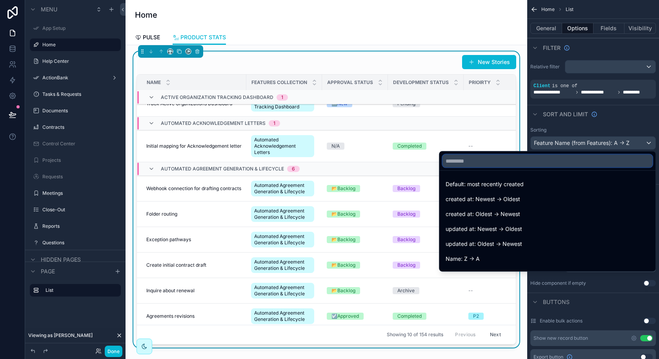
click at [553, 162] on input "text" at bounding box center [548, 161] width 210 height 13
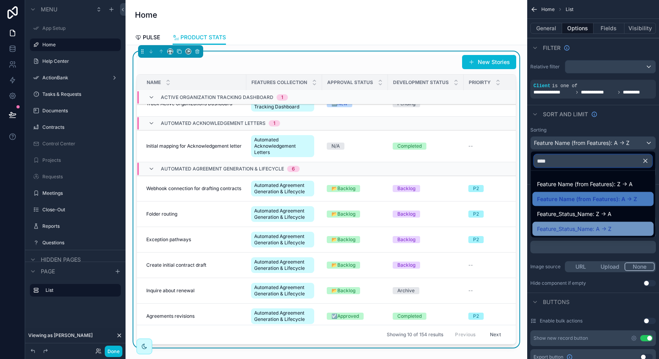
type input "****"
click at [576, 230] on span "Feature_Status_Name: A -> Z" at bounding box center [574, 228] width 75 height 9
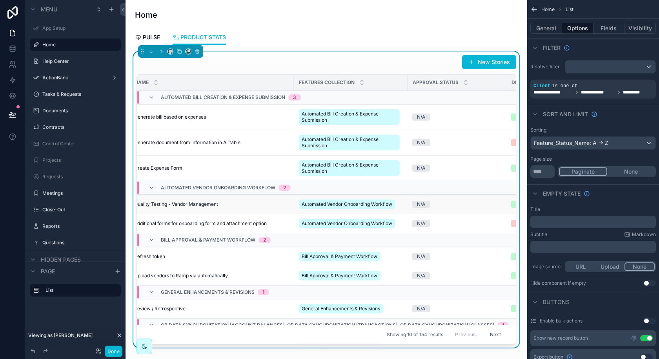
scroll to position [0, 0]
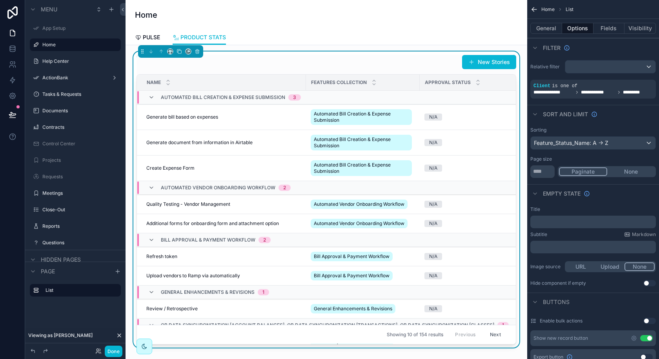
click at [492, 333] on button "Next" at bounding box center [496, 335] width 22 height 12
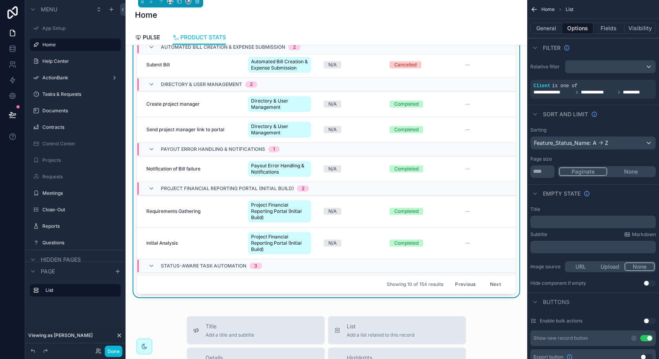
scroll to position [6, 0]
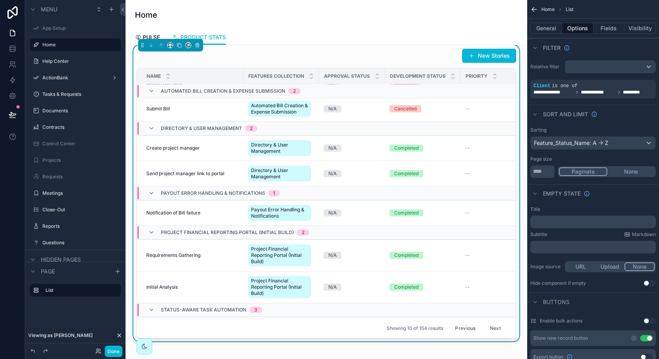
click at [489, 329] on button "Next" at bounding box center [496, 328] width 22 height 12
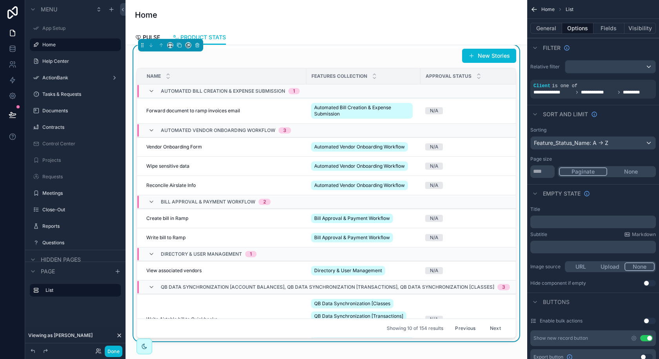
click at [466, 323] on button "Previous" at bounding box center [465, 328] width 31 height 12
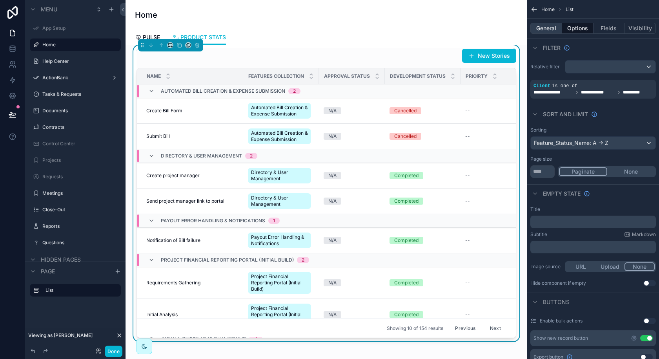
click at [555, 27] on button "General" at bounding box center [547, 28] width 32 height 11
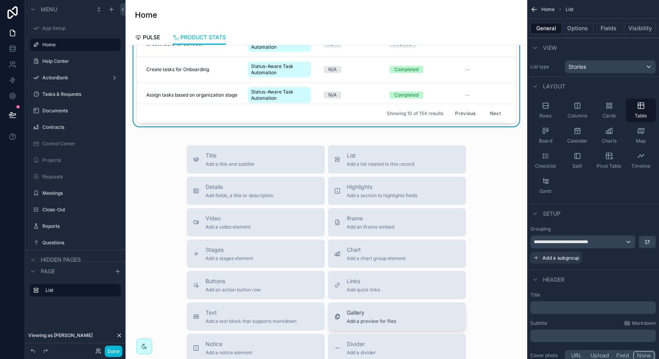
scroll to position [216, 0]
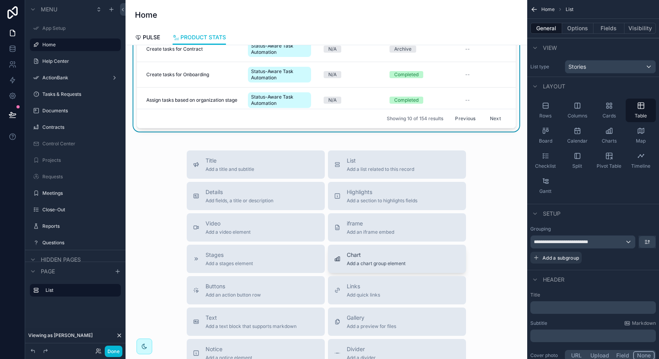
click at [358, 248] on button "Chart Add a chart group element" at bounding box center [397, 259] width 138 height 28
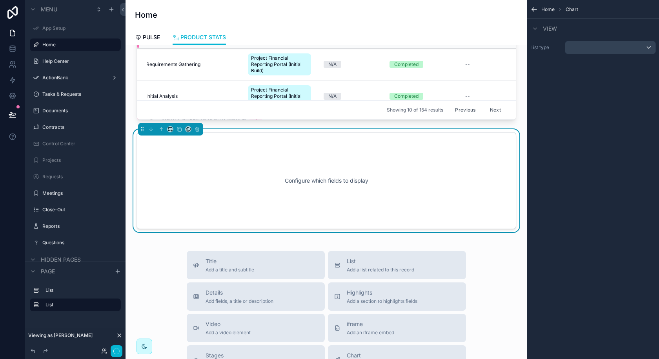
scroll to position [225, 0]
click at [610, 46] on div "scrollable content" at bounding box center [611, 47] width 90 height 13
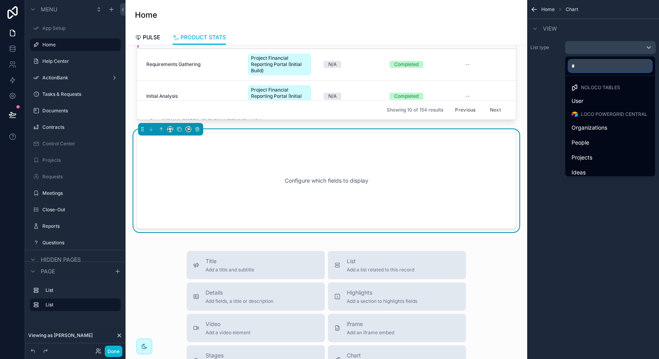
click at [596, 69] on input "*" at bounding box center [611, 66] width 84 height 13
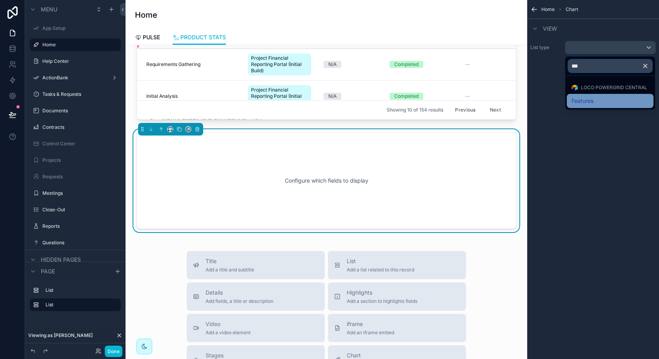
type input "***"
click at [590, 103] on span "Features" at bounding box center [583, 100] width 22 height 9
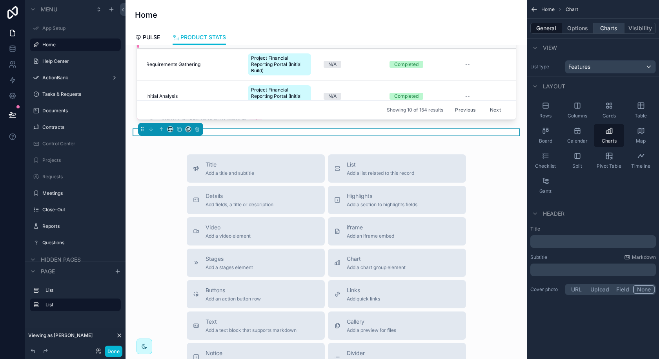
click at [609, 31] on button "Charts" at bounding box center [609, 28] width 31 height 11
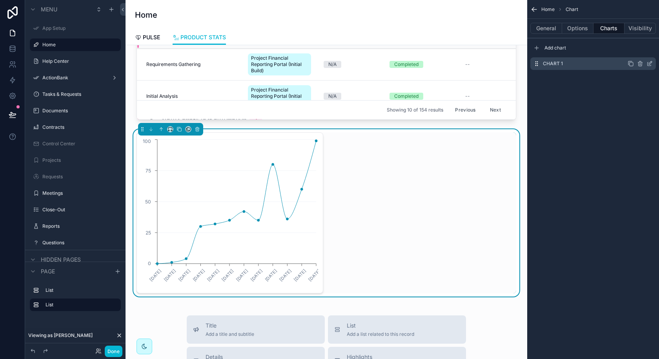
click at [648, 64] on icon "scrollable content" at bounding box center [650, 63] width 6 height 6
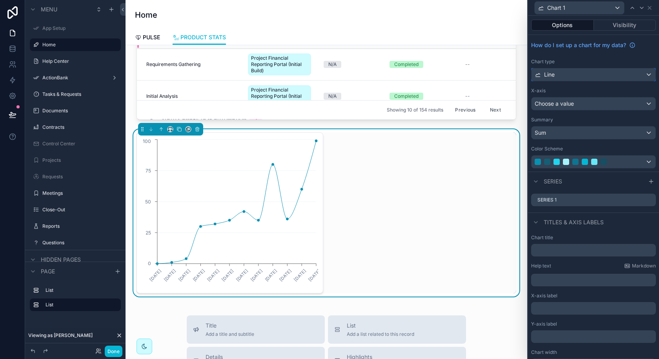
click at [607, 78] on div "Line" at bounding box center [594, 74] width 124 height 13
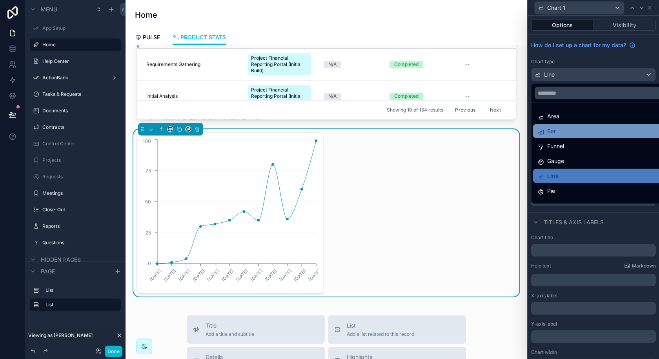
click at [568, 130] on div "Bar" at bounding box center [603, 130] width 130 height 9
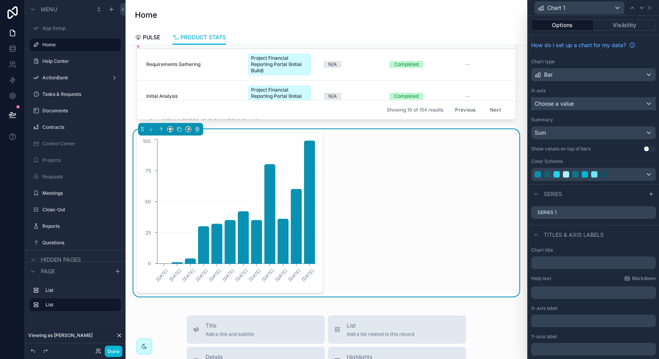
click at [587, 103] on div "Choose a value" at bounding box center [594, 103] width 124 height 13
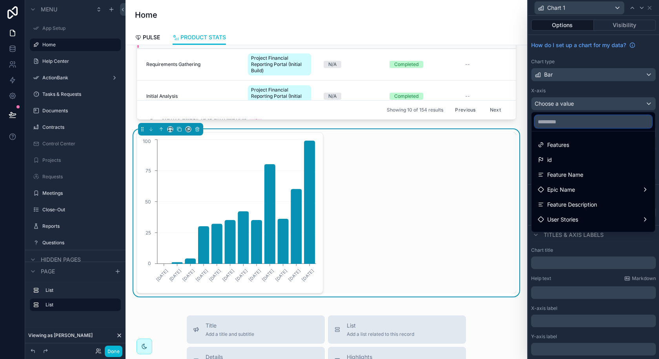
click at [578, 121] on input "text" at bounding box center [593, 121] width 117 height 13
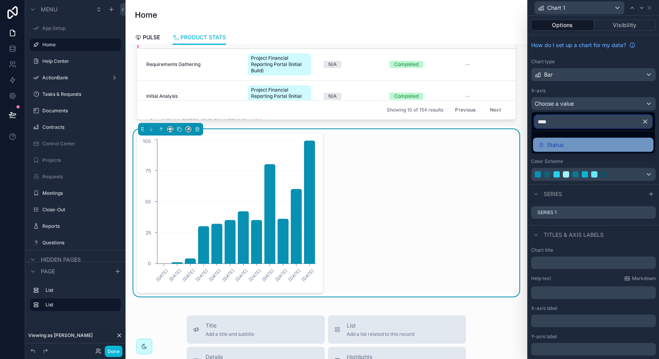
type input "****"
click at [570, 142] on div "Status" at bounding box center [593, 144] width 111 height 9
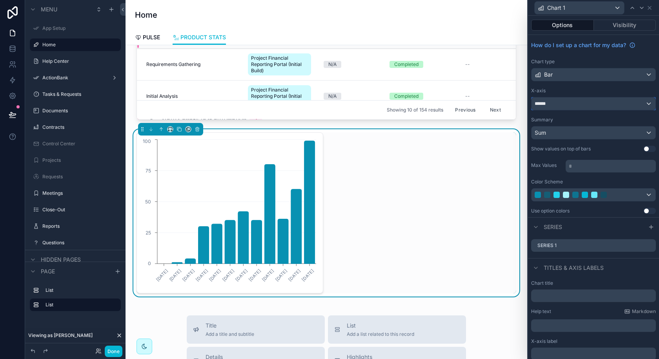
click at [575, 100] on div "******" at bounding box center [594, 103] width 124 height 13
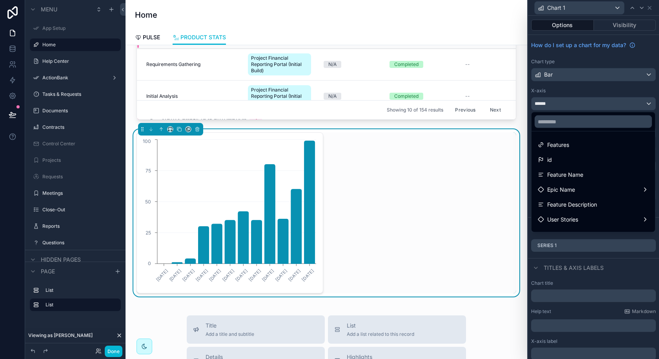
click at [603, 58] on div at bounding box center [593, 179] width 131 height 359
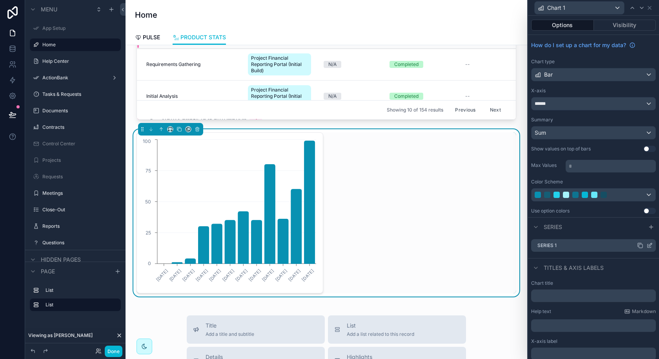
click at [650, 243] on icon at bounding box center [650, 244] width 3 height 3
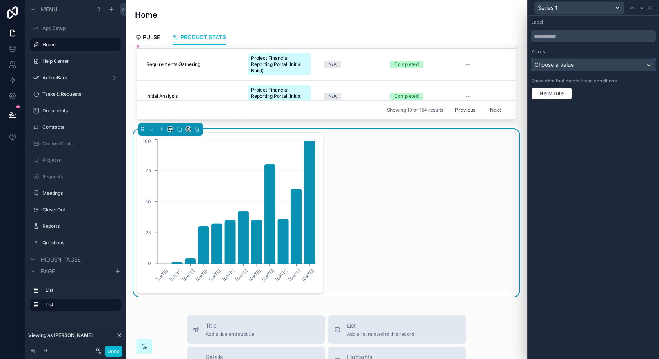
click at [590, 61] on div "Choose a value" at bounding box center [594, 64] width 124 height 13
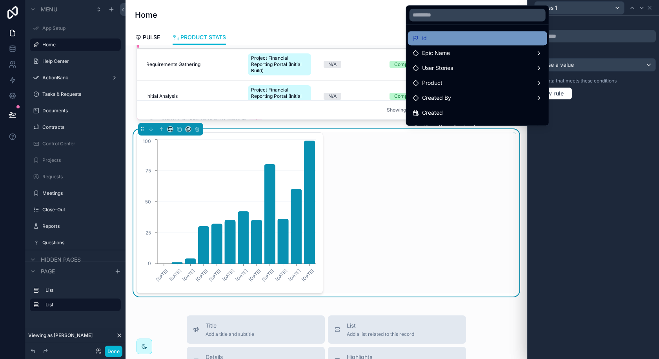
click at [494, 40] on div "id" at bounding box center [478, 37] width 130 height 9
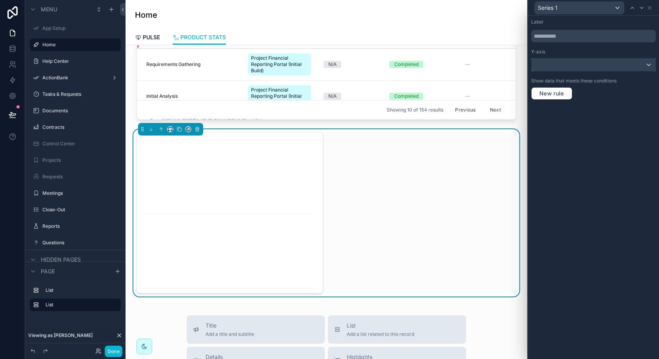
click at [570, 68] on div at bounding box center [594, 64] width 124 height 13
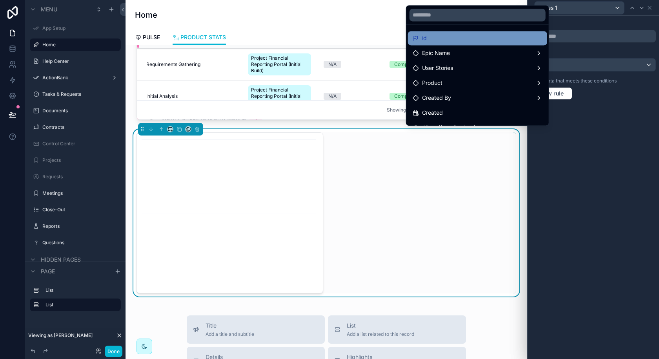
click at [520, 36] on div "id" at bounding box center [478, 37] width 130 height 9
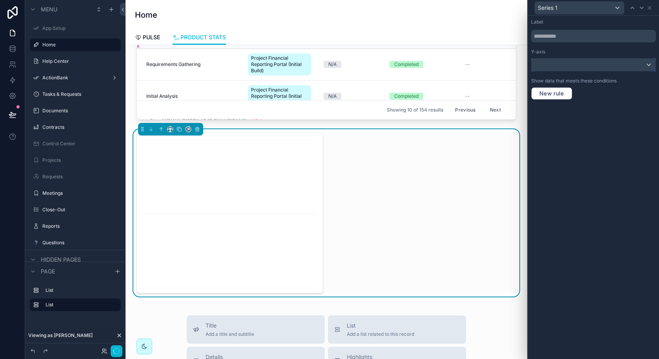
click at [575, 70] on div at bounding box center [594, 64] width 124 height 13
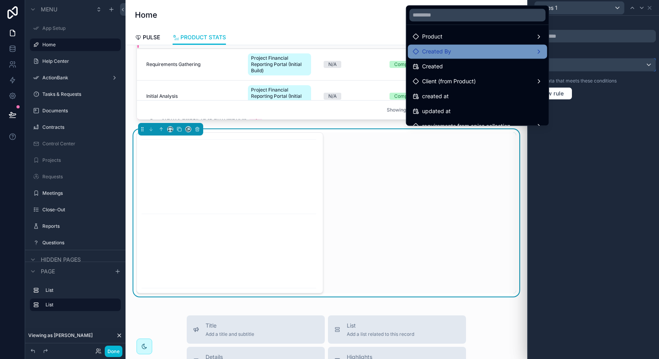
scroll to position [55, 0]
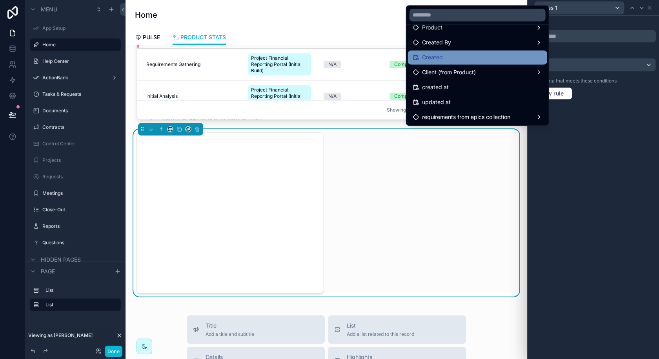
click at [460, 59] on div "Created" at bounding box center [478, 57] width 130 height 9
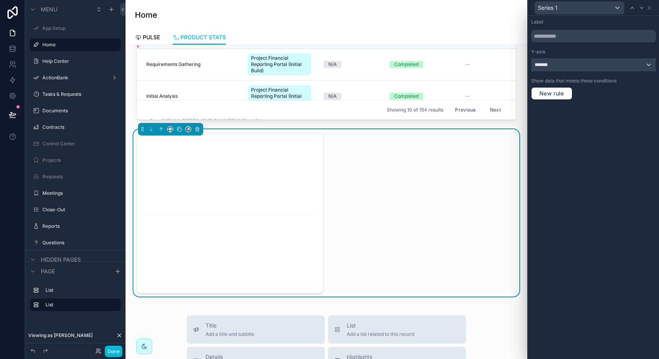
click at [577, 63] on div "*******" at bounding box center [594, 64] width 124 height 13
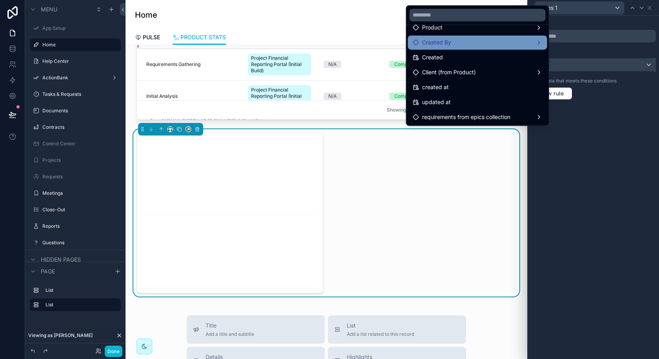
scroll to position [0, 0]
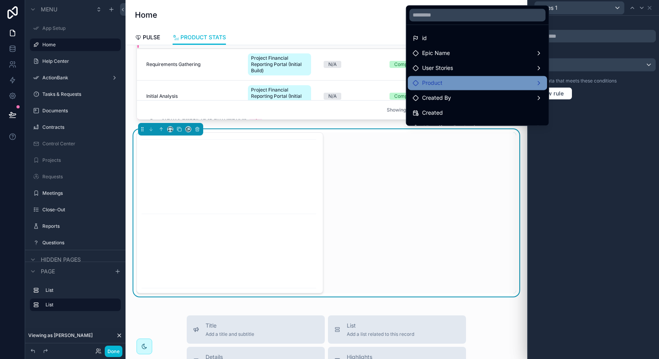
click at [488, 83] on div "Product" at bounding box center [478, 82] width 130 height 9
click at [600, 27] on div at bounding box center [593, 179] width 131 height 359
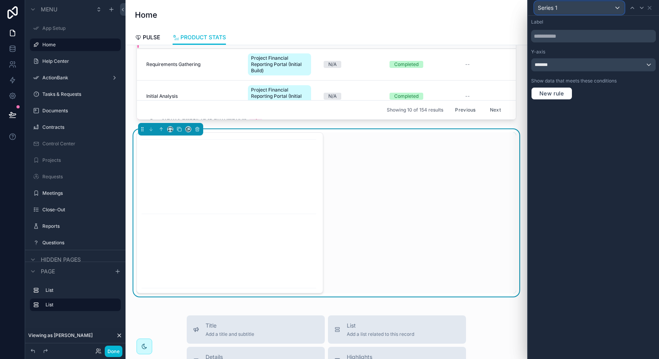
click at [606, 9] on div "Series 1" at bounding box center [579, 8] width 89 height 13
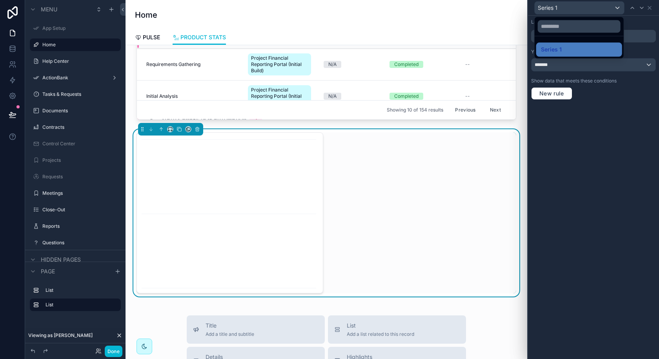
click at [644, 20] on div at bounding box center [593, 179] width 131 height 359
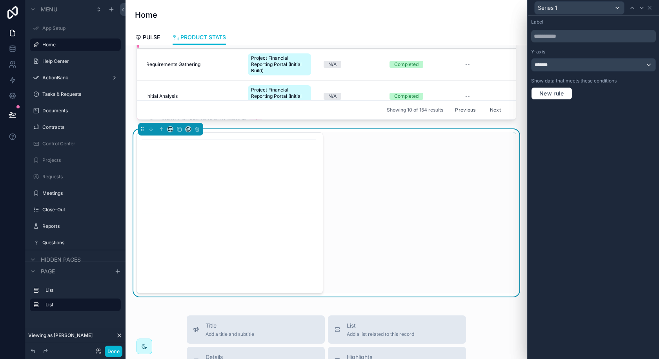
click at [652, 3] on div "Series 1" at bounding box center [593, 7] width 125 height 15
click at [652, 6] on icon at bounding box center [650, 8] width 6 height 6
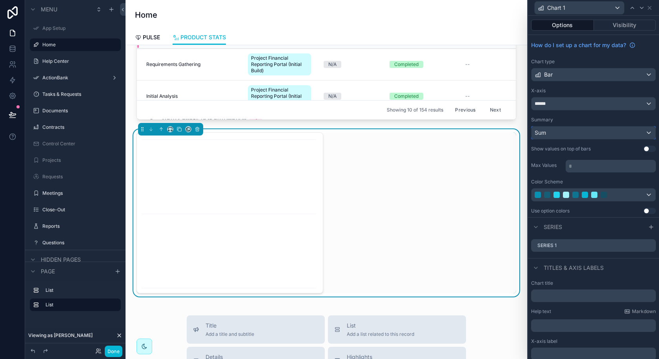
click at [569, 137] on div "Sum" at bounding box center [594, 132] width 124 height 13
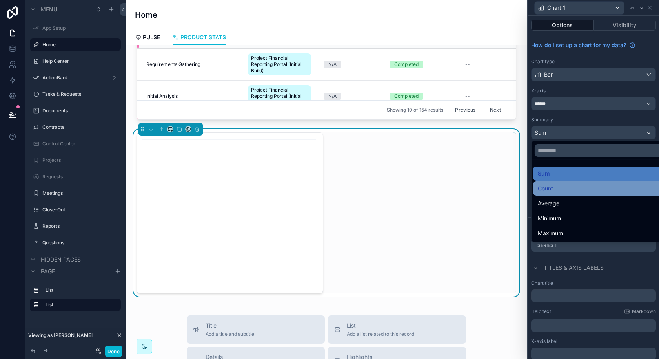
click at [560, 184] on div "Count" at bounding box center [603, 188] width 130 height 9
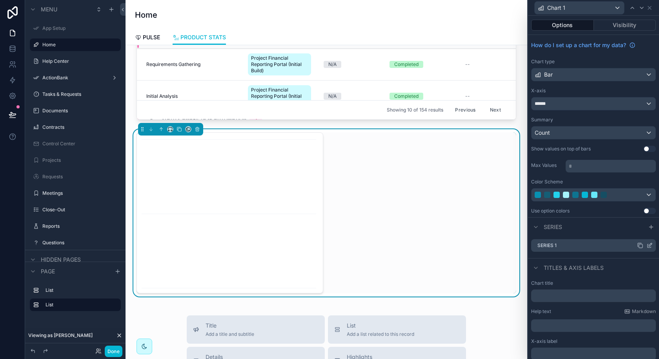
click at [647, 243] on icon at bounding box center [650, 245] width 6 height 6
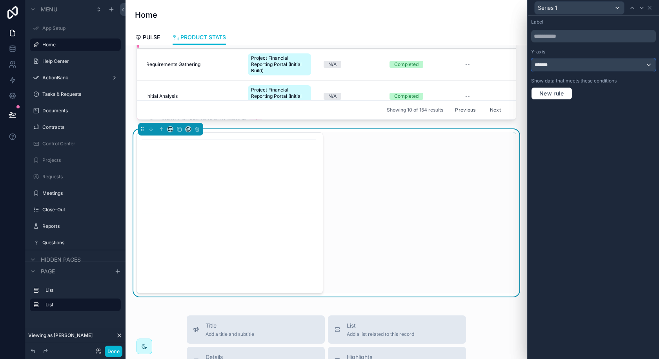
click at [637, 62] on div "*******" at bounding box center [594, 64] width 124 height 13
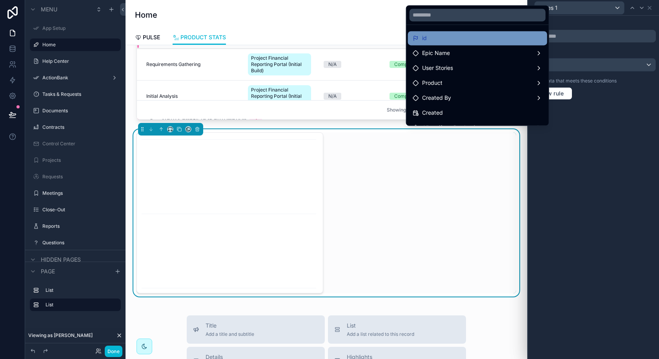
click at [500, 38] on div "id" at bounding box center [478, 37] width 130 height 9
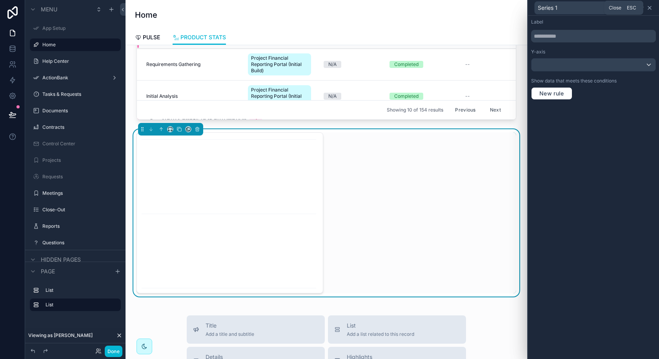
click at [650, 9] on icon at bounding box center [650, 8] width 6 height 6
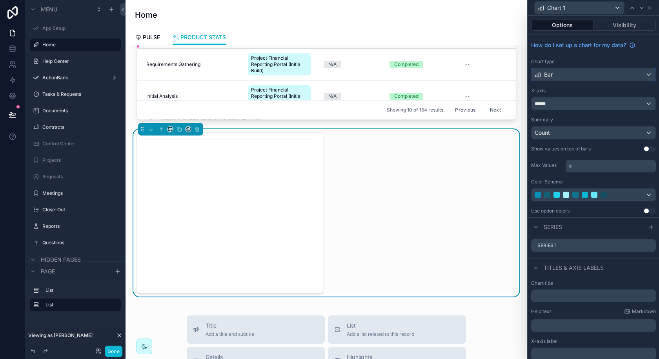
click at [626, 76] on div "Bar" at bounding box center [594, 74] width 124 height 13
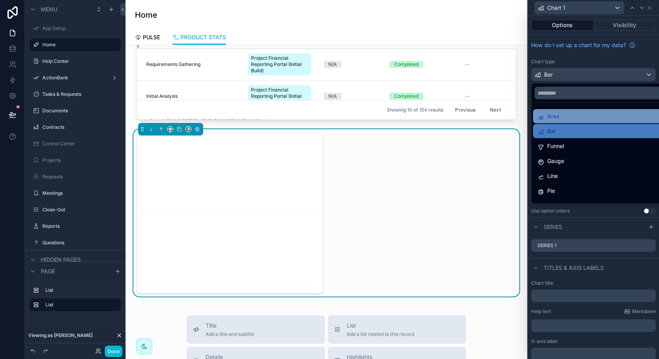
click at [592, 117] on div "Area" at bounding box center [603, 115] width 130 height 9
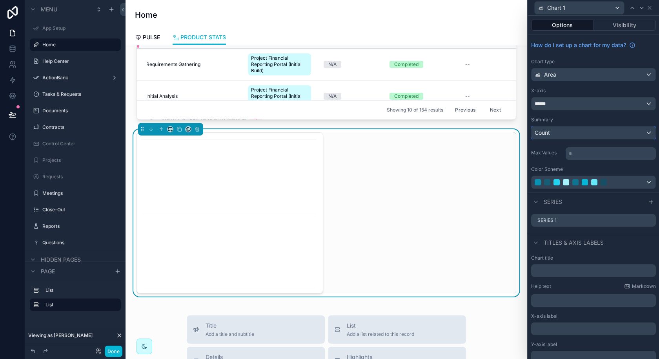
click at [585, 132] on div "Count" at bounding box center [594, 132] width 124 height 13
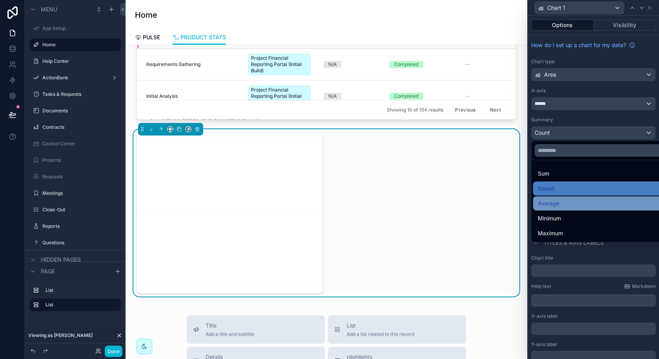
click at [559, 203] on div "Average" at bounding box center [603, 203] width 130 height 9
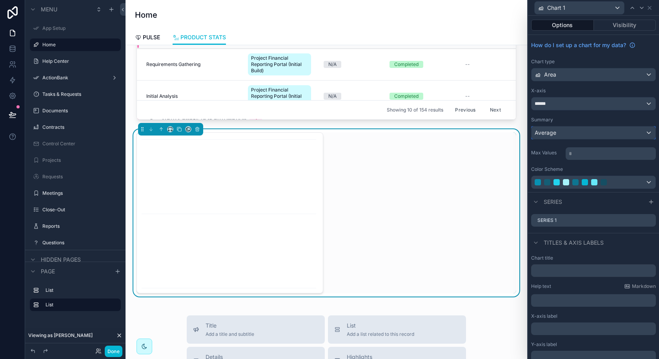
click at [564, 135] on div "Average" at bounding box center [594, 132] width 124 height 13
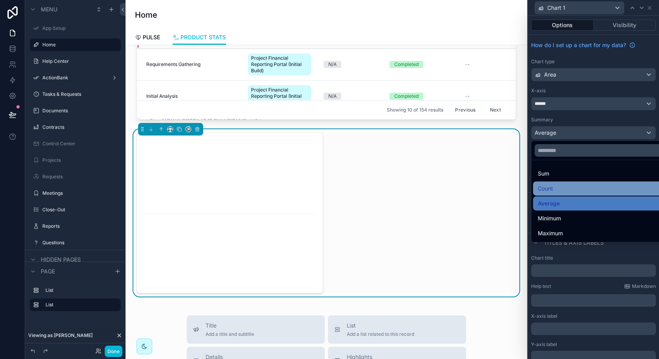
click at [553, 190] on span "Count" at bounding box center [545, 188] width 15 height 9
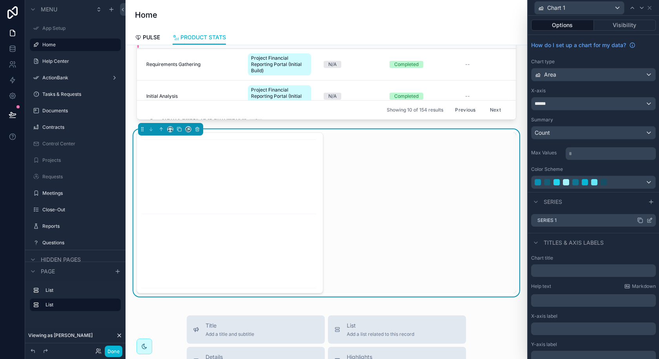
click at [650, 220] on icon at bounding box center [650, 220] width 6 height 6
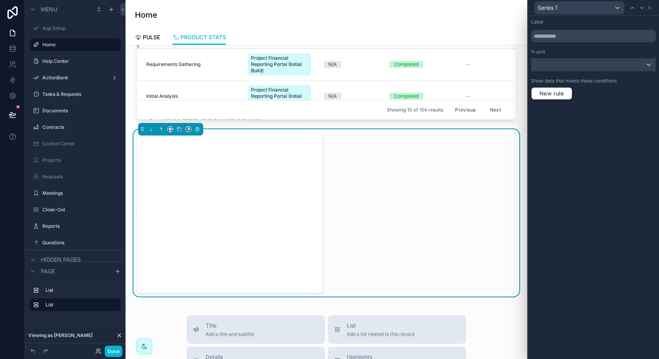
click at [586, 70] on div at bounding box center [594, 64] width 124 height 13
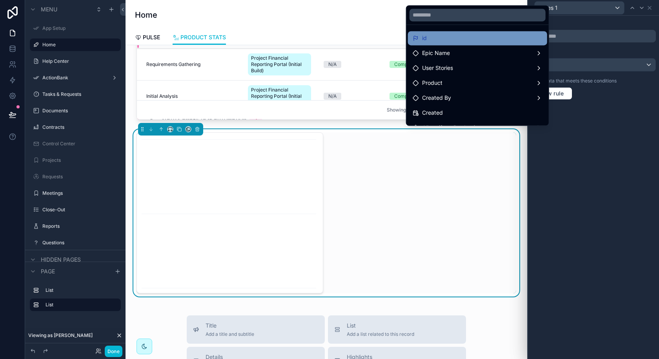
click at [526, 44] on div "id" at bounding box center [477, 38] width 139 height 14
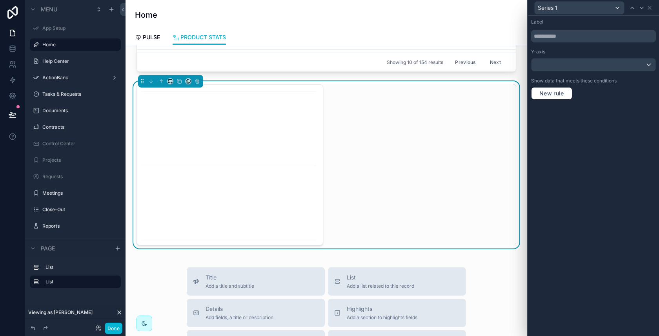
scroll to position [248, 0]
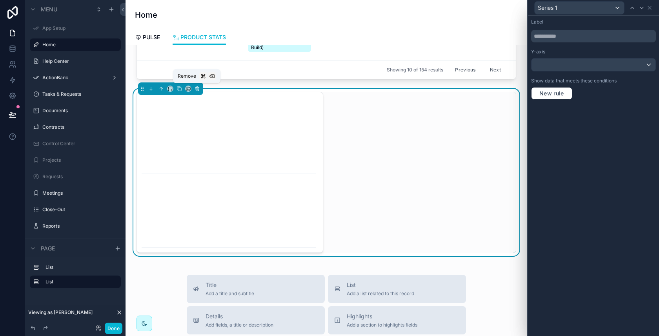
click at [199, 89] on icon "scrollable content" at bounding box center [197, 88] width 5 height 5
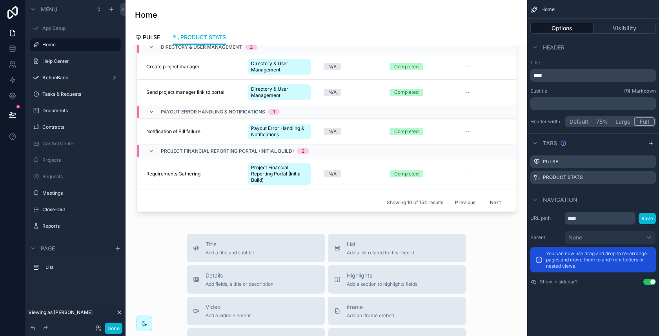
scroll to position [0, 0]
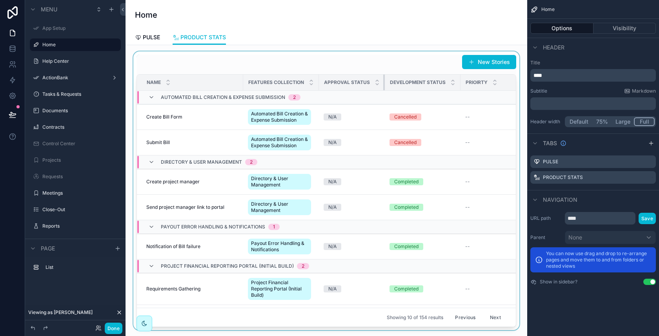
drag, startPoint x: 384, startPoint y: 83, endPoint x: 370, endPoint y: 84, distance: 14.2
click at [370, 84] on th "Approval Status" at bounding box center [352, 83] width 66 height 16
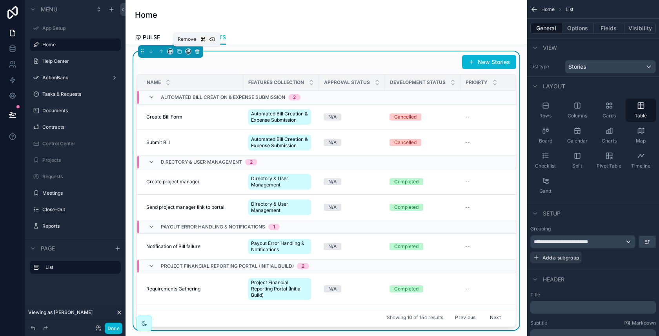
click at [199, 53] on icon "scrollable content" at bounding box center [197, 51] width 5 height 5
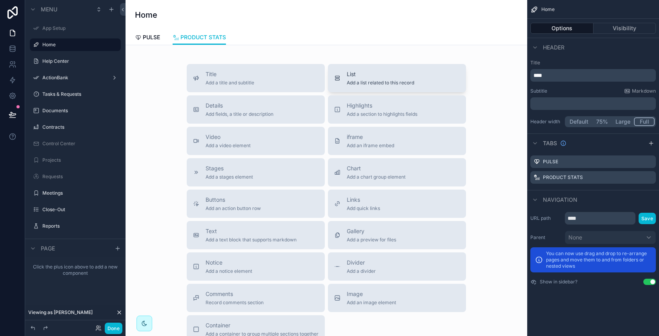
click at [381, 83] on span "Add a list related to this record" at bounding box center [381, 83] width 68 height 6
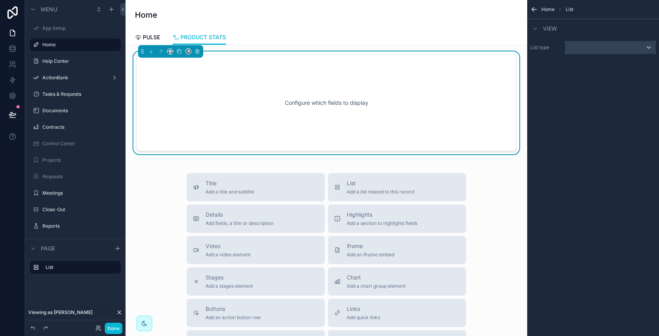
click at [604, 47] on div "scrollable content" at bounding box center [611, 47] width 90 height 13
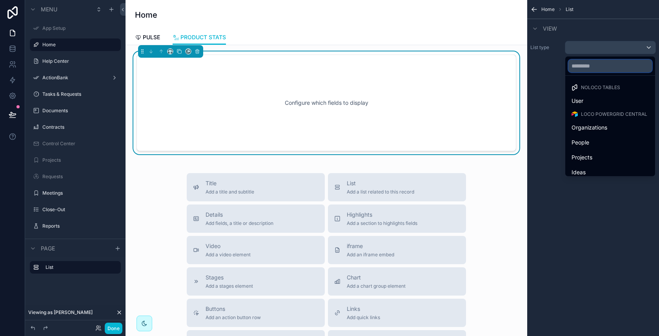
click at [595, 69] on input "text" at bounding box center [611, 66] width 84 height 13
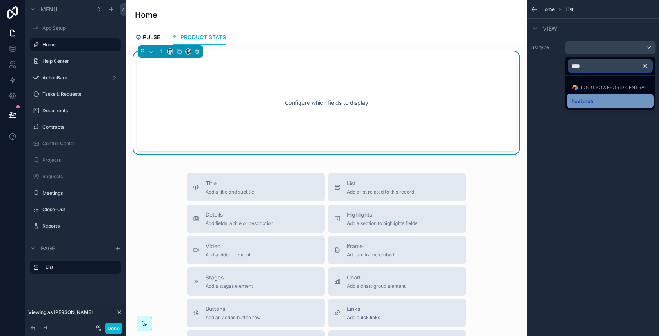
type input "****"
click at [596, 105] on div "Features" at bounding box center [610, 101] width 87 height 14
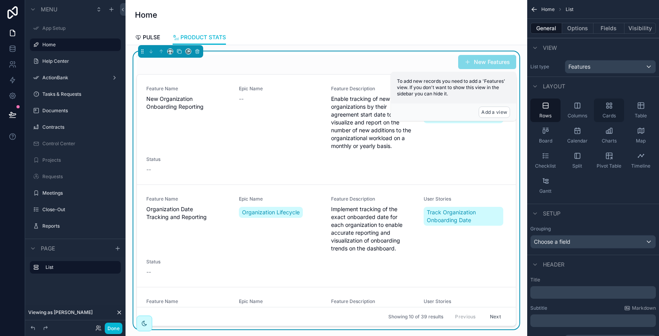
click at [607, 108] on icon "scrollable content" at bounding box center [608, 107] width 2 height 2
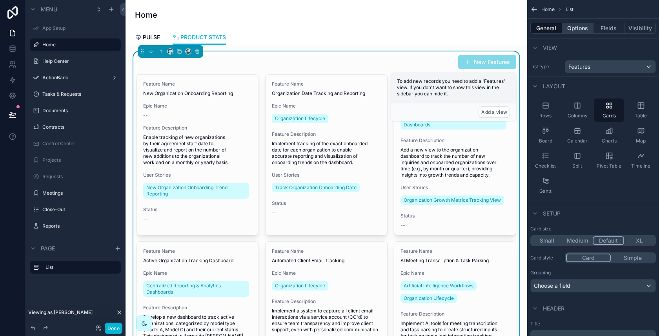
click at [588, 29] on button "Options" at bounding box center [577, 28] width 31 height 11
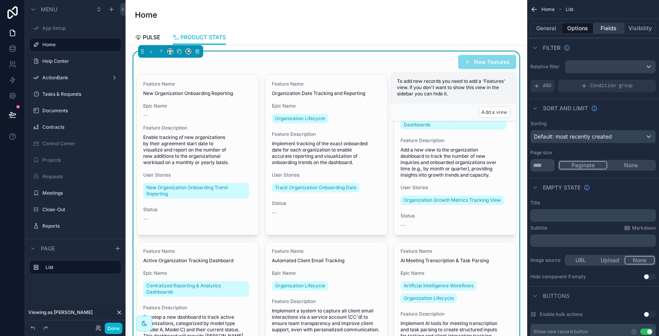
click at [609, 31] on button "Fields" at bounding box center [609, 28] width 31 height 11
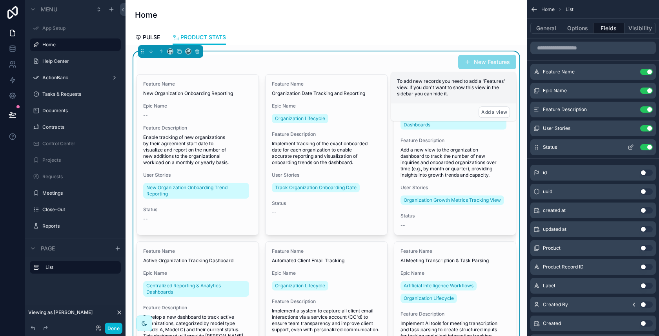
click at [646, 145] on button "Use setting" at bounding box center [647, 147] width 13 height 6
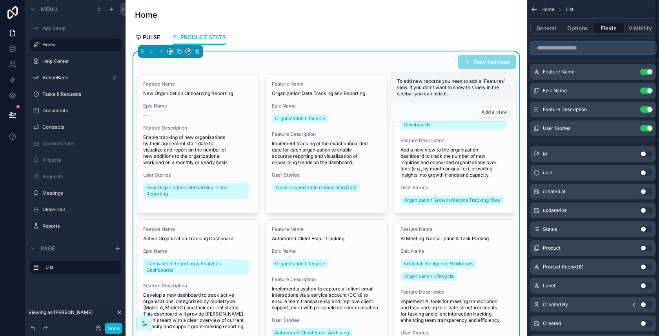
click at [608, 51] on input "scrollable content" at bounding box center [594, 48] width 126 height 13
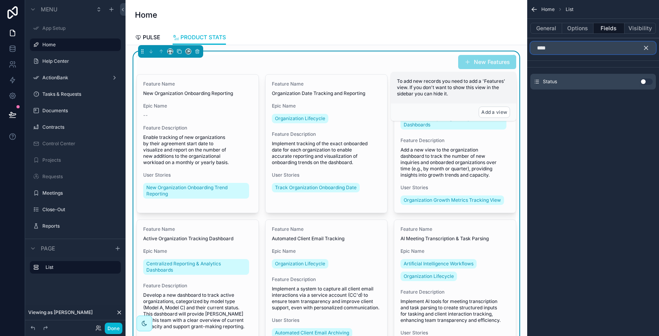
type input "****"
click at [642, 85] on div "Status Use setting" at bounding box center [594, 82] width 126 height 16
click at [645, 80] on button "Use setting" at bounding box center [647, 82] width 13 height 6
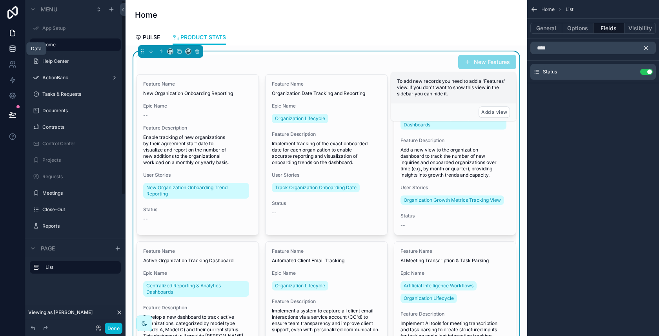
click at [13, 49] on icon at bounding box center [12, 48] width 5 height 3
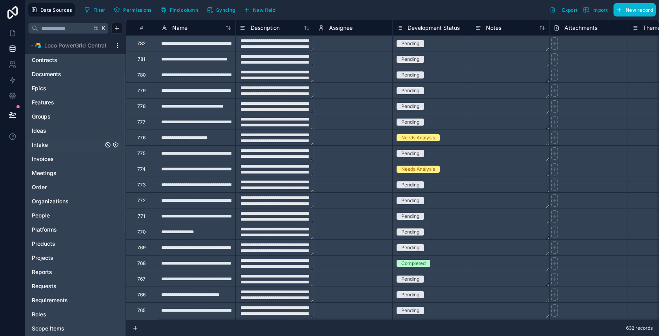
scroll to position [103, 0]
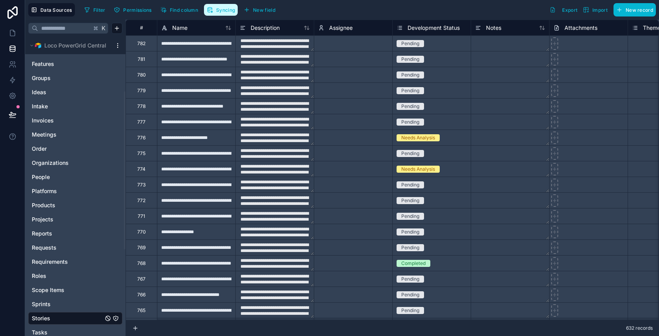
click at [221, 8] on span "Syncing" at bounding box center [225, 10] width 19 height 6
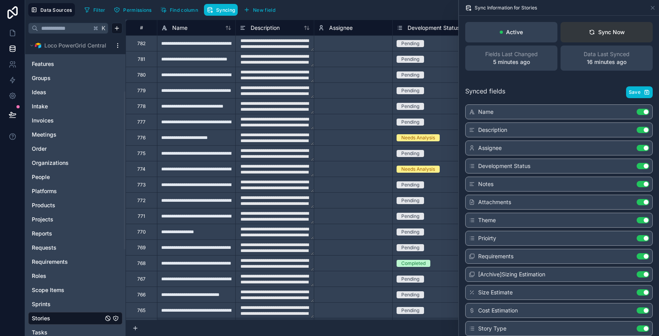
click at [590, 33] on icon at bounding box center [592, 32] width 6 height 6
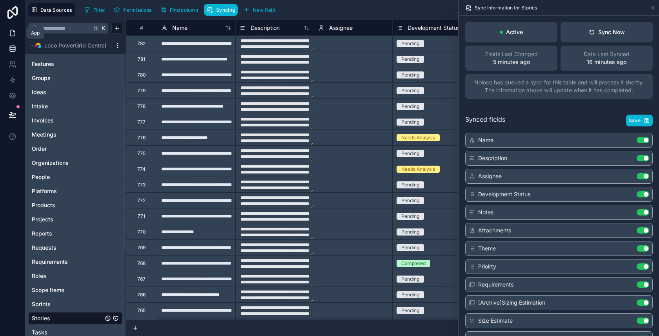
click at [15, 30] on icon at bounding box center [13, 33] width 8 height 8
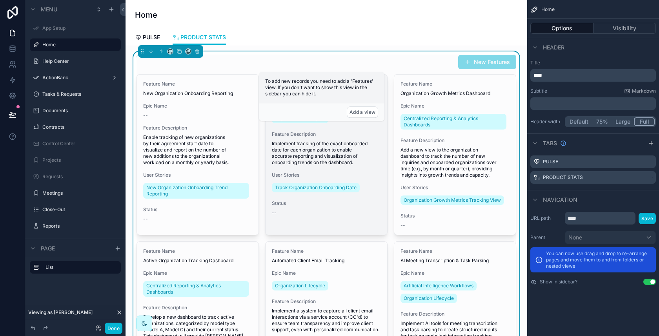
click at [349, 222] on div "Feature Name Organization Date Tracking and Reporting Epic Name Organization Li…" at bounding box center [326, 154] width 122 height 161
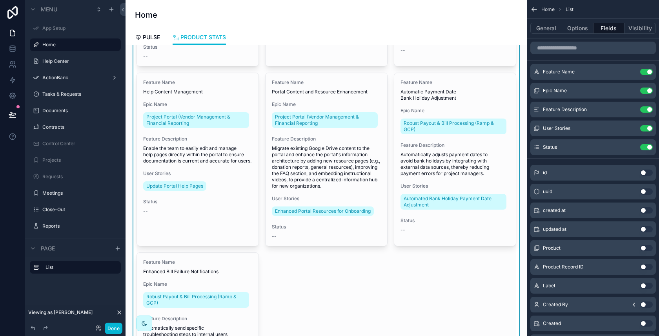
scroll to position [399, 0]
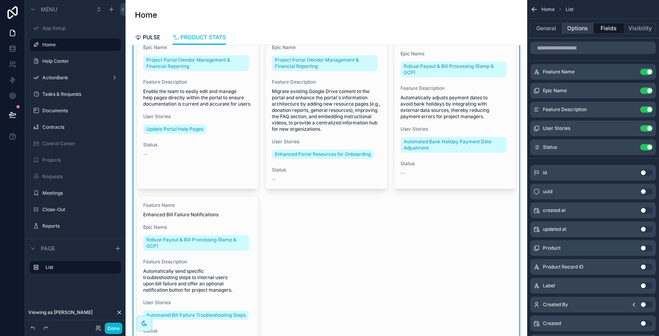
click at [567, 31] on button "Options" at bounding box center [577, 28] width 31 height 11
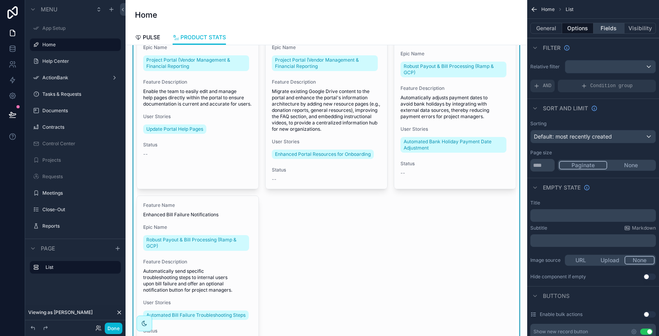
click at [600, 29] on button "Fields" at bounding box center [609, 28] width 31 height 11
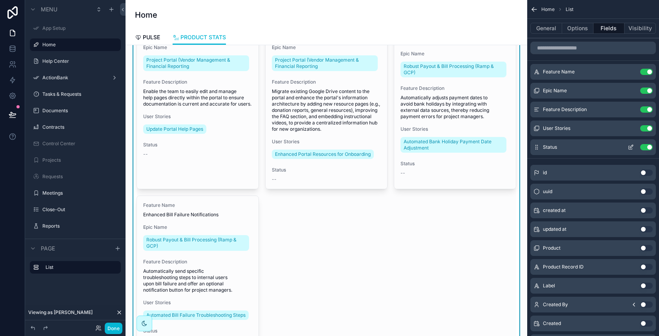
click at [648, 148] on button "Use setting" at bounding box center [647, 147] width 13 height 6
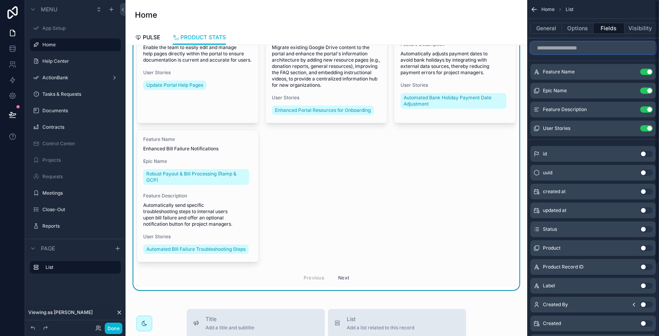
click at [612, 49] on input "scrollable content" at bounding box center [594, 48] width 126 height 13
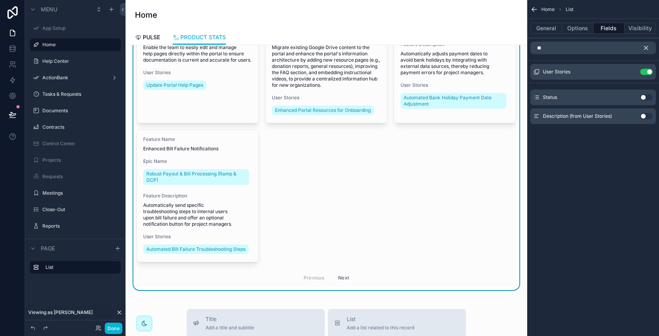
click at [642, 97] on button "Use setting" at bounding box center [647, 97] width 13 height 6
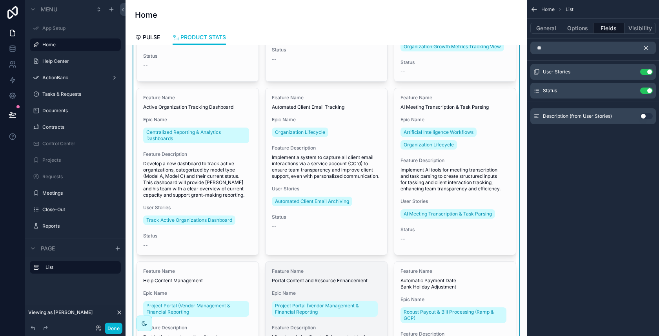
scroll to position [0, 0]
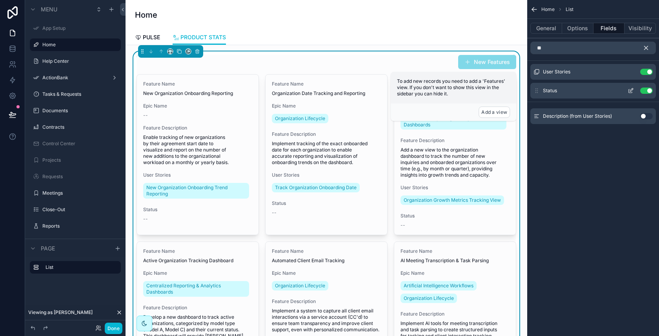
click at [649, 93] on div "Status Use setting" at bounding box center [594, 91] width 126 height 16
click at [648, 86] on div "Status Use setting" at bounding box center [594, 91] width 126 height 16
click at [649, 90] on button "Use setting" at bounding box center [647, 91] width 13 height 6
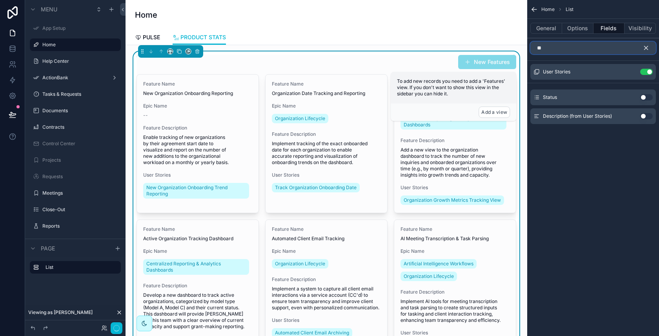
click at [593, 42] on input "**" at bounding box center [594, 48] width 126 height 13
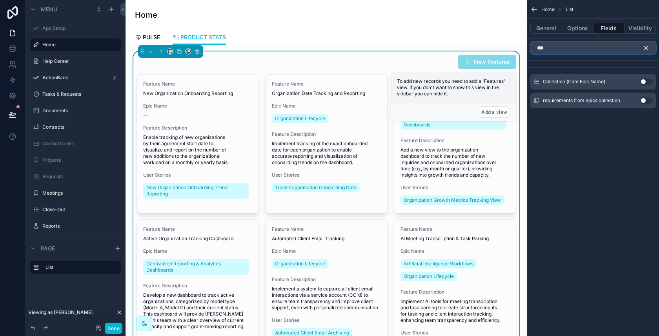
type input "***"
click at [643, 81] on button "Use setting" at bounding box center [647, 82] width 13 height 6
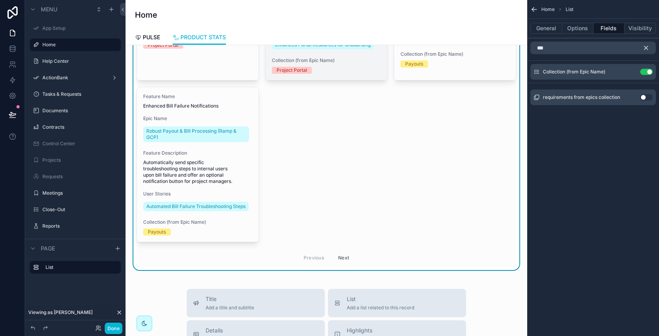
scroll to position [684, 0]
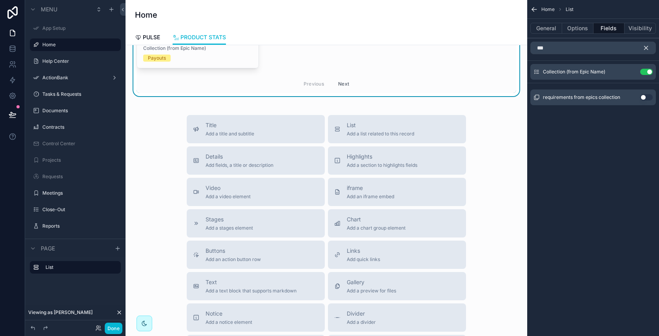
click at [343, 87] on button "Next" at bounding box center [344, 84] width 22 height 12
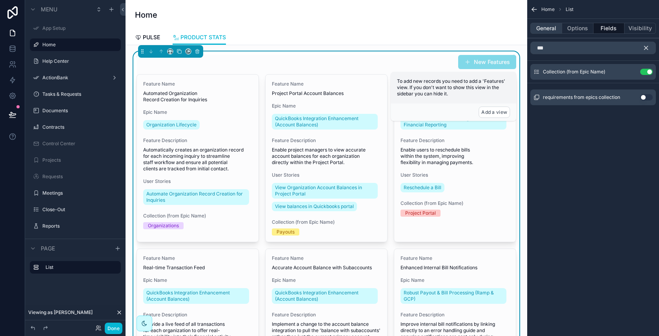
click at [544, 33] on button "General" at bounding box center [547, 28] width 32 height 11
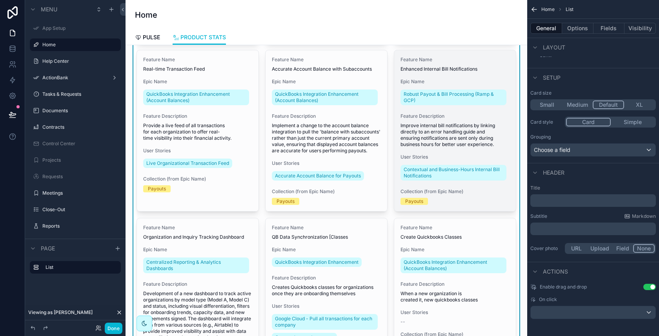
scroll to position [321, 0]
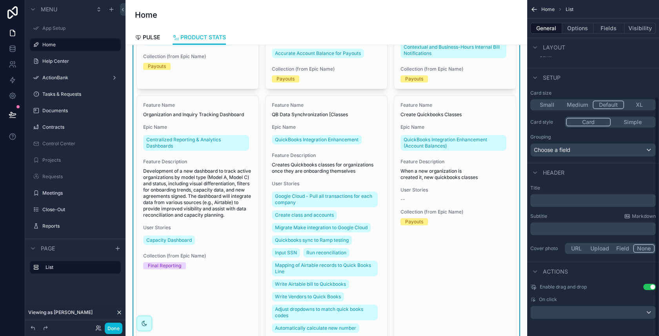
click at [625, 121] on button "Simple" at bounding box center [633, 122] width 44 height 9
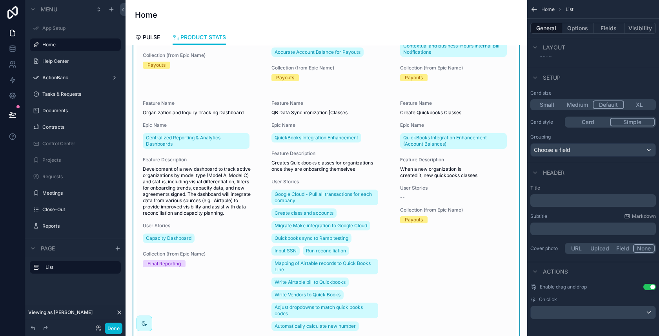
click at [596, 124] on button "Card" at bounding box center [588, 122] width 44 height 9
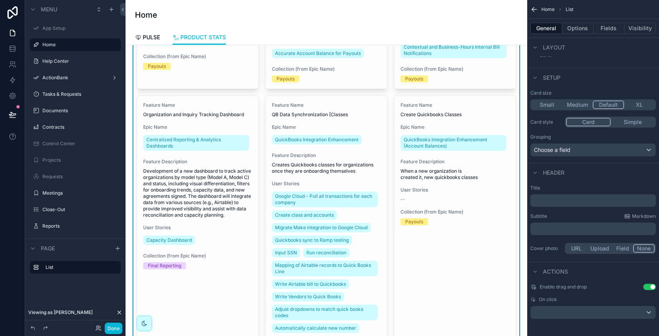
click at [578, 104] on button "Medium" at bounding box center [577, 104] width 31 height 9
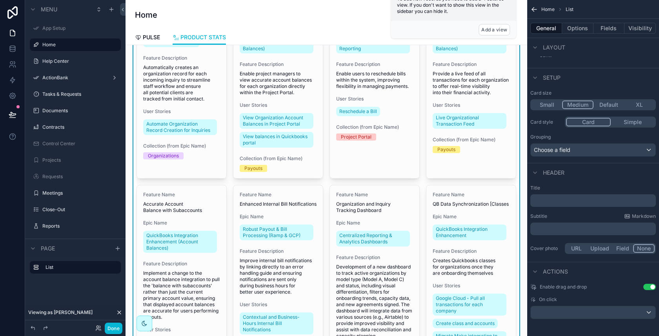
scroll to position [0, 0]
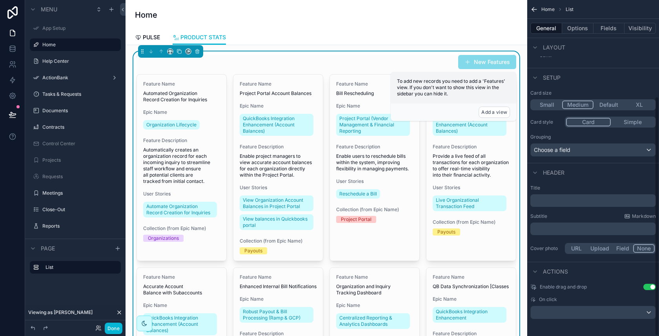
click at [548, 106] on button "Small" at bounding box center [547, 104] width 31 height 9
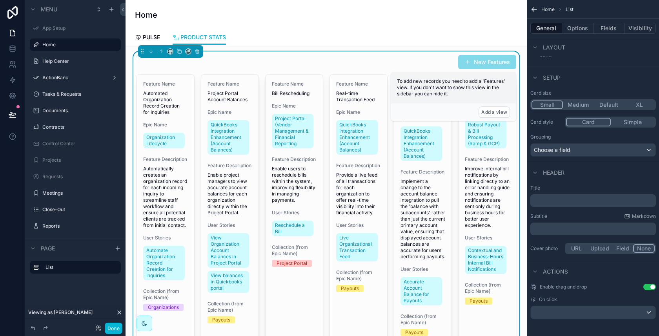
click at [591, 103] on button "Medium" at bounding box center [578, 104] width 31 height 9
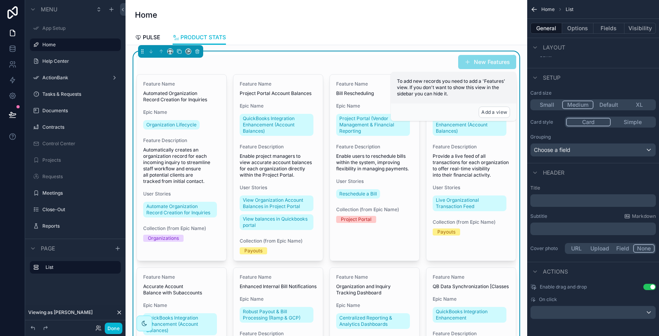
click at [611, 104] on button "Default" at bounding box center [609, 104] width 31 height 9
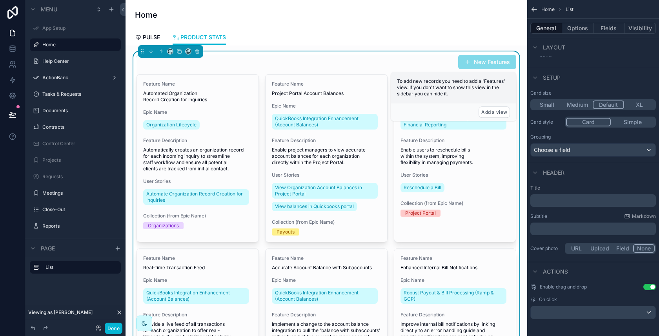
click at [647, 103] on button "XL" at bounding box center [640, 104] width 31 height 9
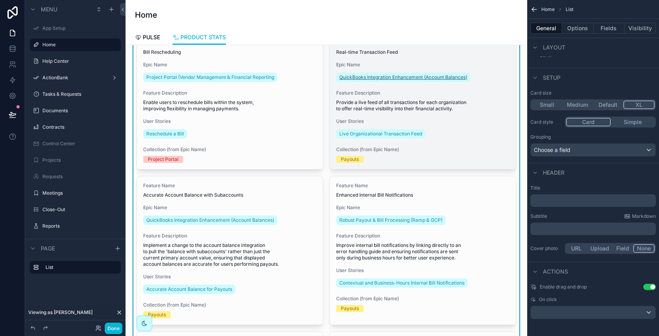
scroll to position [233, 0]
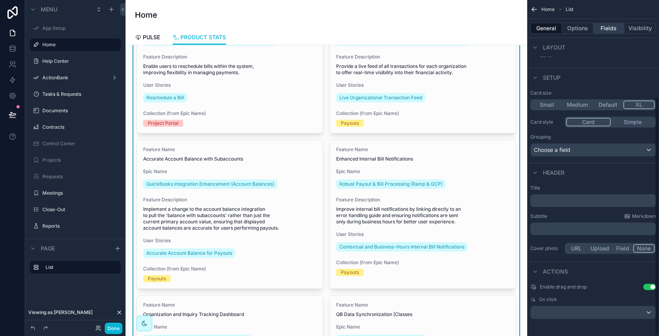
click at [608, 29] on button "Fields" at bounding box center [609, 28] width 31 height 11
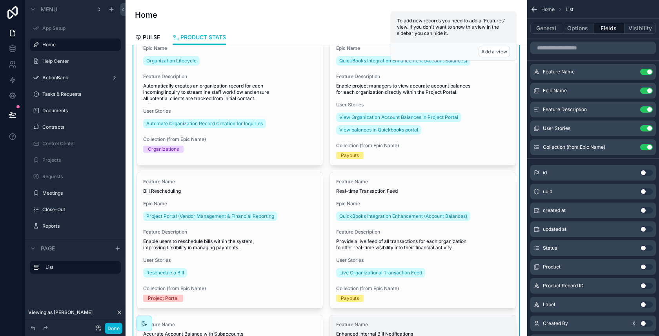
scroll to position [57, 0]
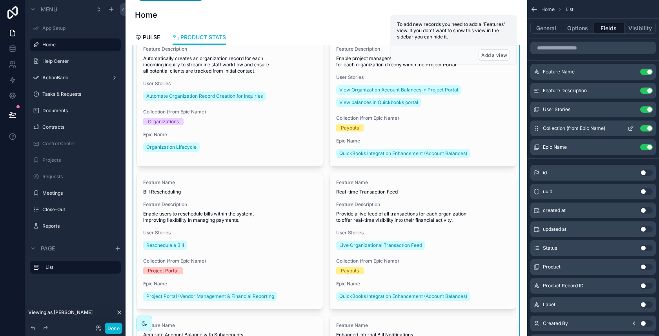
click at [633, 129] on icon "scrollable content" at bounding box center [631, 128] width 6 height 6
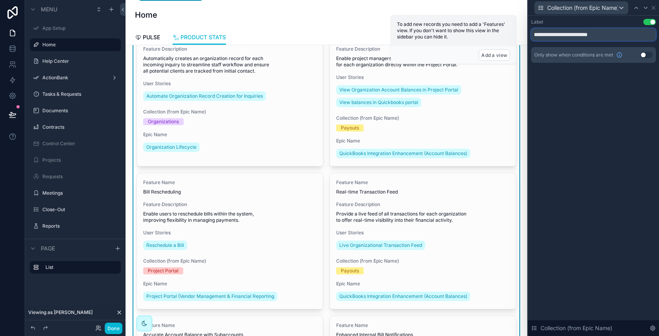
click at [564, 37] on input "**********" at bounding box center [593, 34] width 125 height 13
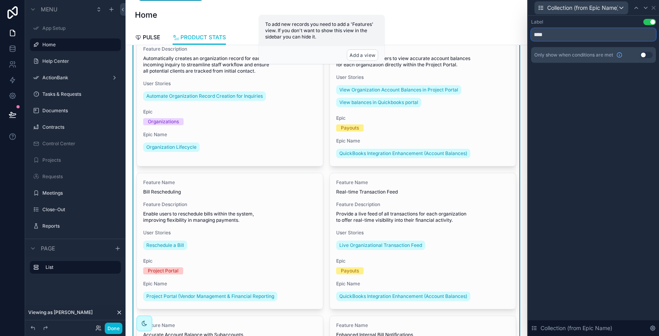
click at [582, 37] on input "****" at bounding box center [593, 34] width 125 height 13
click at [582, 36] on input "****" at bounding box center [593, 34] width 125 height 13
type input "**********"
click at [595, 144] on div "**********" at bounding box center [593, 176] width 131 height 320
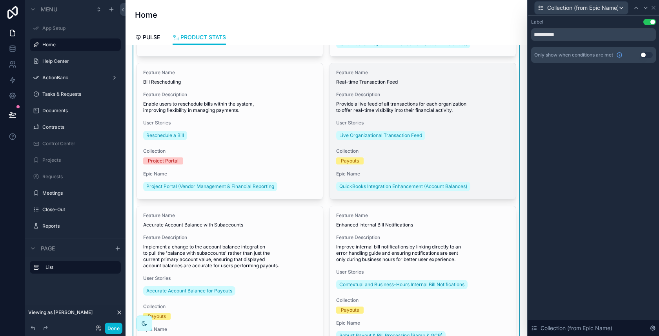
scroll to position [0, 0]
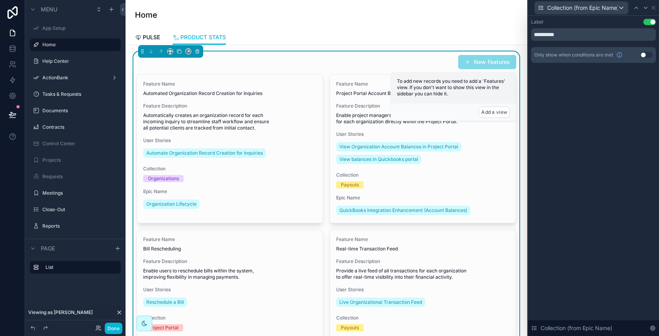
click at [390, 65] on div "New Features" at bounding box center [327, 62] width 380 height 15
click at [217, 39] on div "Remove" at bounding box center [196, 39] width 47 height 14
click at [250, 33] on div "PULSE PRODUCT STATS" at bounding box center [326, 37] width 383 height 15
click at [211, 38] on span "PRODUCT STATS" at bounding box center [204, 37] width 46 height 8
click at [158, 33] on link "PULSE" at bounding box center [147, 38] width 25 height 16
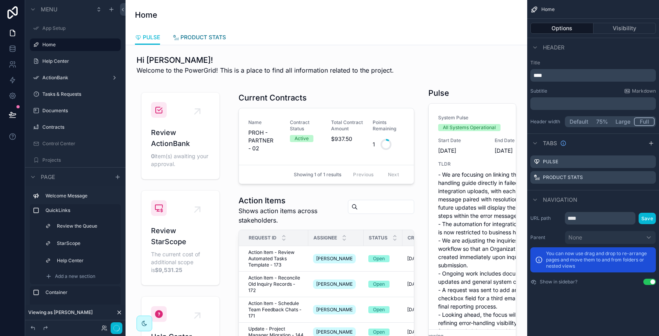
click at [215, 38] on span "PRODUCT STATS" at bounding box center [204, 37] width 46 height 8
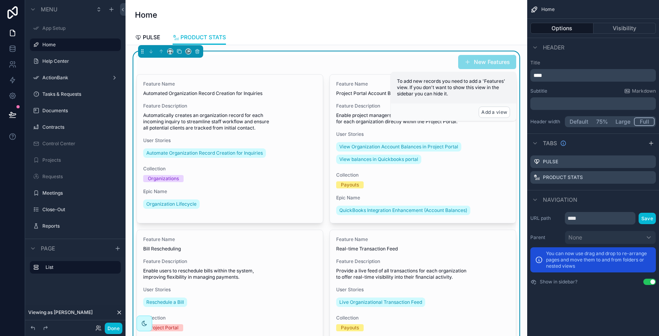
click at [240, 23] on div "Home" at bounding box center [326, 15] width 383 height 30
click at [225, 36] on span "PRODUCT STATS" at bounding box center [204, 37] width 46 height 8
click at [440, 109] on div "Add a view" at bounding box center [454, 112] width 126 height 18
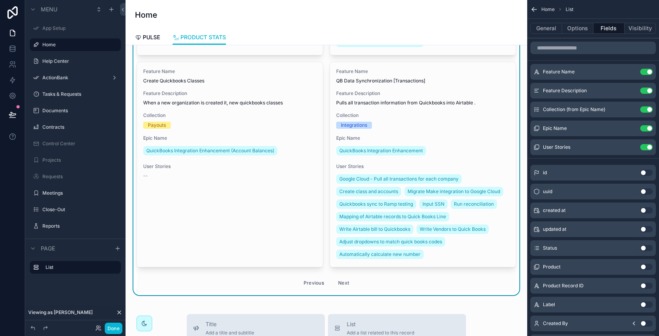
click at [343, 279] on button "Next" at bounding box center [344, 283] width 22 height 12
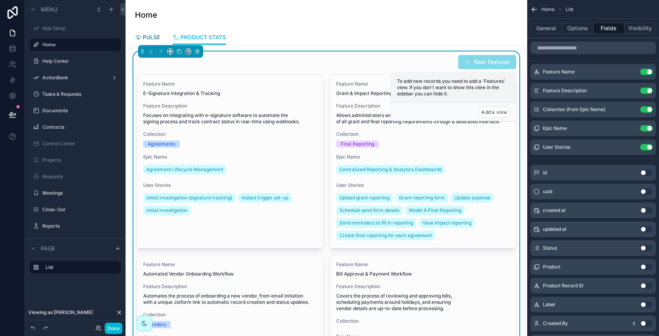
click at [155, 37] on span "PULSE" at bounding box center [151, 37] width 17 height 8
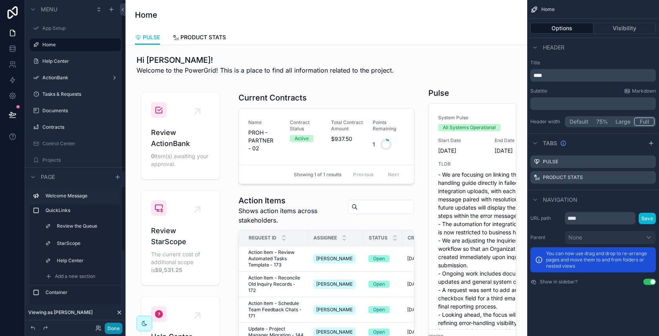
click at [116, 328] on button "Done" at bounding box center [114, 328] width 18 height 11
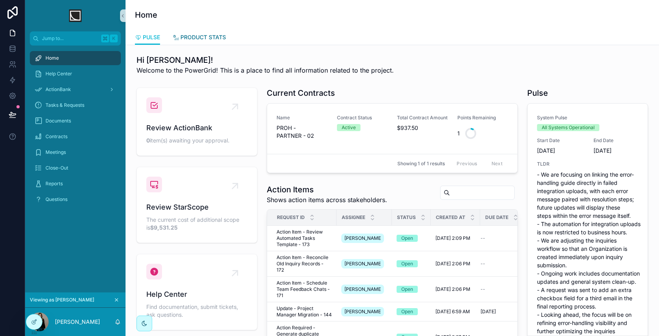
click at [201, 34] on span "PRODUCT STATS" at bounding box center [204, 37] width 46 height 8
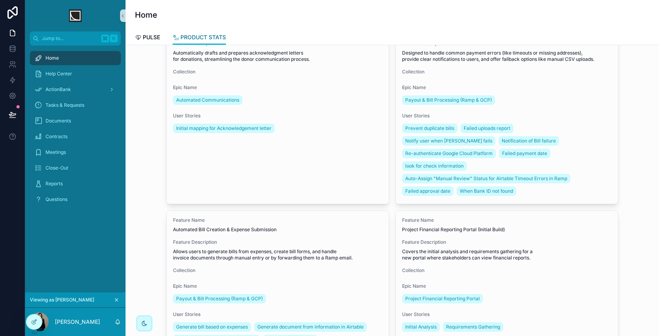
scroll to position [845, 0]
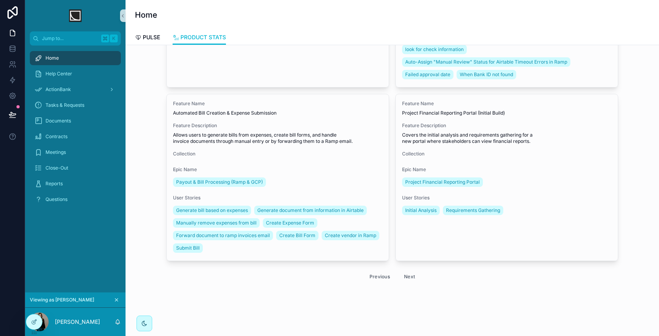
click at [405, 270] on button "Next" at bounding box center [410, 276] width 22 height 12
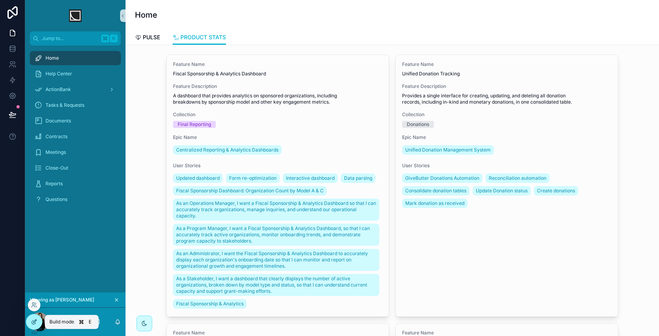
click at [33, 321] on icon at bounding box center [34, 321] width 3 height 3
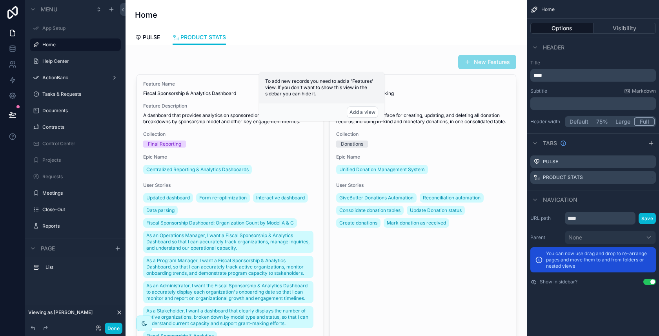
click at [574, 27] on button "Options" at bounding box center [562, 28] width 63 height 11
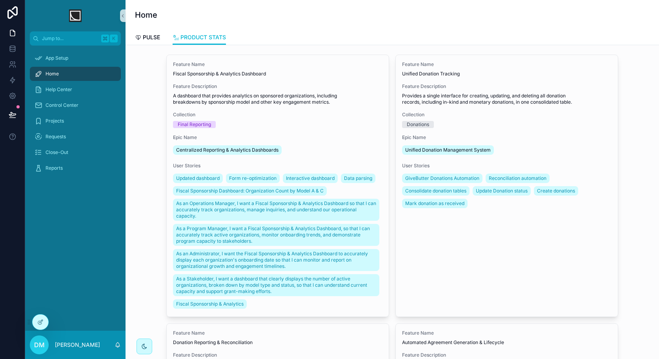
click at [165, 40] on div "PULSE PRODUCT STATS" at bounding box center [392, 37] width 515 height 15
click at [156, 38] on span "PULSE" at bounding box center [151, 37] width 17 height 8
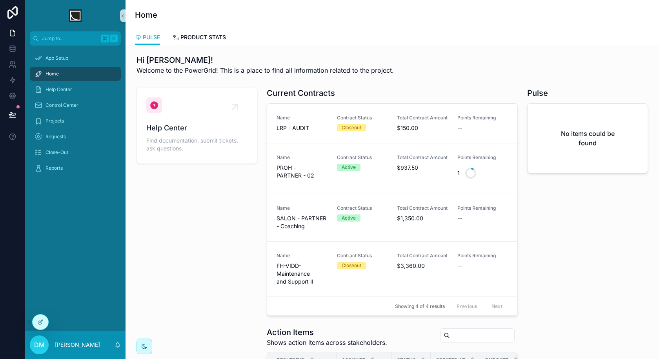
click at [198, 40] on span "PRODUCT STATS" at bounding box center [204, 37] width 46 height 8
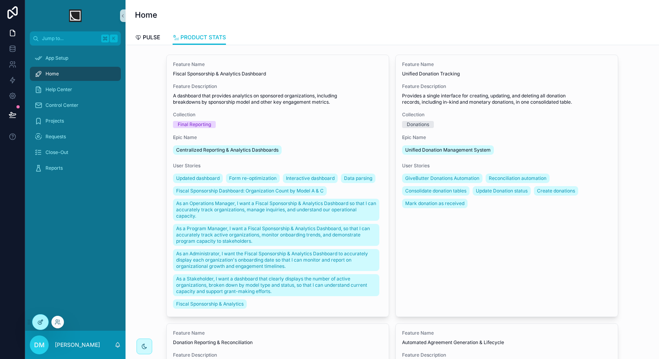
click at [37, 326] on div at bounding box center [41, 321] width 16 height 15
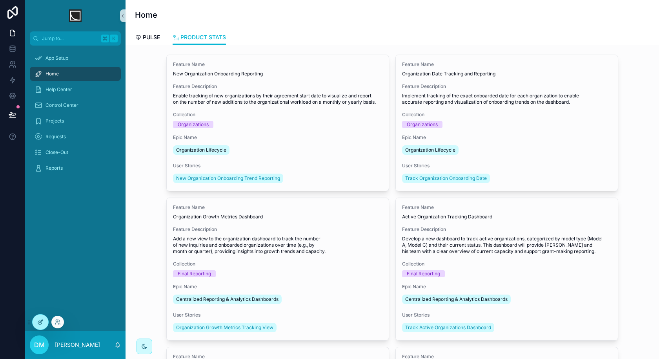
click at [42, 318] on div at bounding box center [41, 321] width 16 height 15
click at [42, 326] on div at bounding box center [41, 321] width 16 height 15
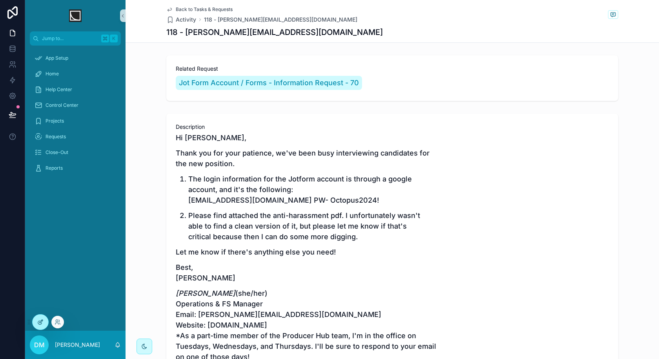
click at [42, 317] on div at bounding box center [41, 321] width 16 height 15
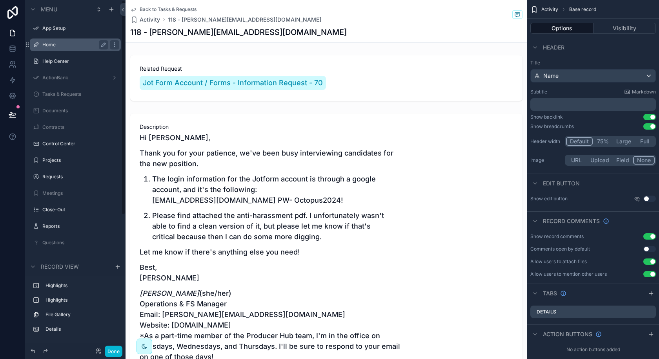
click at [66, 49] on div "Home" at bounding box center [75, 44] width 66 height 9
click at [49, 42] on label "Home" at bounding box center [73, 45] width 63 height 6
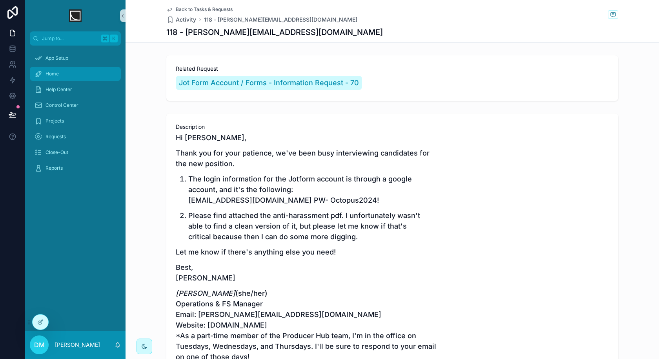
click at [86, 72] on div "Home" at bounding box center [76, 74] width 82 height 13
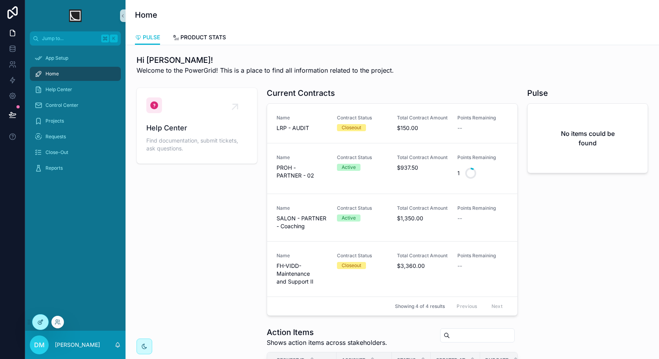
click at [37, 327] on div at bounding box center [41, 321] width 16 height 15
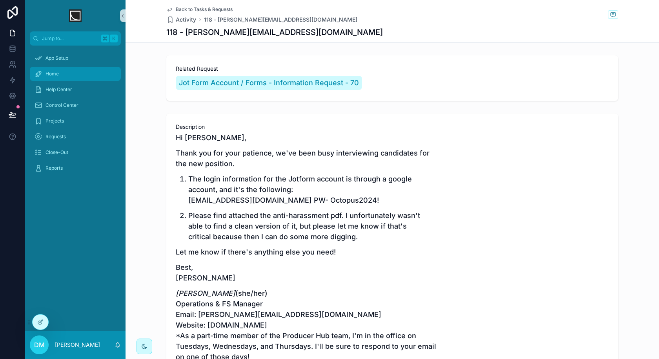
click at [60, 70] on div "Home" at bounding box center [76, 74] width 82 height 13
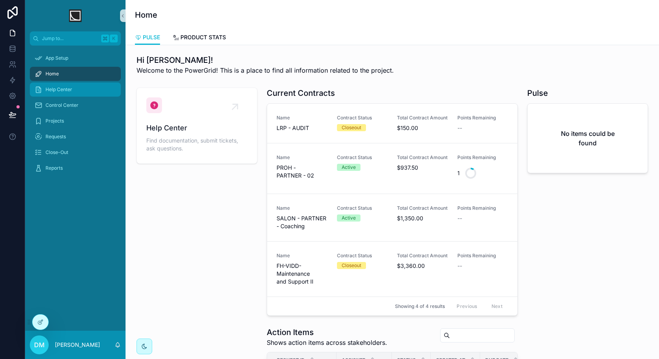
click at [83, 83] on div "Help Center" at bounding box center [76, 89] width 82 height 13
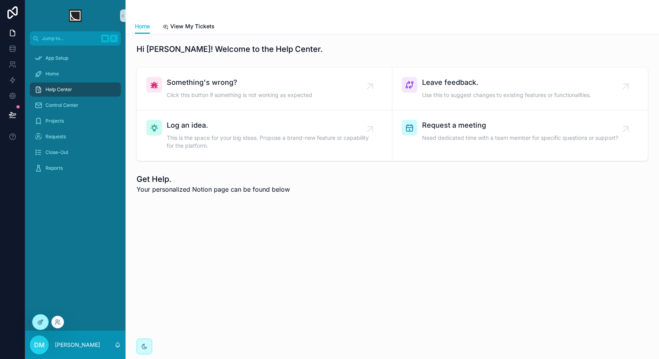
click at [46, 322] on div at bounding box center [41, 321] width 16 height 15
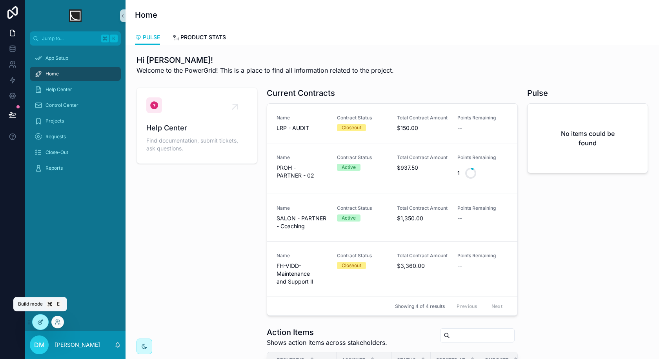
click at [40, 324] on icon at bounding box center [40, 323] width 4 height 4
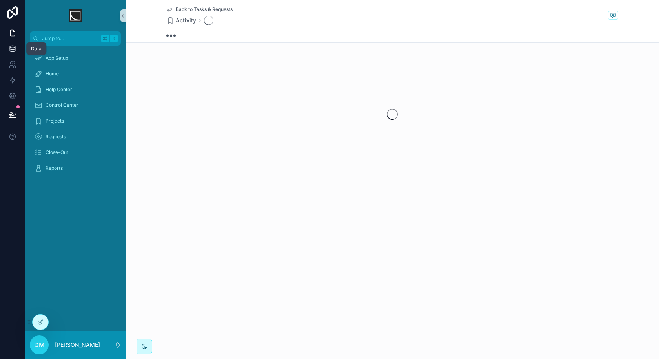
click at [11, 52] on icon at bounding box center [13, 49] width 8 height 8
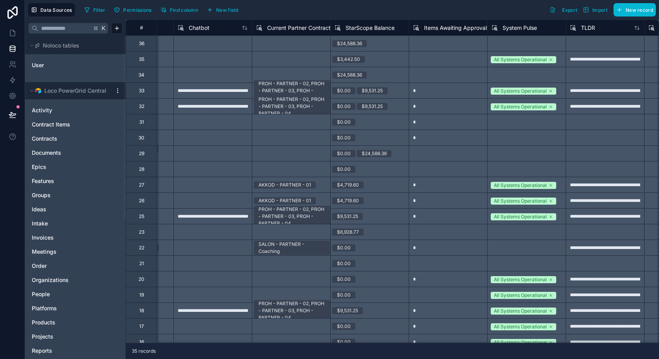
scroll to position [0, 1565]
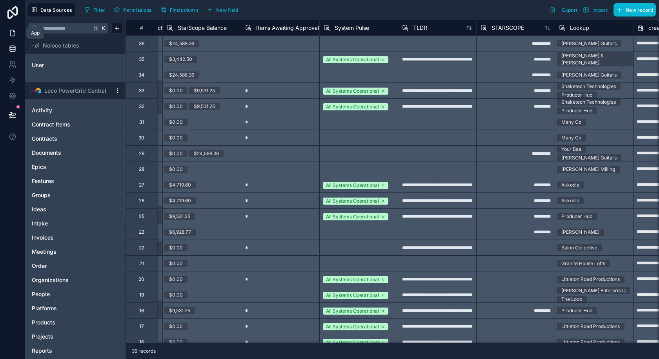
click at [16, 35] on icon at bounding box center [13, 33] width 8 height 8
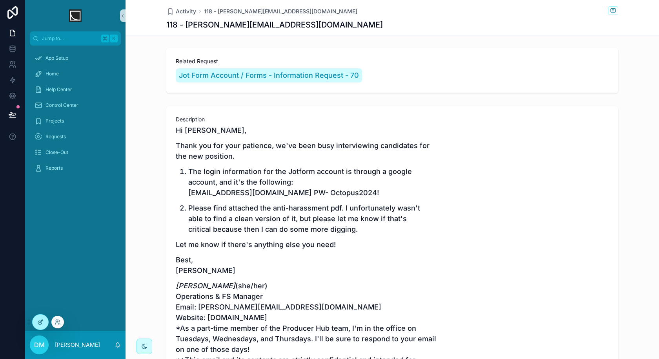
click at [44, 320] on div at bounding box center [41, 321] width 16 height 15
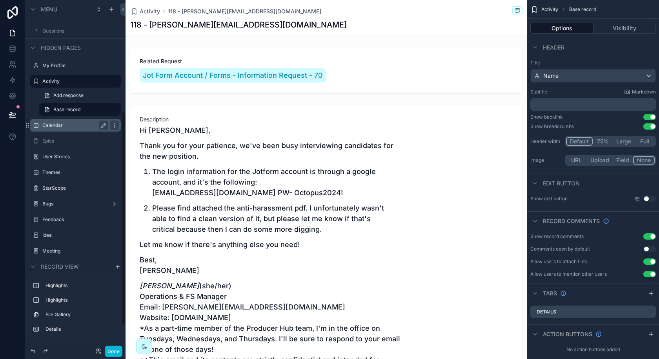
scroll to position [218, 0]
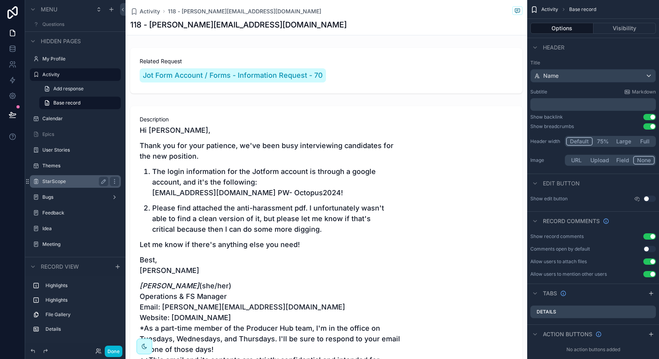
click at [65, 184] on label "StarScope" at bounding box center [73, 181] width 63 height 6
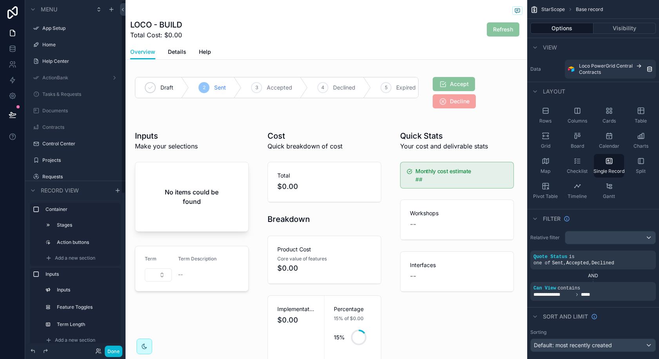
click at [60, 38] on div "Home" at bounding box center [75, 45] width 100 height 14
click at [60, 45] on label "Home" at bounding box center [73, 45] width 63 height 6
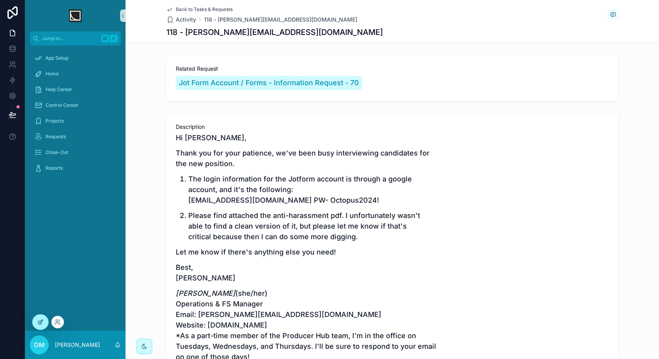
click at [44, 316] on div at bounding box center [41, 321] width 16 height 15
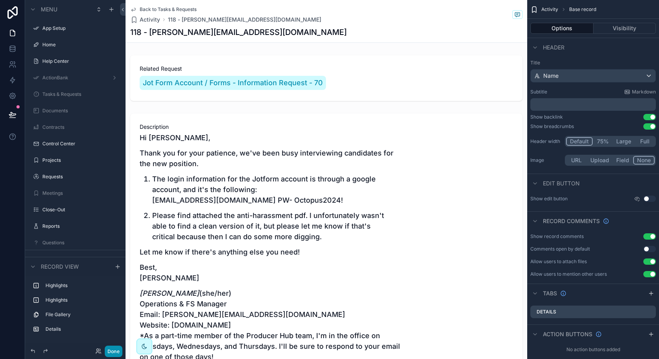
click at [122, 351] on button "Done" at bounding box center [114, 350] width 18 height 11
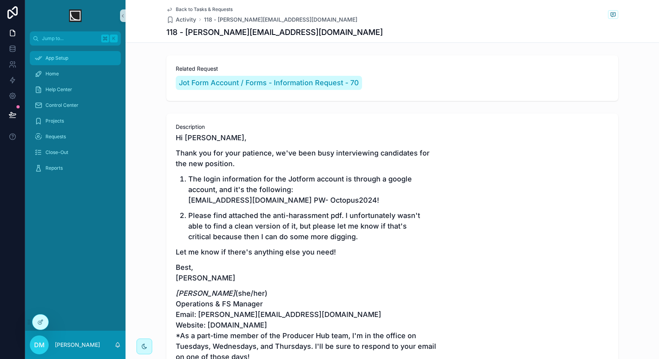
click at [62, 61] on div "App Setup" at bounding box center [76, 58] width 82 height 13
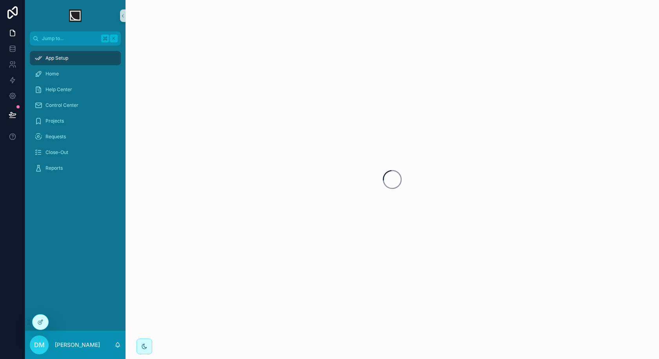
click at [62, 61] on div "App Setup" at bounding box center [76, 58] width 82 height 13
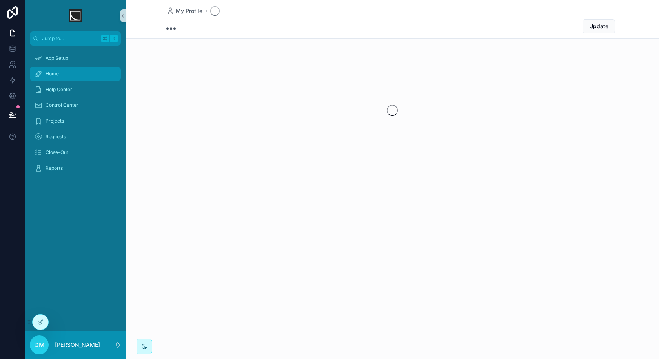
click at [60, 79] on div "Home" at bounding box center [76, 74] width 82 height 13
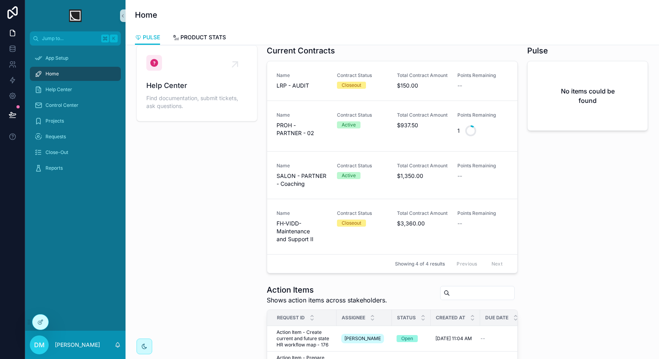
scroll to position [41, 0]
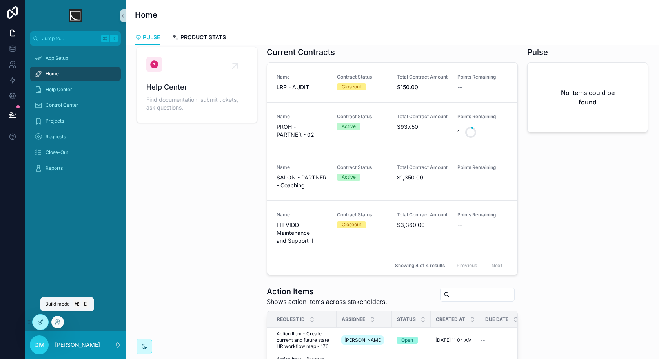
click at [42, 320] on icon at bounding box center [41, 321] width 3 height 3
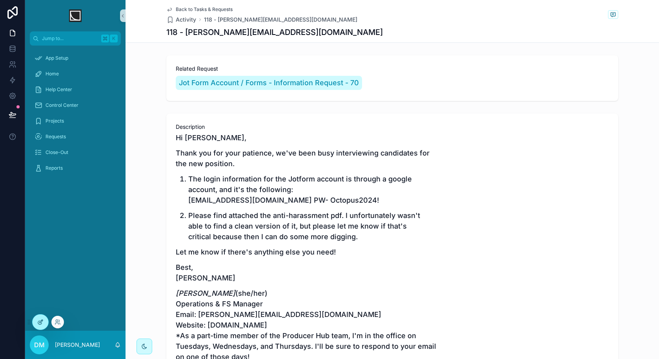
click at [45, 321] on div at bounding box center [41, 321] width 16 height 15
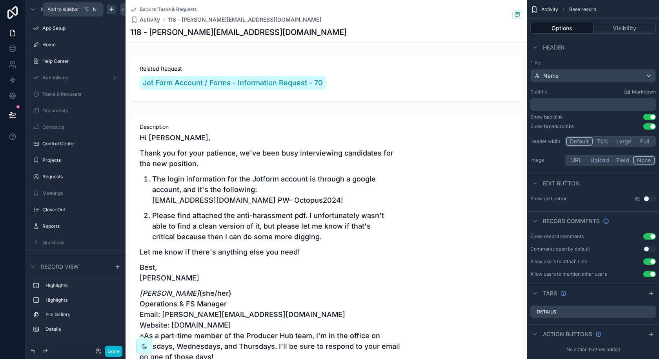
click at [111, 12] on icon "scrollable content" at bounding box center [111, 9] width 6 height 6
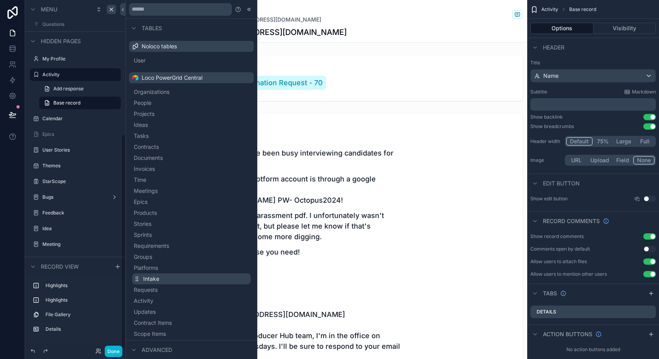
scroll to position [190, 0]
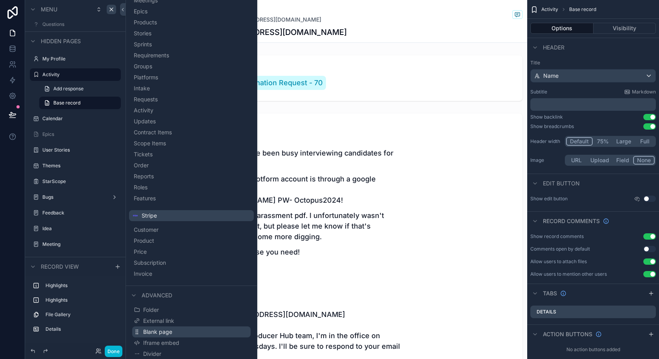
click at [164, 331] on span "Blank page" at bounding box center [157, 332] width 29 height 8
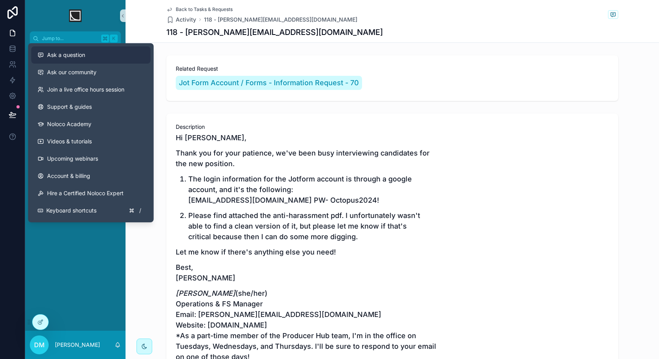
click at [79, 55] on span "Ask a question" at bounding box center [66, 55] width 38 height 8
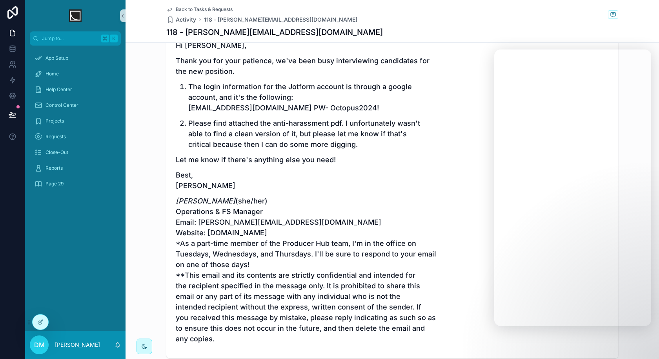
scroll to position [113, 0]
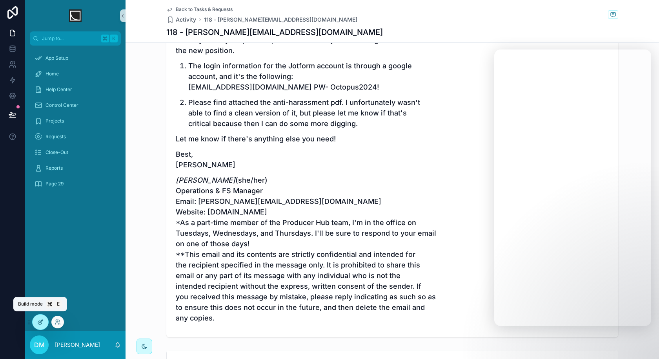
click at [37, 319] on icon at bounding box center [40, 322] width 6 height 6
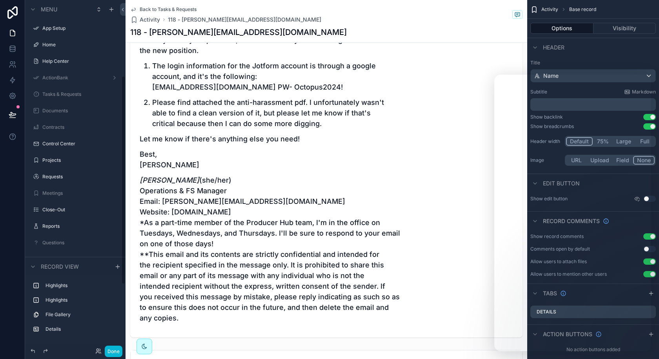
scroll to position [126, 0]
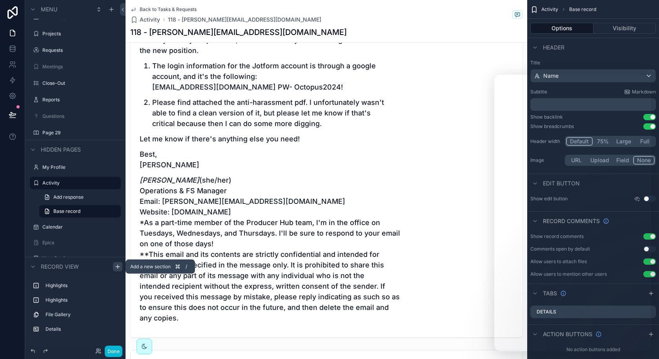
click at [115, 265] on icon "scrollable content" at bounding box center [118, 266] width 6 height 6
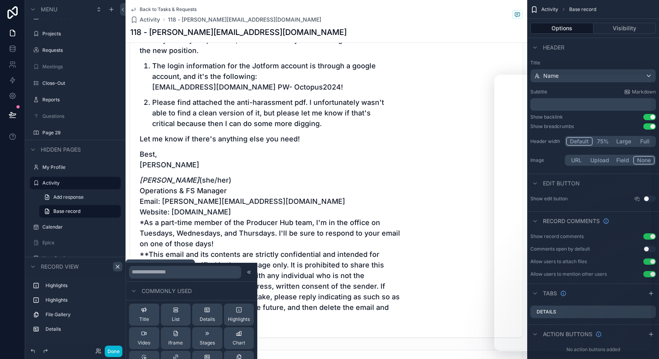
click at [115, 265] on icon "scrollable content" at bounding box center [118, 266] width 6 height 6
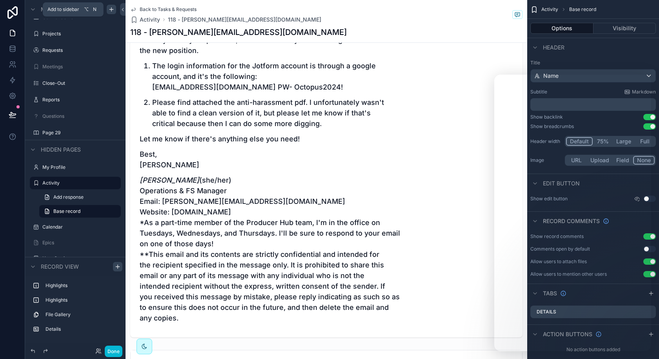
click at [111, 10] on icon "scrollable content" at bounding box center [111, 9] width 0 height 4
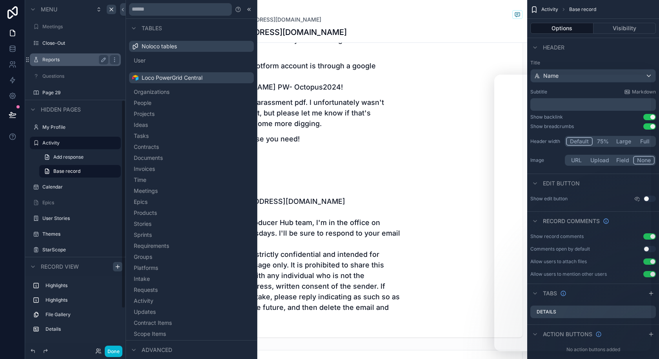
click at [60, 61] on label "Reports" at bounding box center [73, 60] width 63 height 6
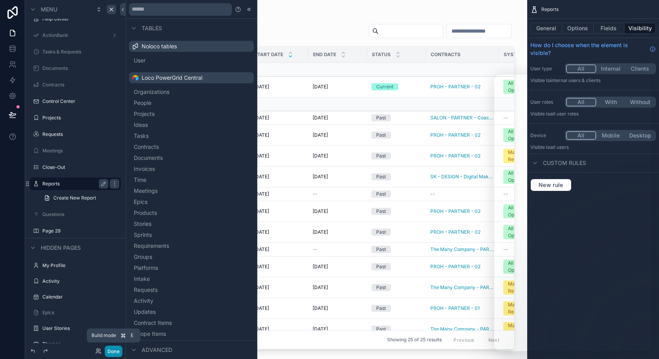
click at [112, 349] on button "Done" at bounding box center [114, 350] width 18 height 11
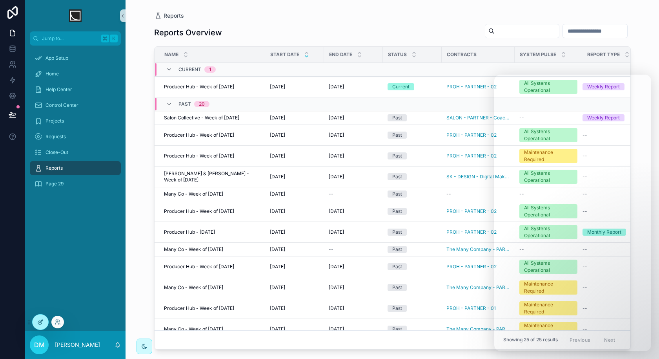
click at [45, 323] on div at bounding box center [41, 321] width 16 height 15
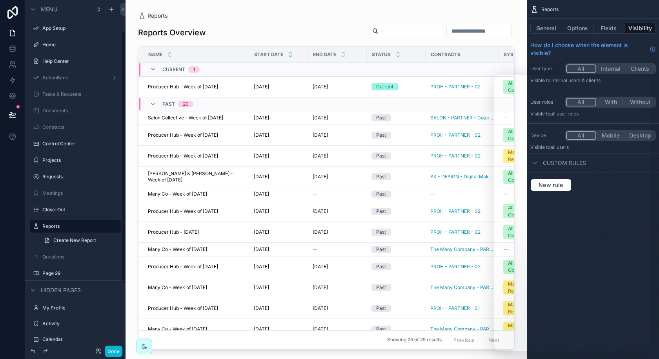
scroll to position [42, 0]
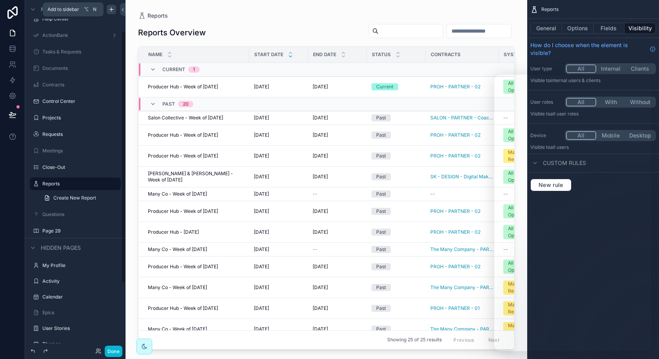
click at [112, 9] on icon "scrollable content" at bounding box center [111, 9] width 6 height 6
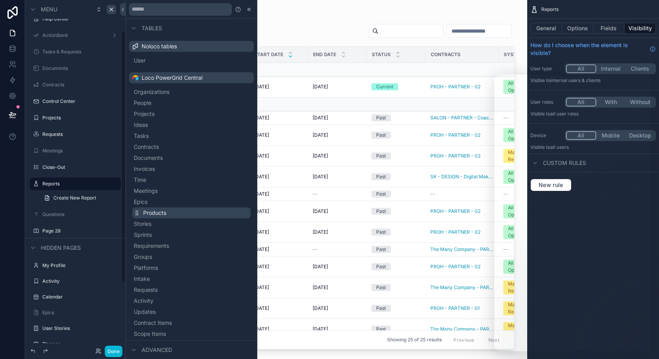
scroll to position [190, 0]
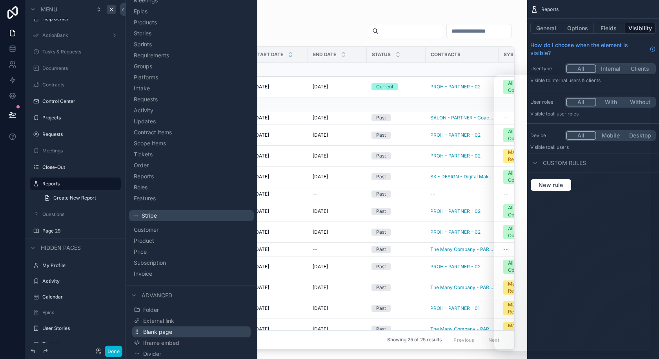
click at [188, 332] on button "Blank page" at bounding box center [191, 331] width 119 height 11
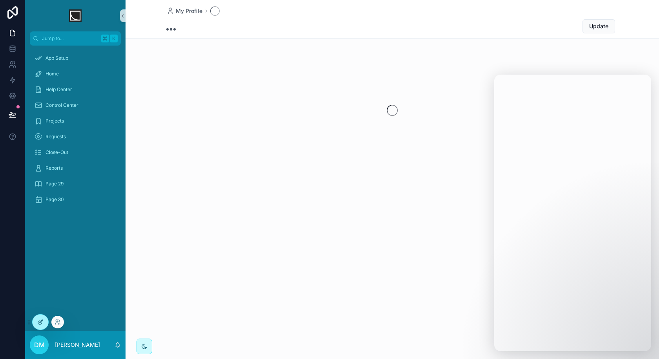
click at [42, 324] on icon at bounding box center [40, 322] width 6 height 6
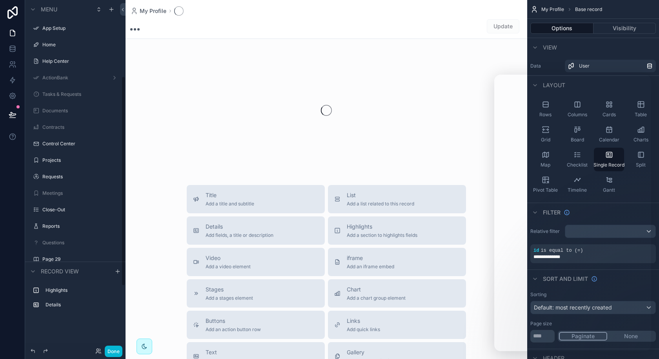
scroll to position [127, 0]
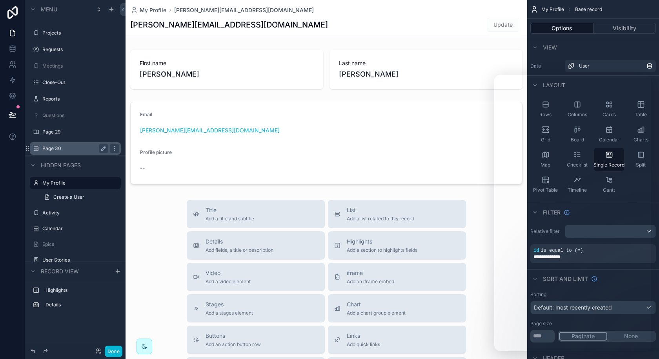
click at [66, 149] on label "Page 30" at bounding box center [73, 148] width 63 height 6
